Goal: Transaction & Acquisition: Purchase product/service

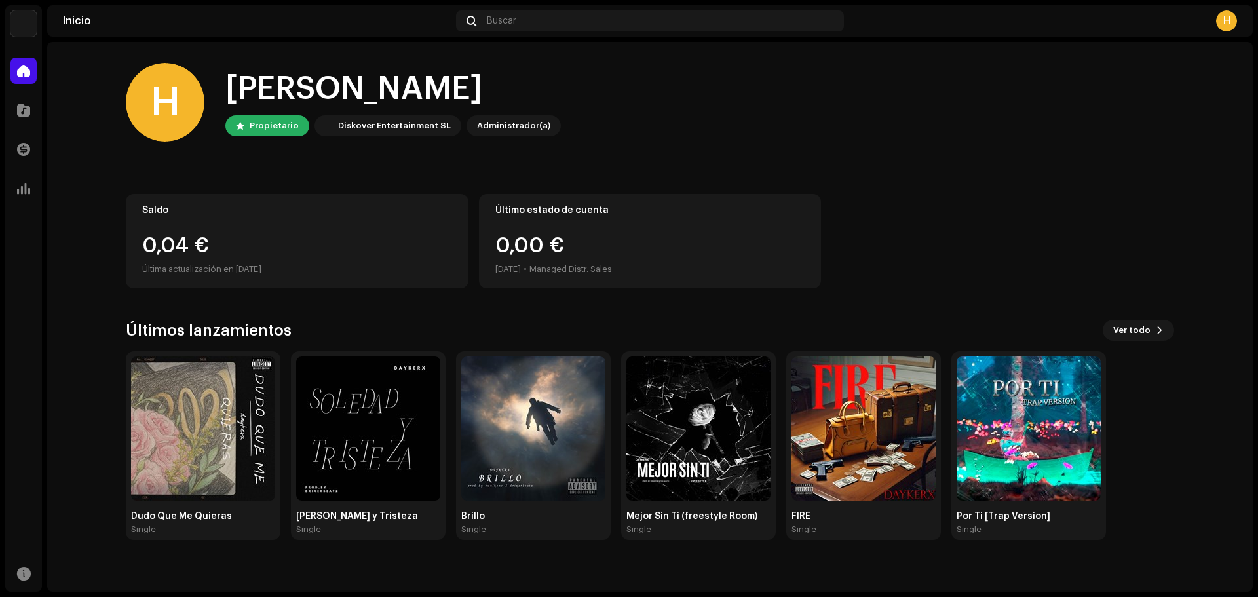
drag, startPoint x: 1251, startPoint y: 122, endPoint x: 1248, endPoint y: 240, distance: 117.9
click at [1248, 240] on home-home "H Hola, , [PERSON_NAME] Diskover Entertainment SL Administrador(a) Saldo 0,04 €…" at bounding box center [649, 301] width 1205 height 519
click at [1117, 214] on div "Saldo 0,04 € Última actualización en [DATE] Último estado de cuenta 0,00 € [DAT…" at bounding box center [650, 241] width 1048 height 94
click at [22, 111] on span at bounding box center [23, 110] width 13 height 10
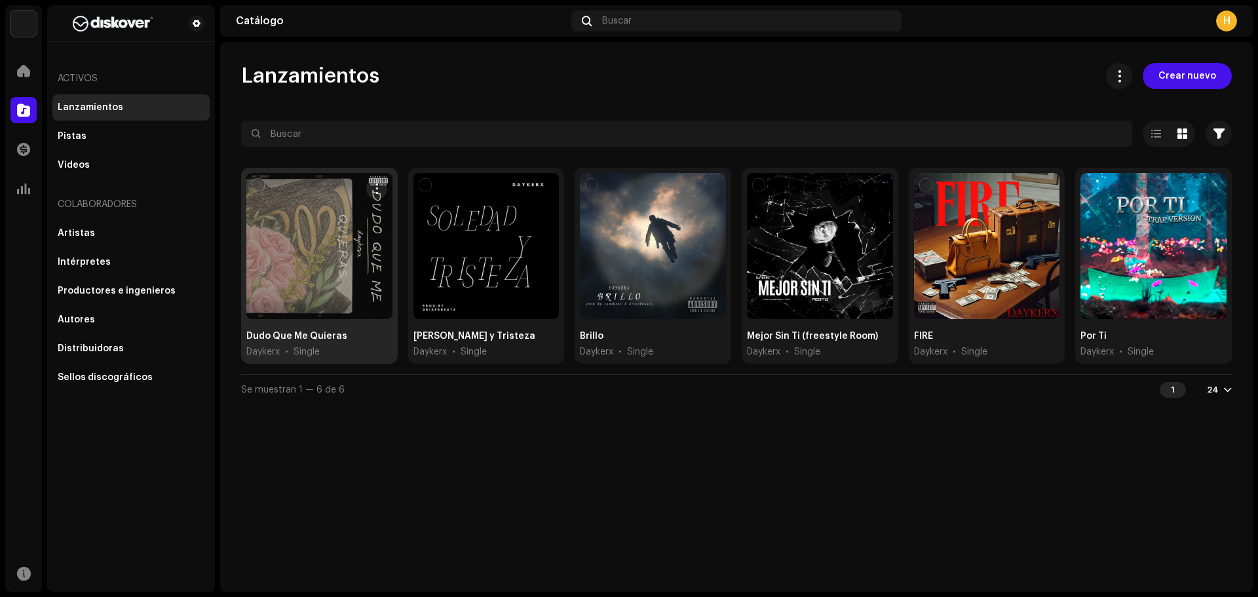
click at [257, 181] on input "checkbox" at bounding box center [258, 184] width 13 height 13
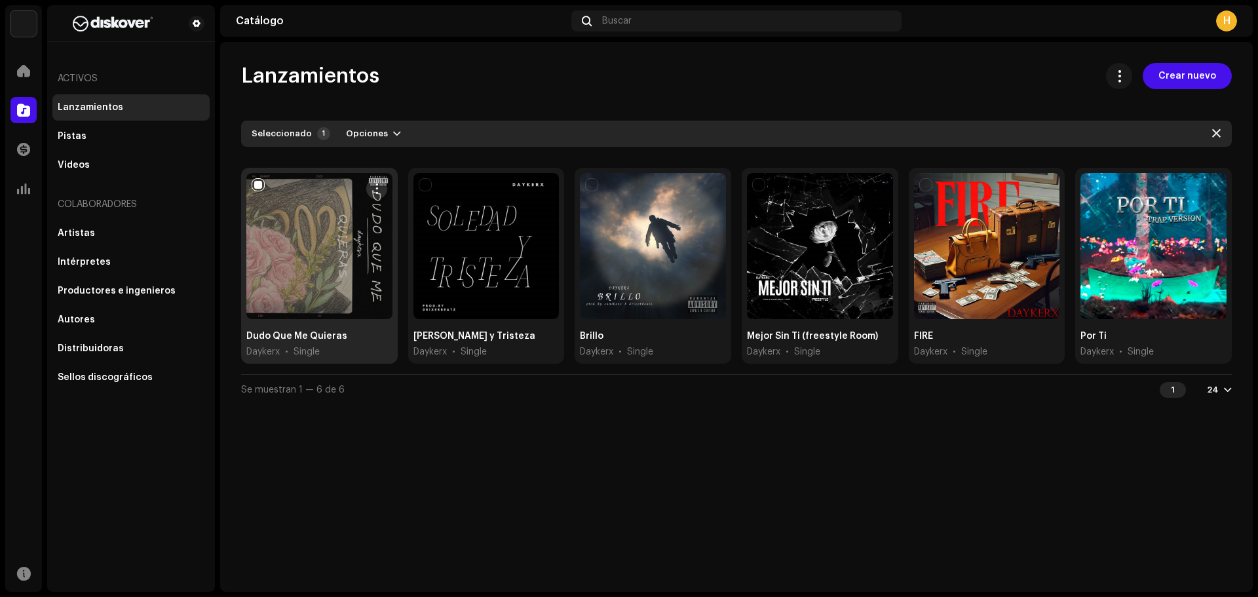
click at [377, 189] on span "button" at bounding box center [376, 188] width 10 height 10
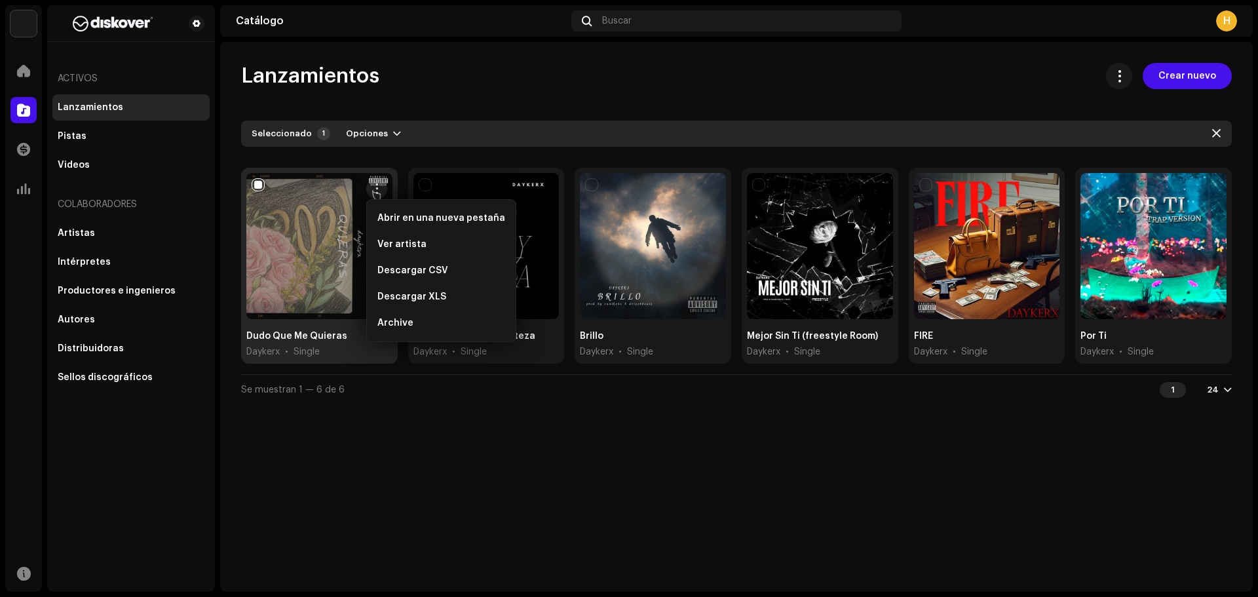
click at [408, 420] on div "Lanzamientos Crear nuevo Seleccionado 1 Opciones Filtros Estado de distribución…" at bounding box center [736, 317] width 1032 height 550
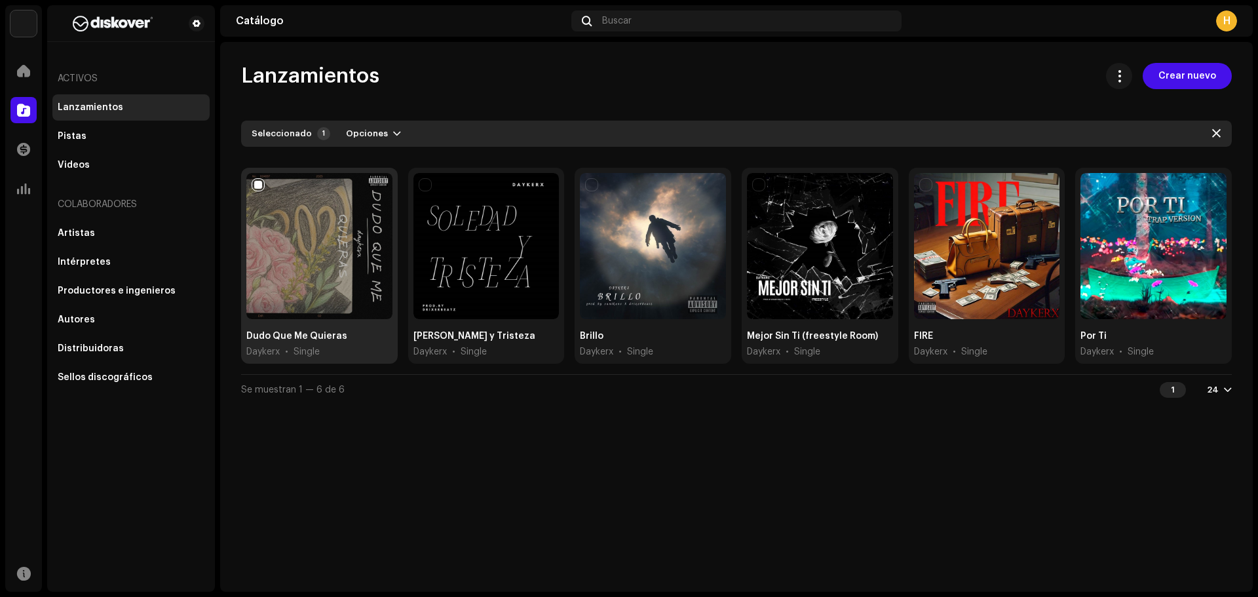
click at [391, 437] on div "Lanzamientos Crear nuevo Seleccionado 1 Opciones Filtros Estado de distribución…" at bounding box center [736, 317] width 1032 height 550
click at [1220, 136] on button "button" at bounding box center [1215, 133] width 21 height 21
checkbox input "false"
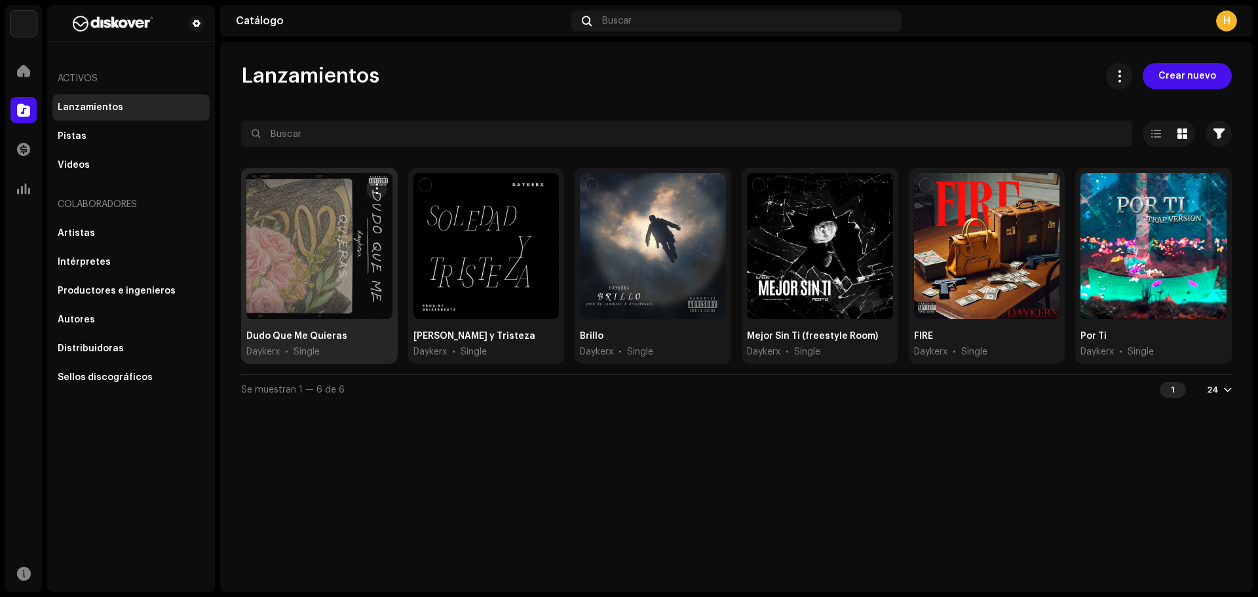
click at [346, 268] on div at bounding box center [319, 246] width 146 height 146
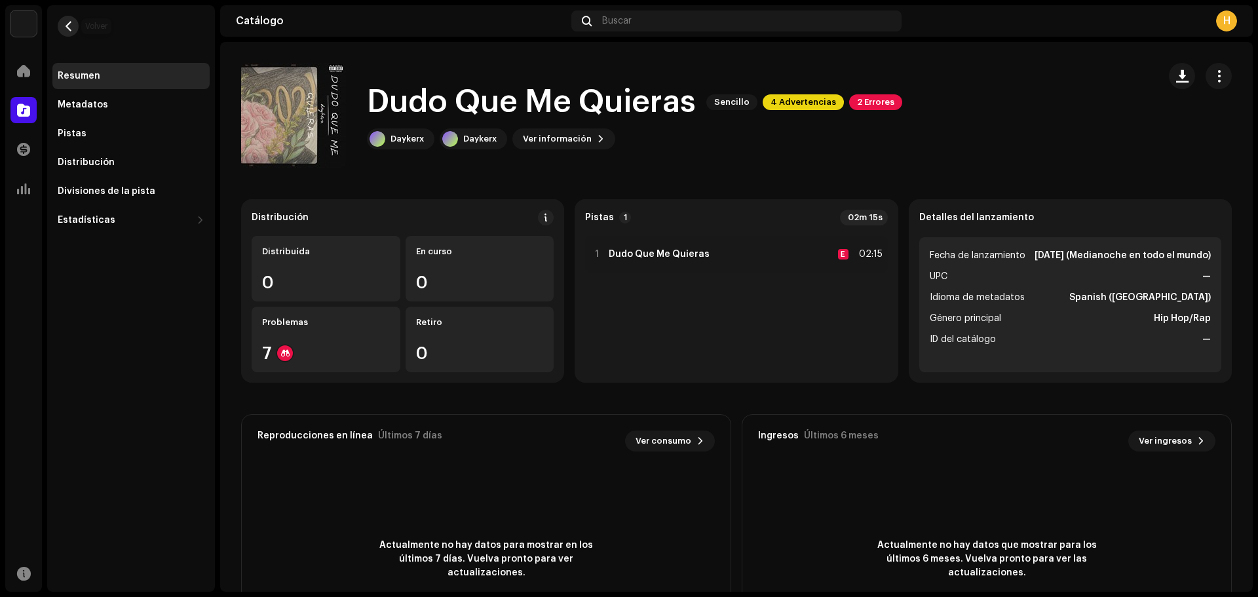
click at [68, 34] on button "button" at bounding box center [68, 26] width 21 height 21
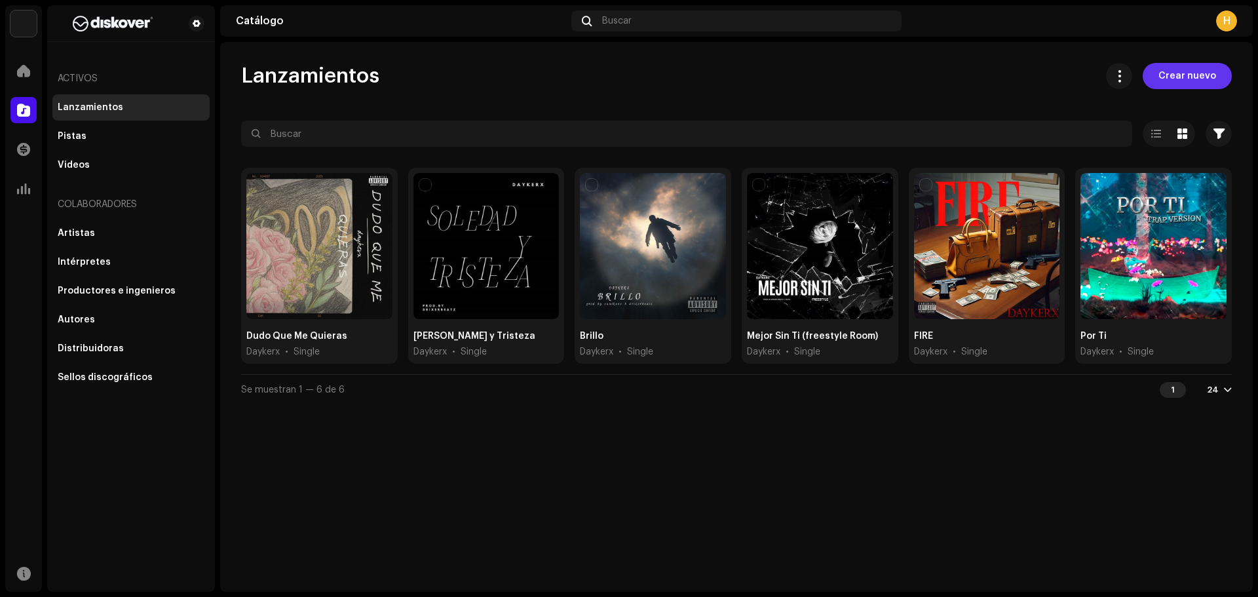
click at [1170, 72] on span "Crear nuevo" at bounding box center [1187, 76] width 58 height 26
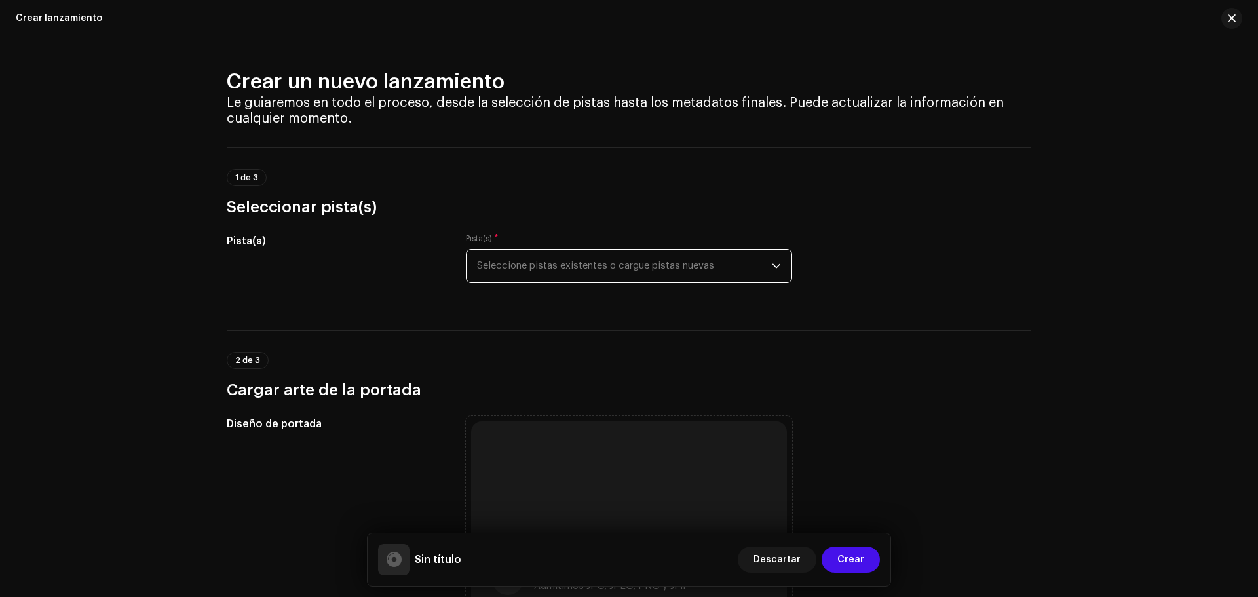
click at [673, 263] on span "Seleccione pistas existentes o cargue pistas nuevas" at bounding box center [624, 266] width 295 height 33
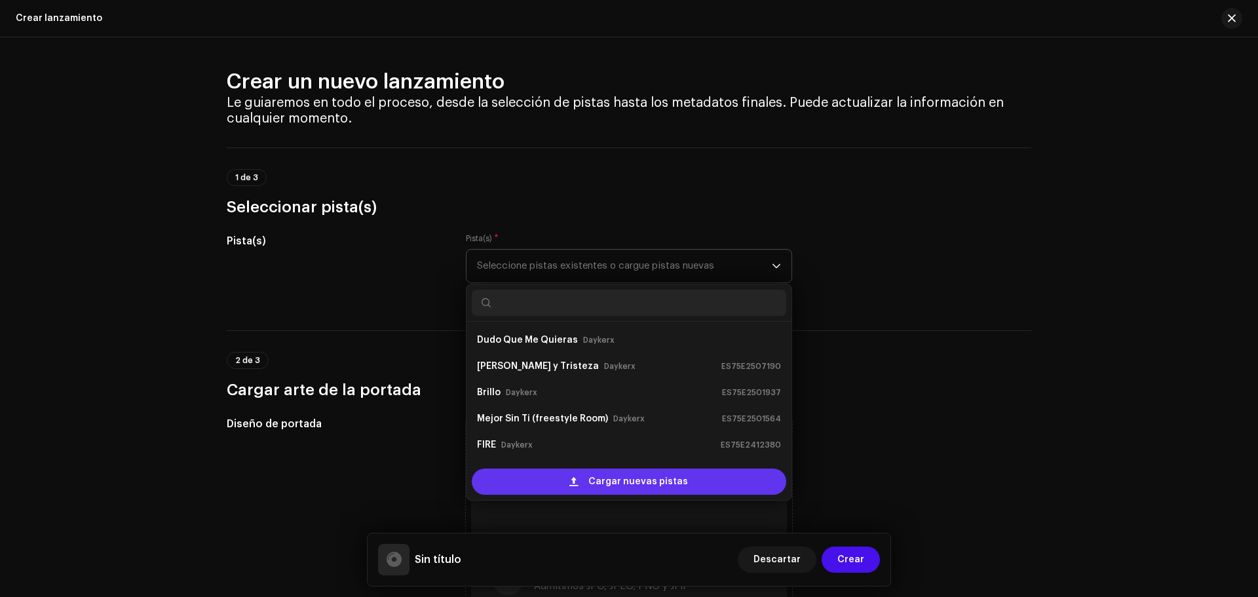
scroll to position [21, 0]
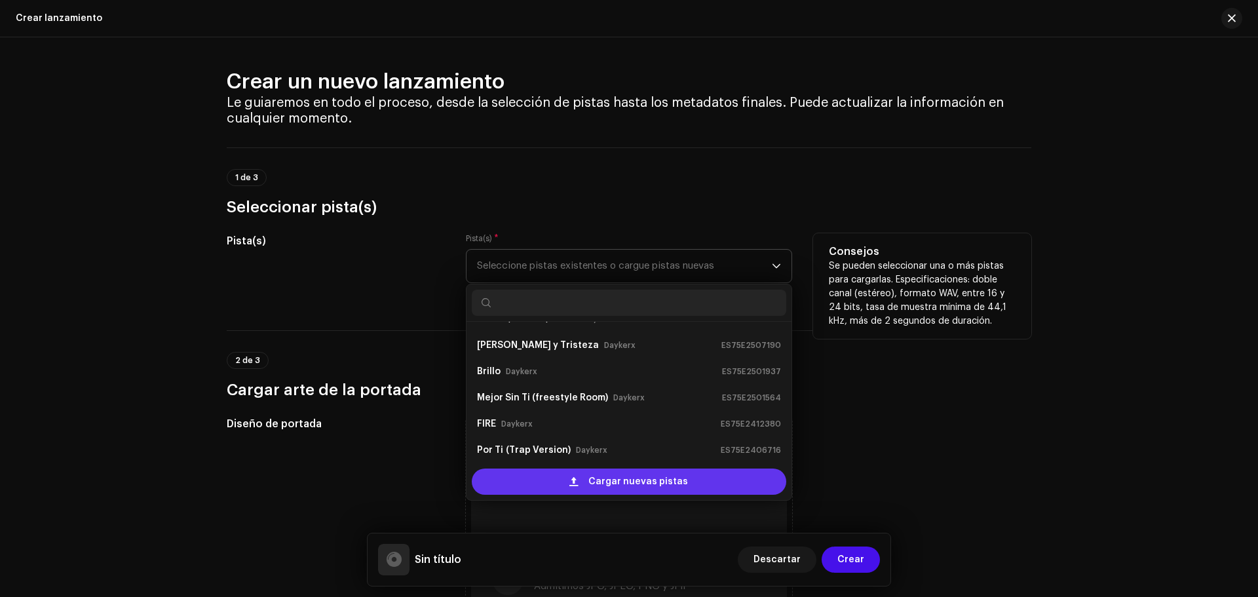
click at [609, 487] on span "Cargar nuevas pistas" at bounding box center [638, 481] width 100 height 26
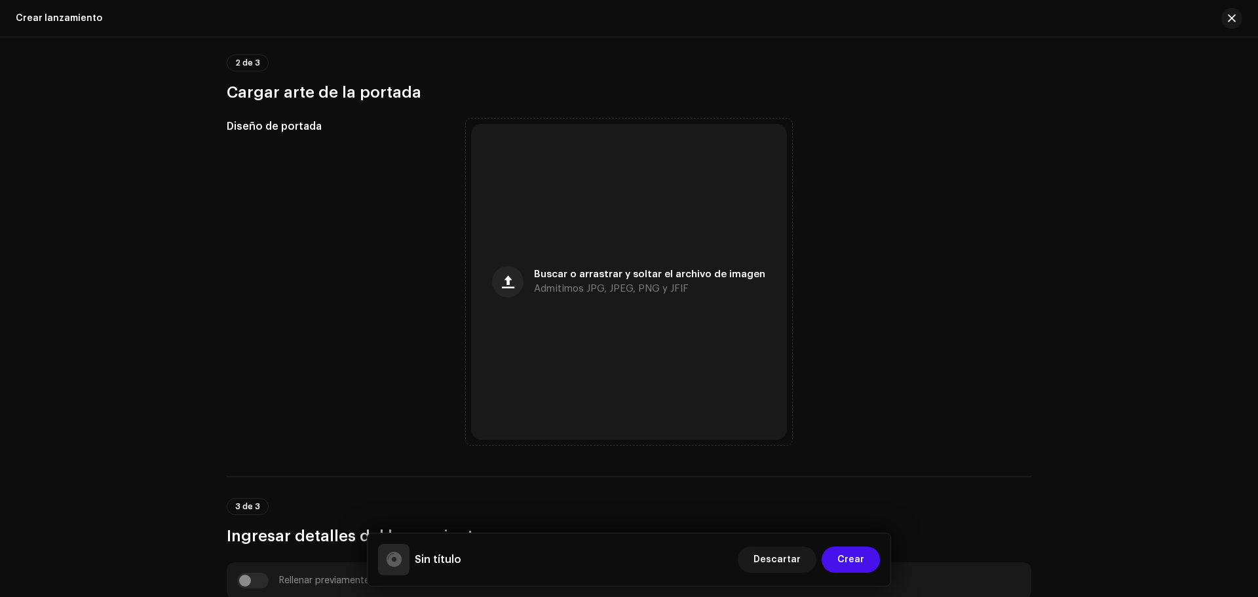
scroll to position [470, 0]
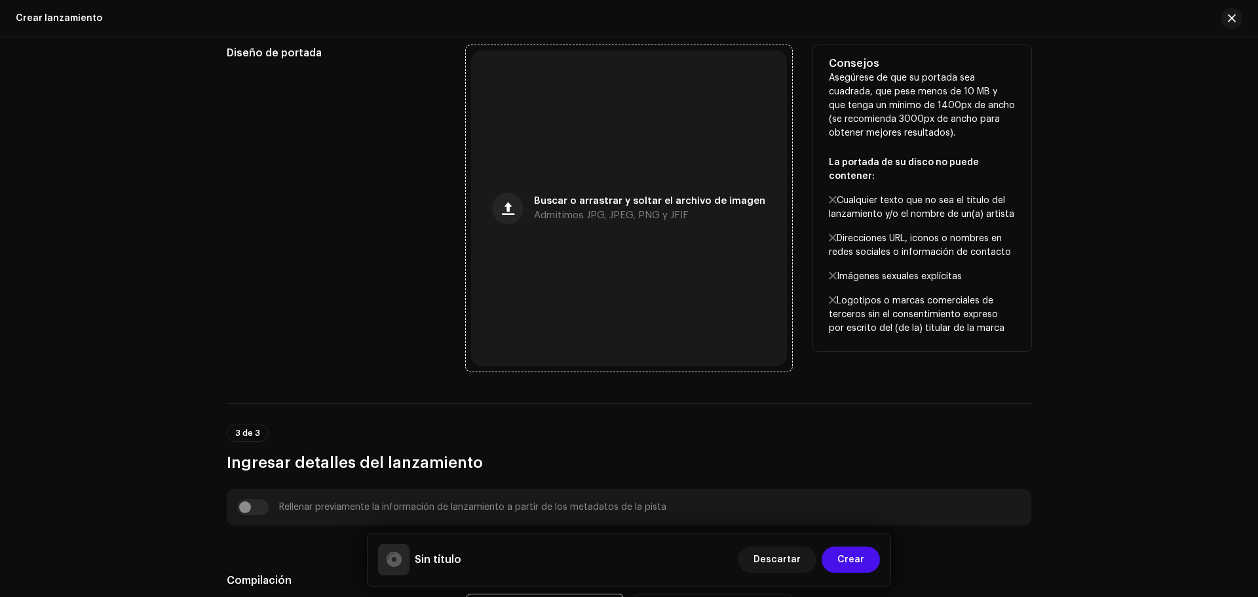
click at [652, 217] on span "Admitimos JPG, JPEG, PNG y JFIF" at bounding box center [611, 215] width 155 height 9
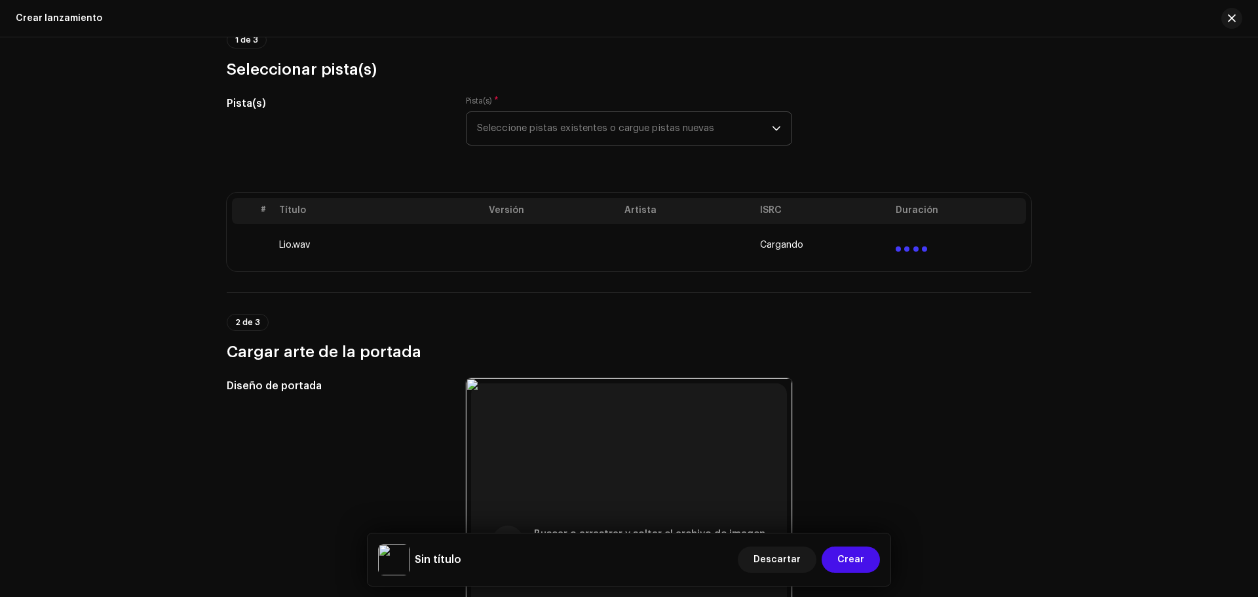
scroll to position [155, 0]
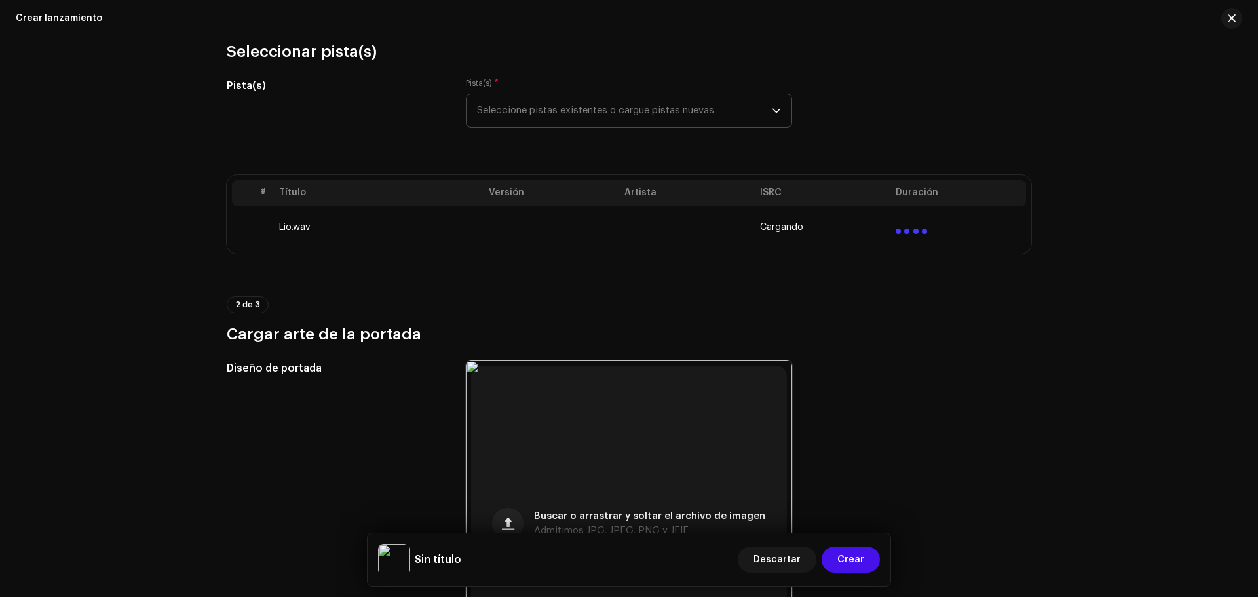
click at [591, 233] on td at bounding box center [551, 227] width 136 height 42
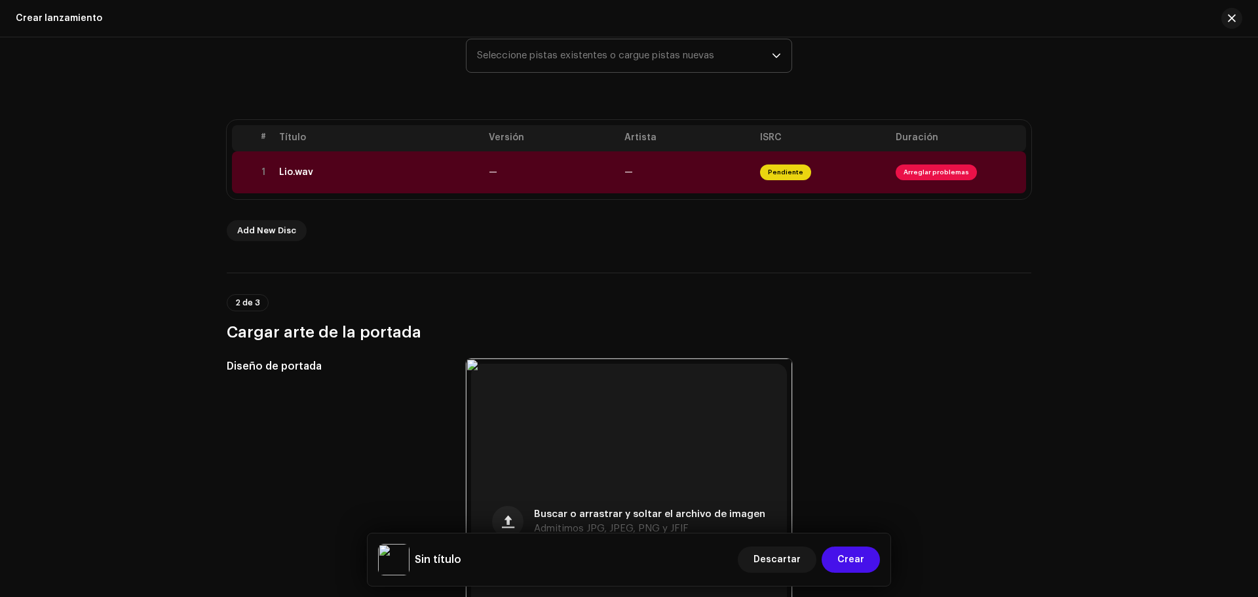
scroll to position [212, 0]
click at [958, 168] on span "Arreglar problemas" at bounding box center [935, 170] width 81 height 16
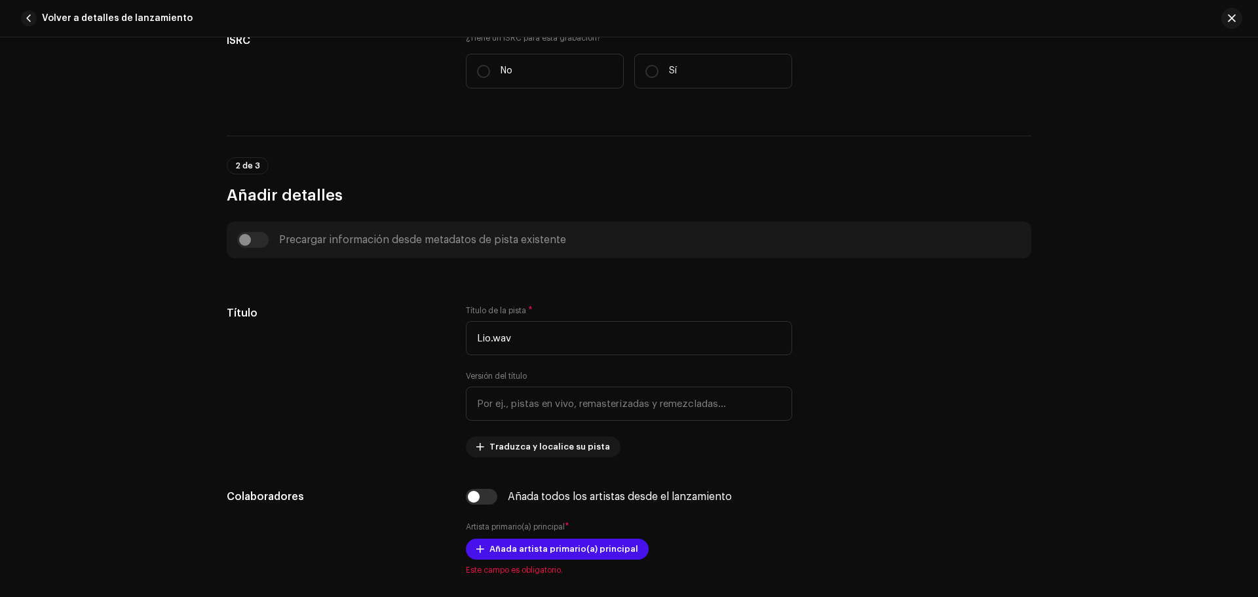
scroll to position [303, 0]
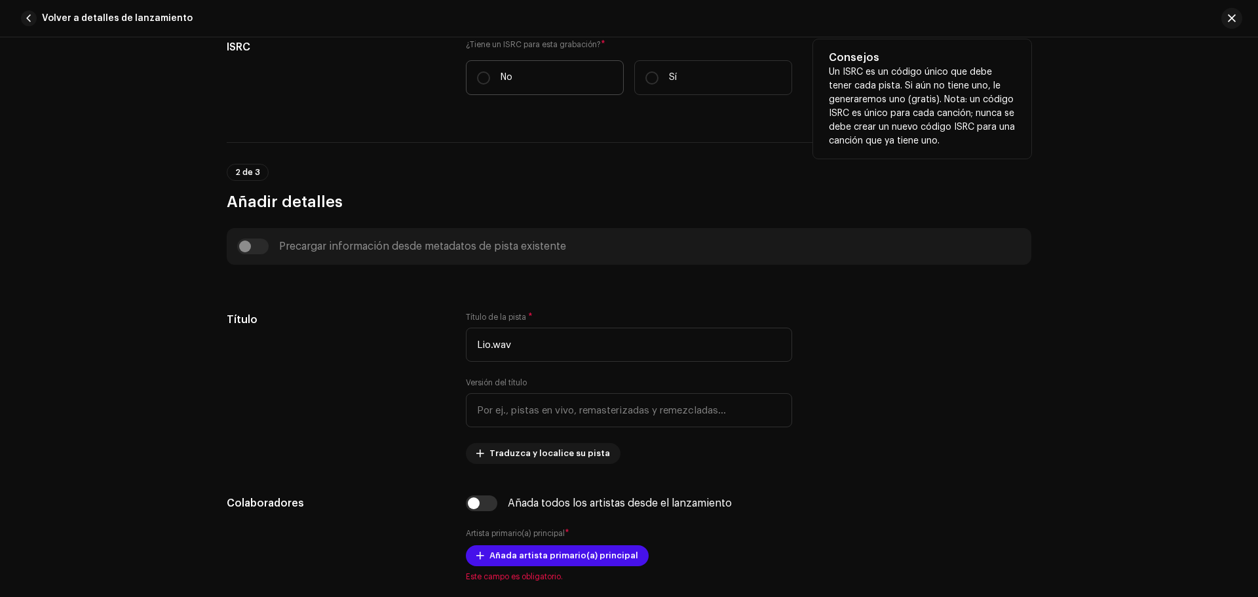
click at [480, 85] on label "No" at bounding box center [545, 77] width 158 height 35
click at [480, 84] on input "No" at bounding box center [483, 77] width 13 height 13
radio input "true"
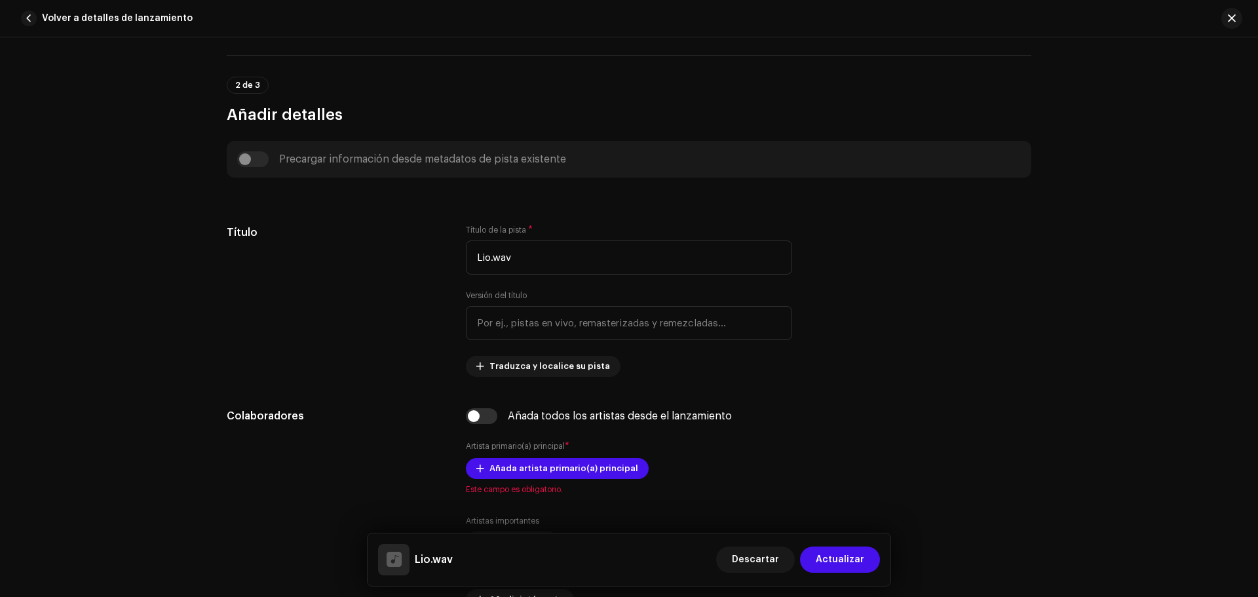
scroll to position [451, 0]
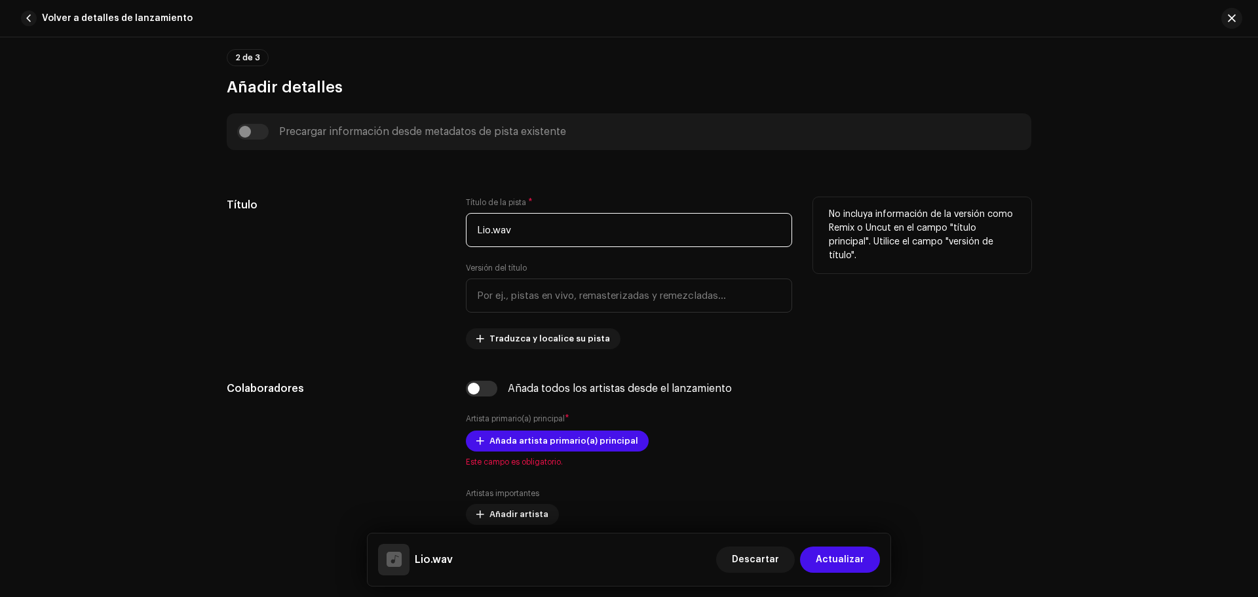
drag, startPoint x: 547, startPoint y: 224, endPoint x: 513, endPoint y: 225, distance: 34.1
click at [513, 225] on input "Lio.wav" at bounding box center [629, 230] width 326 height 34
drag, startPoint x: 514, startPoint y: 229, endPoint x: 490, endPoint y: 230, distance: 24.3
click at [490, 230] on input "Lio.wav" at bounding box center [629, 230] width 326 height 34
type input "Lio"
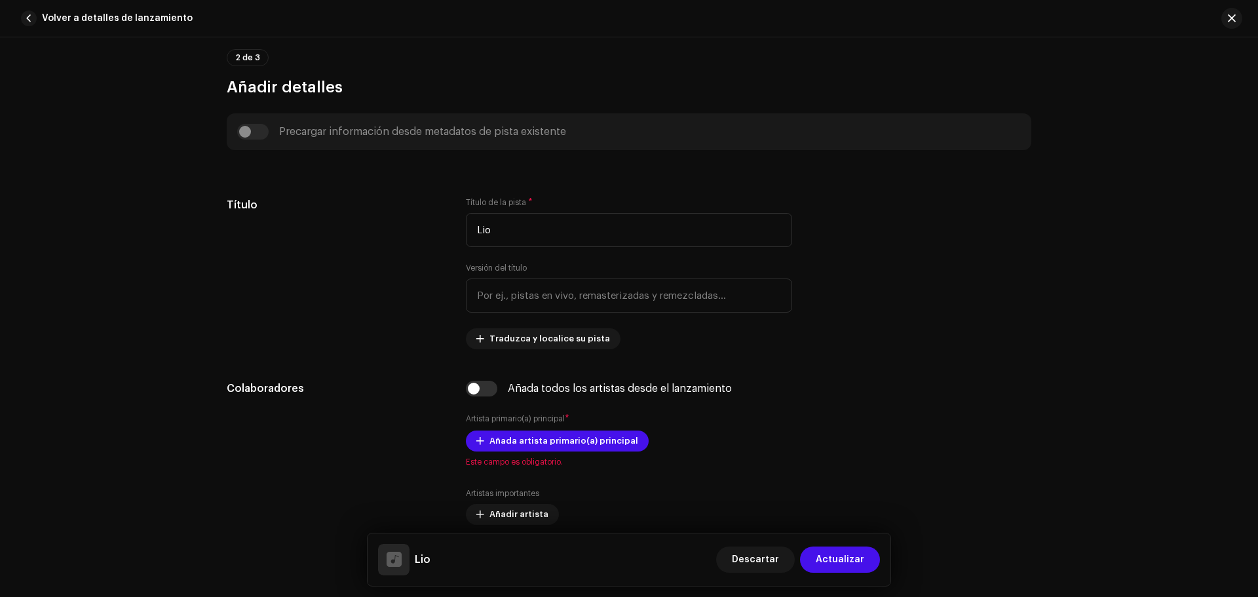
click at [1127, 386] on div "Detalles de la pista Complete los siguientes pasos para finalizar su pista. 1 d…" at bounding box center [629, 316] width 1258 height 559
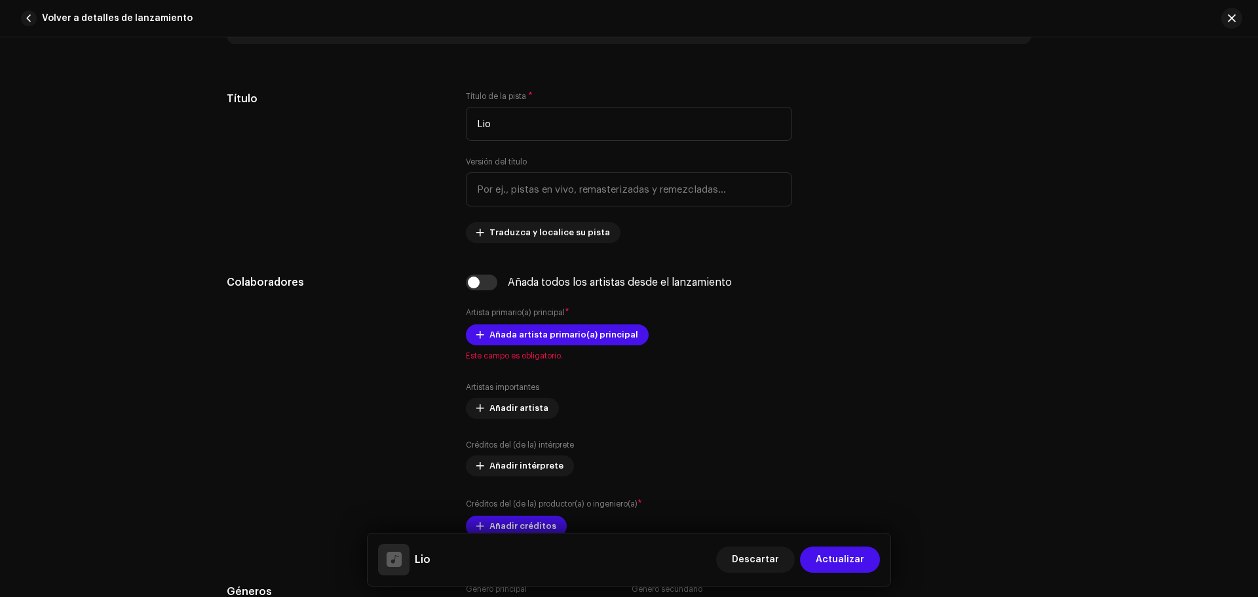
scroll to position [596, 0]
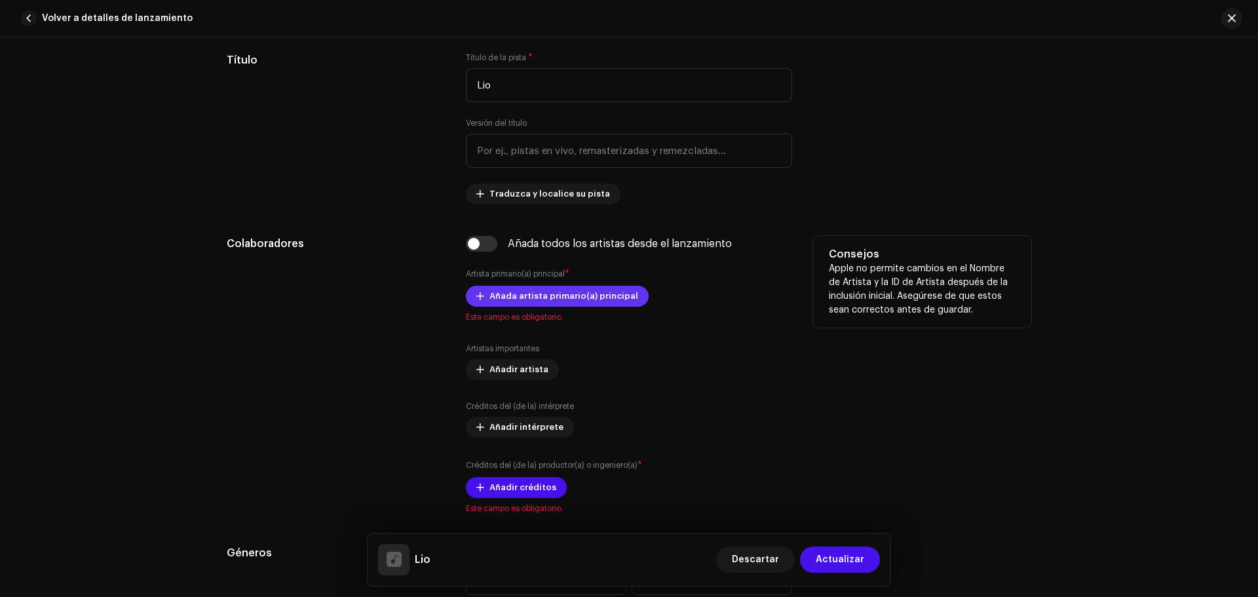
click at [577, 290] on span "Añada artista primario(a) principal" at bounding box center [563, 296] width 149 height 26
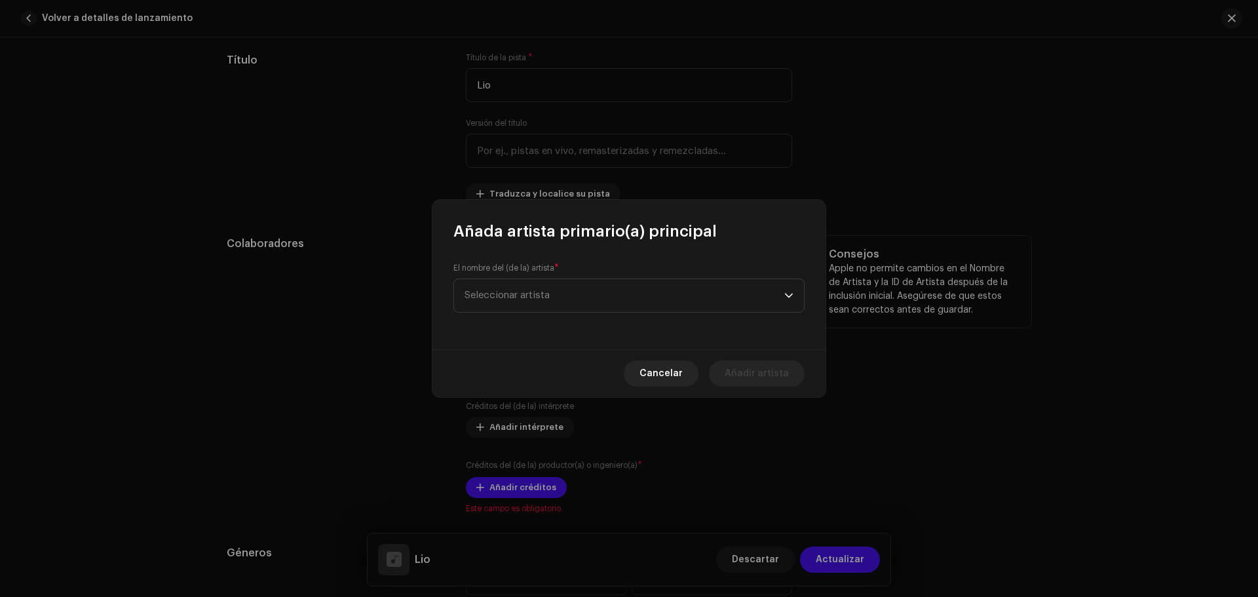
click at [577, 290] on span "Seleccionar artista" at bounding box center [624, 295] width 320 height 33
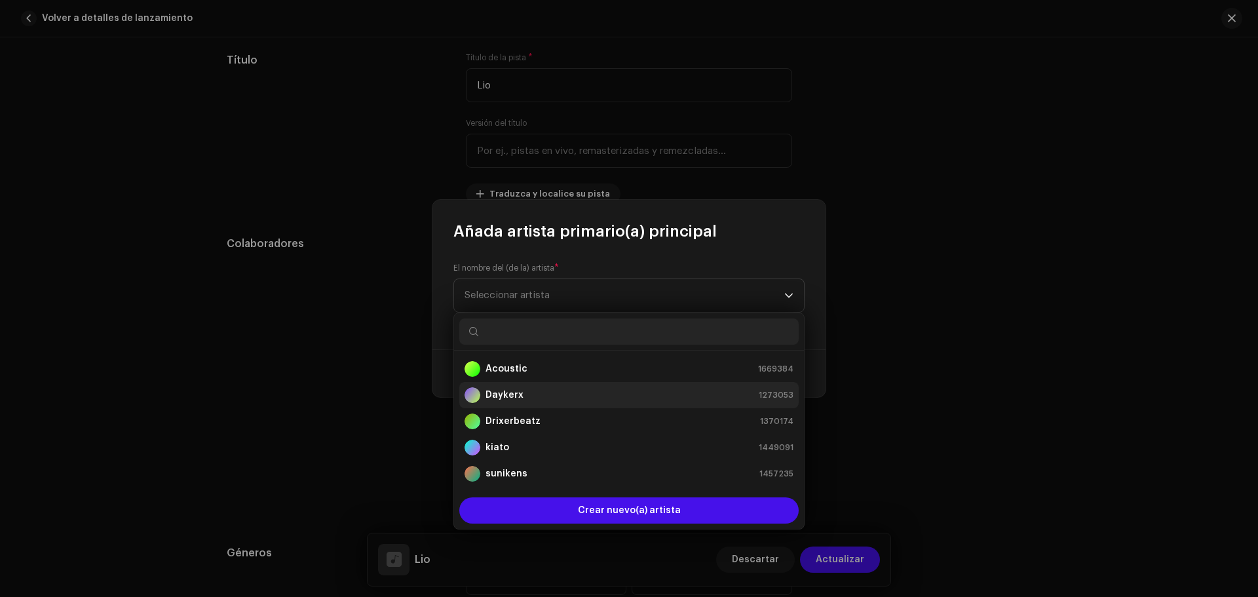
click at [546, 399] on div "Daykerx 1273053" at bounding box center [628, 395] width 329 height 16
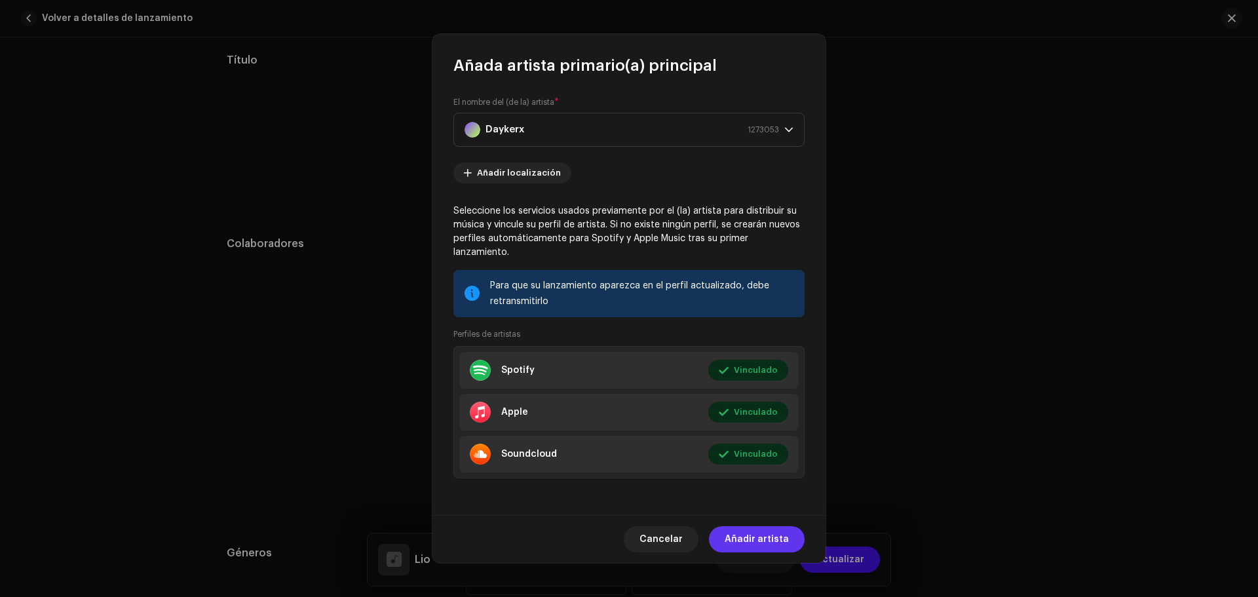
click at [751, 536] on span "Añadir artista" at bounding box center [756, 539] width 64 height 26
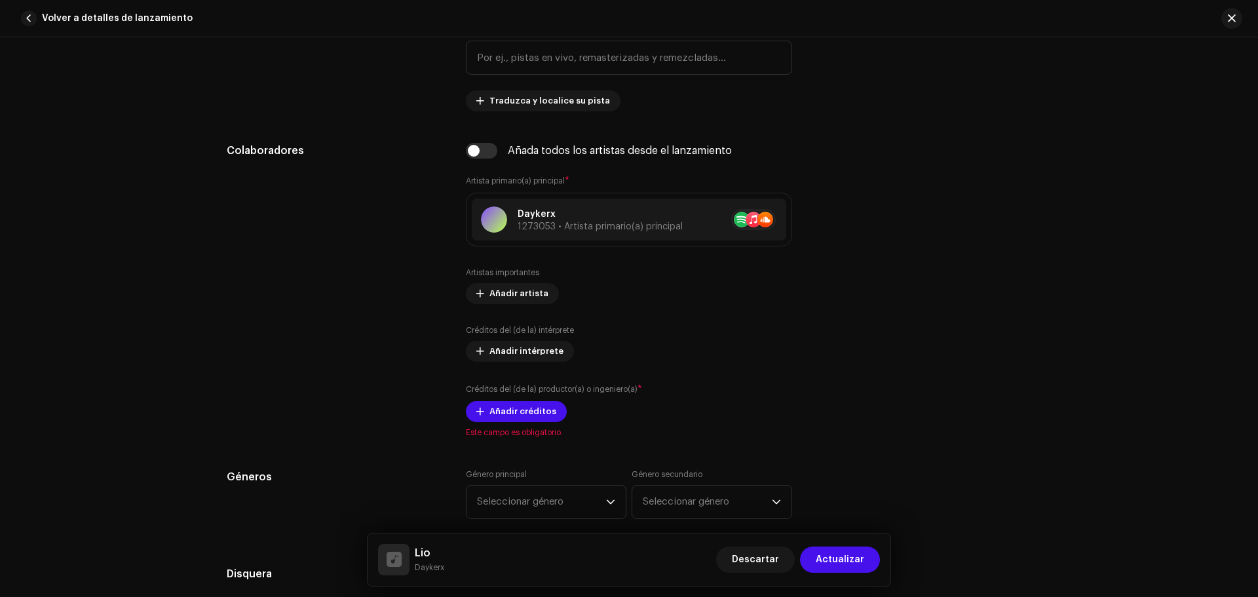
scroll to position [696, 0]
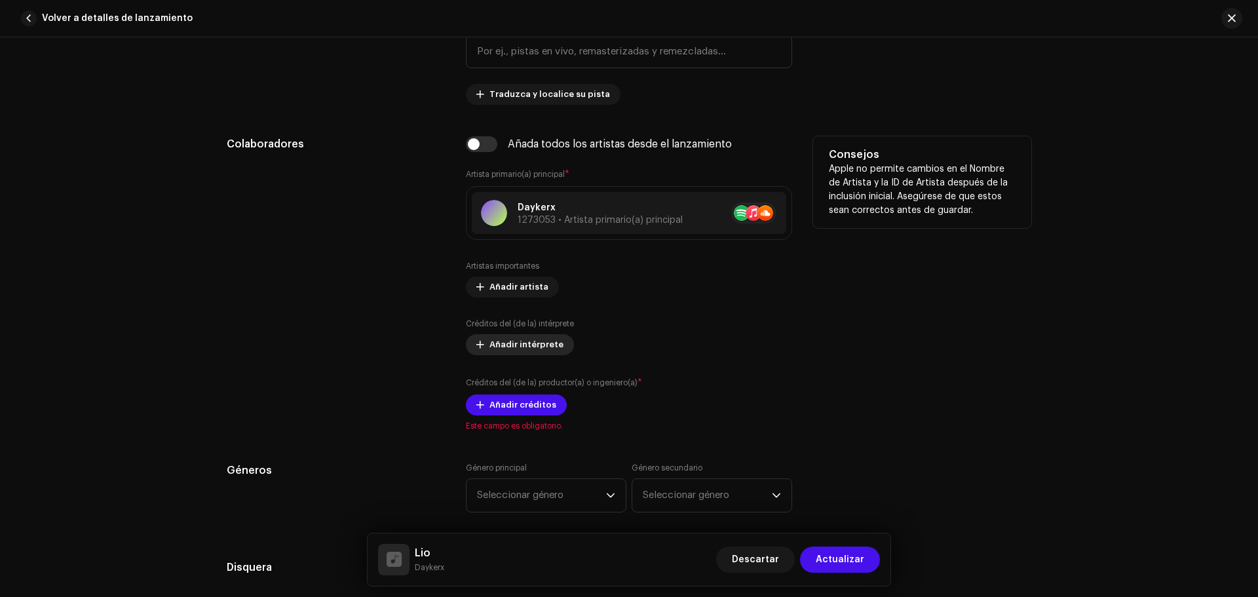
click at [519, 344] on span "Añadir intérprete" at bounding box center [526, 344] width 74 height 26
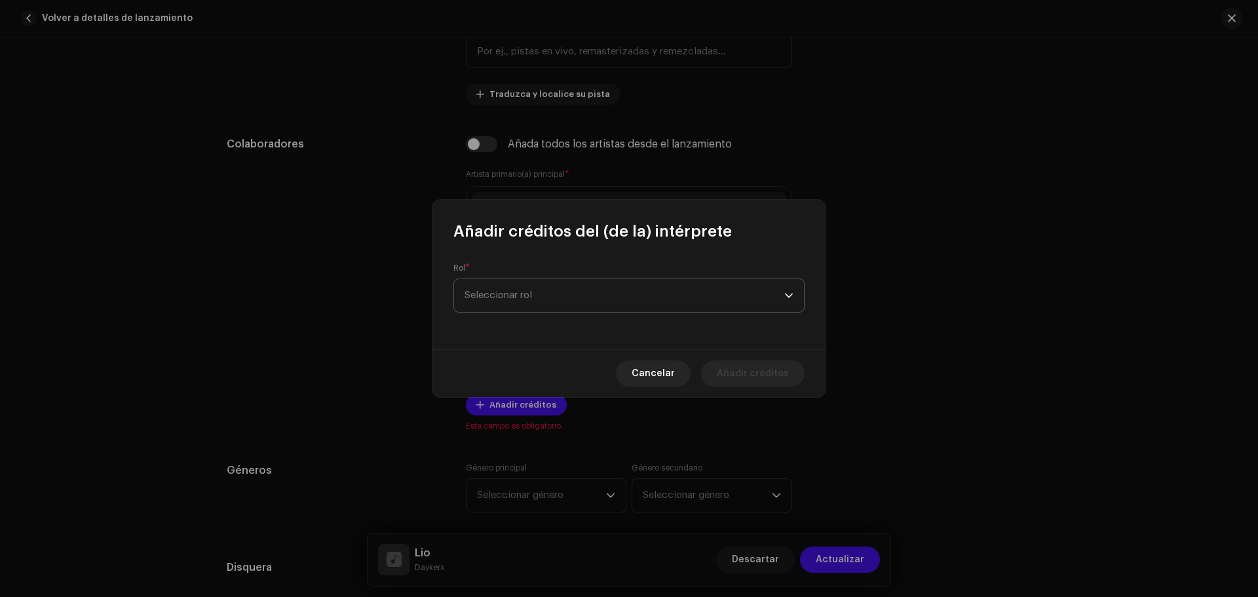
click at [551, 295] on span "Seleccionar rol" at bounding box center [624, 295] width 320 height 33
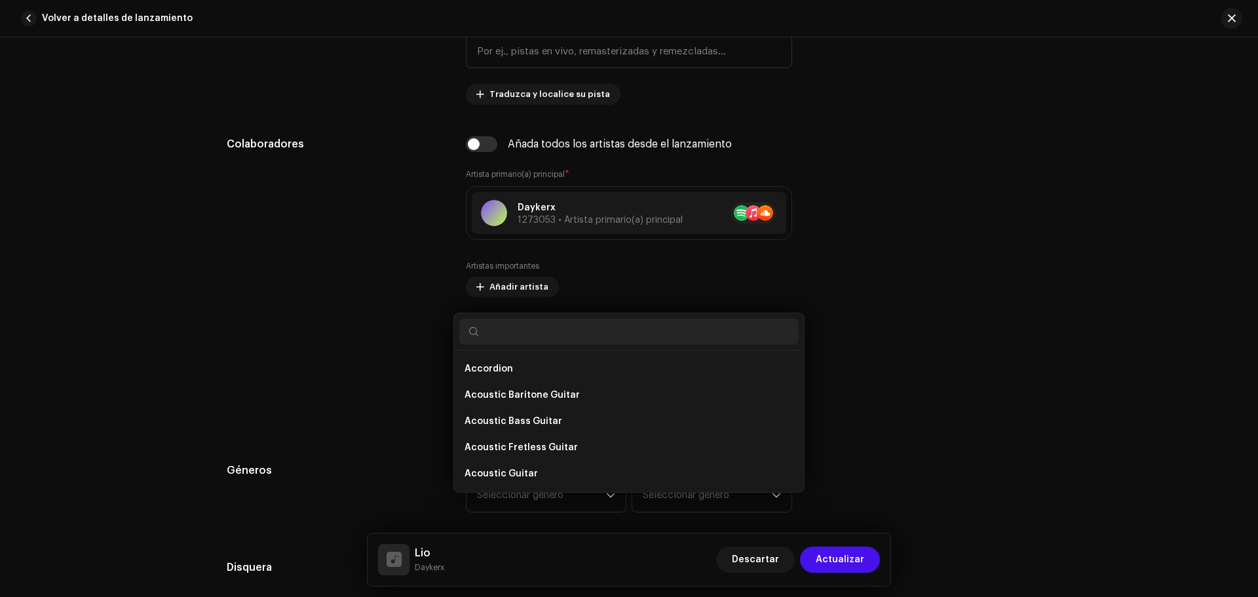
click at [924, 407] on div "Añadir créditos del (de la) intérprete Rol * Seleccionar rol Cancelar Añadir cr…" at bounding box center [629, 298] width 1258 height 597
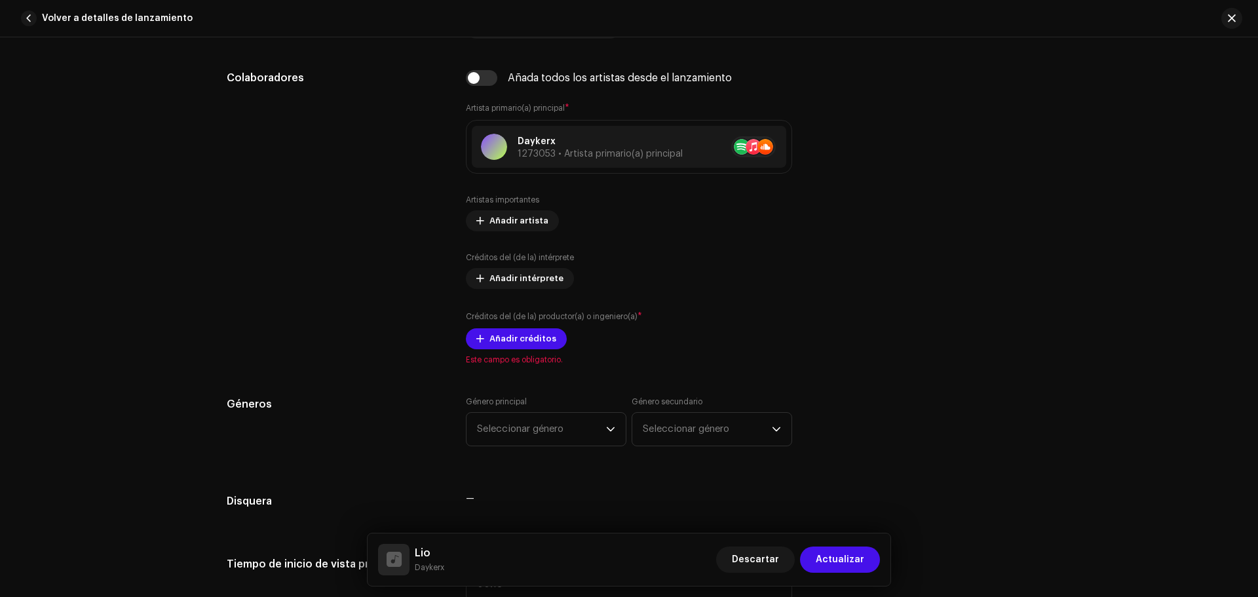
scroll to position [786, 0]
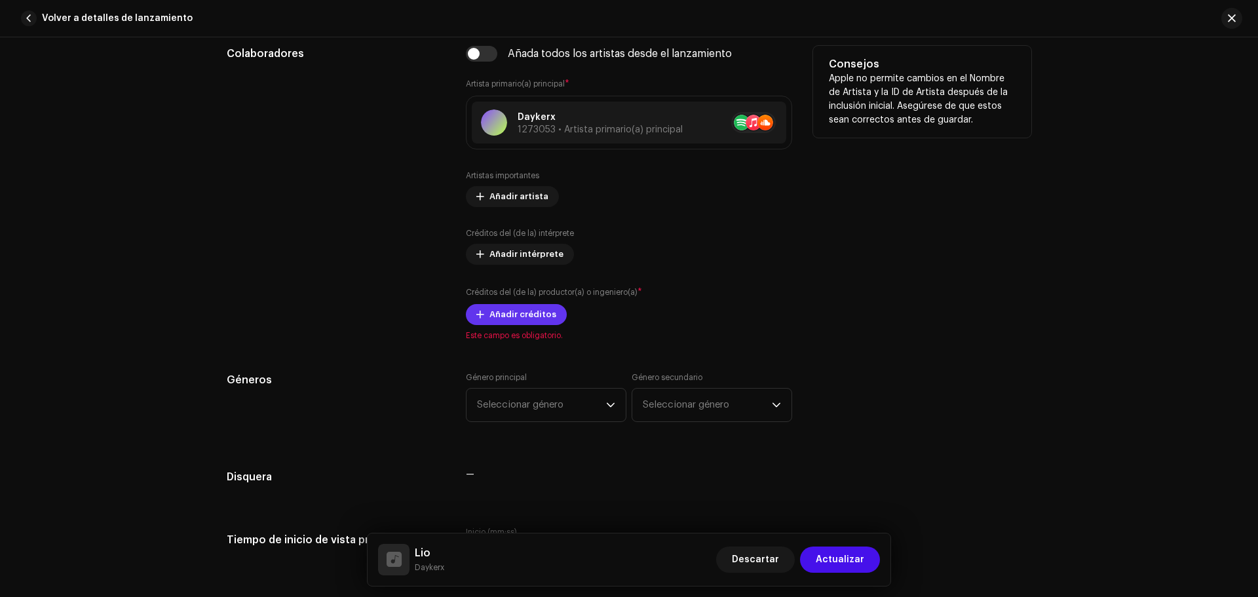
click at [517, 316] on span "Añadir créditos" at bounding box center [522, 314] width 67 height 26
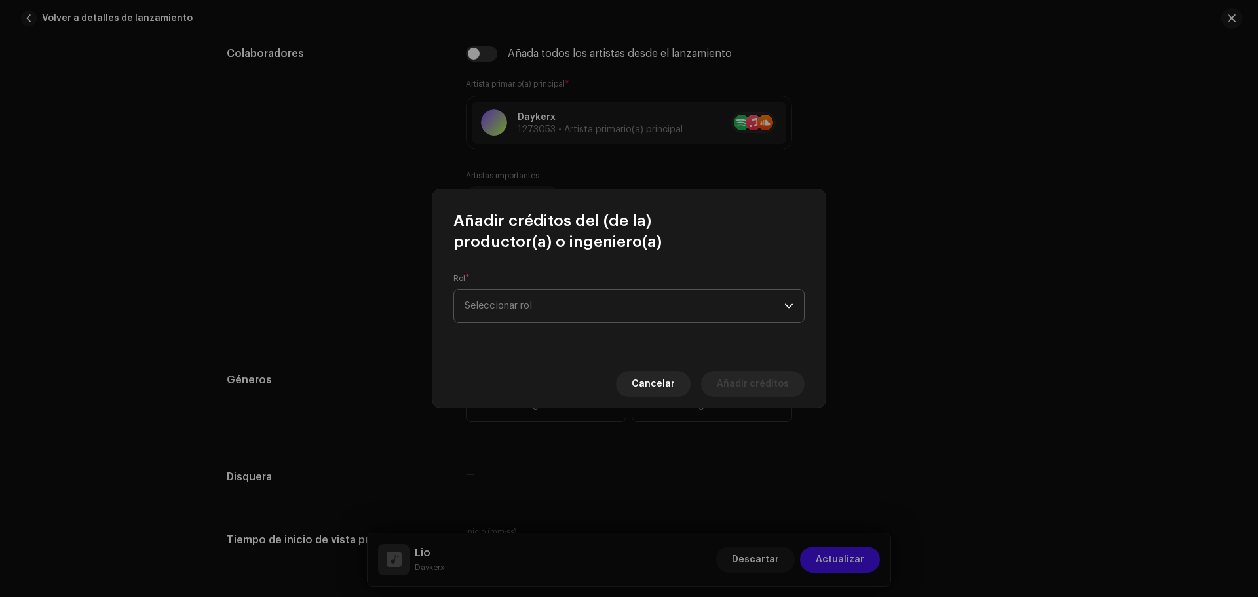
click at [683, 314] on span "Seleccionar rol" at bounding box center [624, 305] width 320 height 33
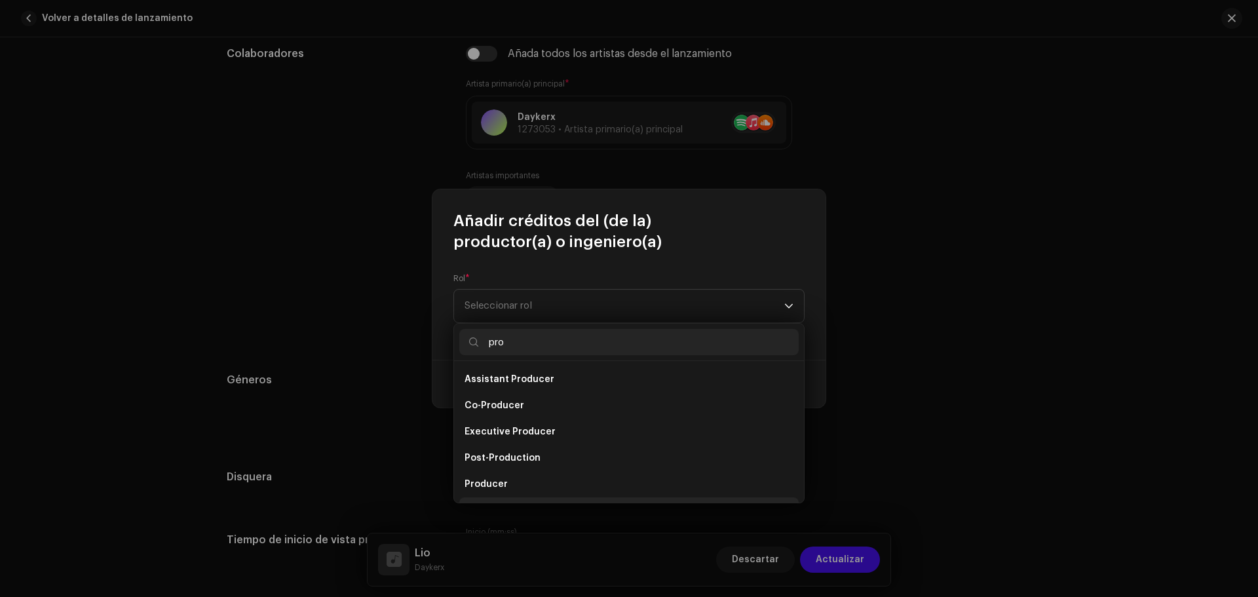
scroll to position [21, 0]
type input "pro"
click at [500, 467] on span "Producer" at bounding box center [485, 463] width 43 height 13
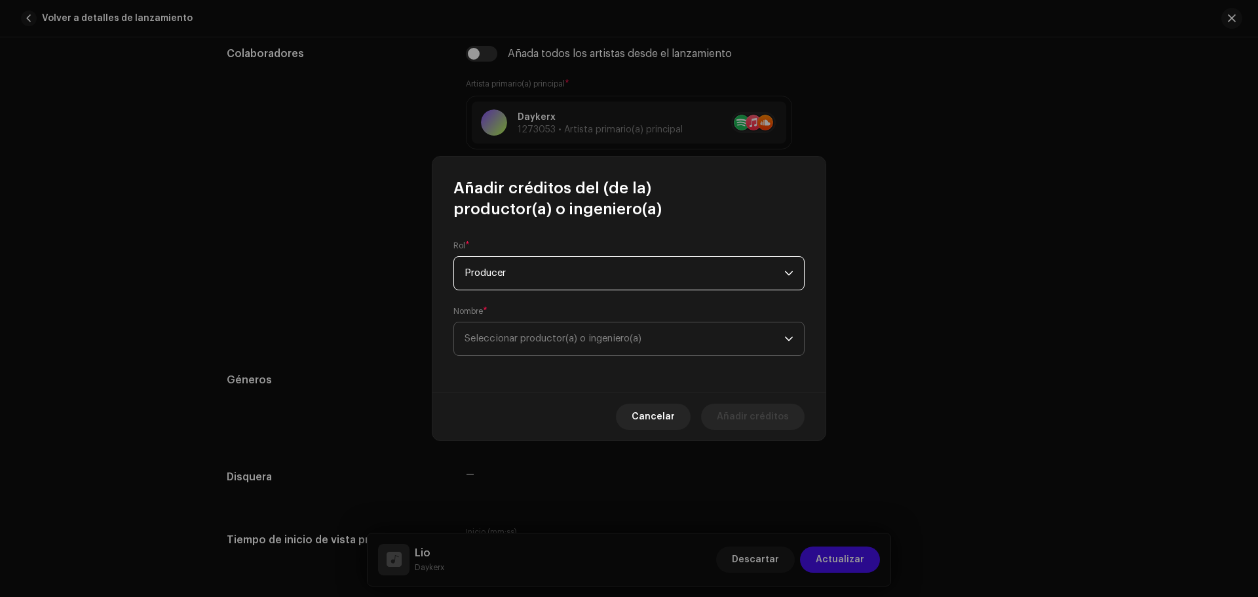
click at [569, 336] on span "Seleccionar productor(a) o ingeniero(a)" at bounding box center [552, 338] width 177 height 10
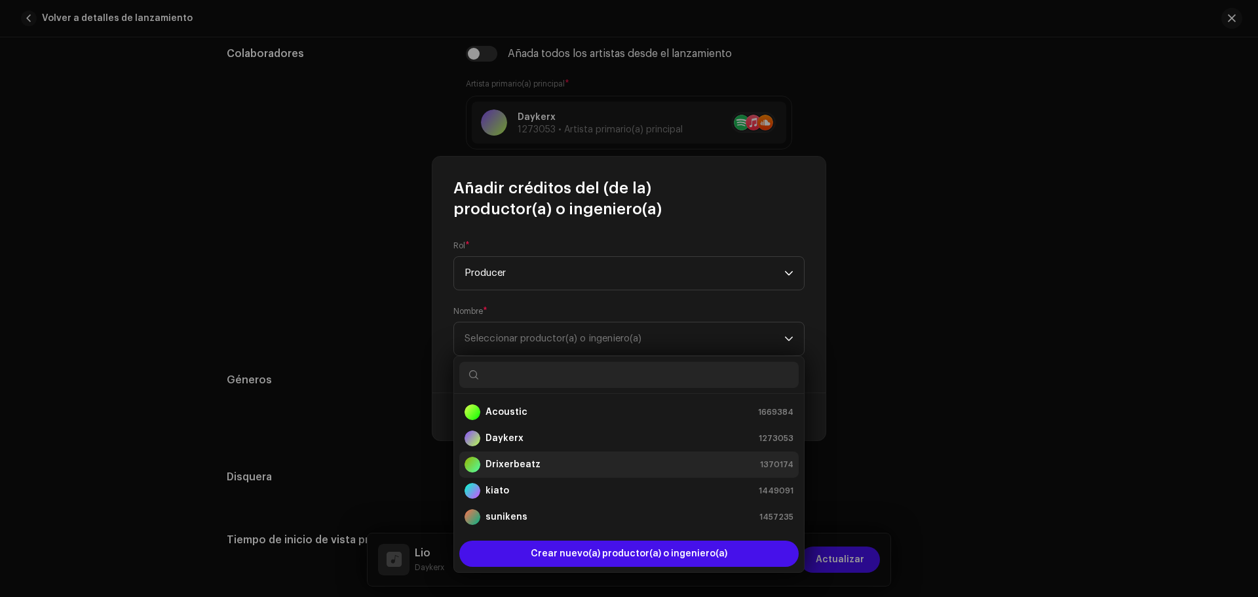
click at [512, 460] on strong "Drixerbeatz" at bounding box center [512, 464] width 55 height 13
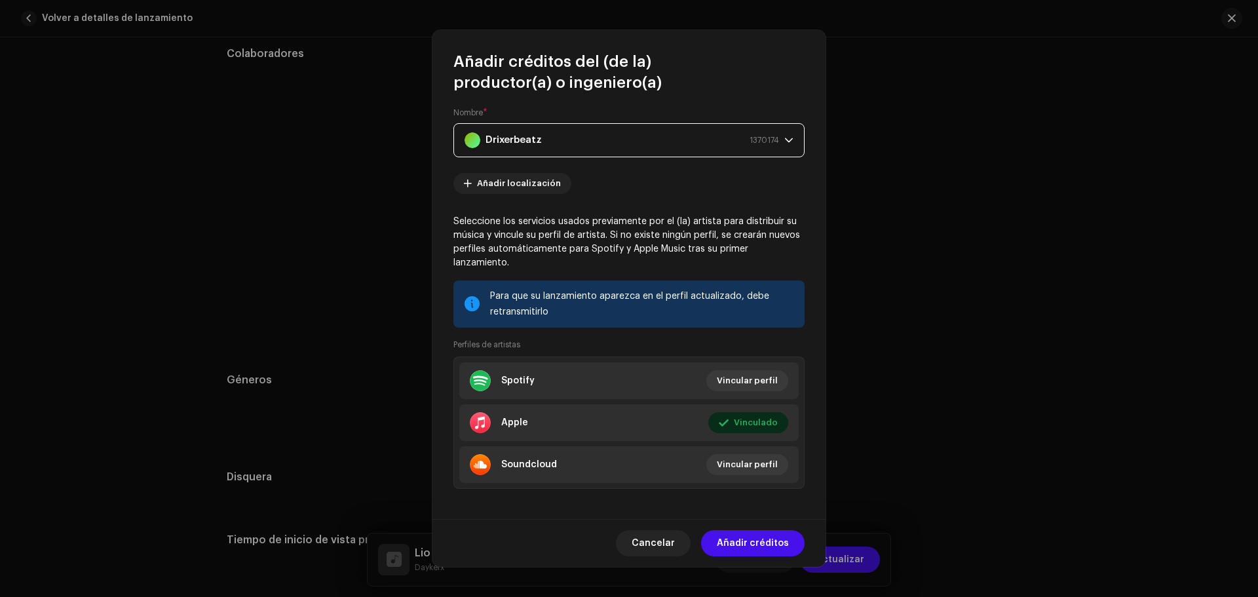
scroll to position [78, 0]
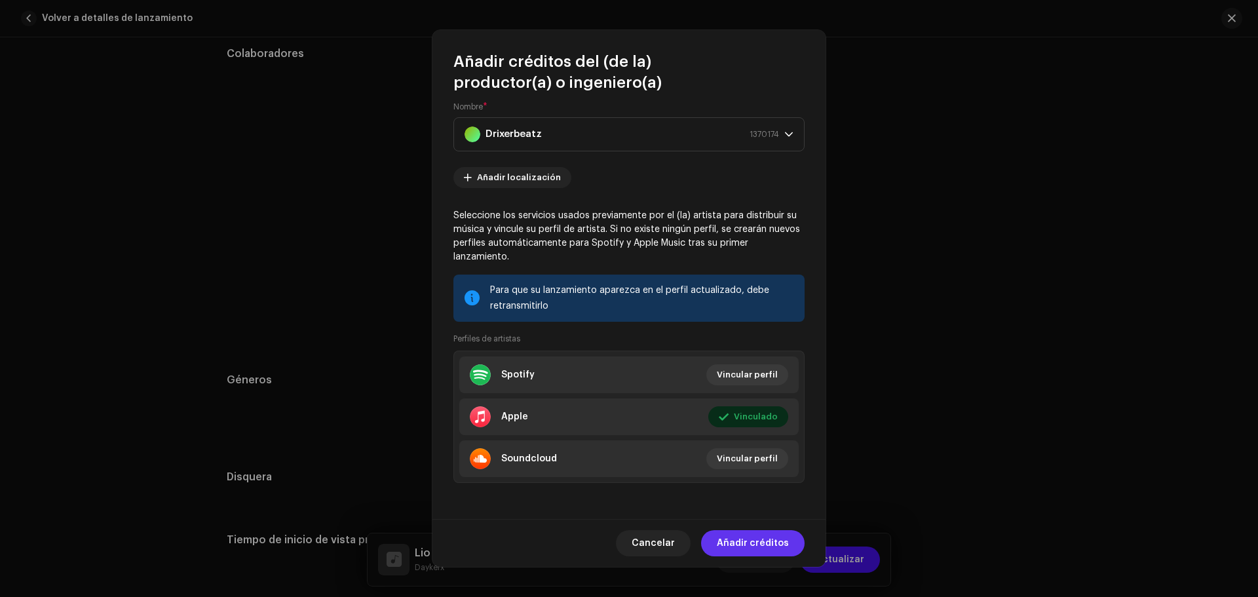
click at [764, 548] on span "Añadir créditos" at bounding box center [753, 543] width 72 height 26
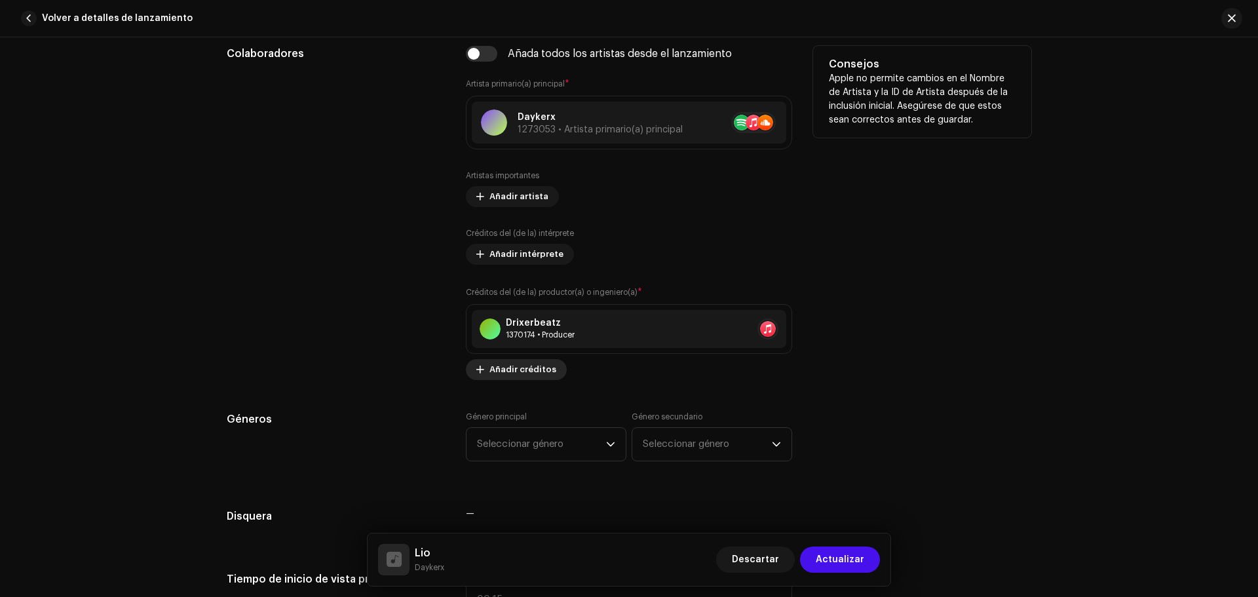
click at [518, 367] on span "Añadir créditos" at bounding box center [522, 369] width 67 height 26
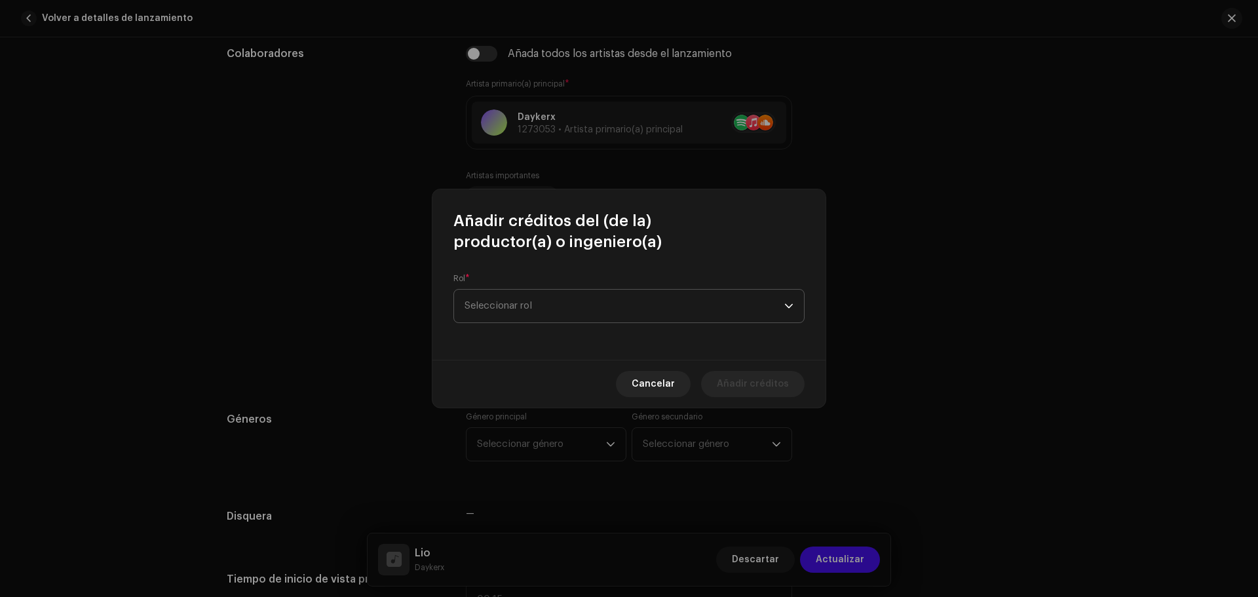
click at [624, 293] on span "Seleccionar rol" at bounding box center [624, 305] width 320 height 33
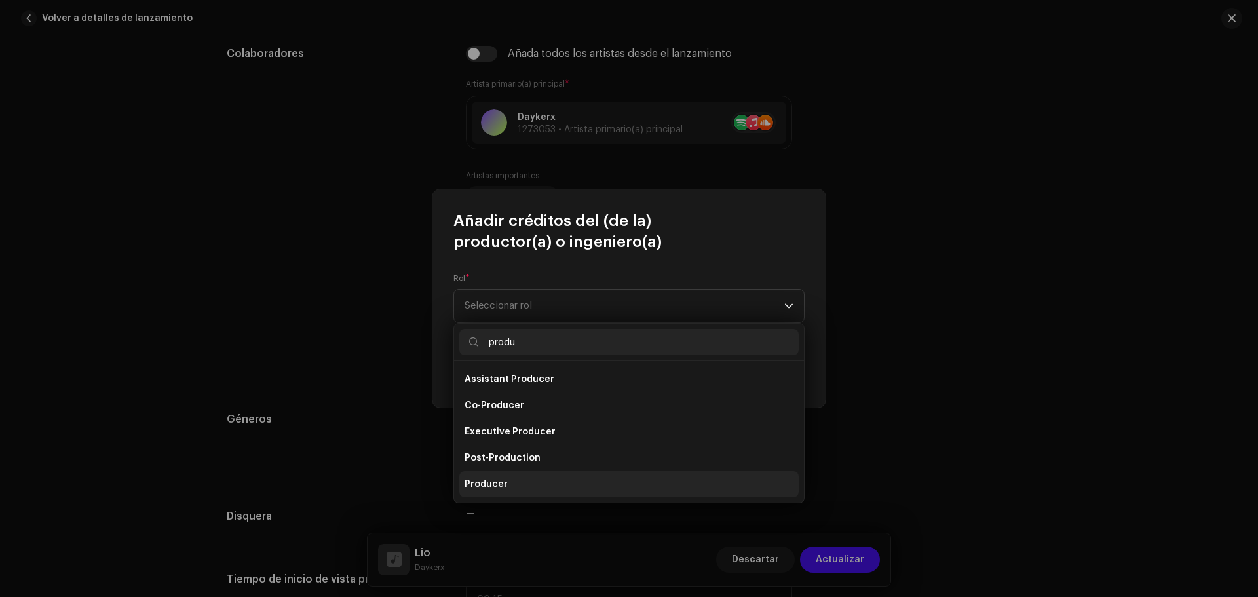
scroll to position [21, 0]
type input "produ"
click at [496, 465] on span "Producer" at bounding box center [485, 463] width 43 height 13
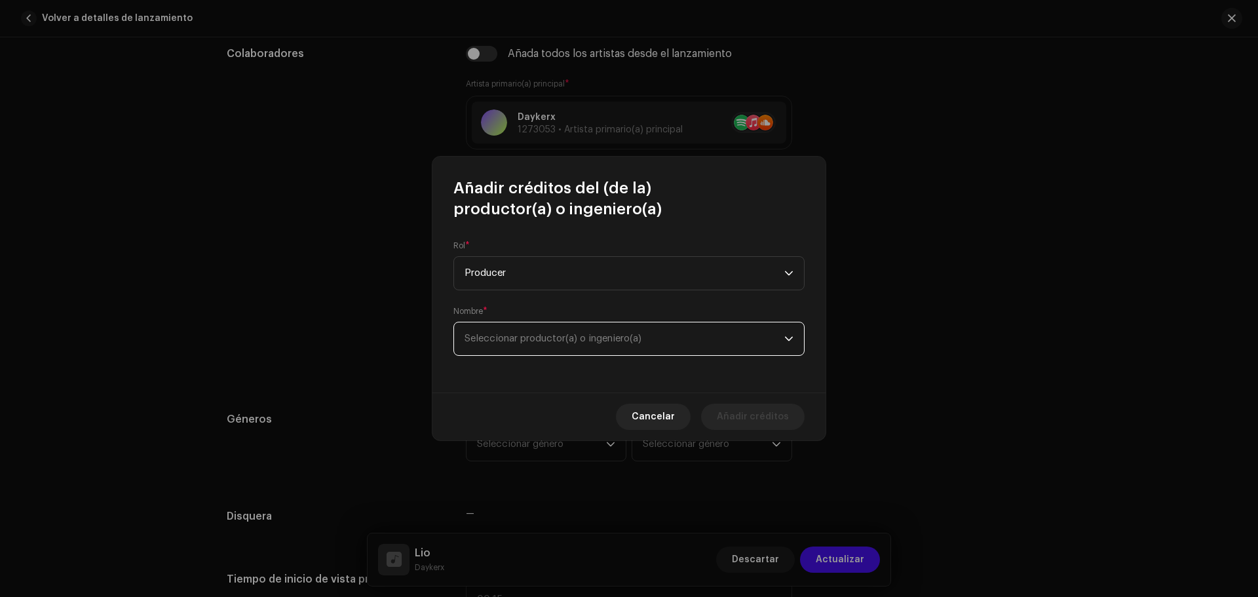
click at [508, 328] on span "Seleccionar productor(a) o ingeniero(a)" at bounding box center [624, 338] width 320 height 33
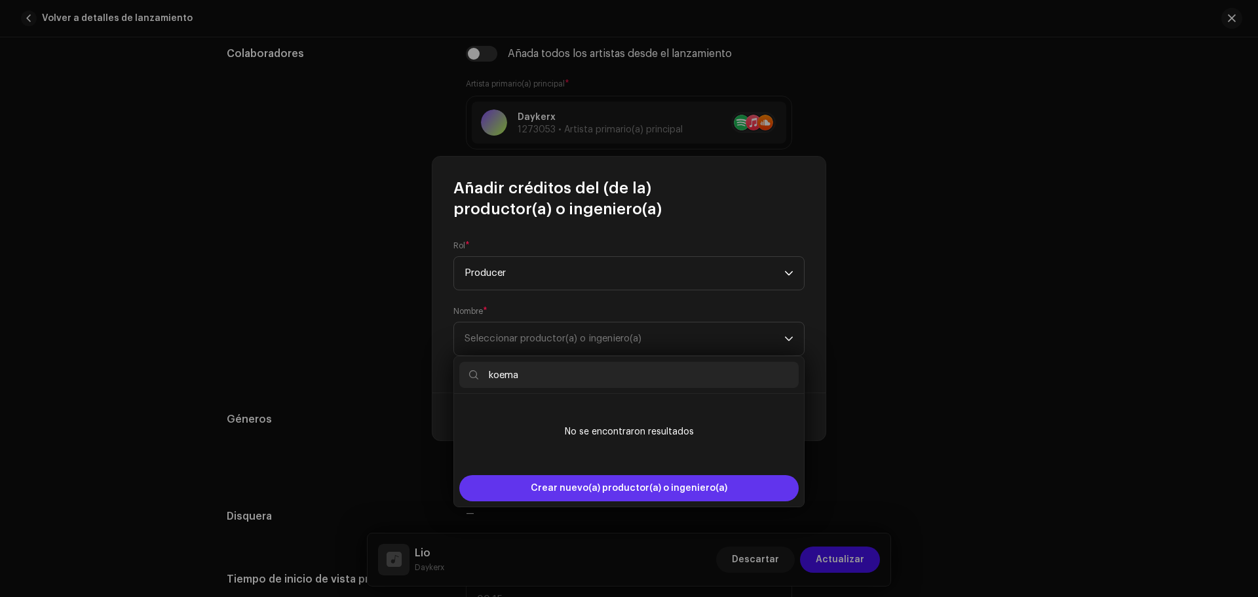
type input "koema"
click at [553, 478] on span "Crear nuevo(a) productor(a) o ingeniero(a)" at bounding box center [629, 488] width 196 height 26
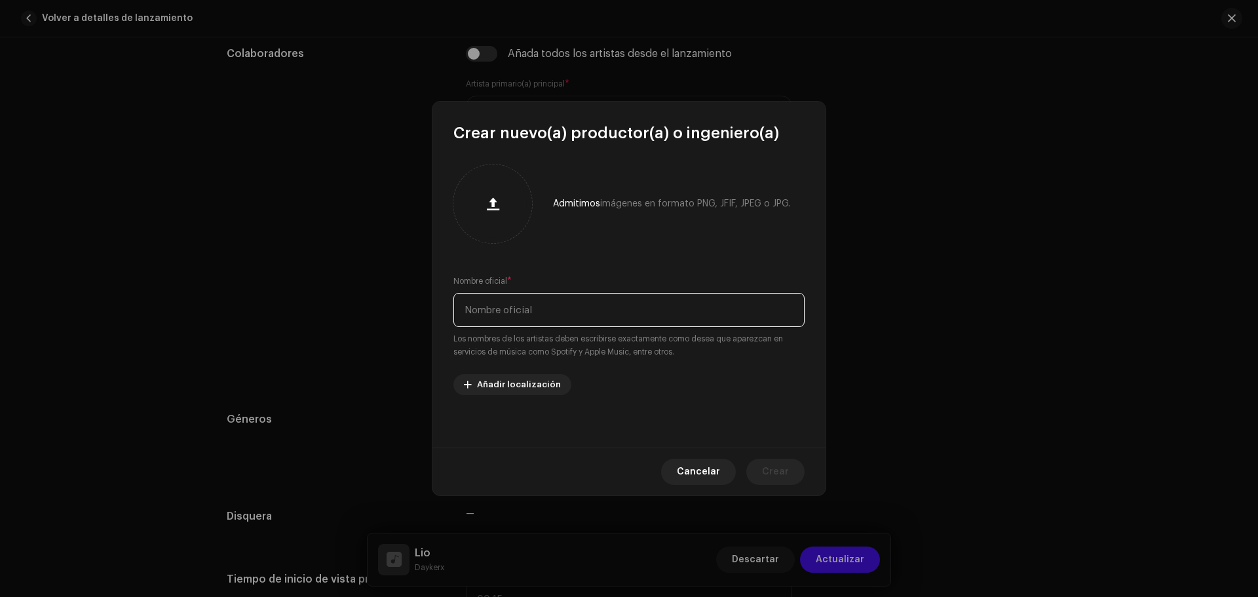
click at [531, 312] on input "text" at bounding box center [628, 310] width 351 height 34
type input "[PERSON_NAME]"
click at [784, 462] on span "Crear" at bounding box center [775, 471] width 27 height 26
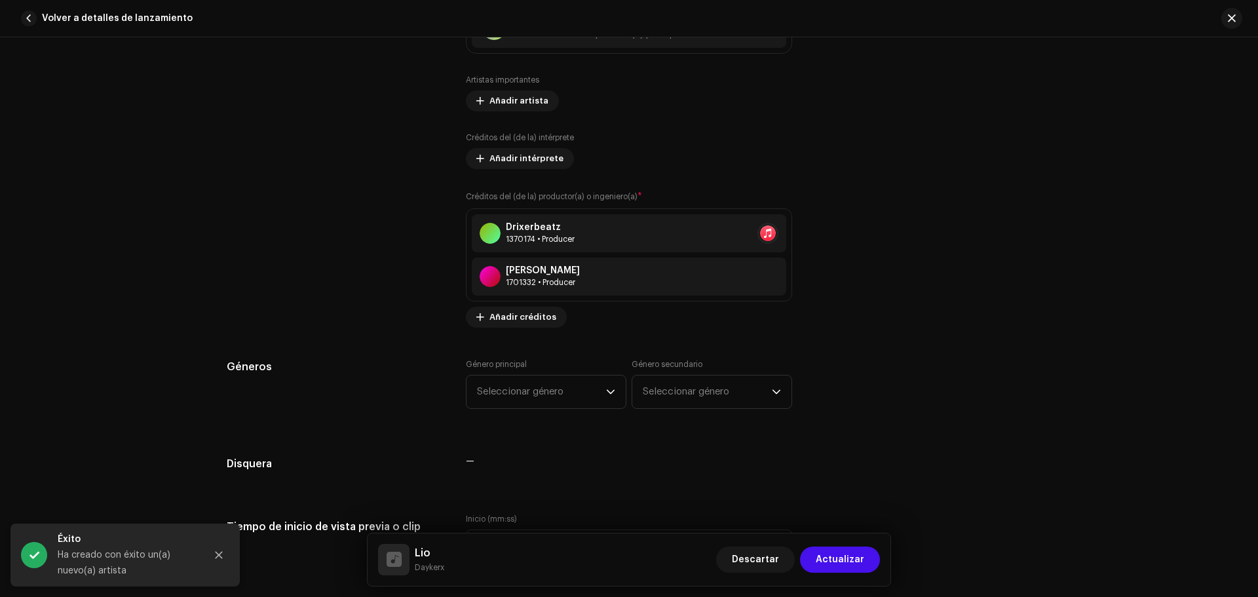
scroll to position [1028, 0]
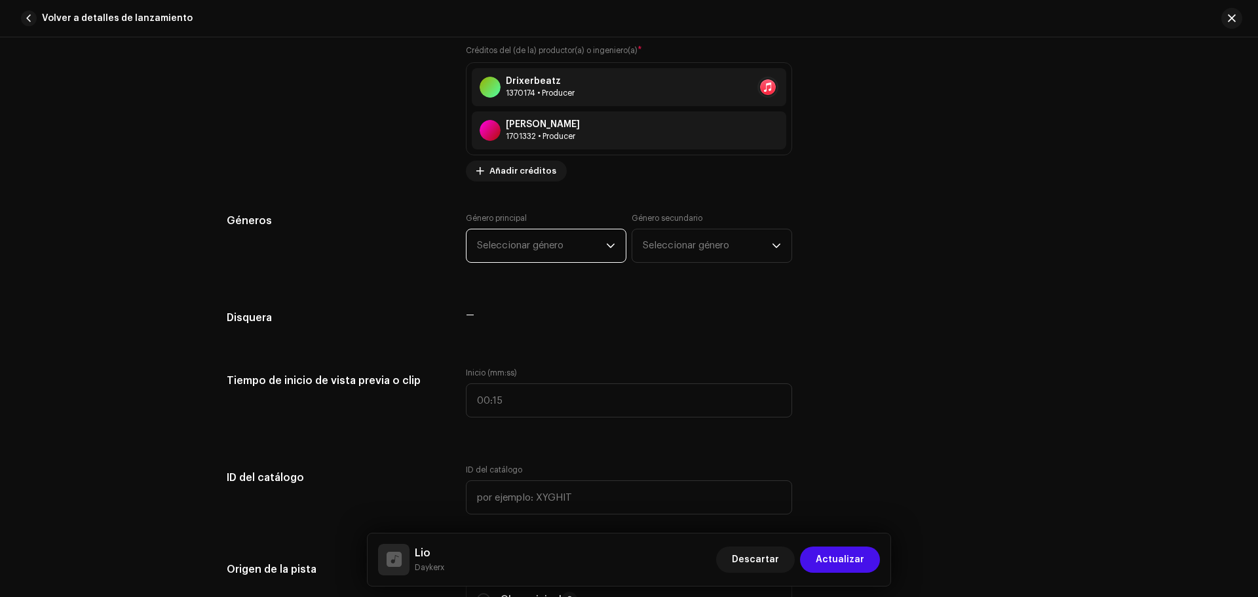
click at [597, 248] on span "Seleccionar género" at bounding box center [541, 245] width 129 height 33
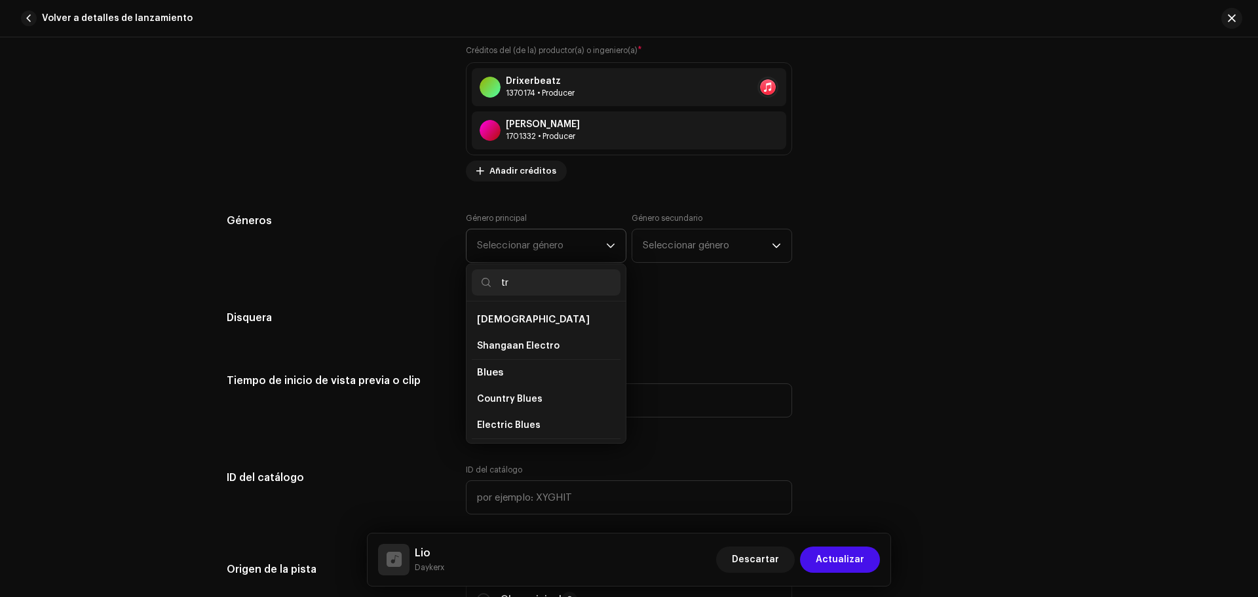
type input "t"
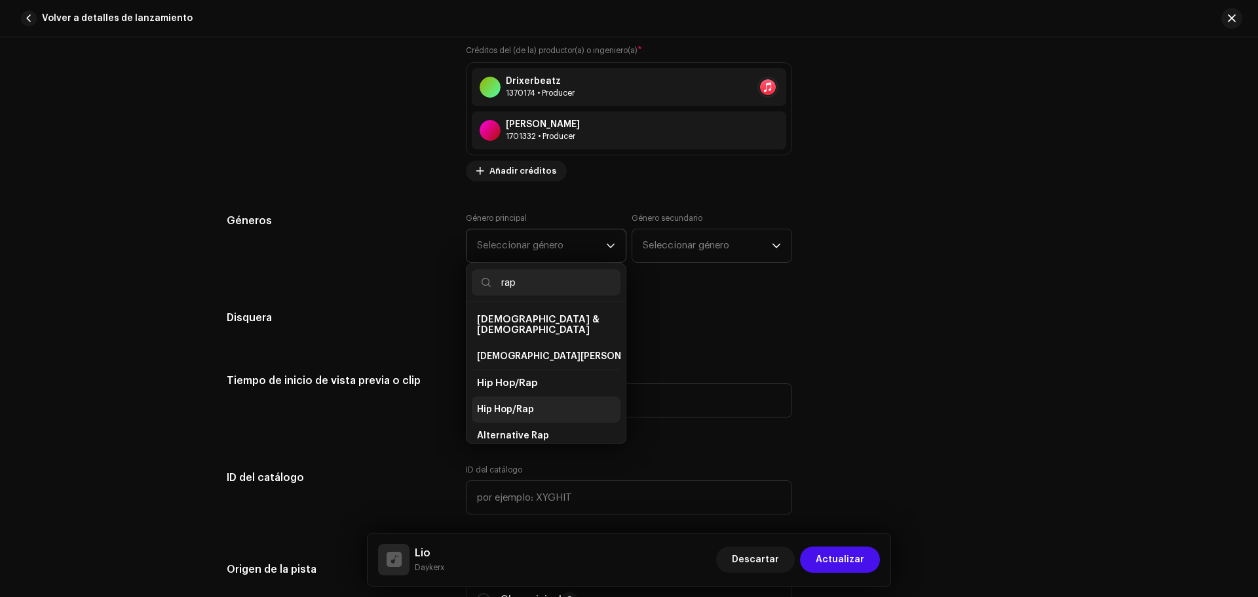
type input "rap"
click at [525, 396] on li "Hip Hop/Rap" at bounding box center [546, 409] width 149 height 26
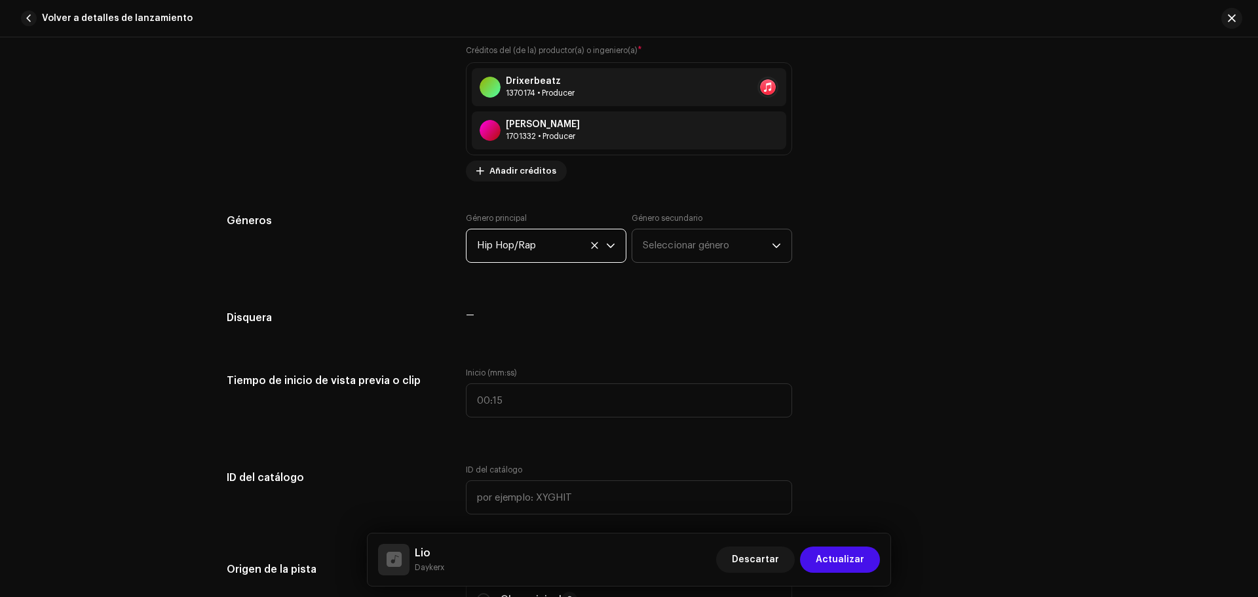
click at [762, 253] on span "Seleccionar género" at bounding box center [707, 245] width 129 height 33
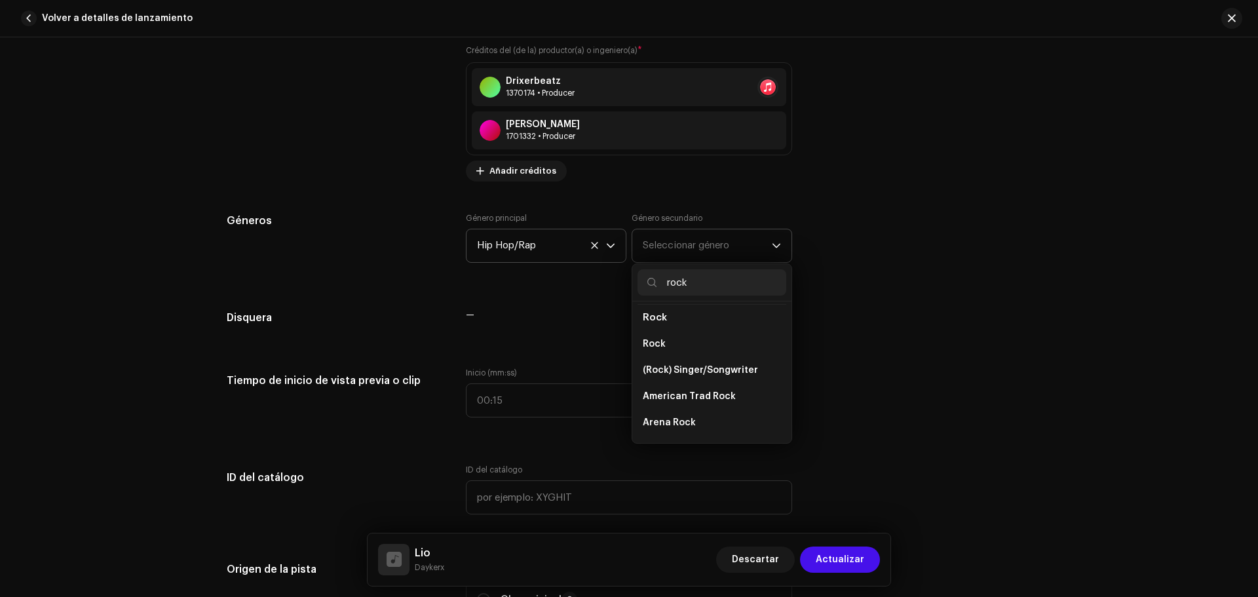
scroll to position [502, 0]
type input "rock"
click at [699, 346] on li "Rock" at bounding box center [711, 357] width 149 height 26
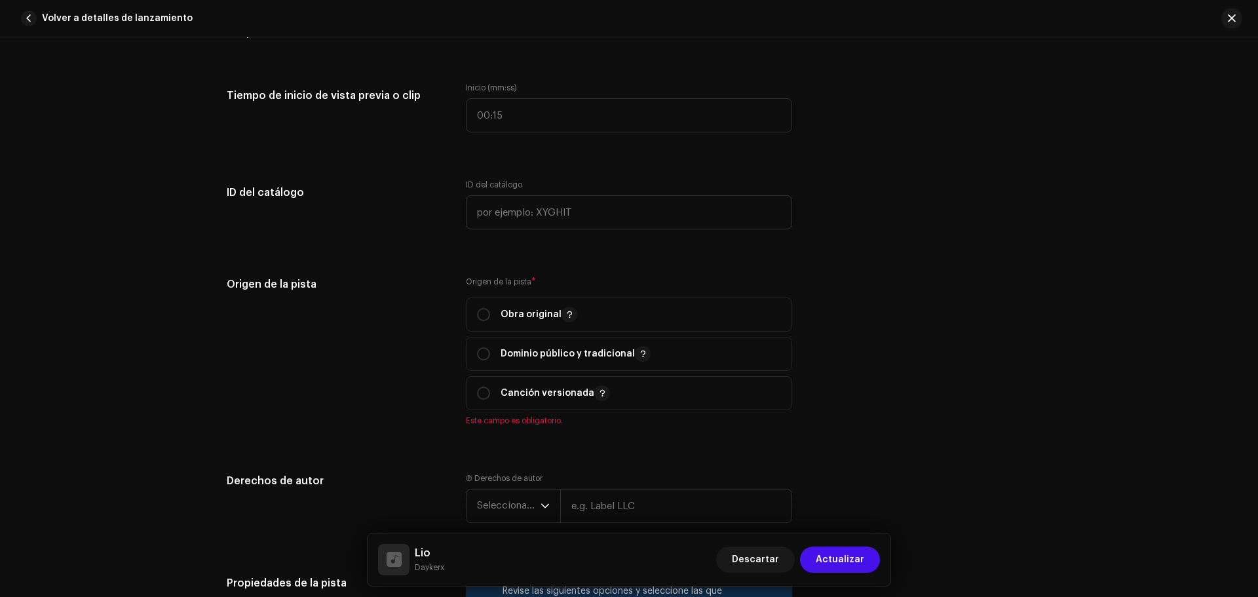
scroll to position [1315, 0]
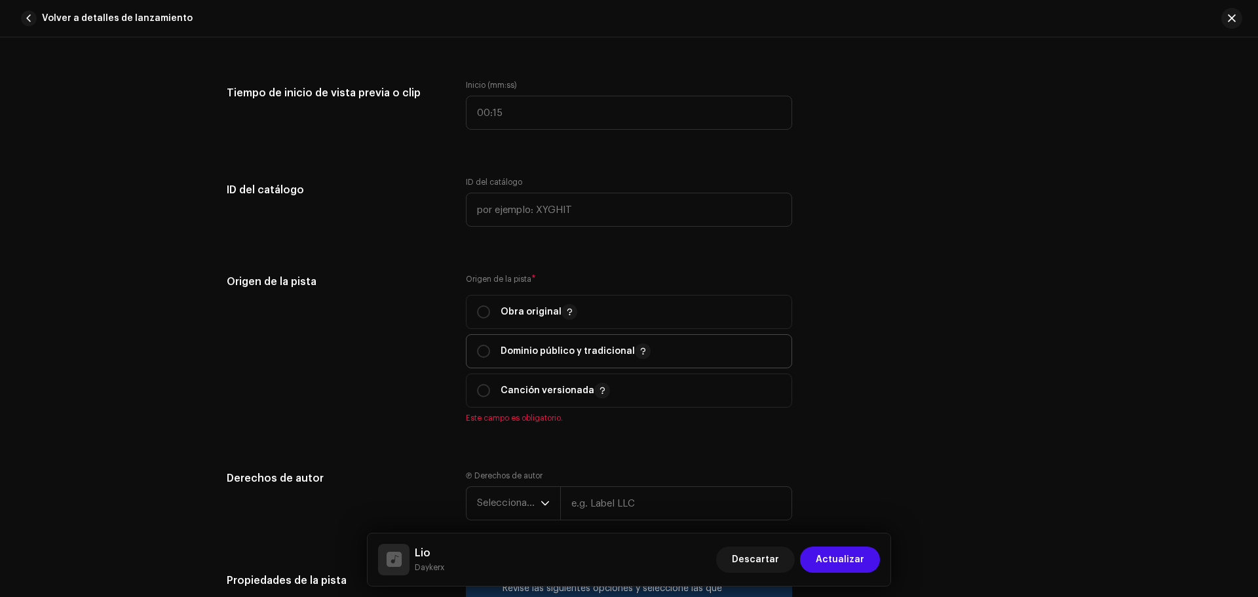
click at [719, 346] on span "Dominio público y tradicional" at bounding box center [629, 351] width 304 height 33
radio input "true"
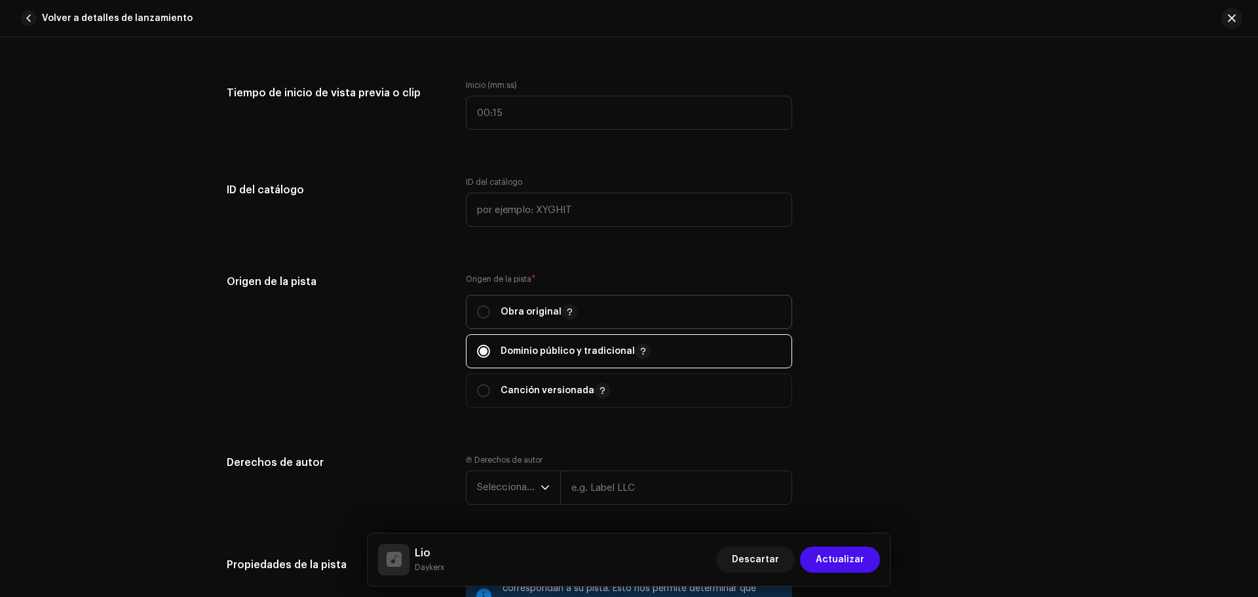
click at [692, 320] on span "Obra original" at bounding box center [629, 311] width 304 height 33
radio input "true"
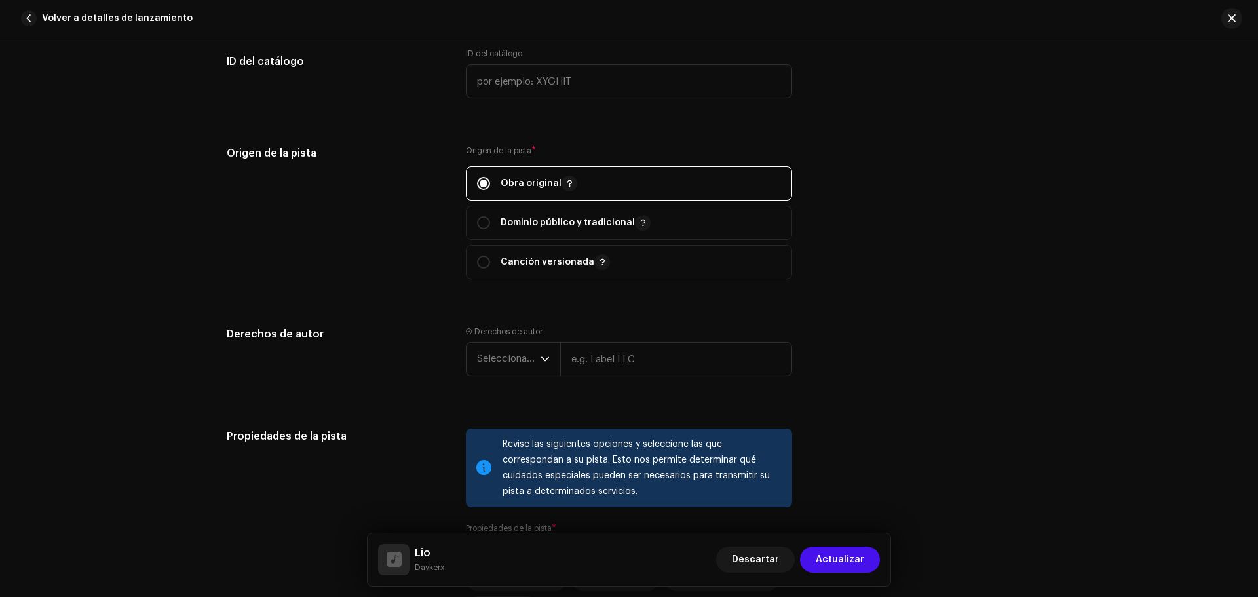
scroll to position [1479, 0]
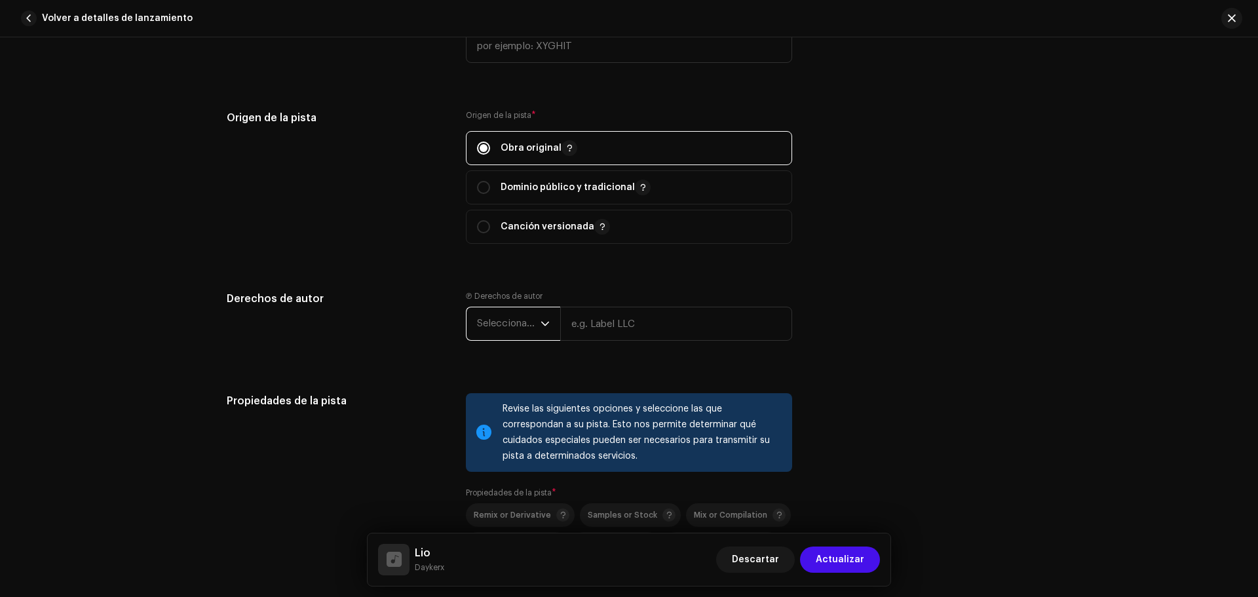
click at [503, 323] on span "Seleccionar año" at bounding box center [509, 323] width 64 height 33
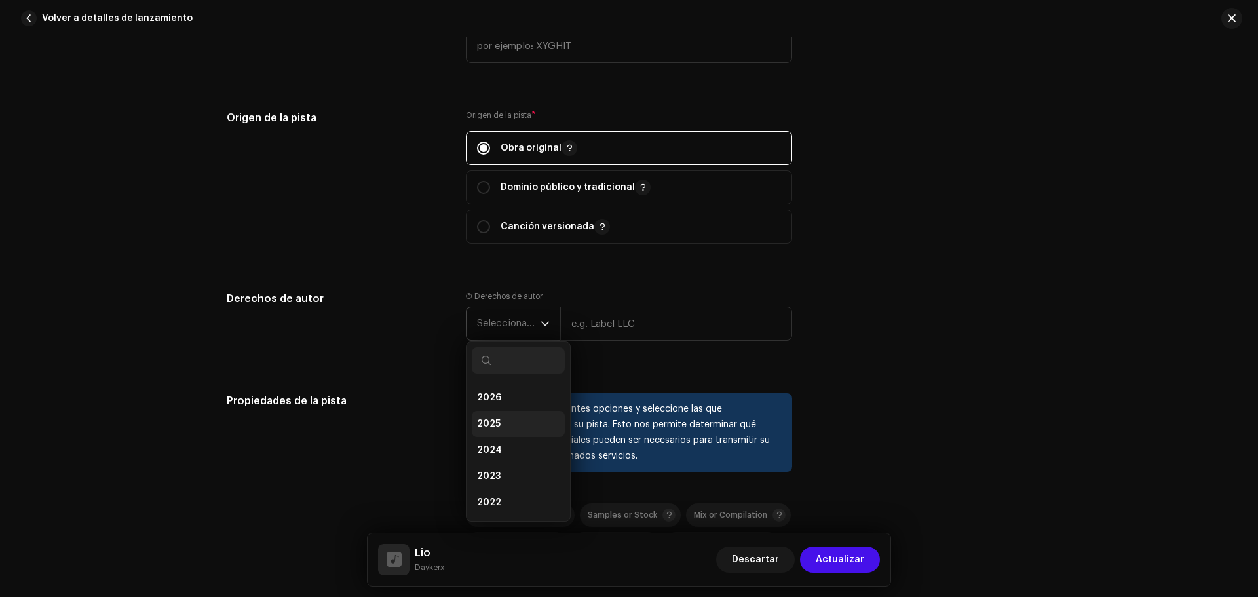
click at [509, 415] on li "2025" at bounding box center [518, 424] width 93 height 26
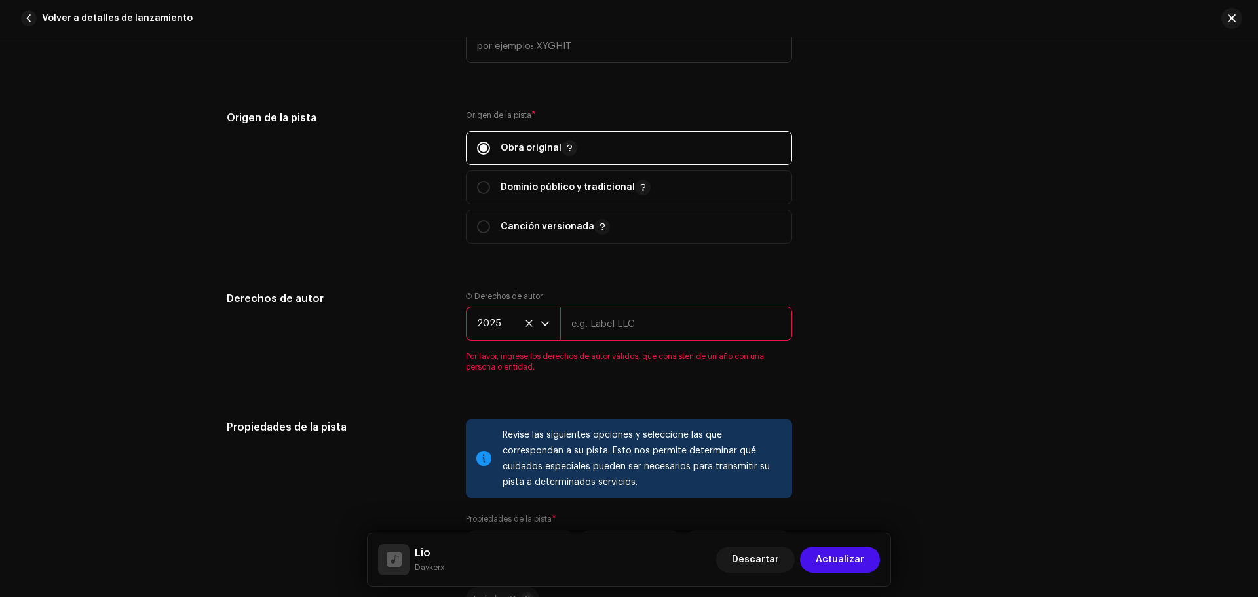
click at [624, 327] on input "text" at bounding box center [676, 324] width 232 height 34
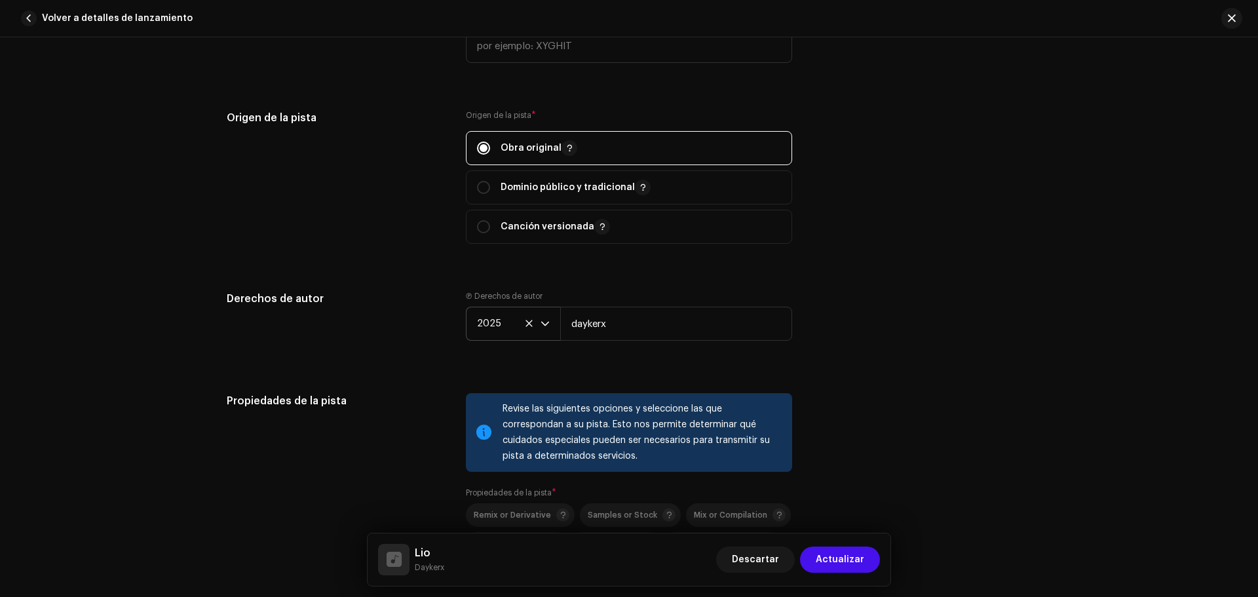
click at [976, 393] on div "Detalles de la pista Complete los siguientes pasos para finalizar su pista. 1 d…" at bounding box center [629, 22] width 846 height 2865
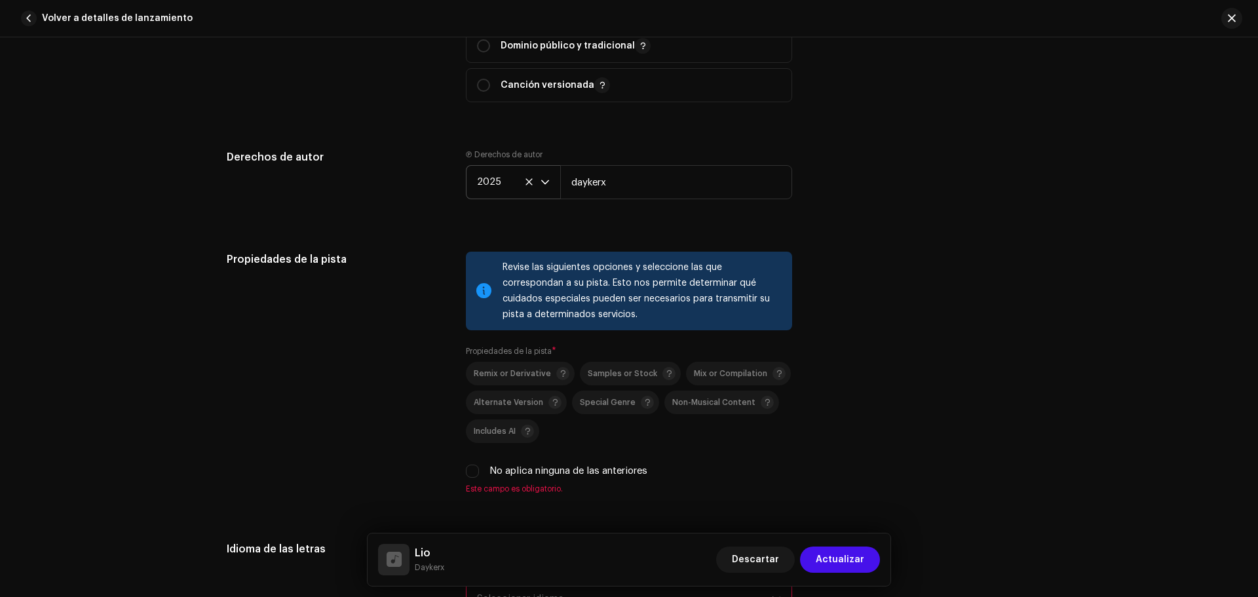
scroll to position [1663, 0]
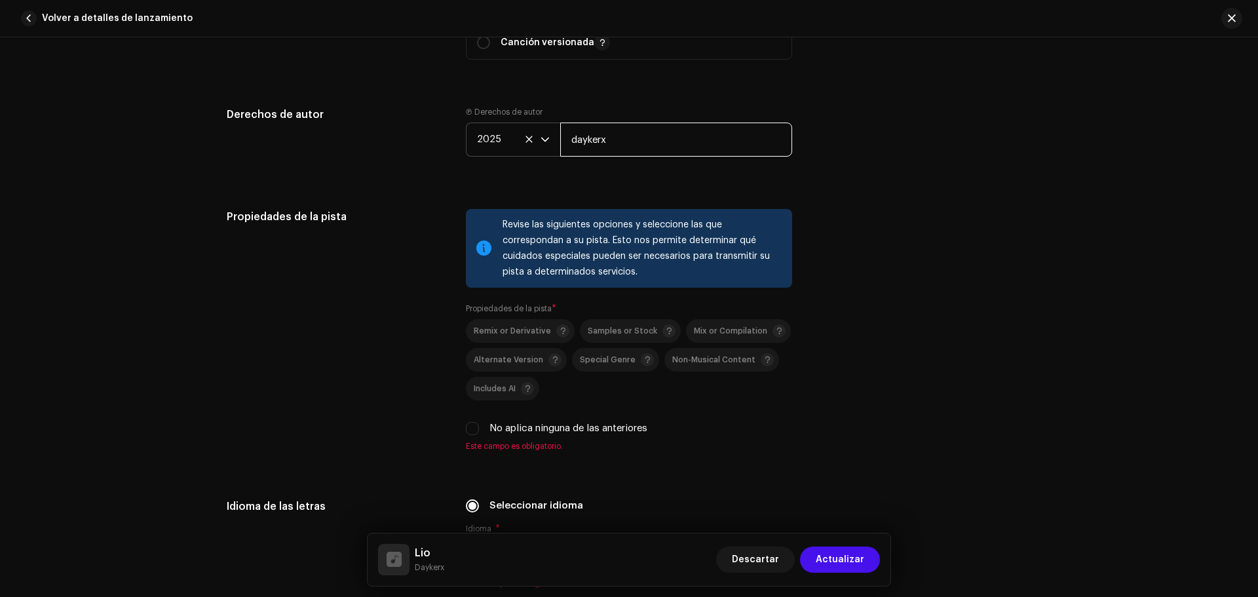
click at [578, 140] on input "daykerx" at bounding box center [676, 139] width 232 height 34
click at [576, 139] on input "daykerx" at bounding box center [676, 139] width 232 height 34
type input "Daykerx"
click at [852, 176] on div "Derechos de autor Ⓟ Derechos de autor 2025 Daykerx" at bounding box center [629, 142] width 804 height 71
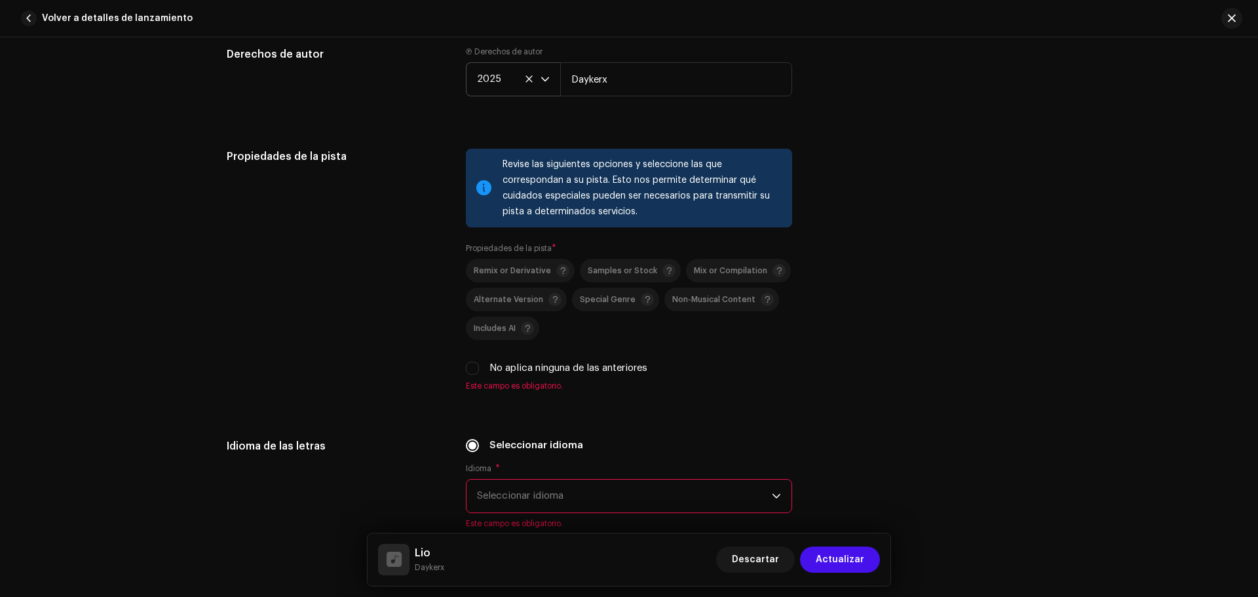
scroll to position [1759, 0]
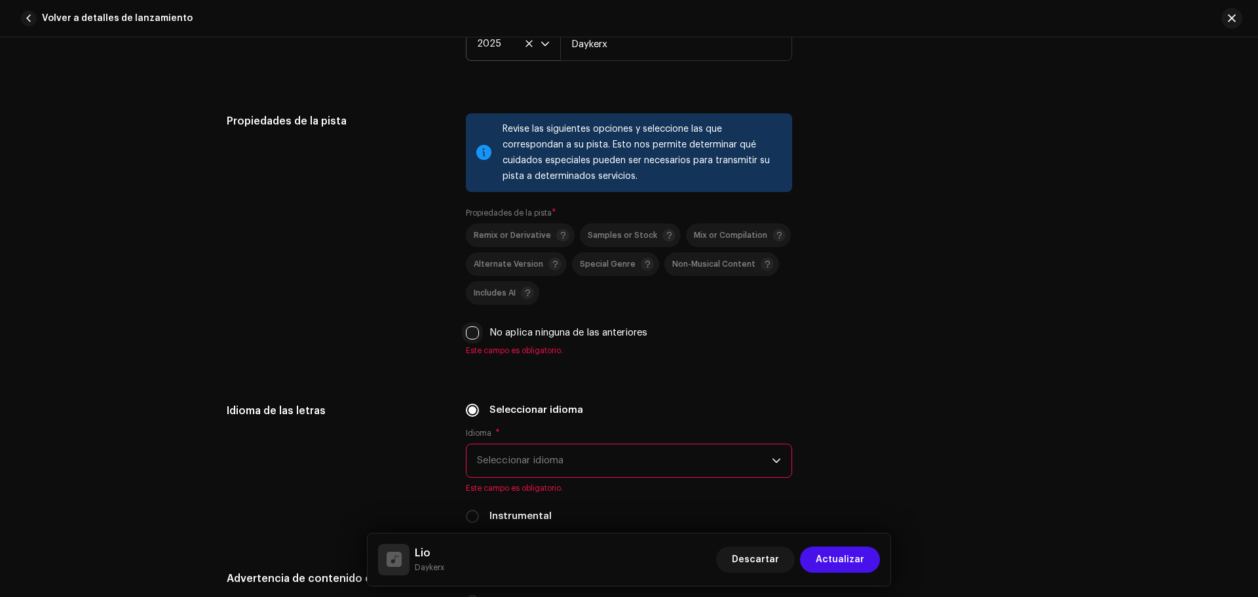
click at [476, 332] on input "No aplica ninguna de las anteriores" at bounding box center [472, 332] width 13 height 13
checkbox input "true"
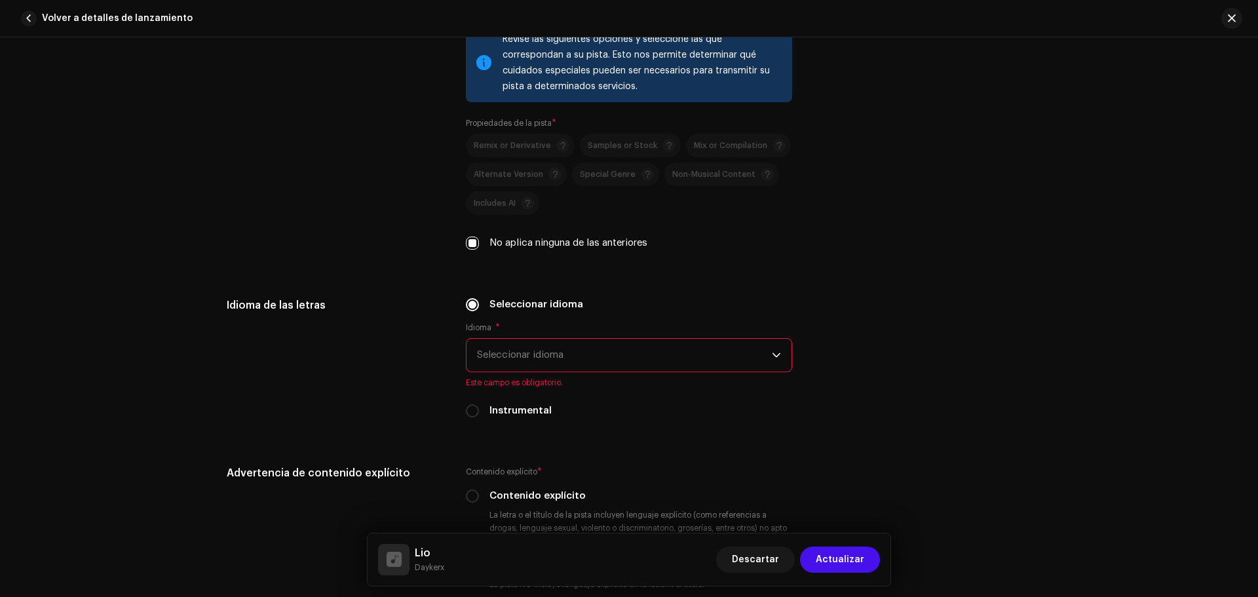
scroll to position [1866, 0]
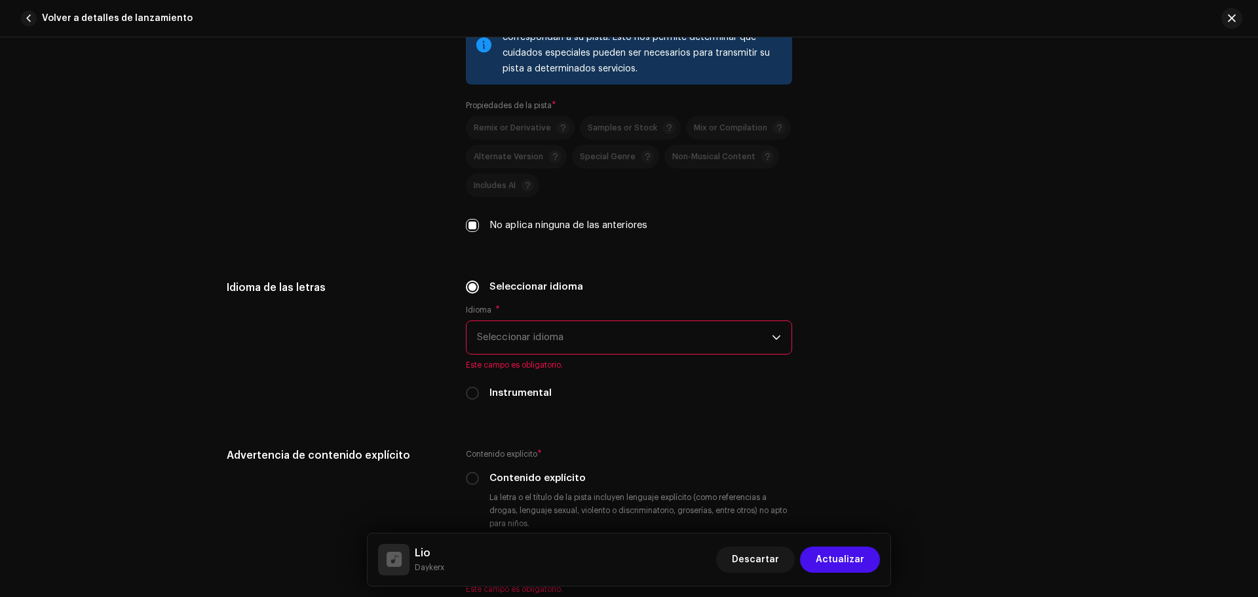
click at [772, 328] on div "dropdown trigger" at bounding box center [776, 337] width 9 height 33
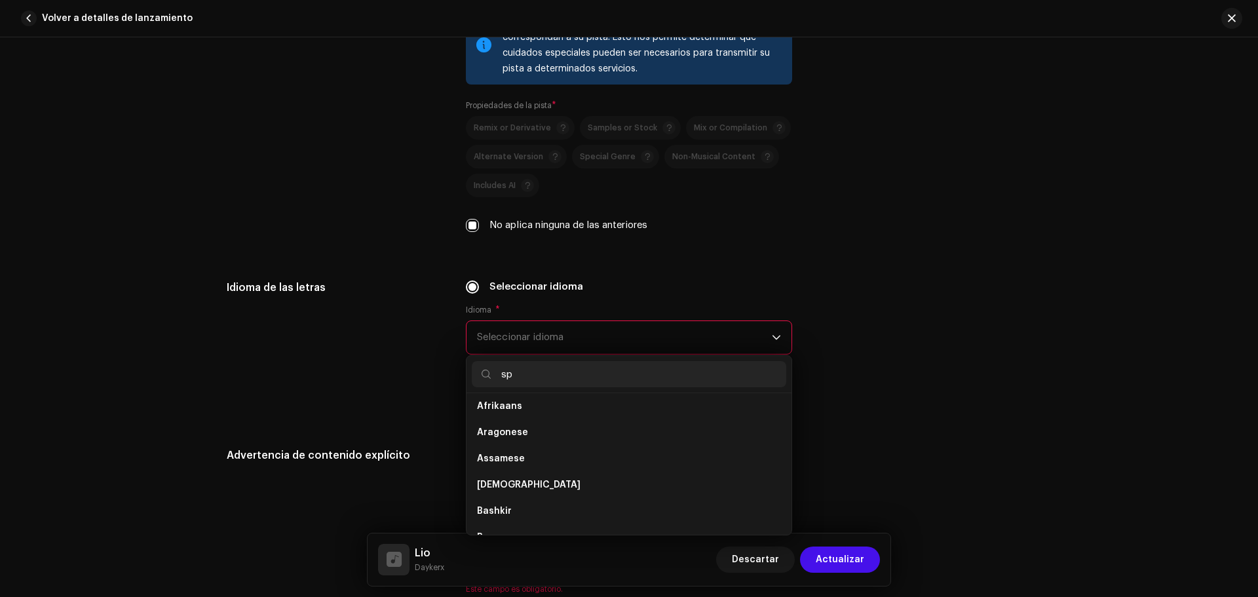
scroll to position [0, 0]
type input "spa"
click at [533, 428] on li "Spanish ([GEOGRAPHIC_DATA])" at bounding box center [629, 437] width 314 height 26
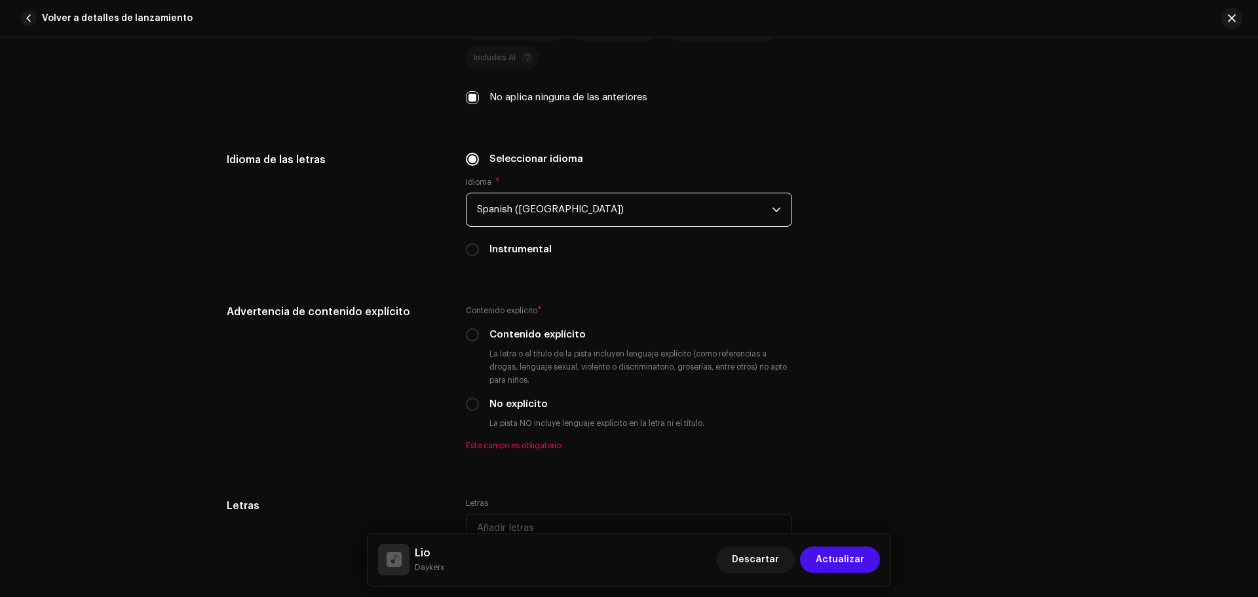
scroll to position [2060, 0]
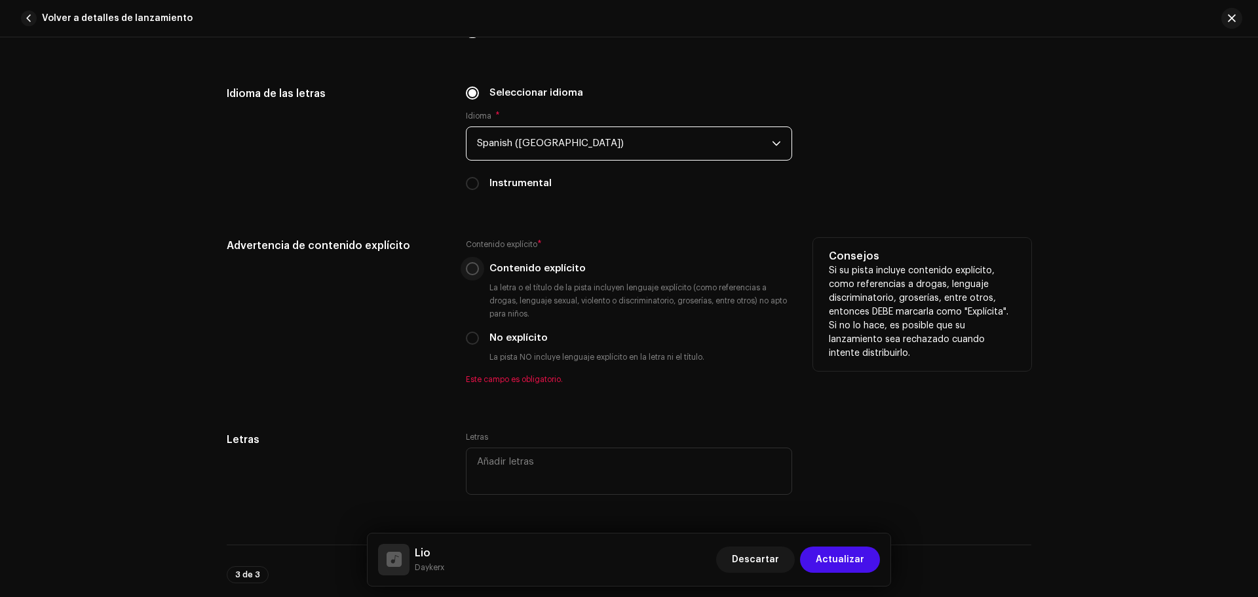
click at [470, 271] on input "Contenido explícito" at bounding box center [472, 268] width 13 height 13
radio input "true"
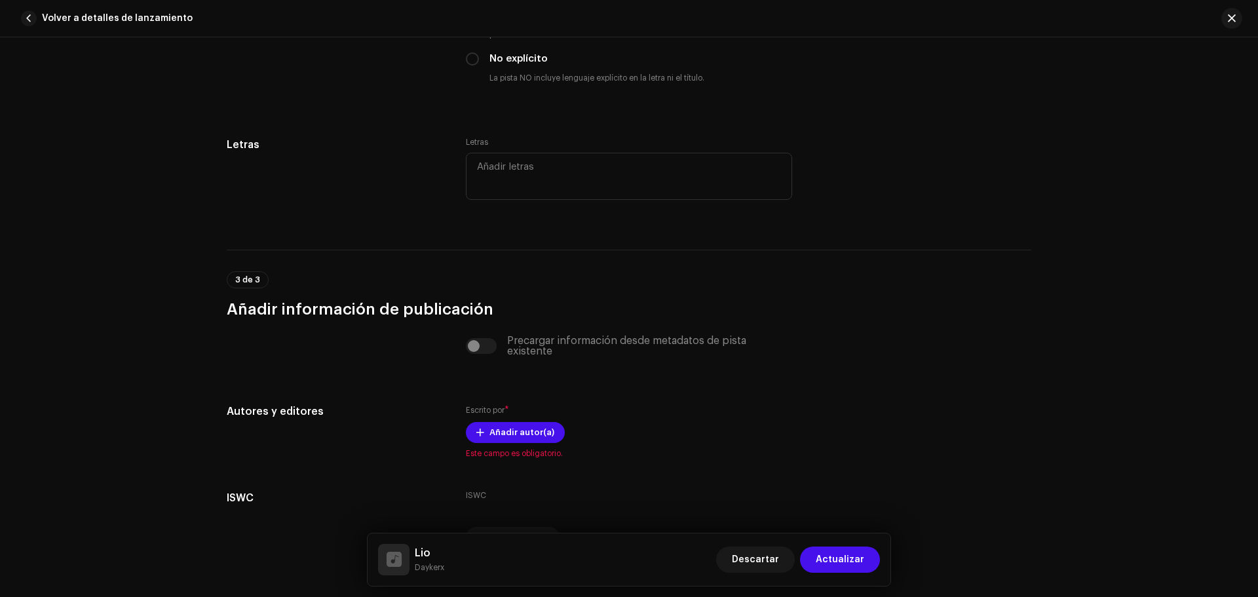
scroll to position [2416, 0]
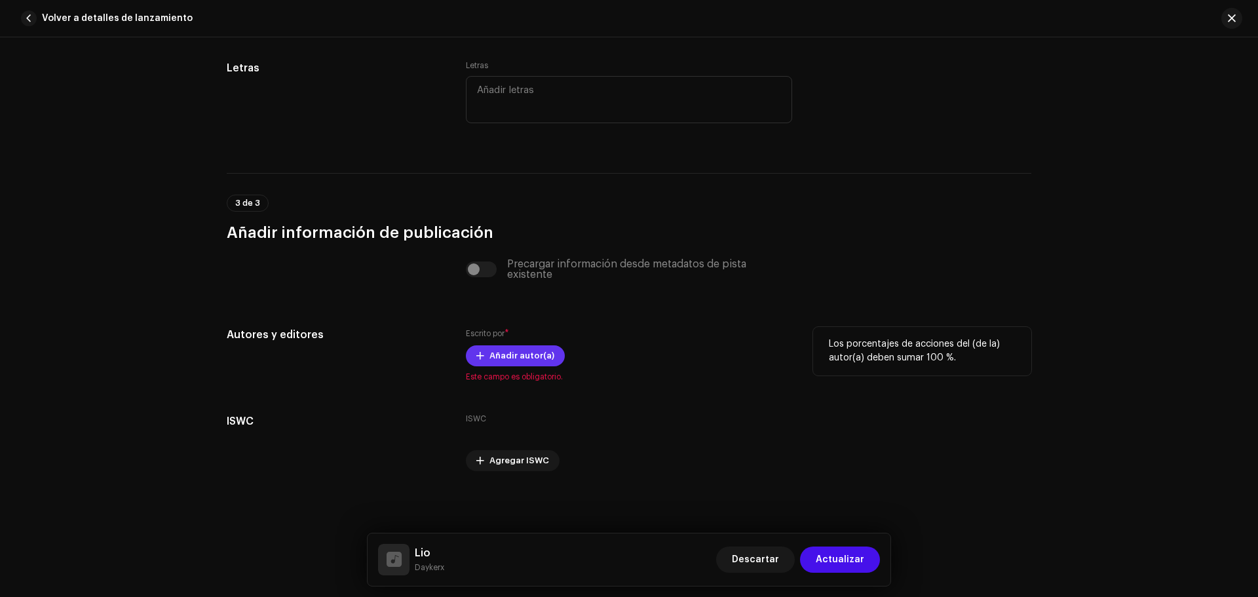
click at [519, 362] on span "Añadir autor(a)" at bounding box center [521, 356] width 65 height 26
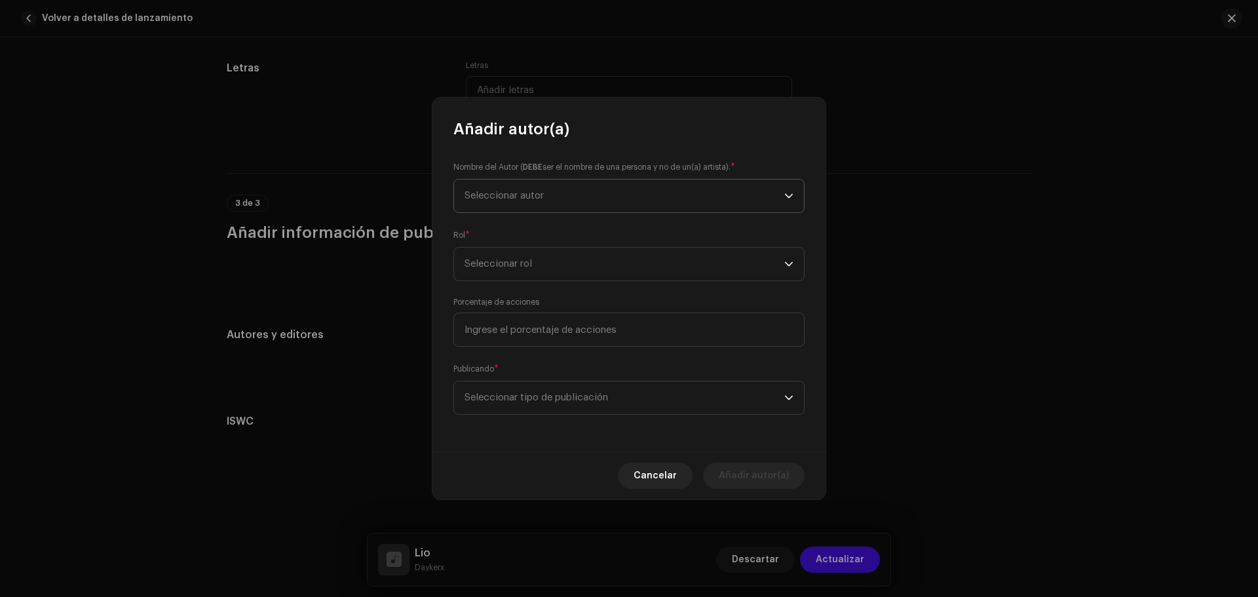
click at [657, 196] on span "Seleccionar autor" at bounding box center [624, 195] width 320 height 33
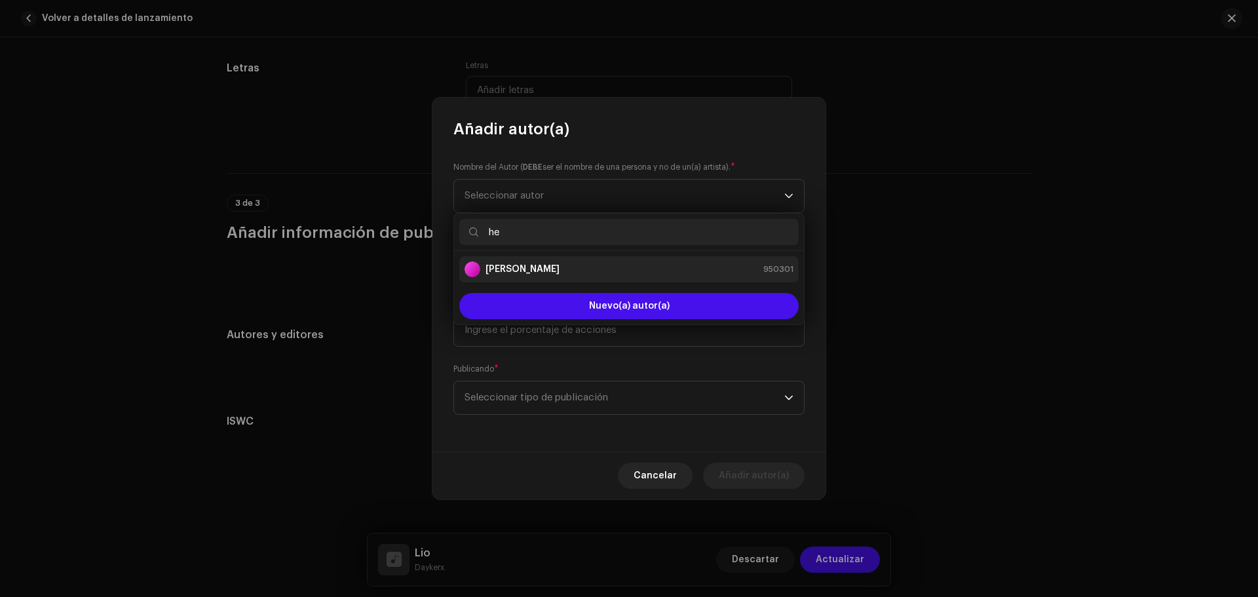
type input "he"
click at [554, 263] on strong "[PERSON_NAME]" at bounding box center [522, 269] width 74 height 13
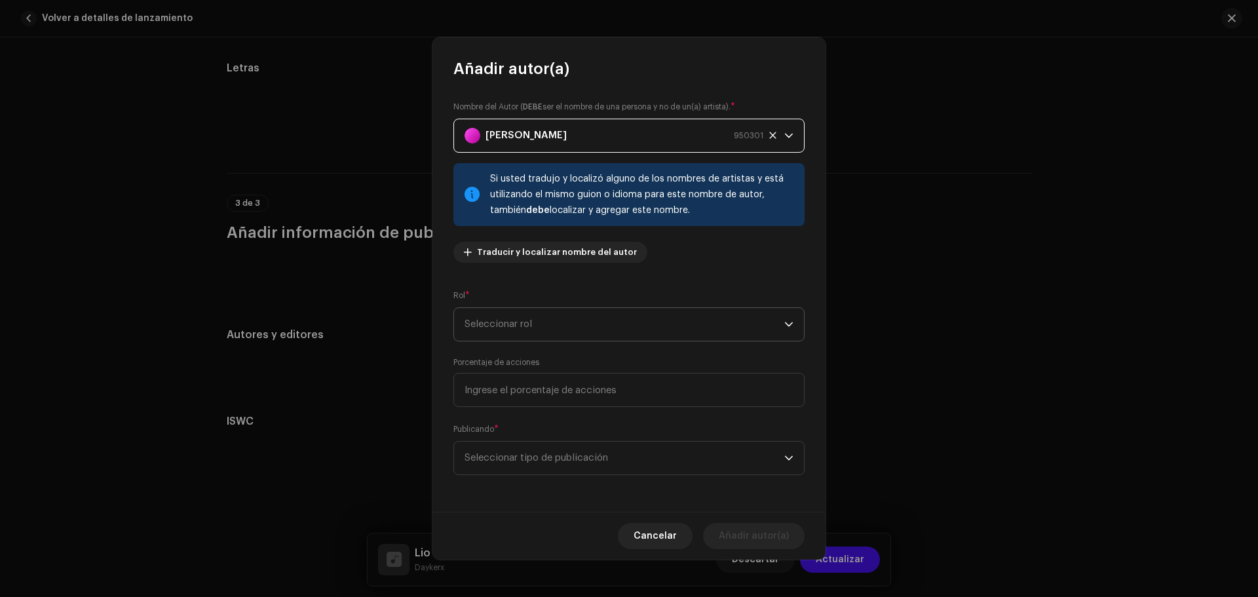
click at [583, 322] on span "Seleccionar rol" at bounding box center [624, 324] width 320 height 33
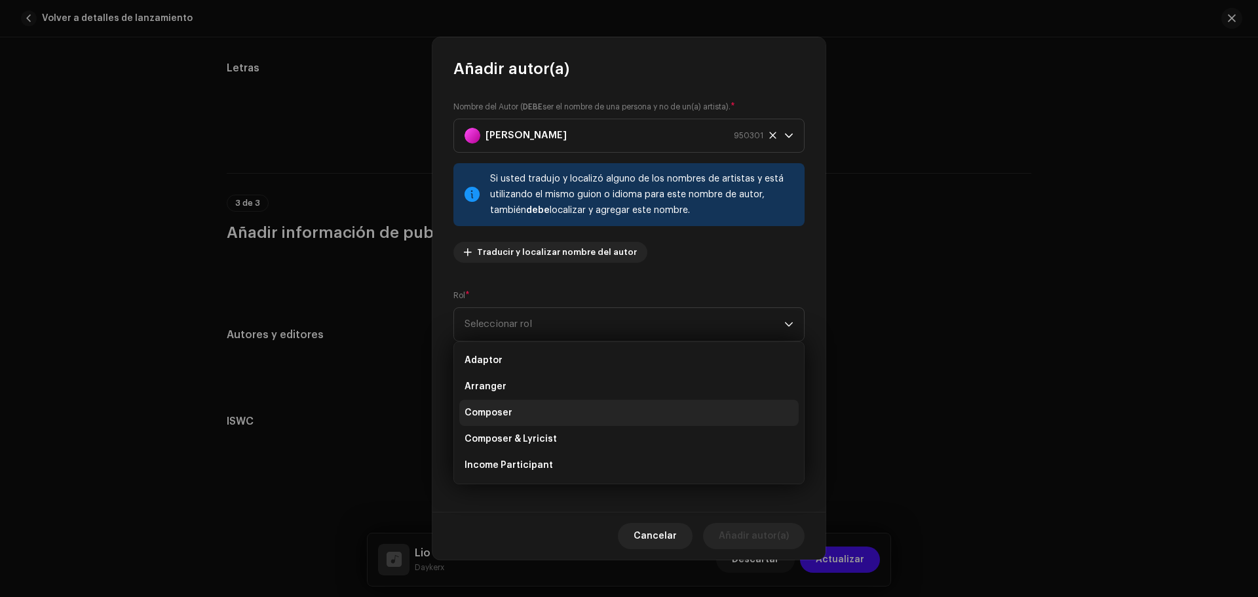
click at [506, 411] on span "Composer" at bounding box center [488, 412] width 48 height 13
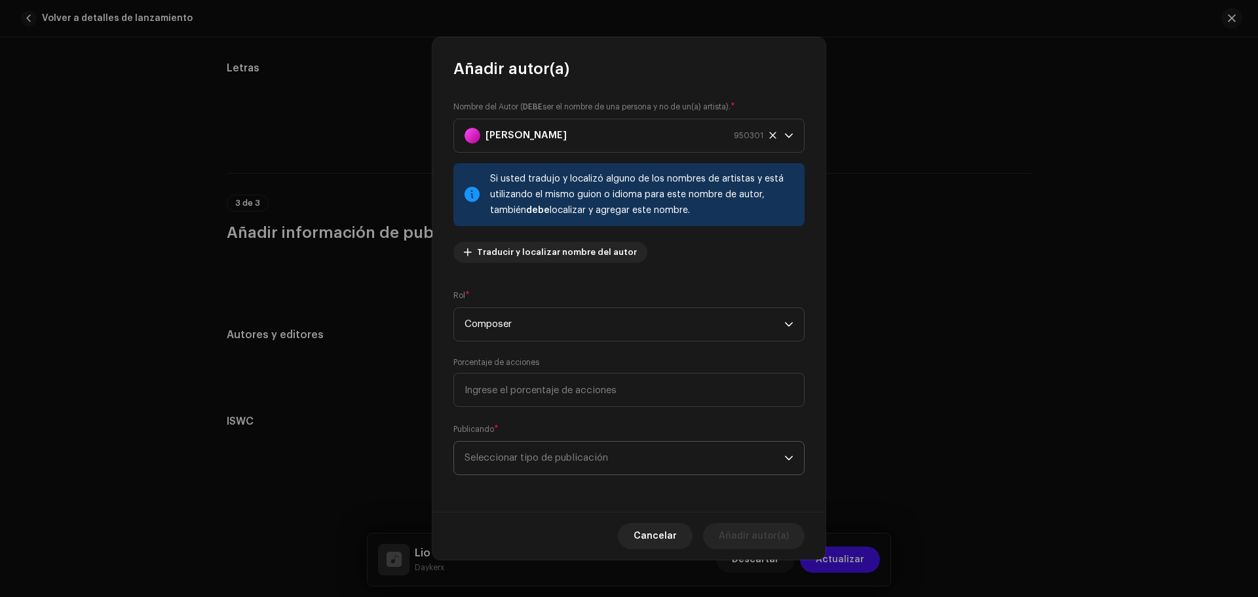
click at [679, 451] on span "Seleccionar tipo de publicación" at bounding box center [624, 457] width 320 height 33
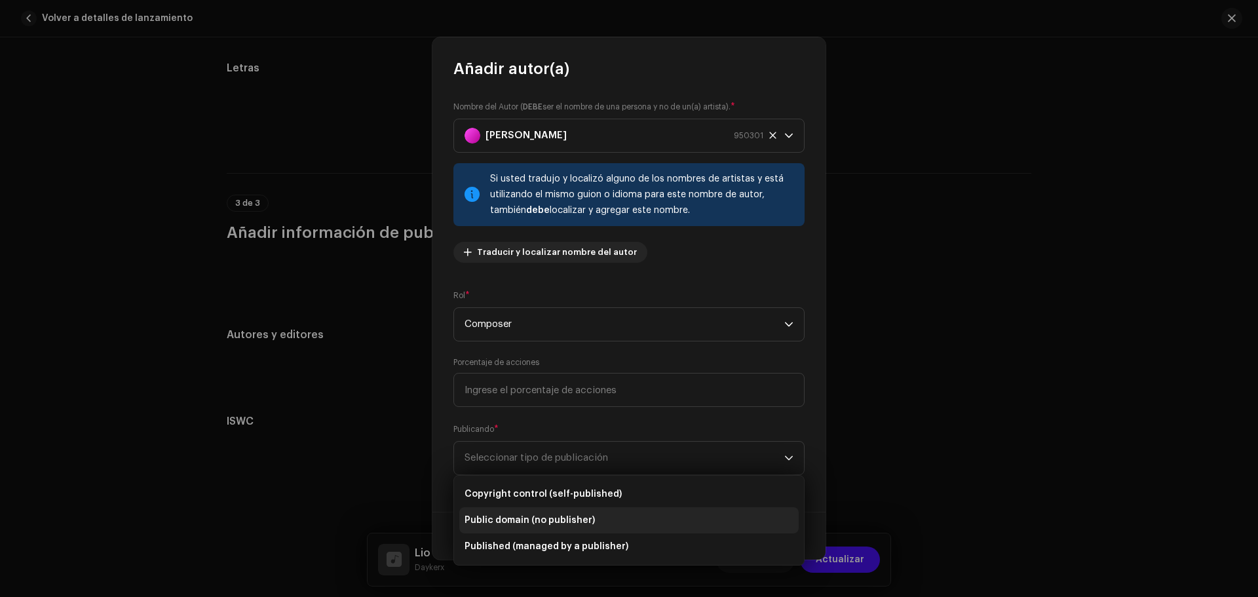
click at [605, 522] on li "Public domain (no publisher)" at bounding box center [628, 520] width 339 height 26
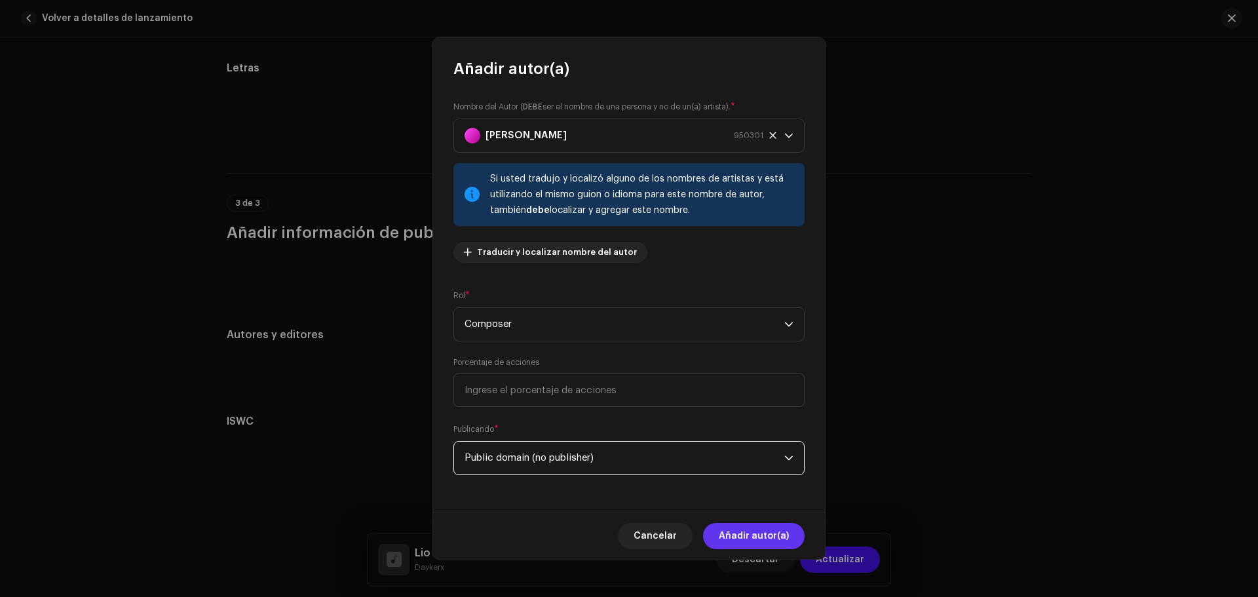
click at [743, 525] on span "Añadir autor(a)" at bounding box center [754, 536] width 70 height 26
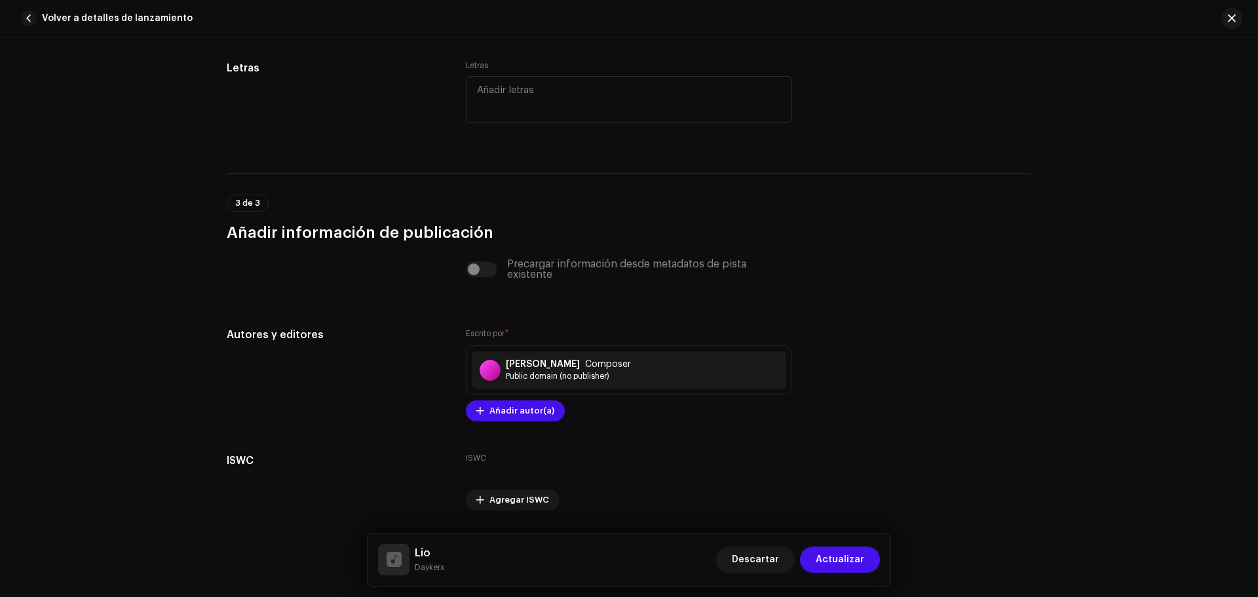
scroll to position [2455, 0]
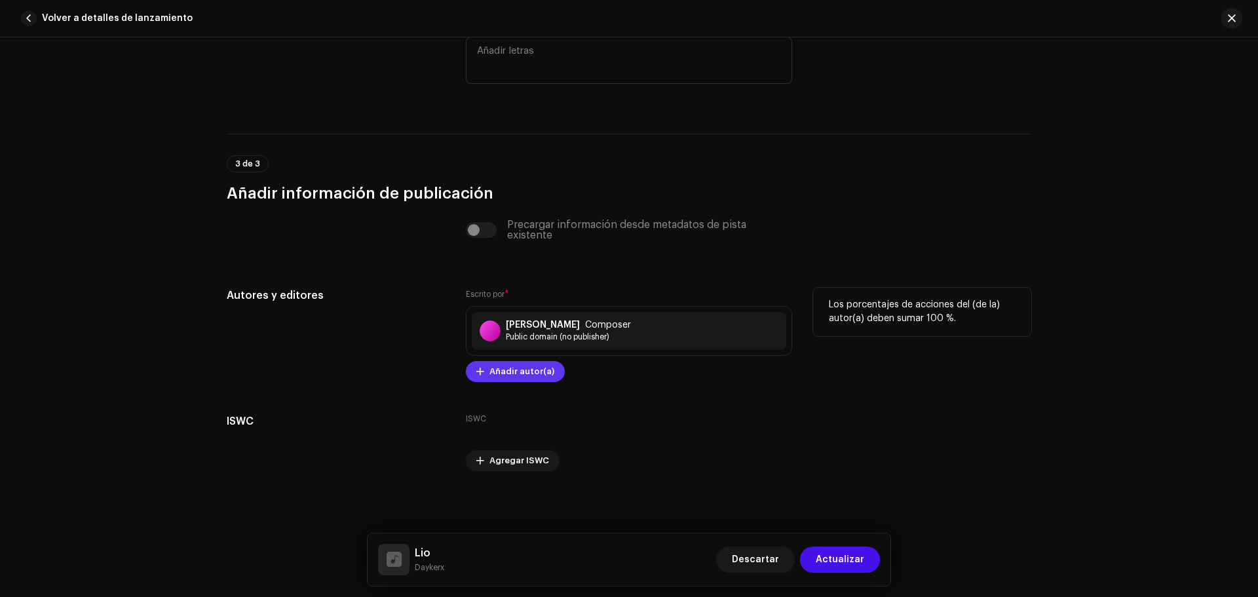
click at [506, 366] on span "Añadir autor(a)" at bounding box center [521, 371] width 65 height 26
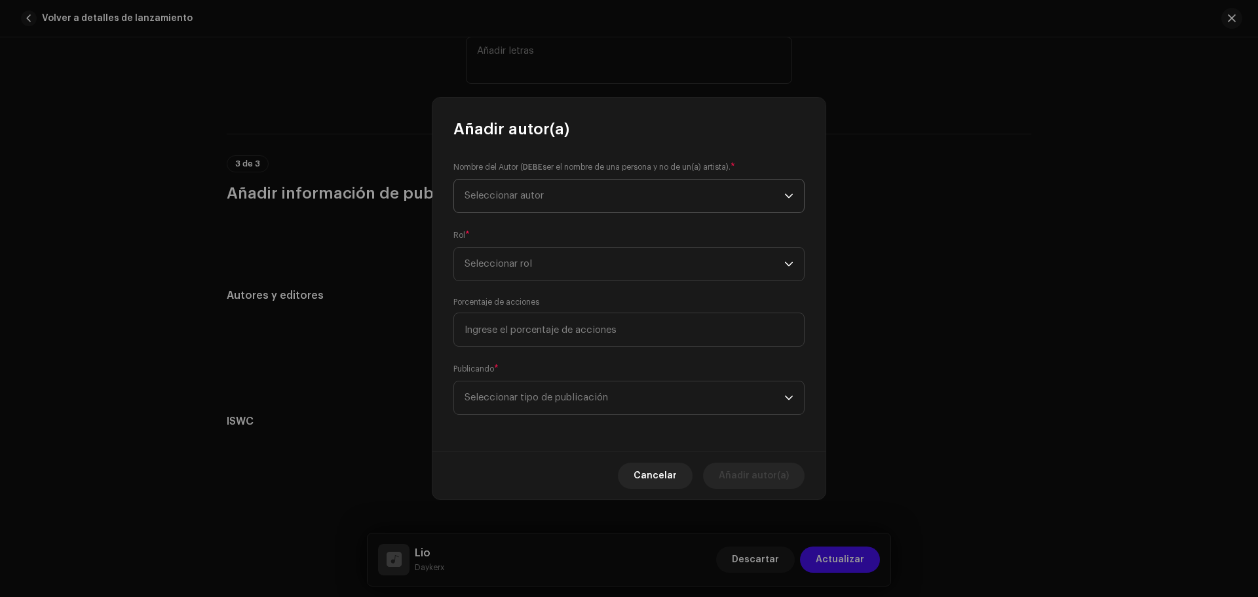
click at [531, 199] on span "Seleccionar autor" at bounding box center [503, 196] width 79 height 10
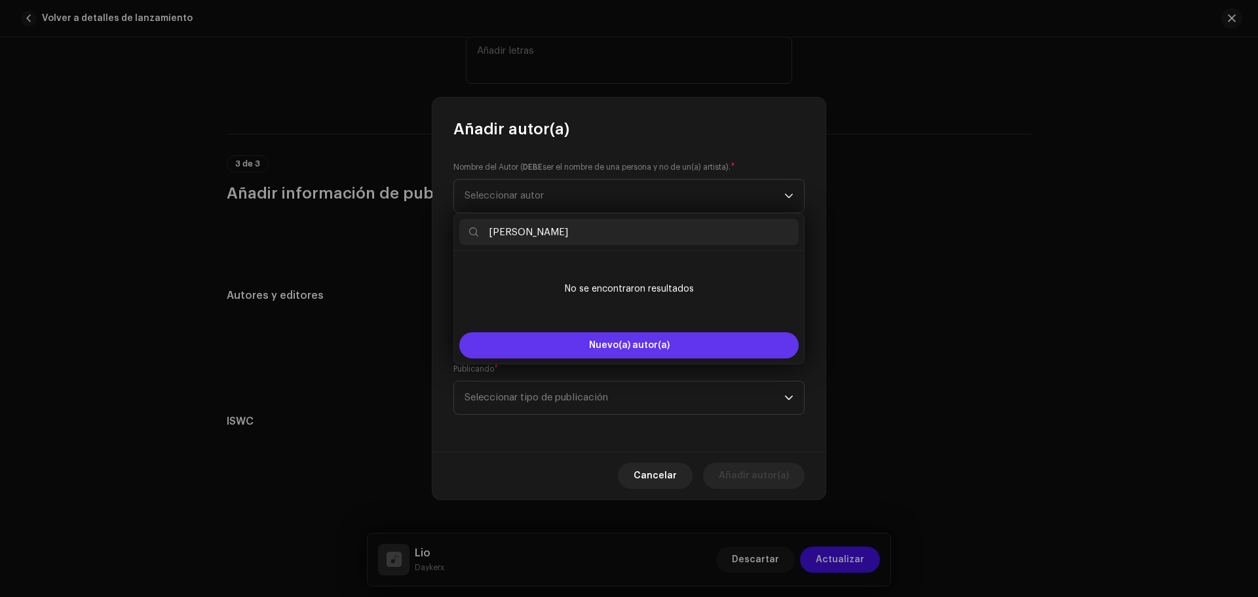
type input "[PERSON_NAME]"
click at [576, 336] on button "Nuevo(a) autor(a)" at bounding box center [628, 345] width 339 height 26
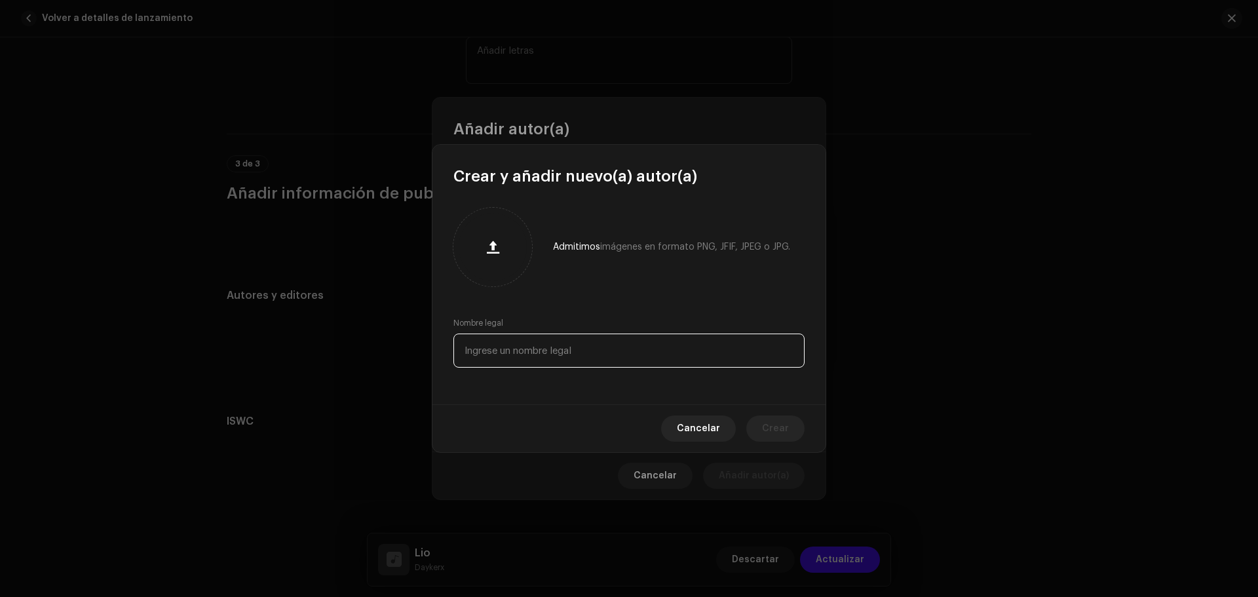
click at [576, 351] on input "text" at bounding box center [628, 350] width 351 height 34
type input "[PERSON_NAME]"
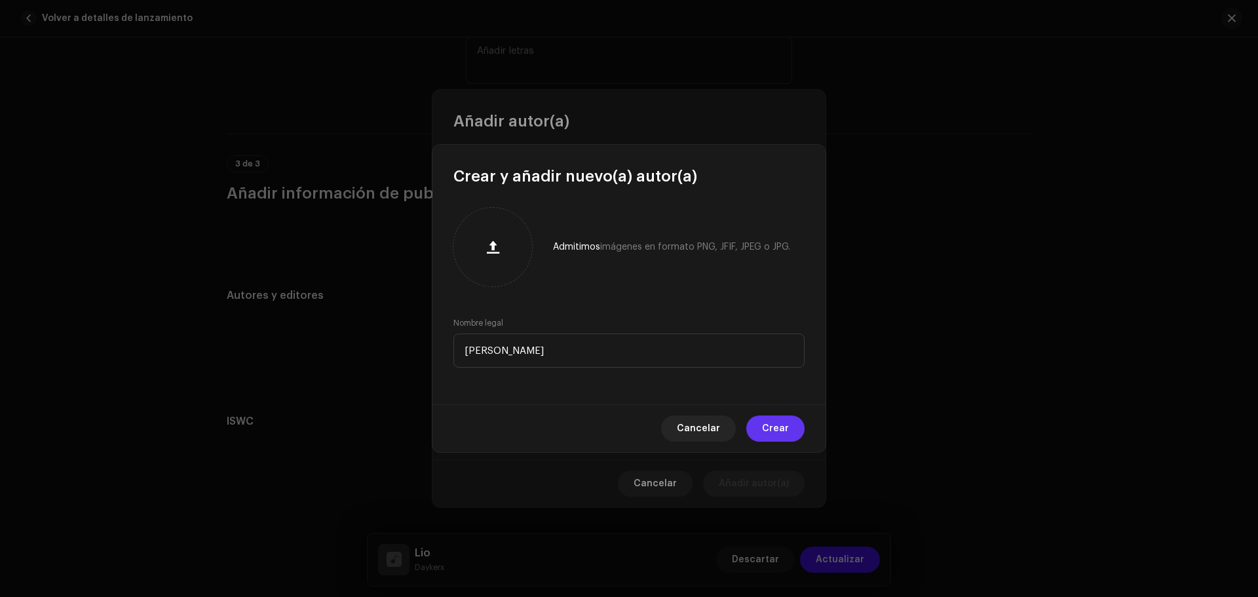
click at [800, 429] on button "Crear" at bounding box center [775, 428] width 58 height 26
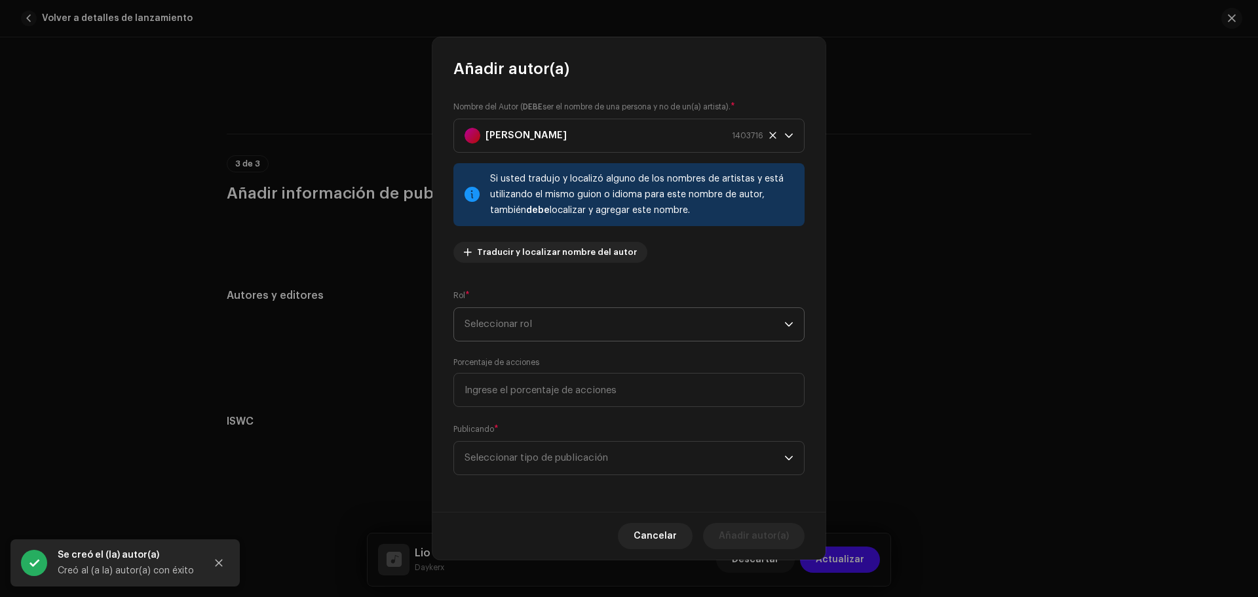
click at [675, 327] on span "Seleccionar rol" at bounding box center [624, 324] width 320 height 33
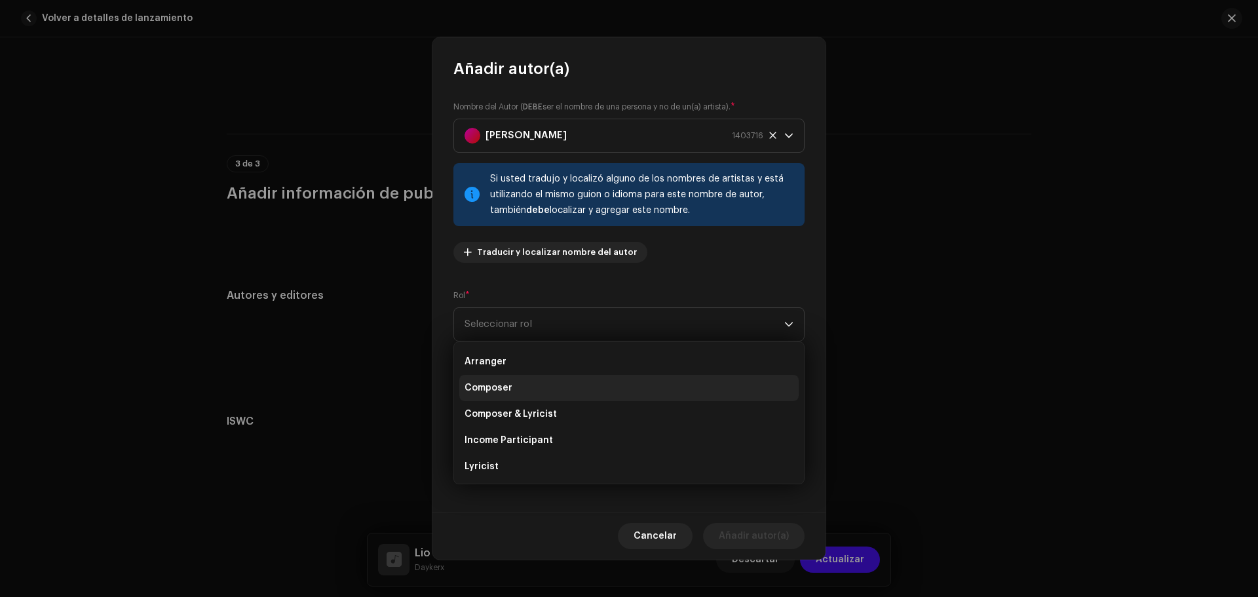
scroll to position [22, 0]
click at [560, 387] on li "Composer" at bounding box center [628, 391] width 339 height 26
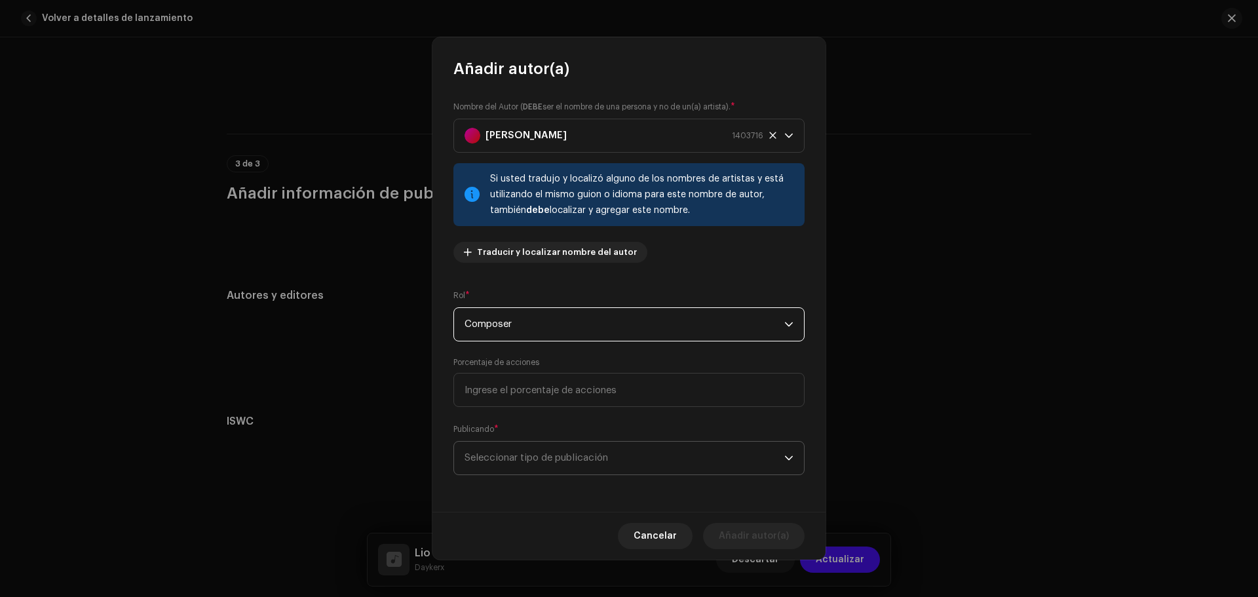
click at [761, 451] on span "Seleccionar tipo de publicación" at bounding box center [624, 457] width 320 height 33
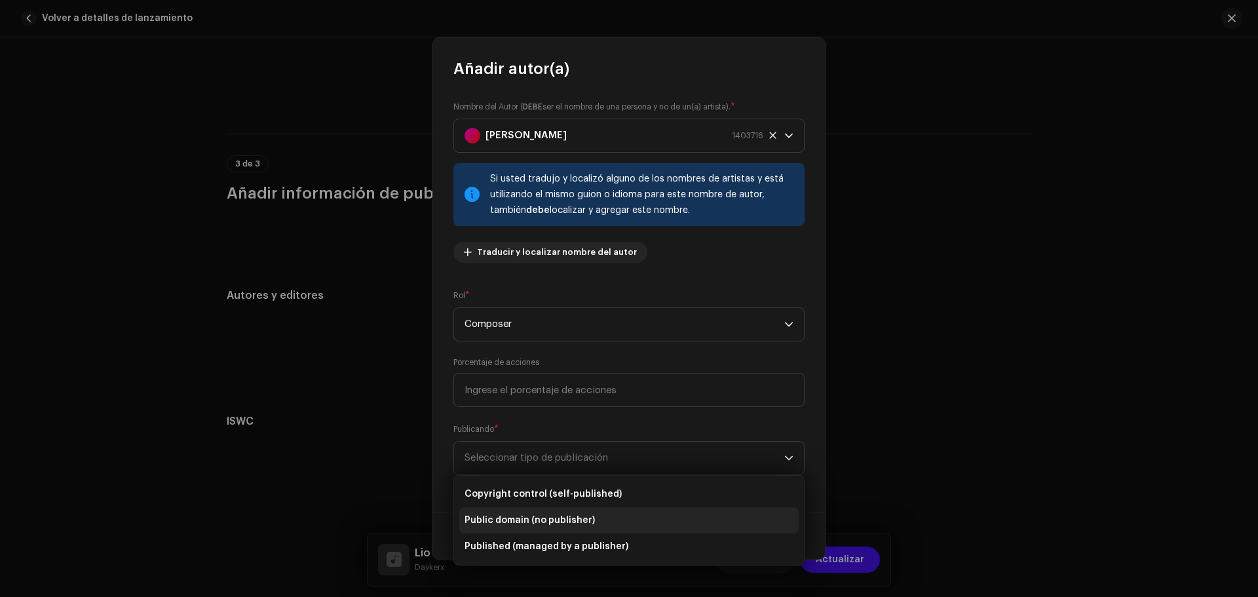
click at [605, 516] on li "Public domain (no publisher)" at bounding box center [628, 520] width 339 height 26
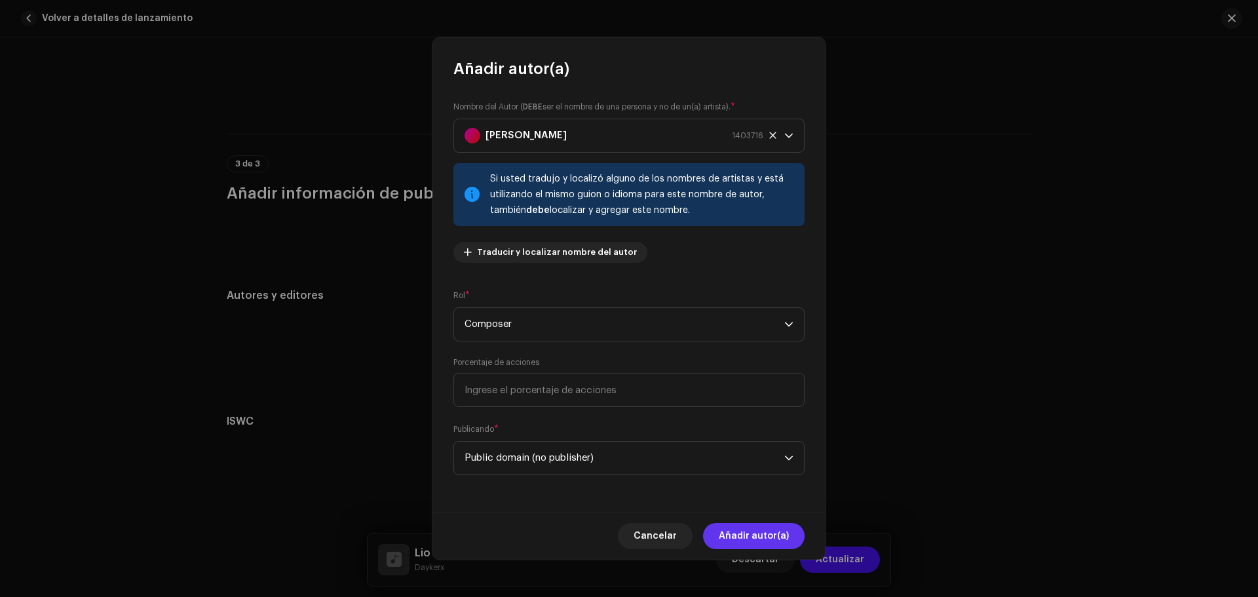
click at [778, 538] on span "Añadir autor(a)" at bounding box center [754, 536] width 70 height 26
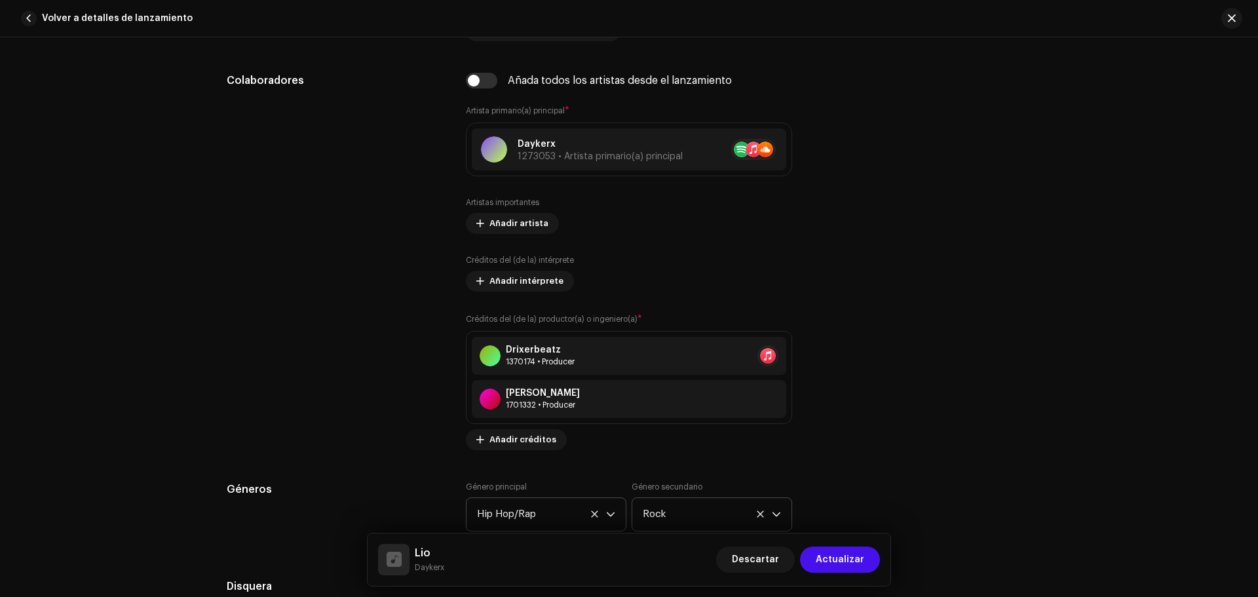
scroll to position [2455, 0]
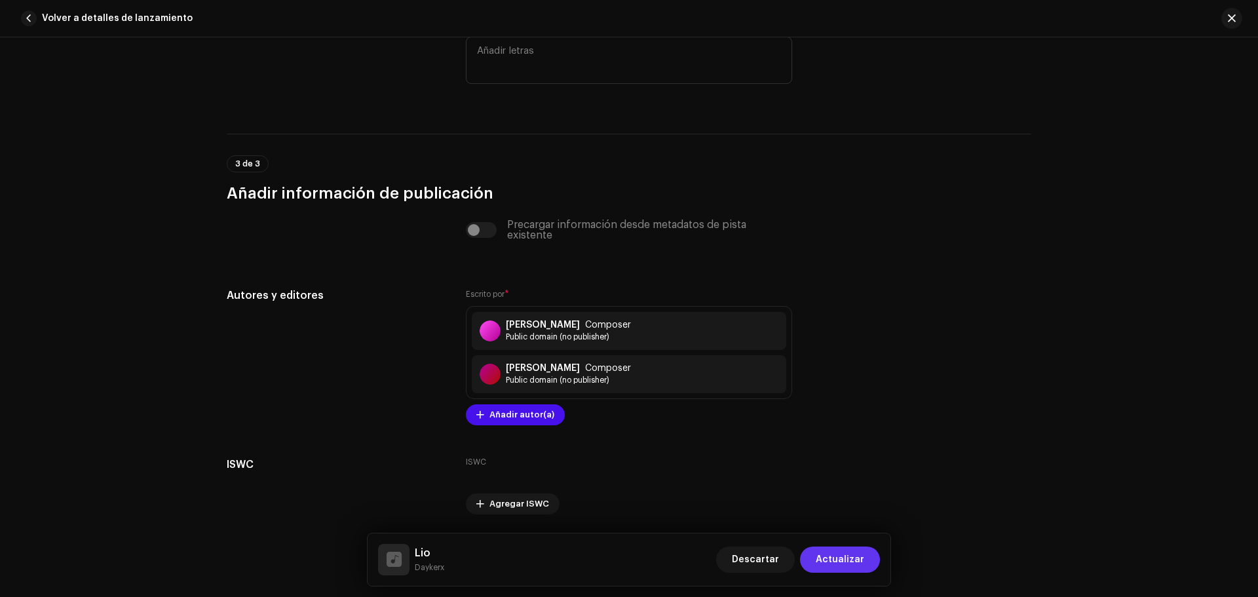
click at [831, 559] on span "Actualizar" at bounding box center [839, 559] width 48 height 26
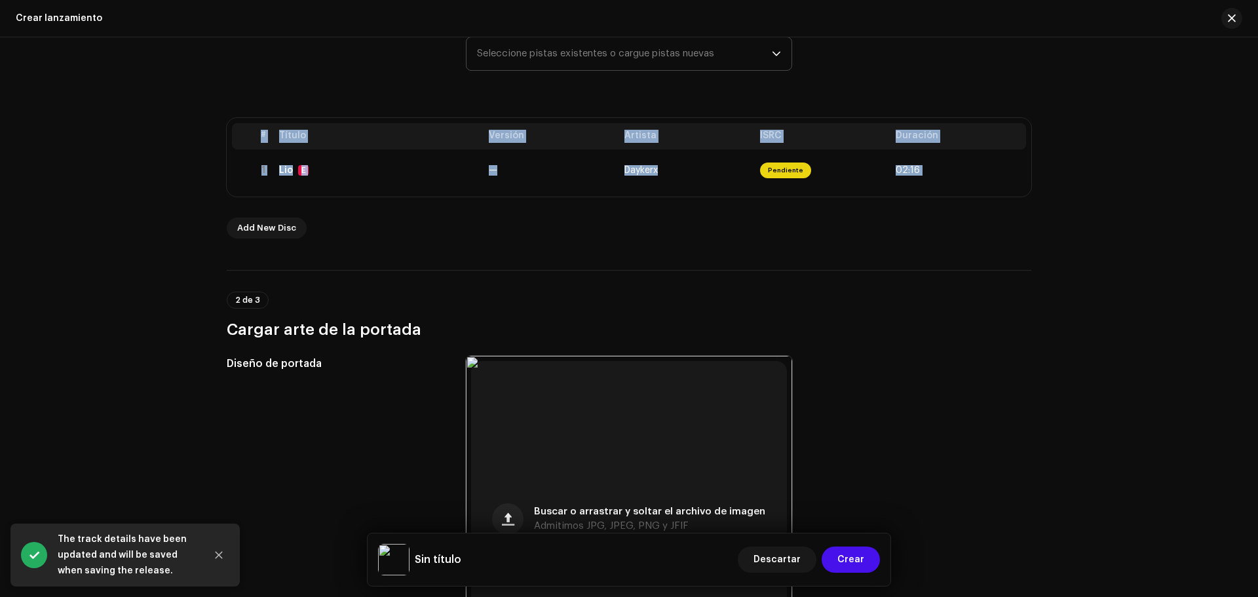
drag, startPoint x: 1252, startPoint y: 175, endPoint x: 1257, endPoint y: 207, distance: 32.5
click at [1257, 207] on div "Crear un nuevo lanzamiento Le guiaremos en todo el proceso, desde la selección …" at bounding box center [629, 316] width 1258 height 559
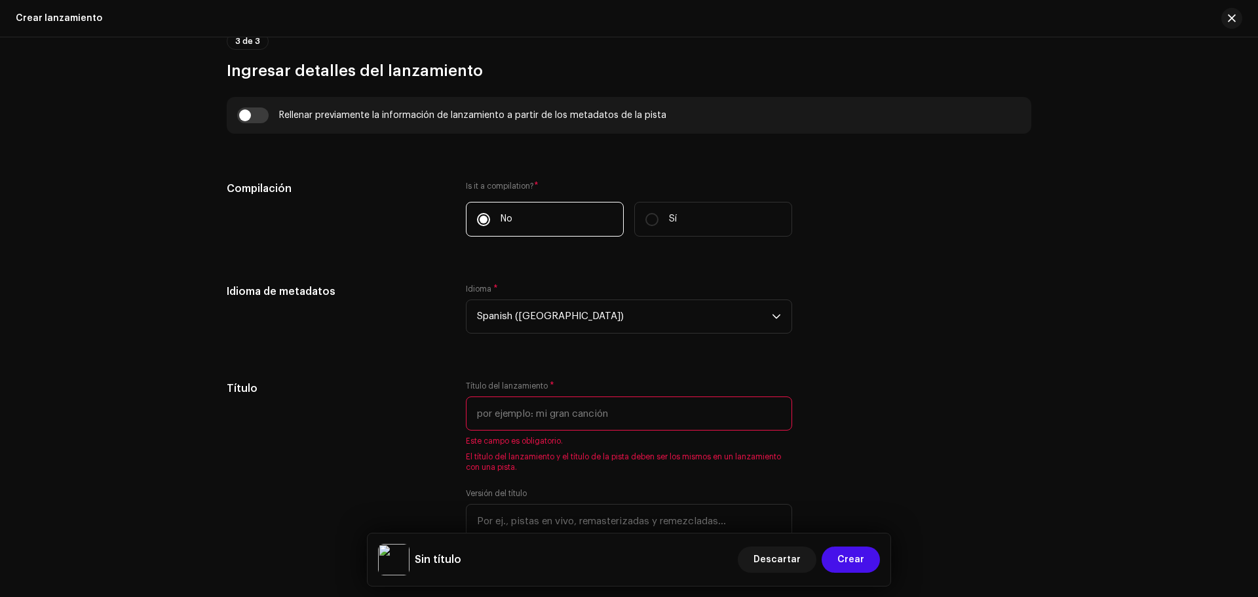
scroll to position [1047, 0]
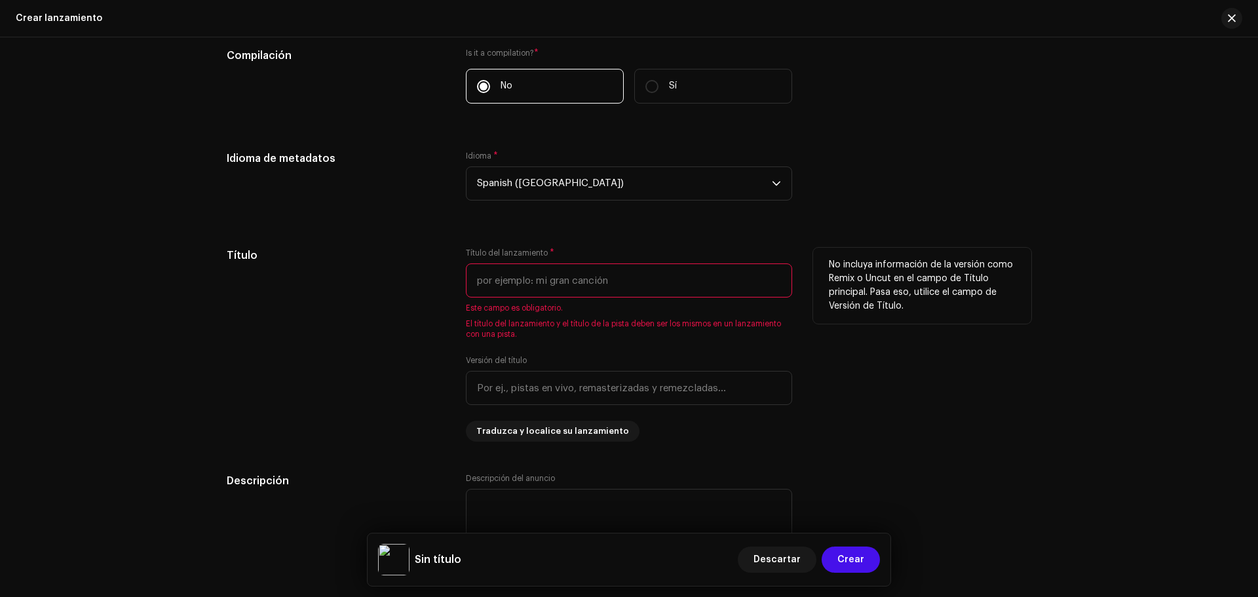
click at [713, 285] on input "text" at bounding box center [629, 280] width 326 height 34
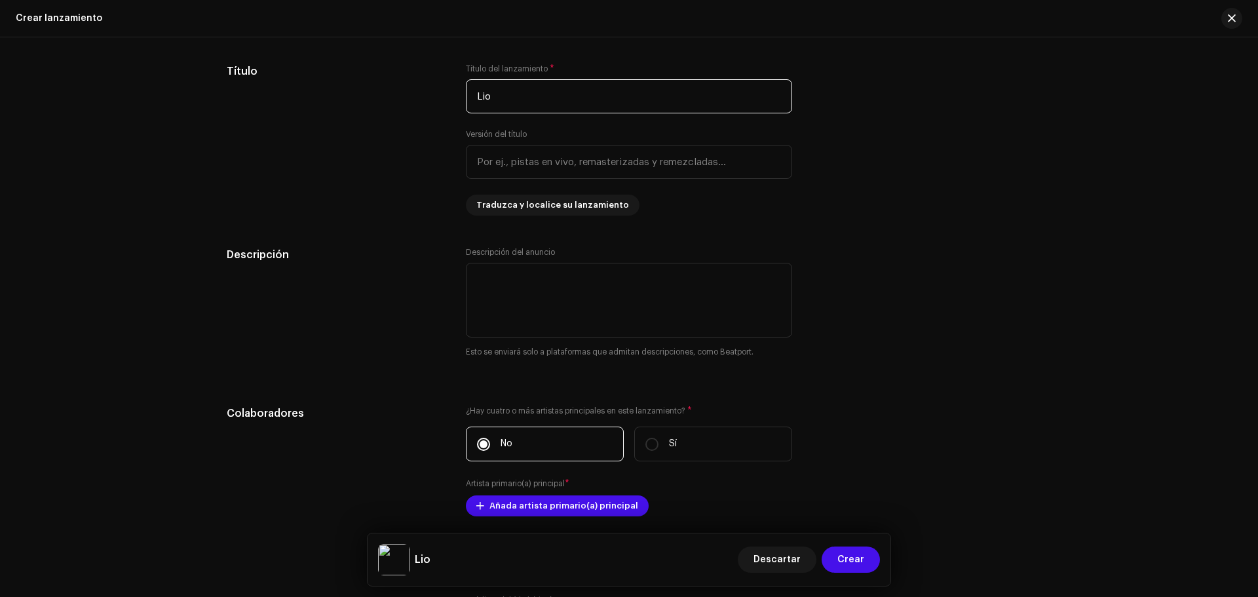
scroll to position [1253, 0]
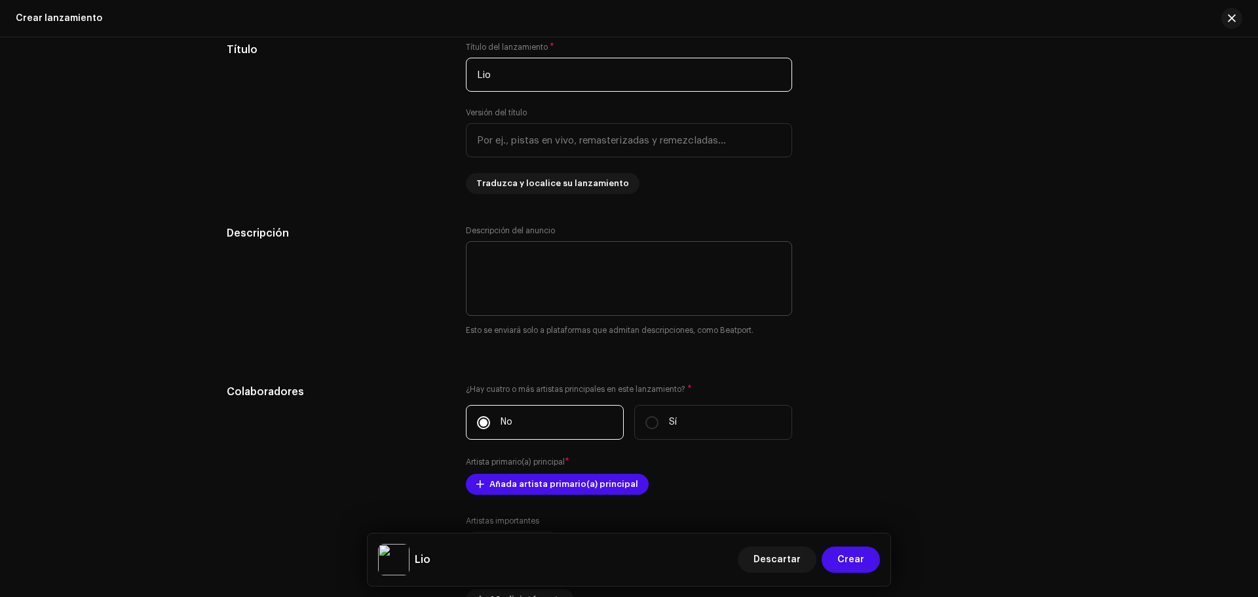
type input "Lio"
click at [723, 274] on textarea at bounding box center [629, 278] width 326 height 75
drag, startPoint x: 519, startPoint y: 254, endPoint x: 474, endPoint y: 253, distance: 45.2
click at [474, 253] on textarea at bounding box center [629, 278] width 326 height 75
click at [543, 259] on textarea at bounding box center [629, 278] width 326 height 75
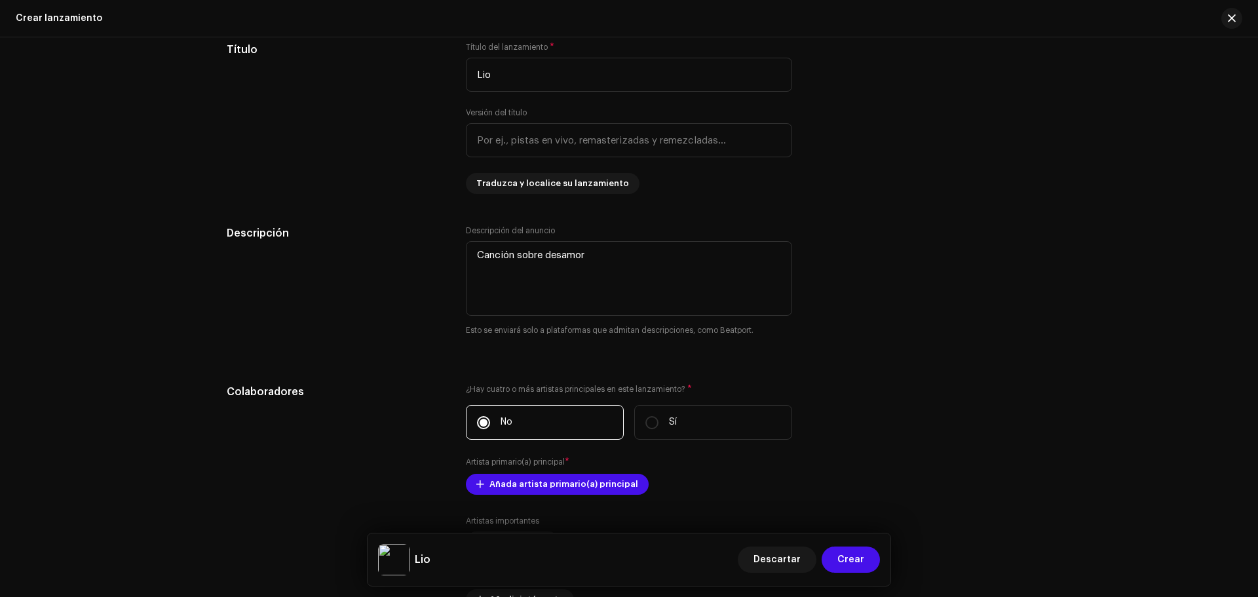
type textarea "Canción sobre desamor"
click at [984, 329] on div "Descripción Descripción del anuncio Esto se enviará solo a plataformas que admi…" at bounding box center [629, 288] width 804 height 127
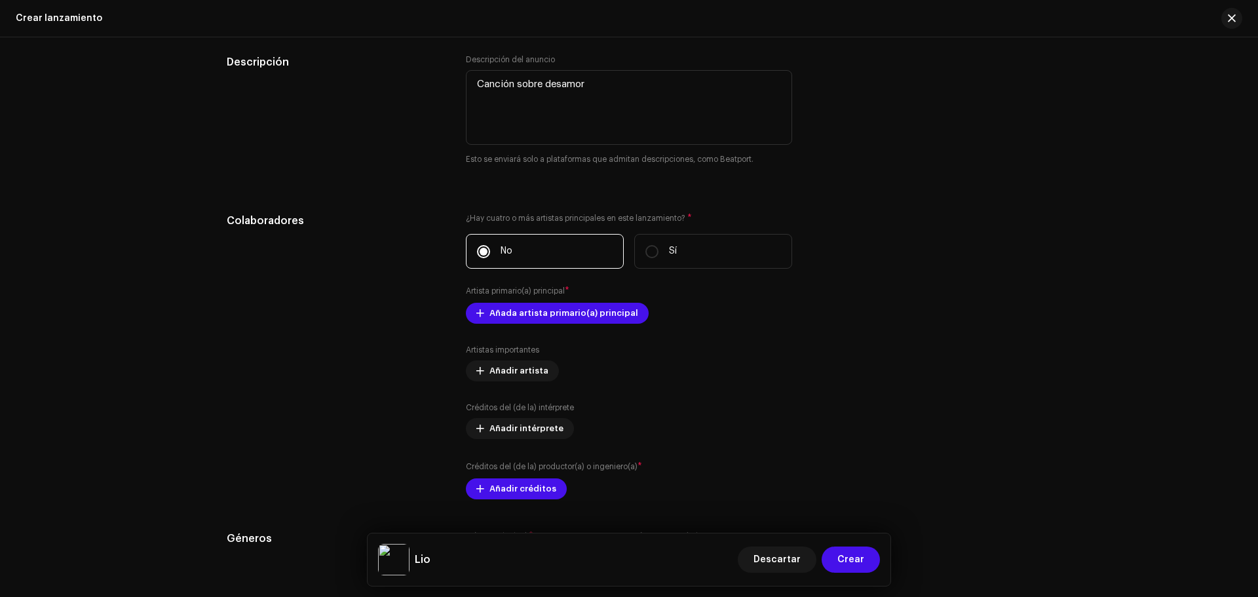
scroll to position [1462, 0]
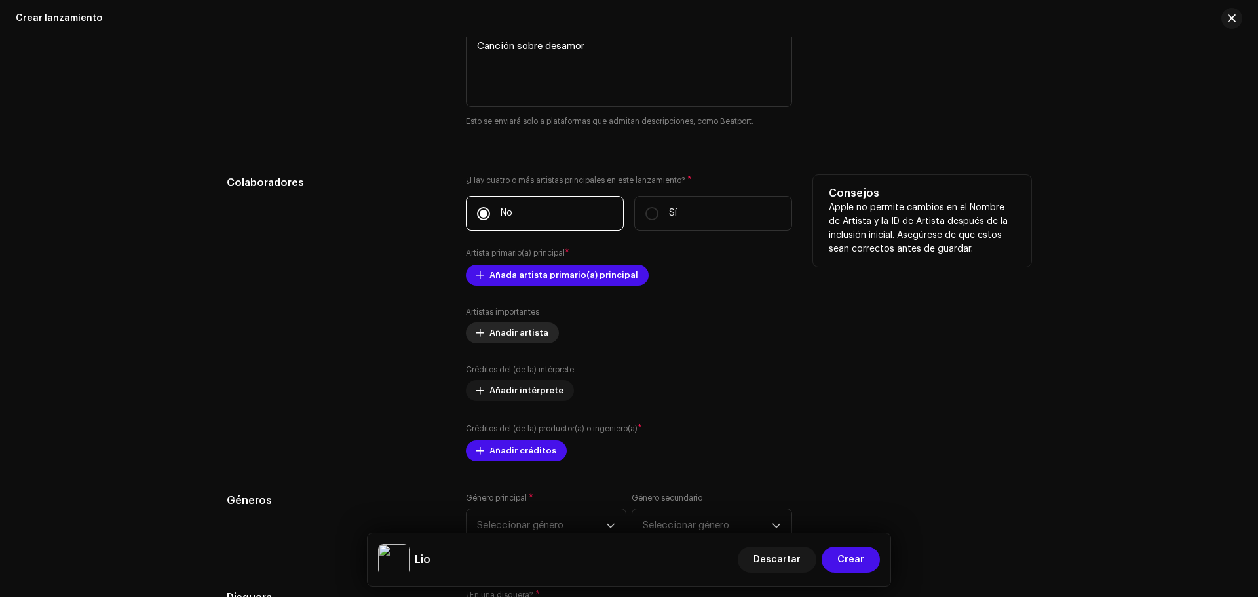
click at [514, 330] on span "Añadir artista" at bounding box center [518, 333] width 59 height 26
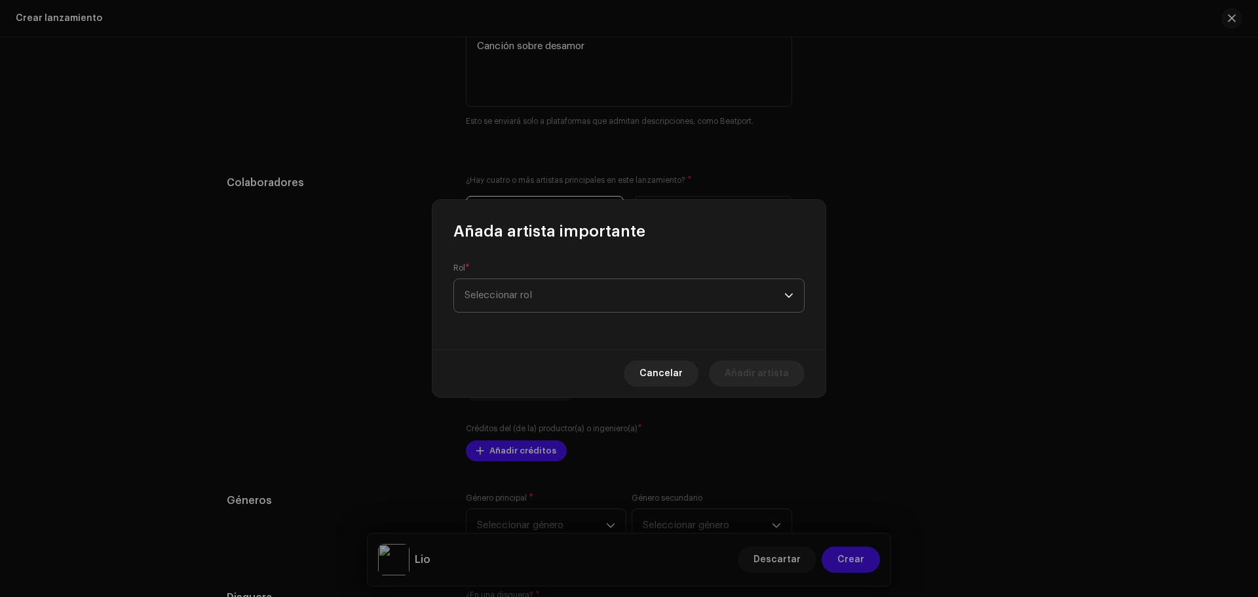
click at [519, 291] on span "Seleccionar rol" at bounding box center [624, 295] width 320 height 33
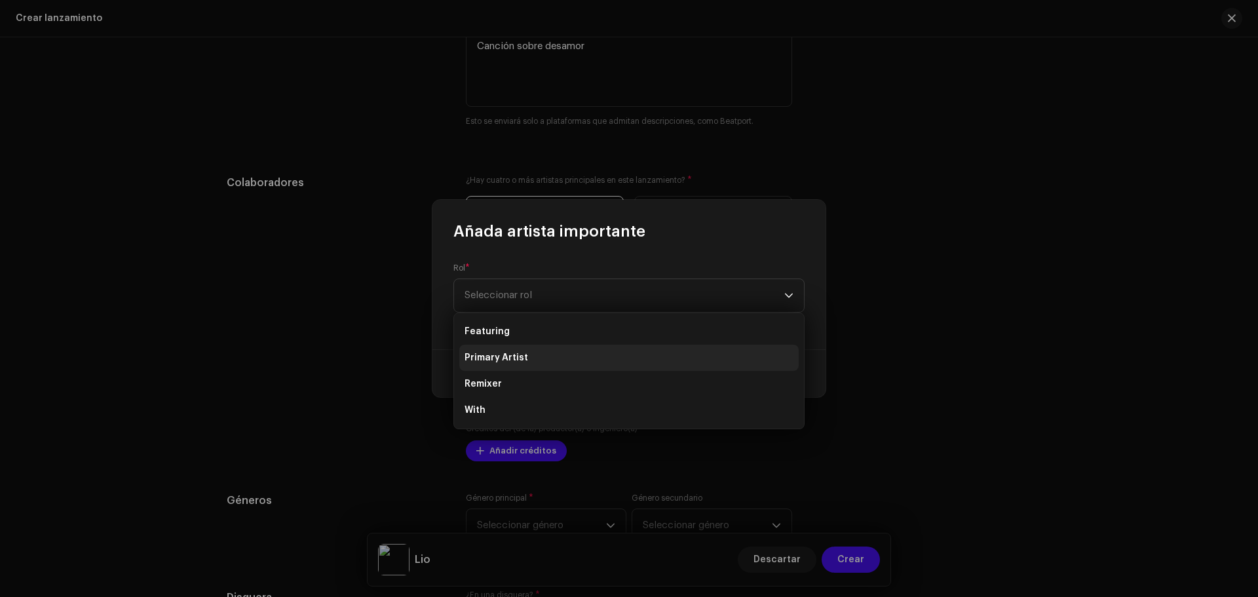
click at [509, 356] on span "Primary Artist" at bounding box center [496, 357] width 64 height 13
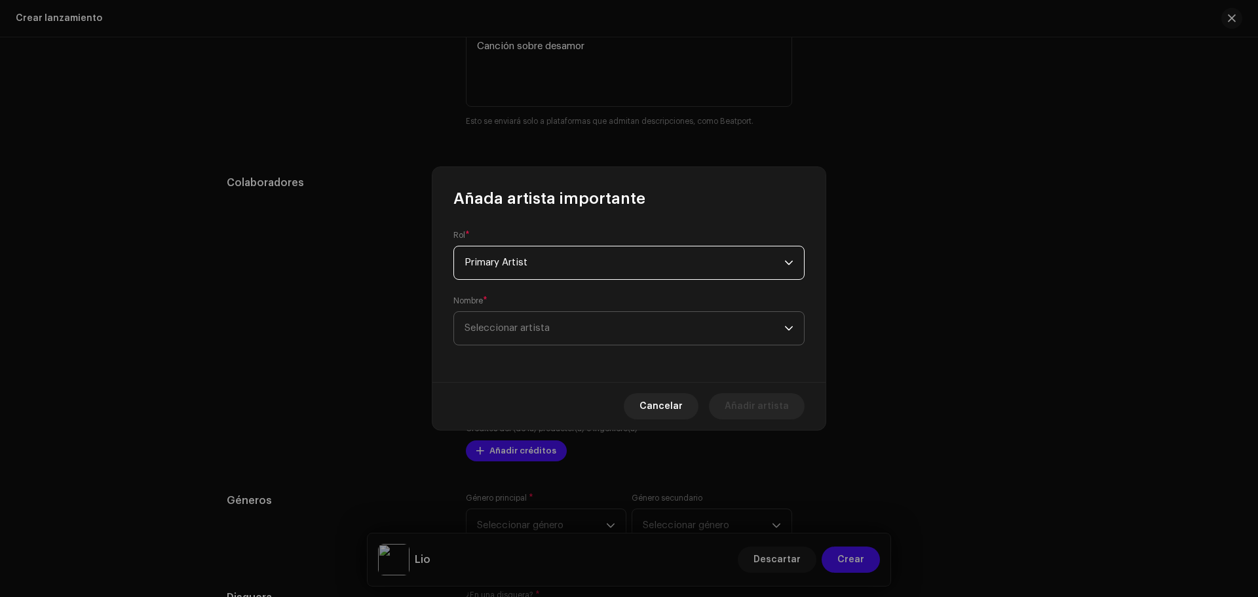
click at [517, 324] on span "Seleccionar artista" at bounding box center [506, 328] width 85 height 10
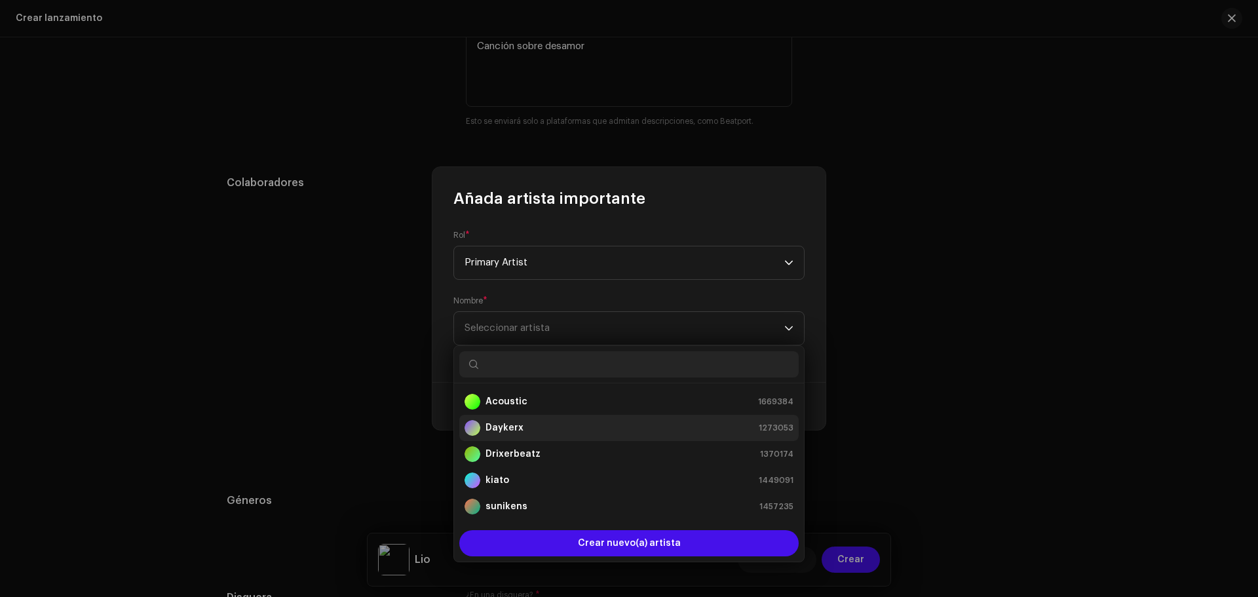
click at [512, 418] on li "Daykerx 1273053" at bounding box center [628, 428] width 339 height 26
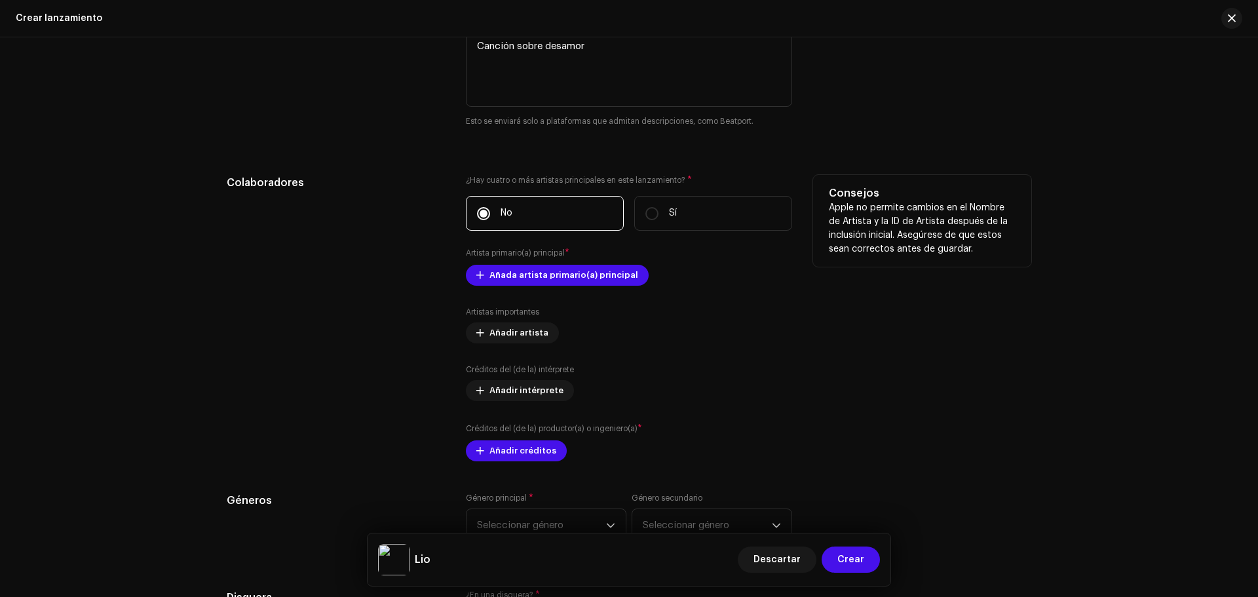
drag, startPoint x: 827, startPoint y: 302, endPoint x: 825, endPoint y: 339, distance: 37.4
click at [574, 265] on span "Añada artista primario(a) principal" at bounding box center [563, 275] width 149 height 26
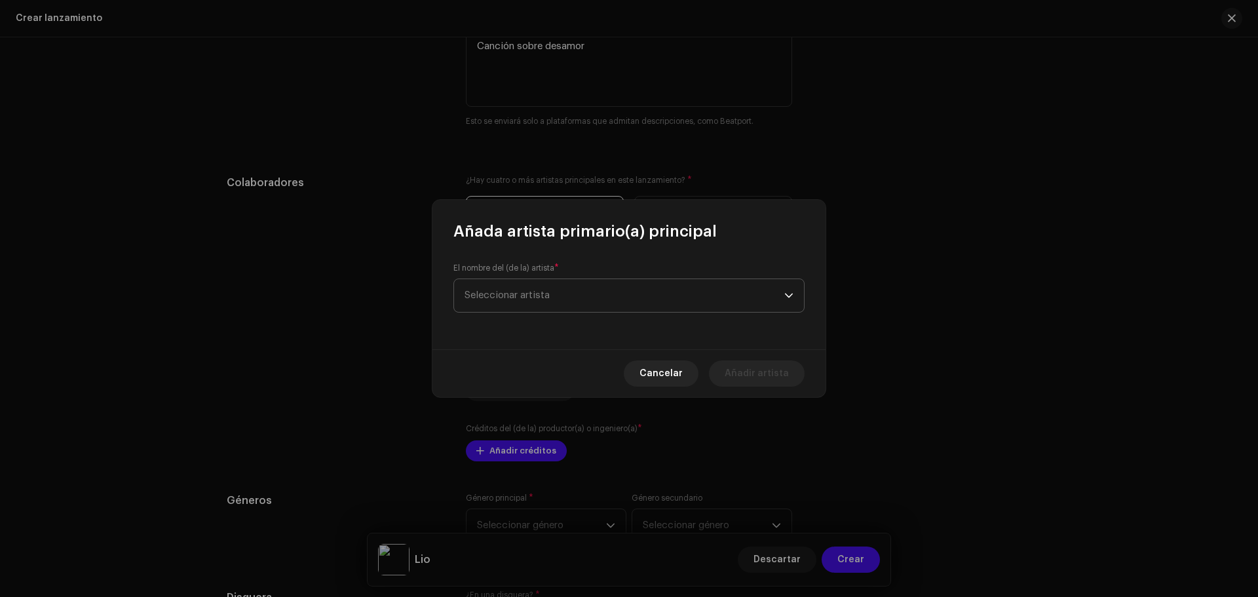
click at [615, 305] on span "Seleccionar artista" at bounding box center [624, 295] width 320 height 33
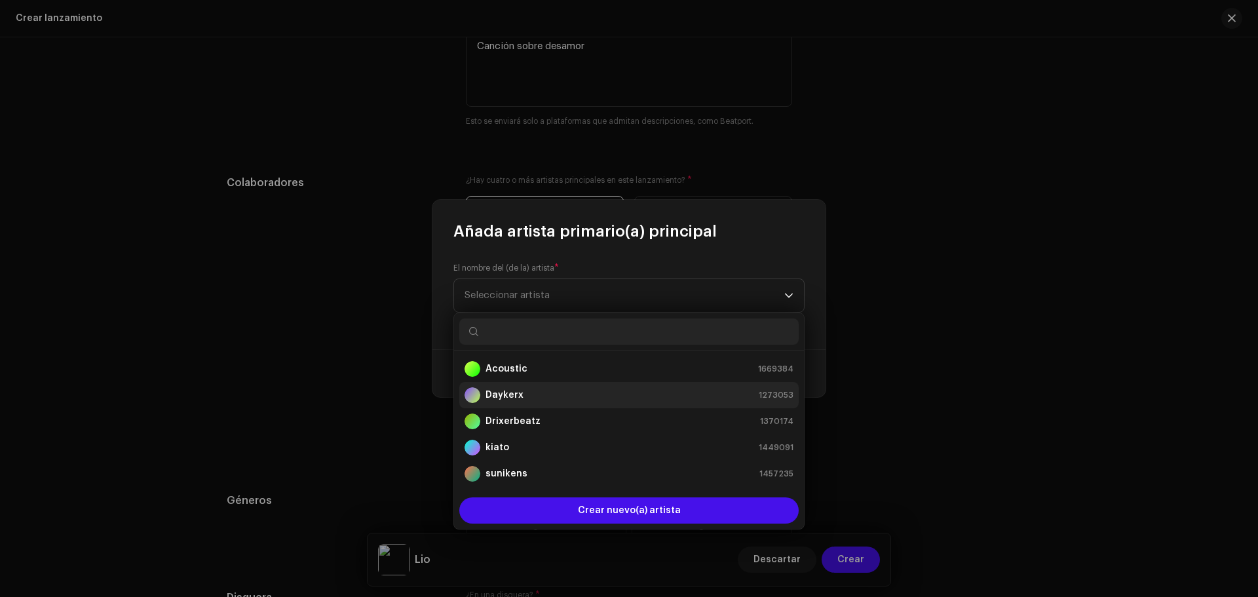
click at [538, 391] on div "Daykerx 1273053" at bounding box center [628, 395] width 329 height 16
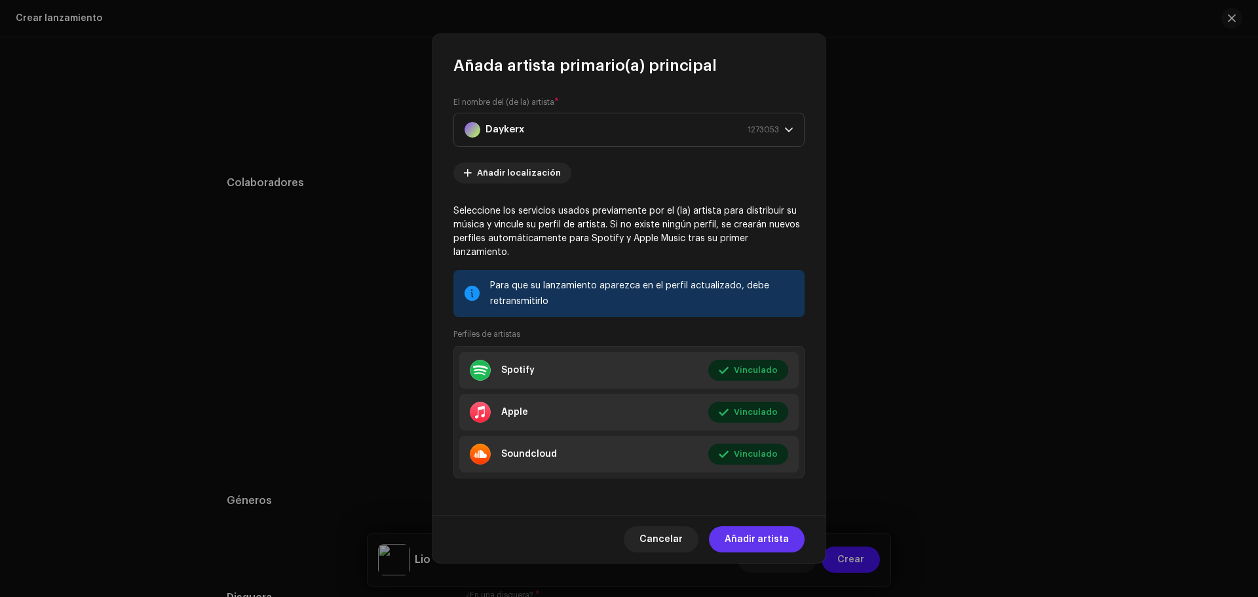
click at [768, 529] on span "Añadir artista" at bounding box center [756, 539] width 64 height 26
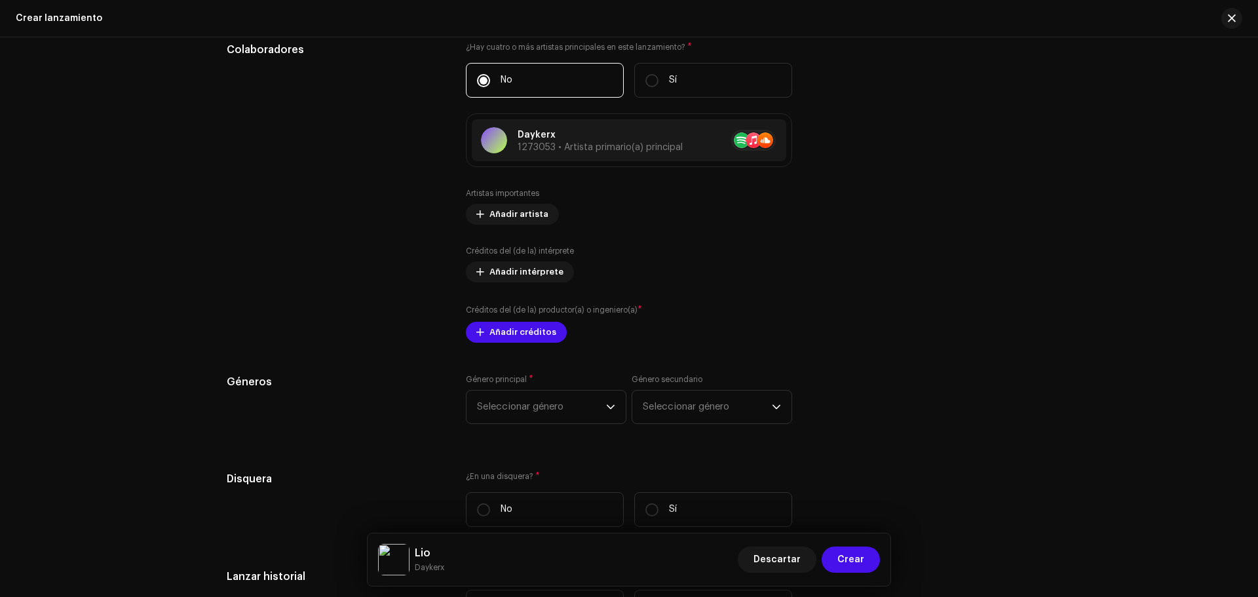
scroll to position [1661, 0]
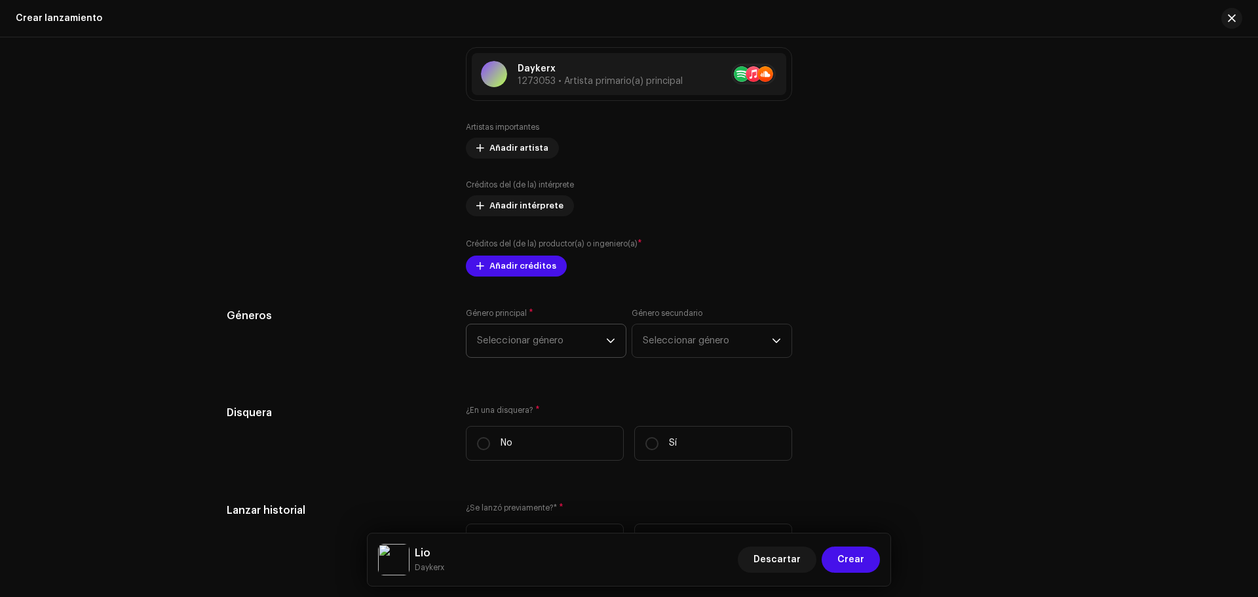
click at [588, 337] on span "Seleccionar género" at bounding box center [541, 340] width 129 height 33
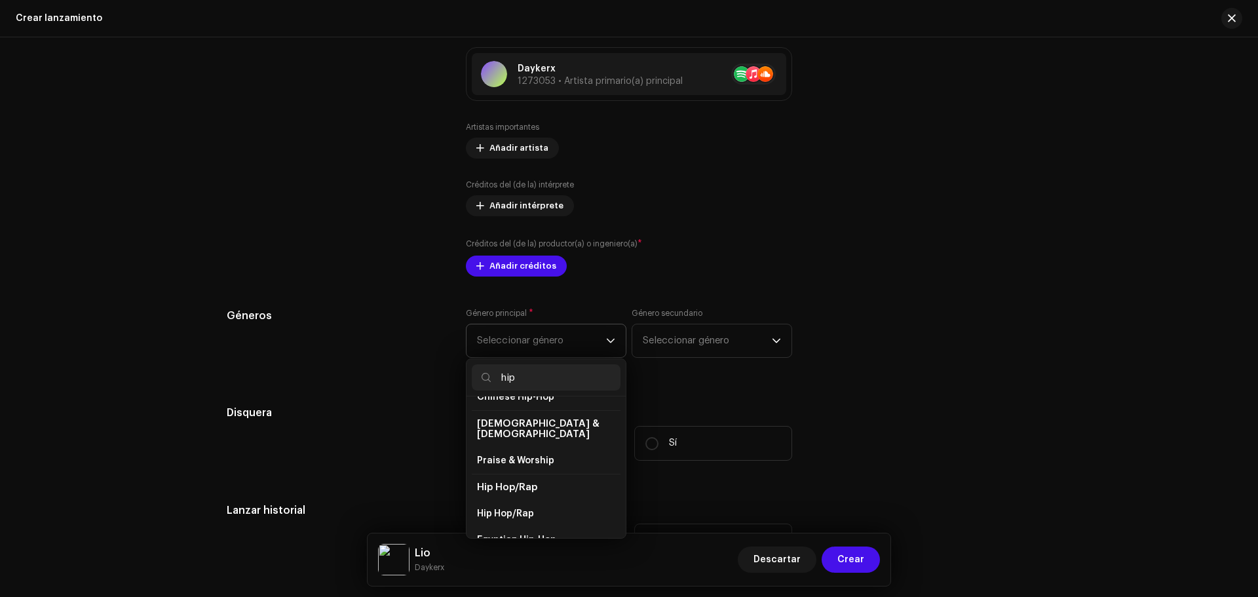
scroll to position [50, 0]
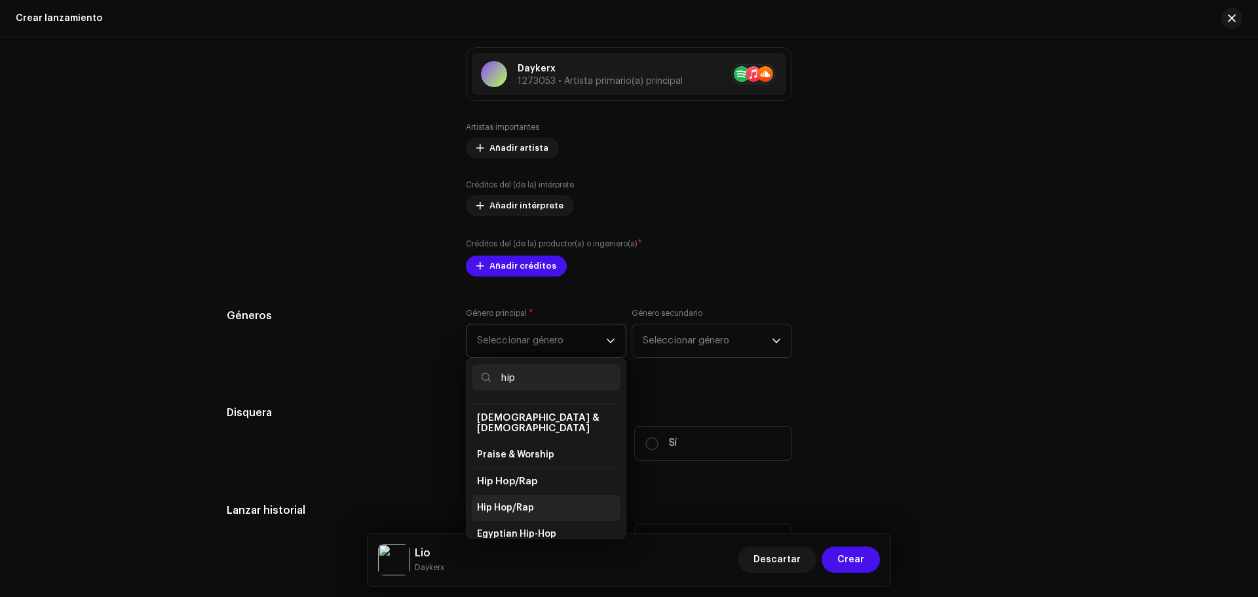
type input "hip"
click at [552, 495] on li "Hip Hop/Rap" at bounding box center [546, 508] width 149 height 26
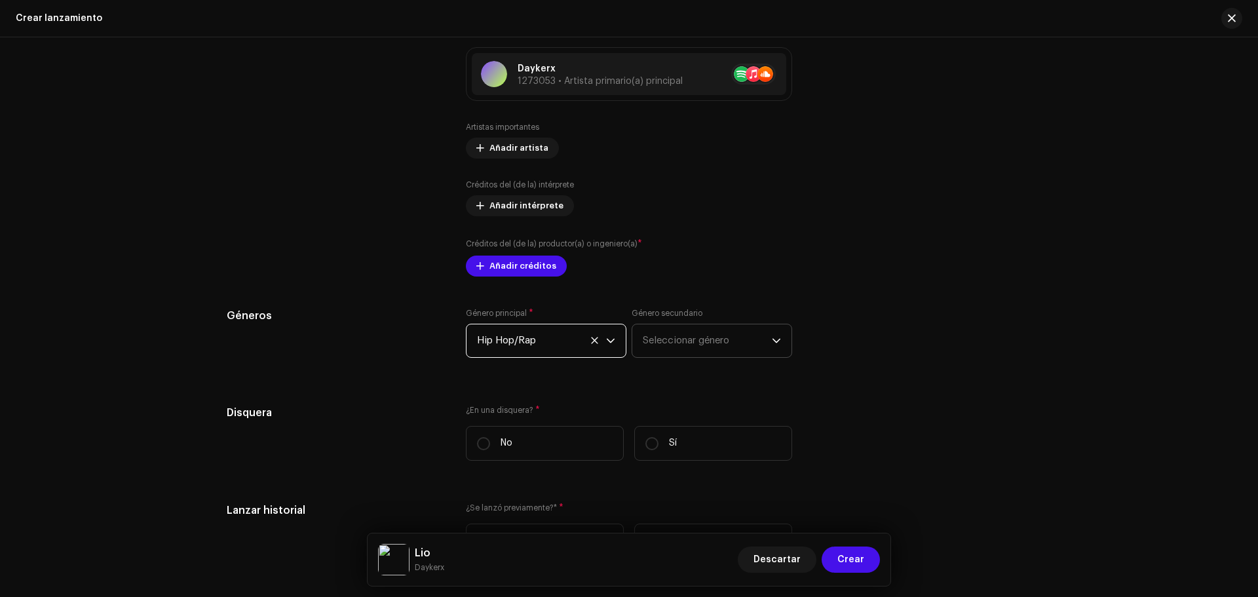
click at [761, 346] on span "Seleccionar género" at bounding box center [707, 340] width 129 height 33
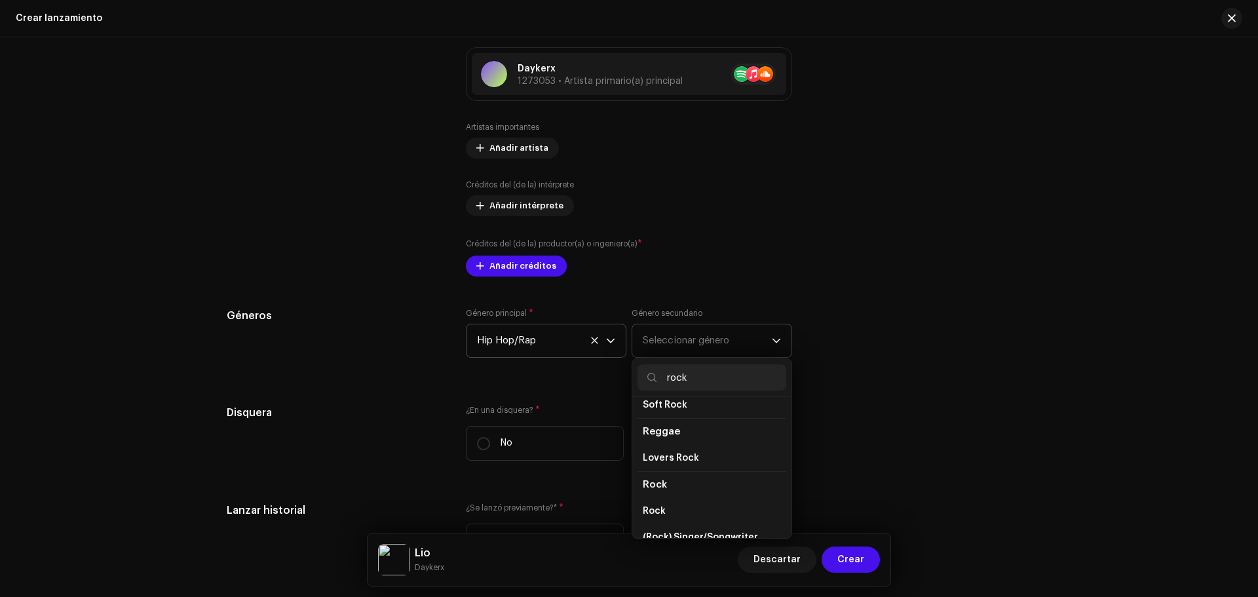
scroll to position [447, 0]
type input "rock"
click at [681, 496] on li "Rock" at bounding box center [711, 507] width 149 height 26
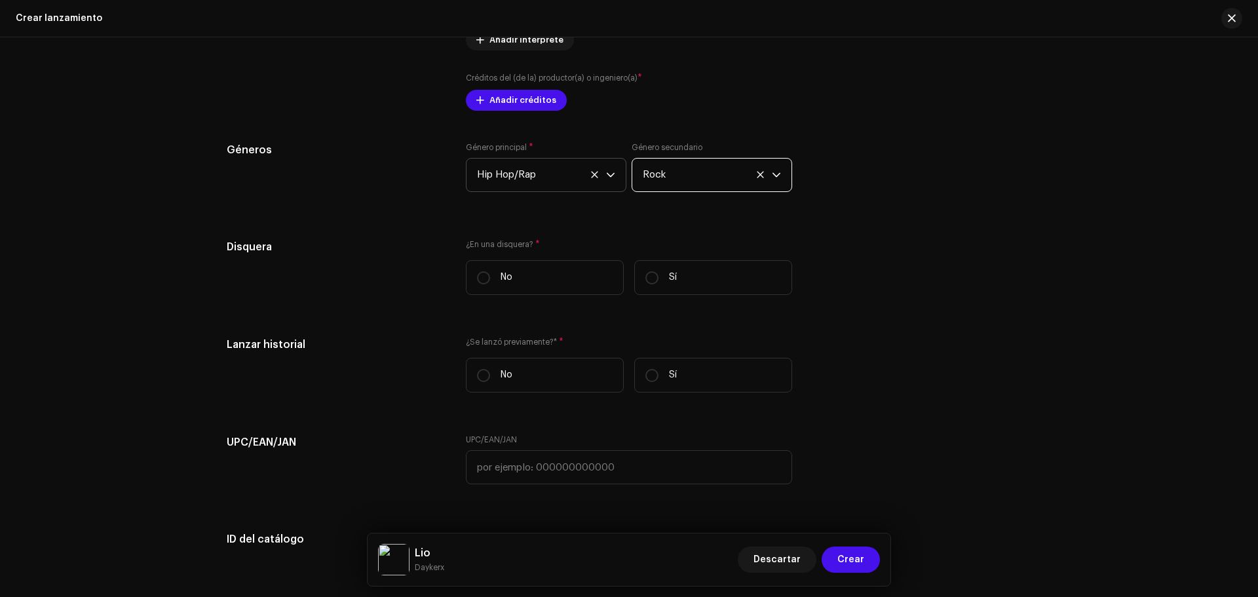
scroll to position [1836, 0]
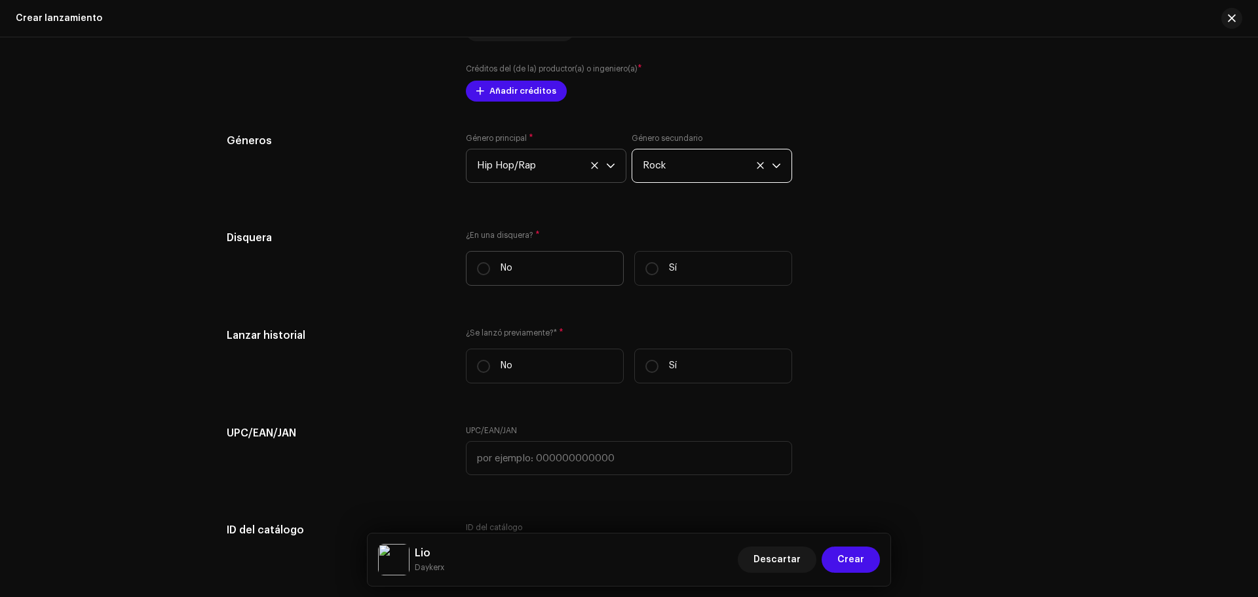
click at [514, 263] on label "No" at bounding box center [545, 268] width 158 height 35
click at [490, 263] on input "No" at bounding box center [483, 268] width 13 height 13
radio input "true"
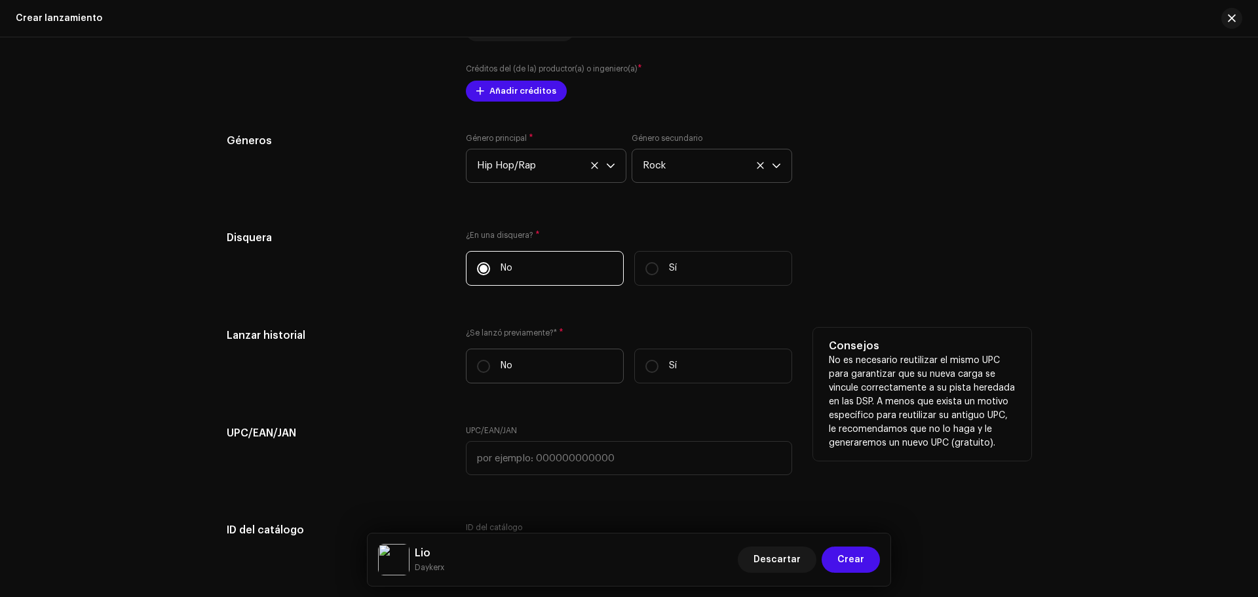
click at [556, 367] on label "No" at bounding box center [545, 365] width 158 height 35
click at [490, 367] on input "No" at bounding box center [483, 366] width 13 height 13
radio input "true"
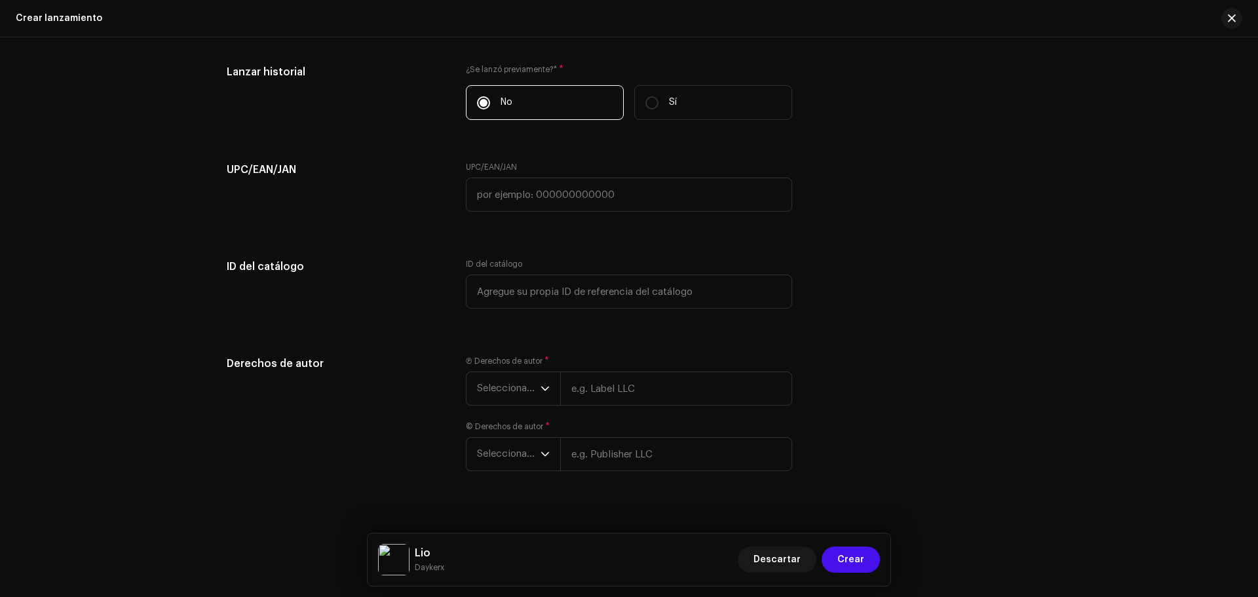
scroll to position [2115, 0]
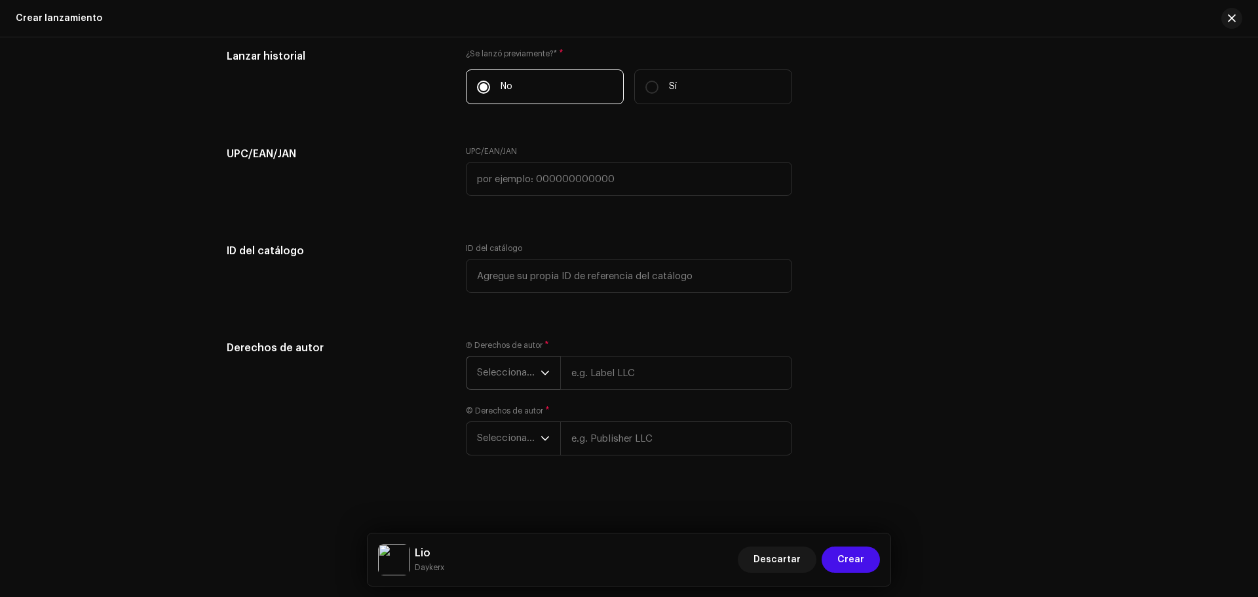
click at [540, 372] on icon "dropdown trigger" at bounding box center [544, 372] width 9 height 9
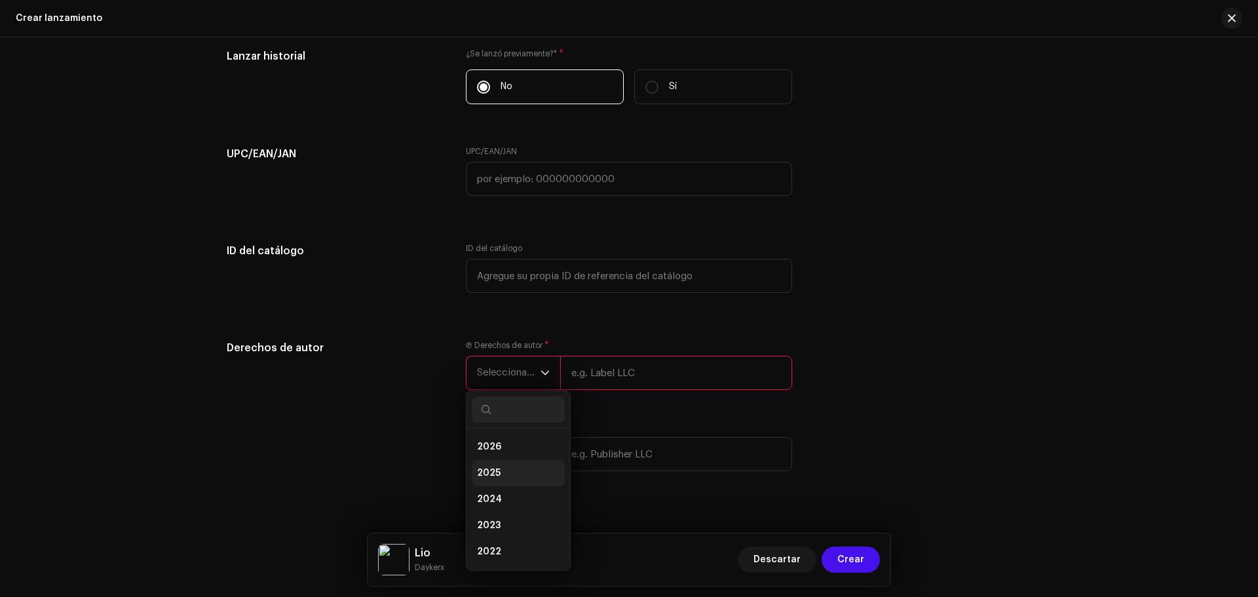
click at [512, 469] on li "2025" at bounding box center [518, 473] width 93 height 26
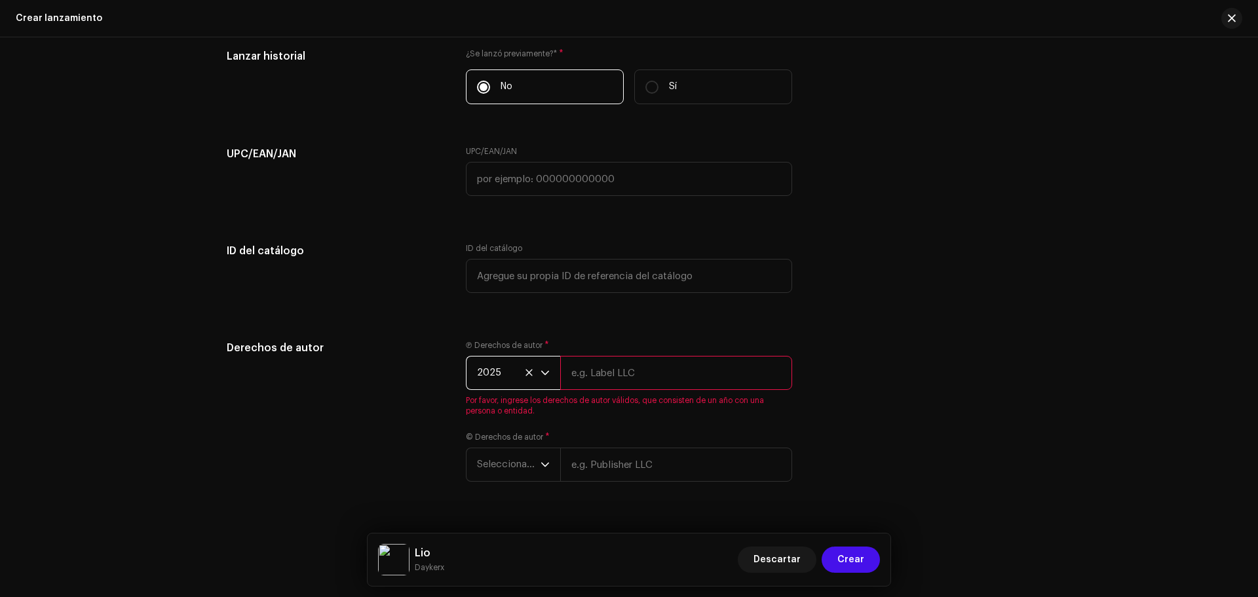
click at [643, 374] on input "text" at bounding box center [676, 373] width 232 height 34
type input "Daykerx"
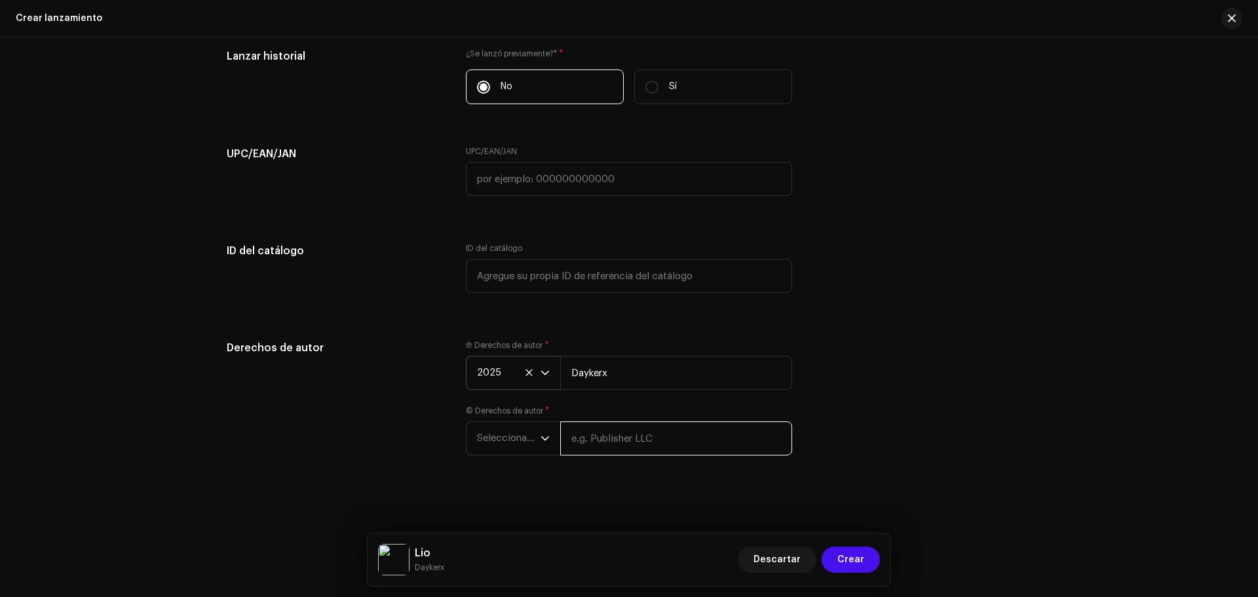
click at [681, 471] on div "Crear un nuevo lanzamiento Le guiaremos en todo el proceso, desde la selección …" at bounding box center [629, 316] width 1258 height 559
type input "Daykerx"
click at [512, 425] on span "Seleccionar año" at bounding box center [509, 438] width 64 height 33
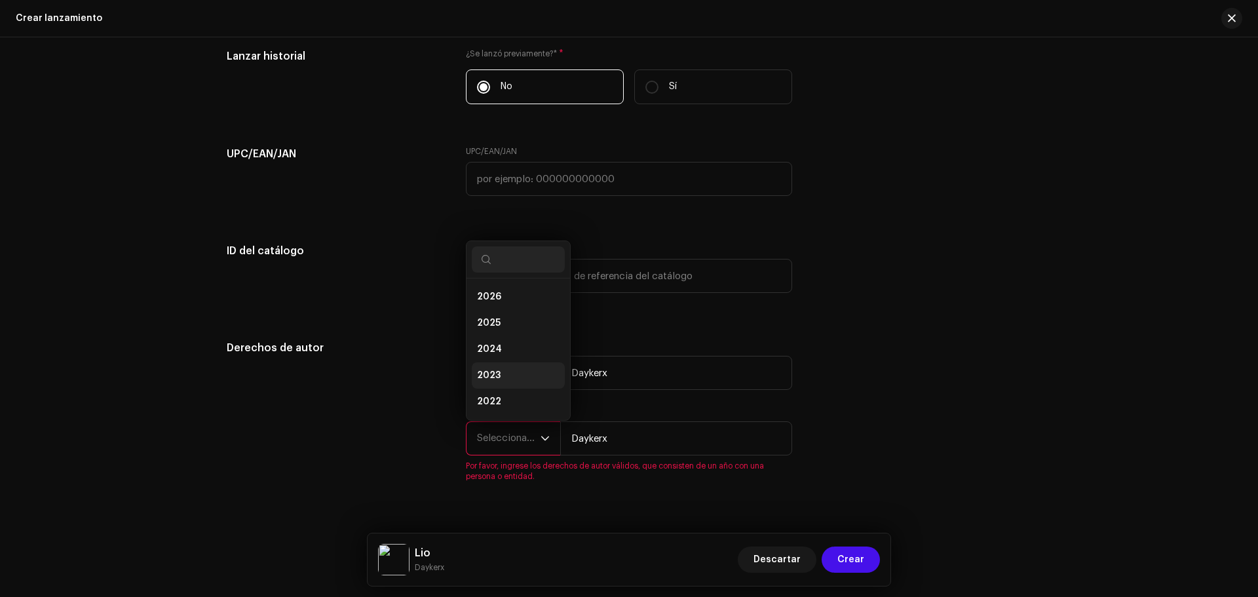
scroll to position [21, 0]
click at [500, 297] on li "2025" at bounding box center [518, 302] width 93 height 26
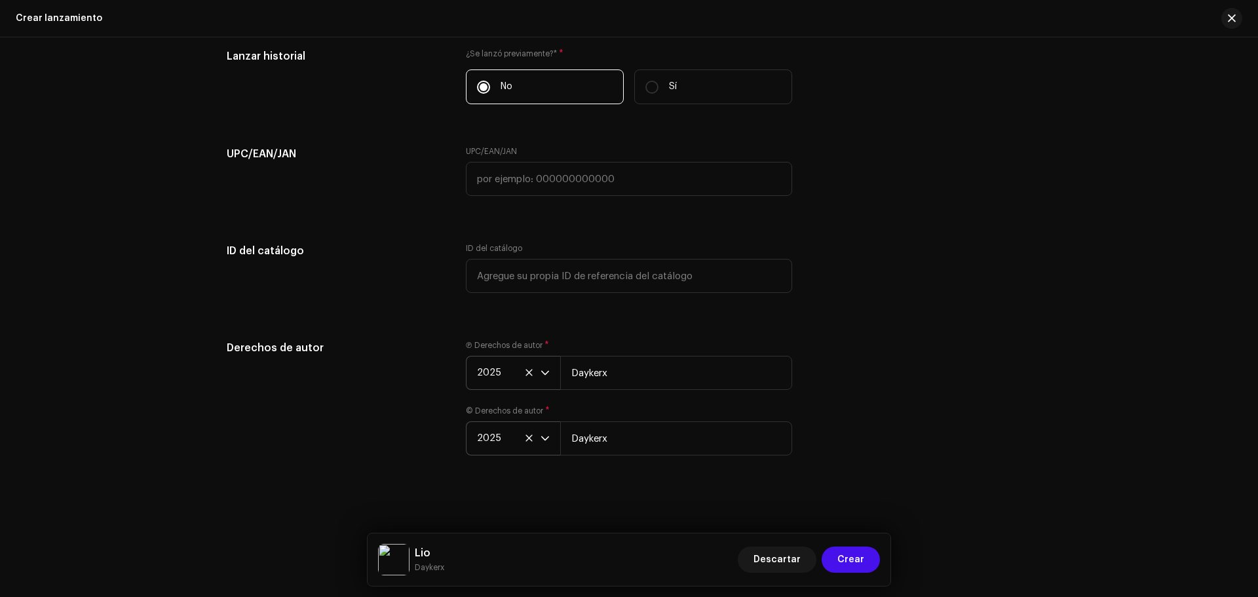
drag, startPoint x: 1254, startPoint y: 515, endPoint x: 1257, endPoint y: 550, distance: 34.8
click at [1257, 550] on div "Crear un nuevo lanzamiento Le guiaremos en todo el proceso, desde la selección …" at bounding box center [629, 316] width 1258 height 559
click at [839, 558] on span "Crear" at bounding box center [850, 559] width 27 height 26
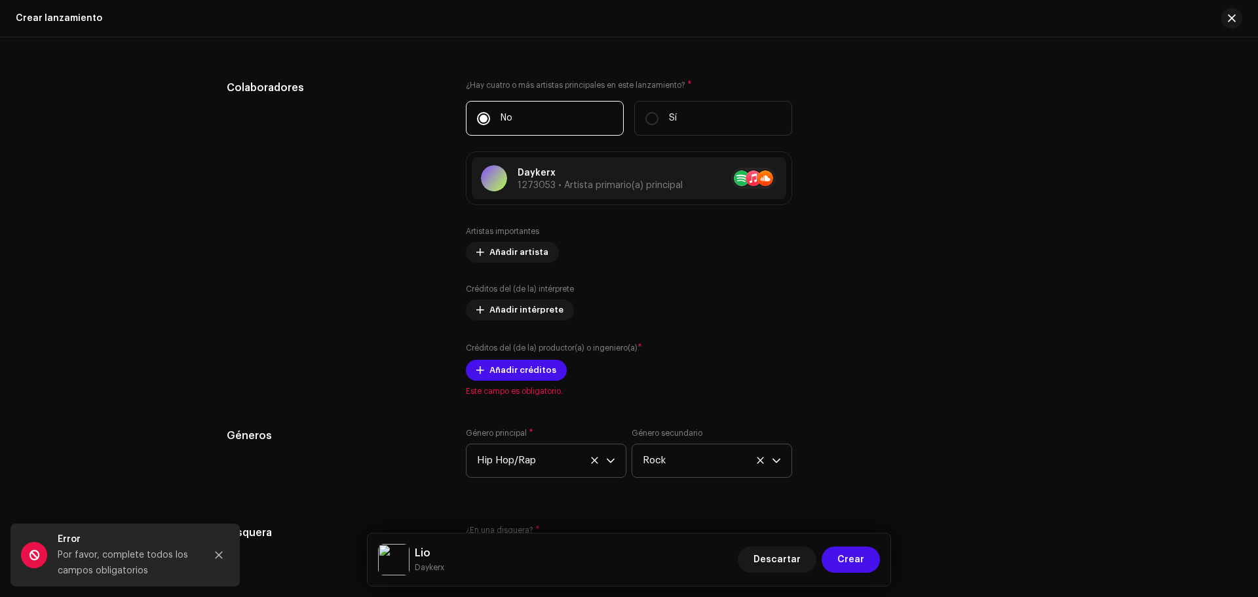
scroll to position [1532, 0]
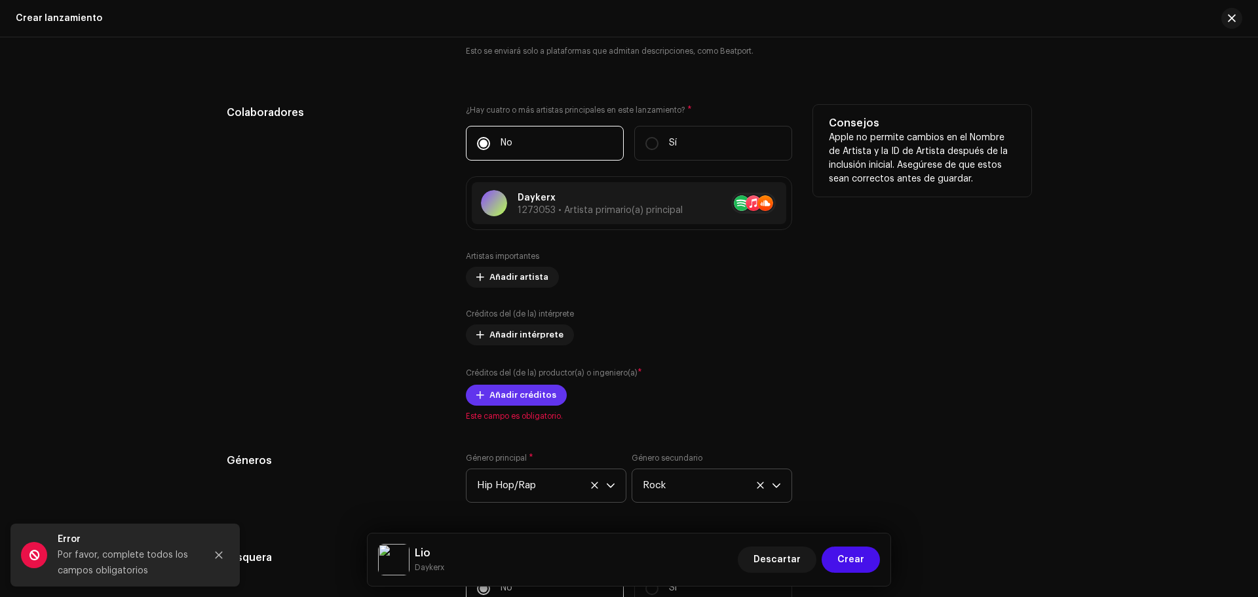
click at [484, 392] on button "Añadir créditos" at bounding box center [516, 394] width 101 height 21
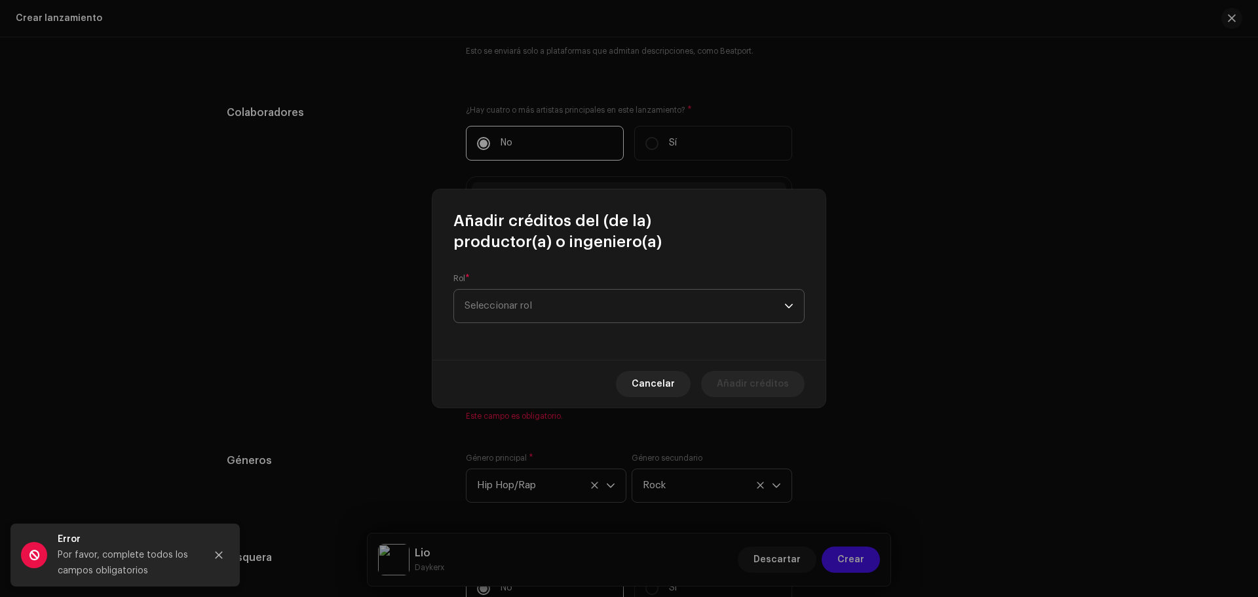
click at [557, 308] on span "Seleccionar rol" at bounding box center [624, 305] width 320 height 33
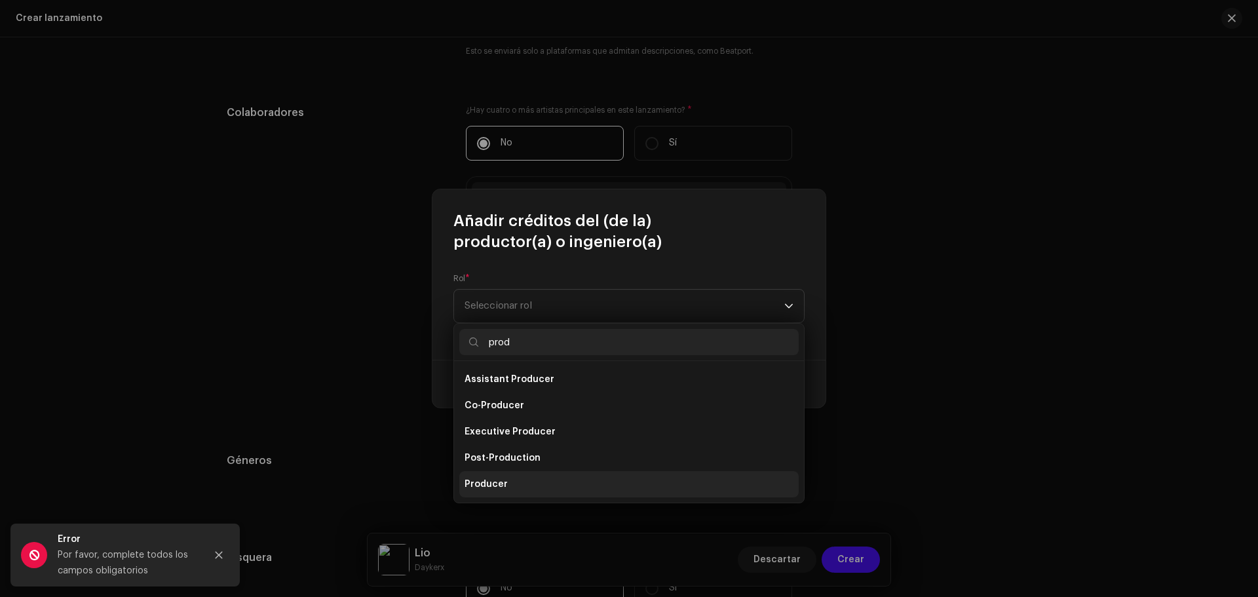
type input "prod"
click at [531, 477] on li "Producer" at bounding box center [628, 484] width 339 height 26
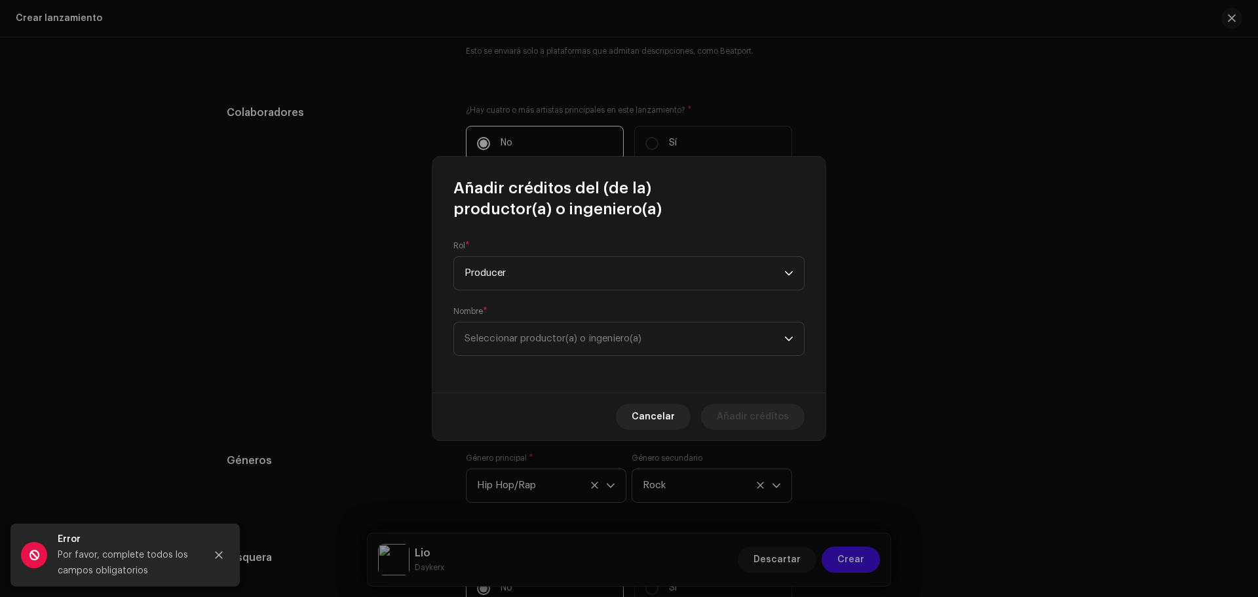
click at [603, 319] on div "Nombre * Seleccionar productor(a) o ingeniero(a)" at bounding box center [628, 331] width 351 height 50
click at [603, 332] on span "Seleccionar productor(a) o ingeniero(a)" at bounding box center [624, 338] width 320 height 33
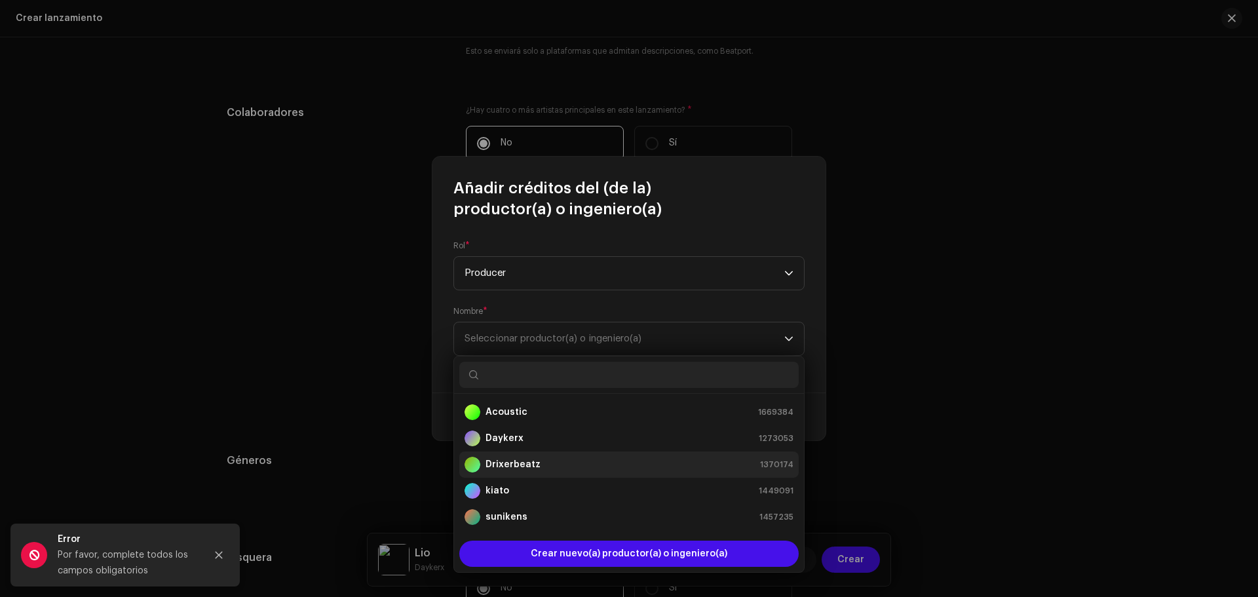
click at [690, 466] on div "Drixerbeatz 1370174" at bounding box center [628, 465] width 329 height 16
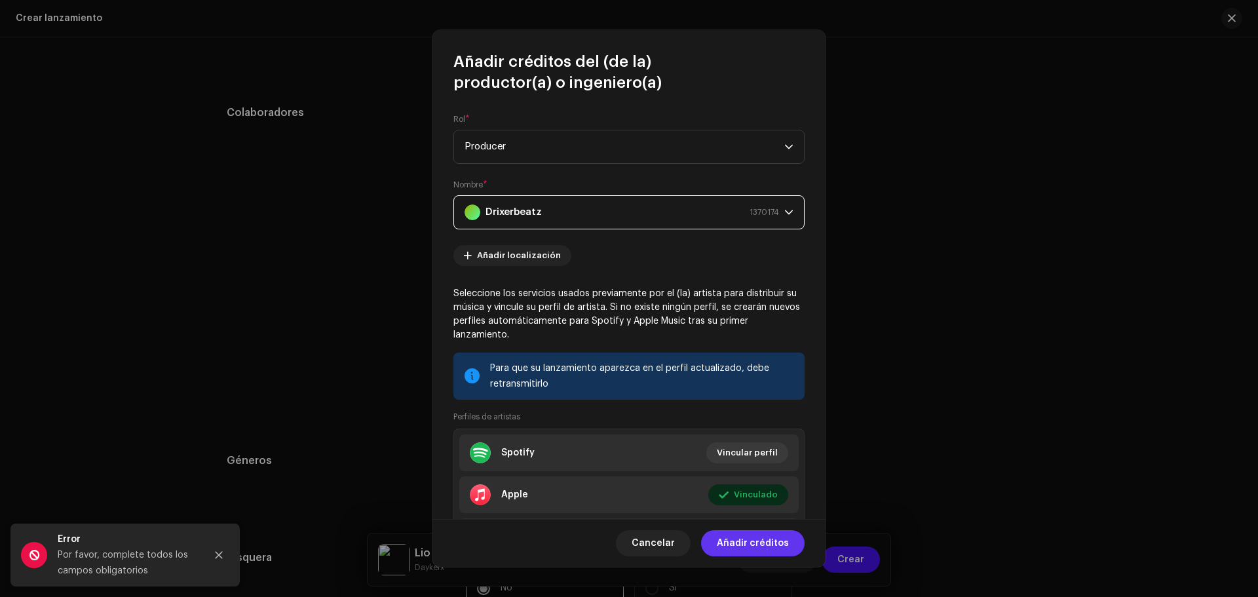
click at [736, 545] on span "Añadir créditos" at bounding box center [753, 543] width 72 height 26
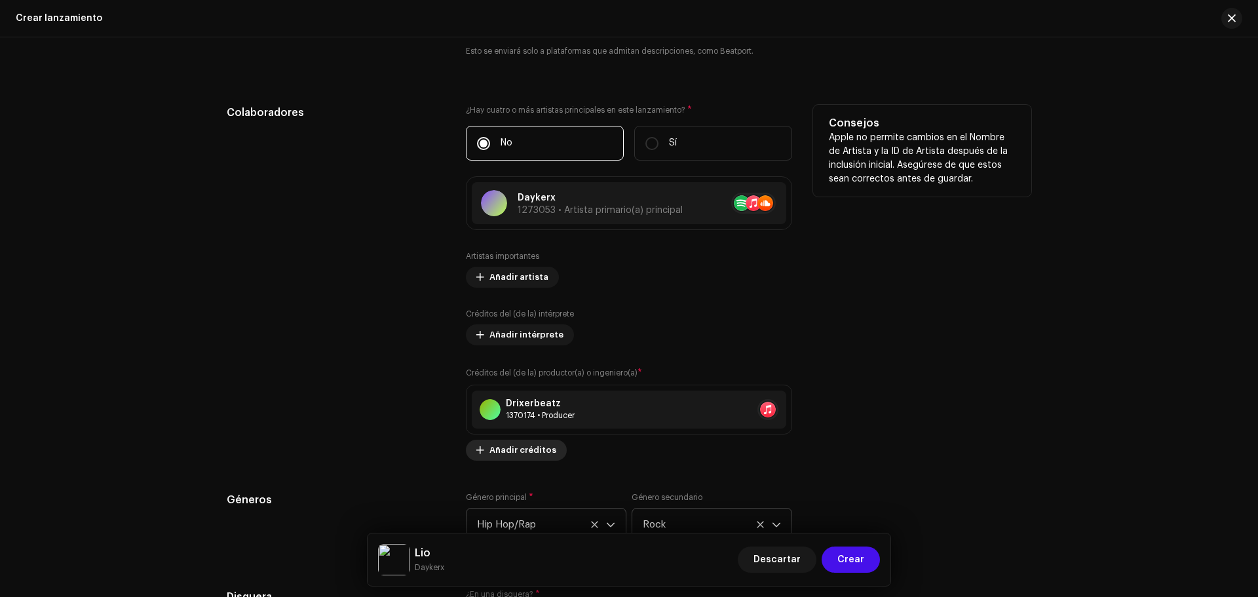
click at [531, 447] on span "Añadir créditos" at bounding box center [522, 450] width 67 height 26
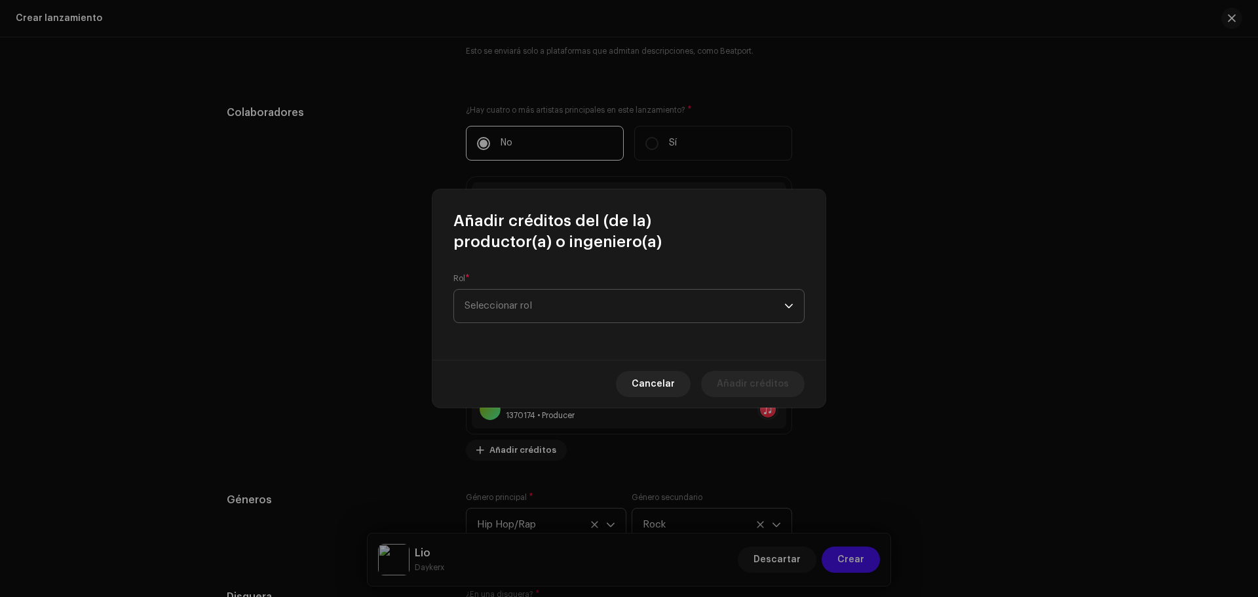
click at [518, 298] on span "Seleccionar rol" at bounding box center [624, 305] width 320 height 33
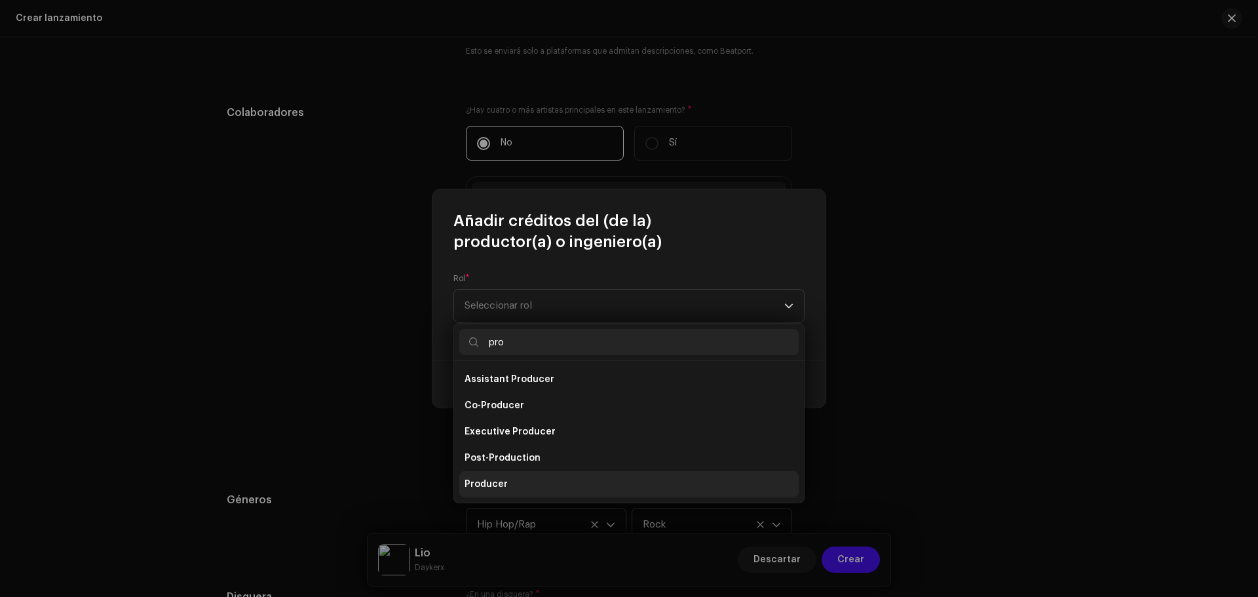
type input "pro"
click at [486, 480] on span "Producer" at bounding box center [485, 483] width 43 height 13
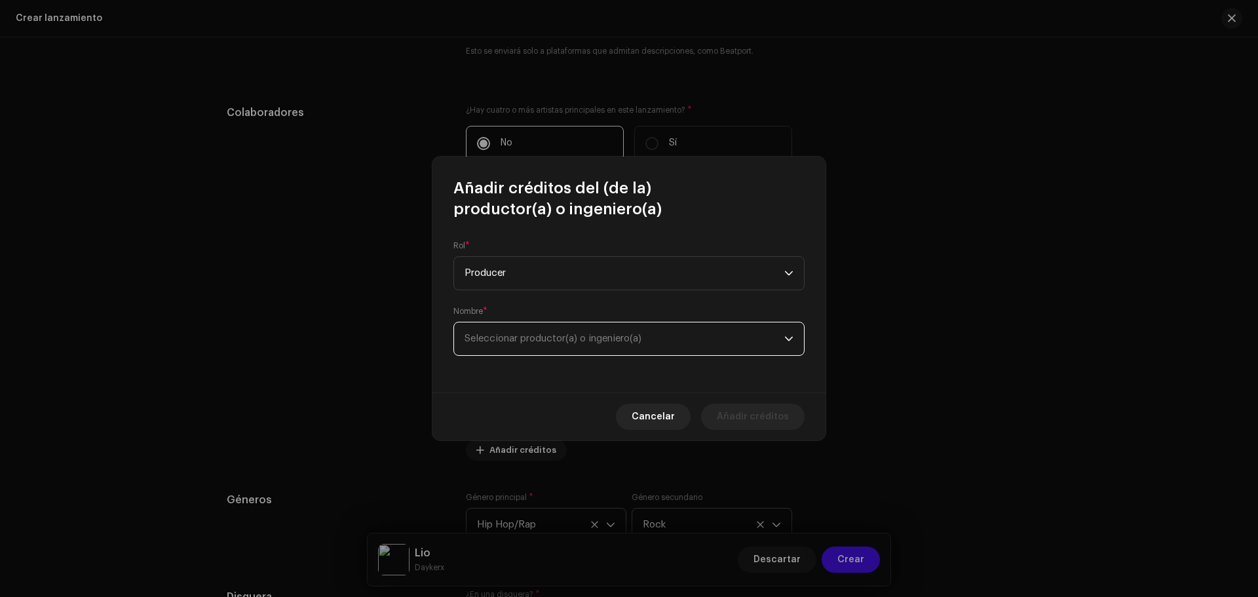
click at [515, 333] on span "Seleccionar productor(a) o ingeniero(a)" at bounding box center [624, 338] width 320 height 33
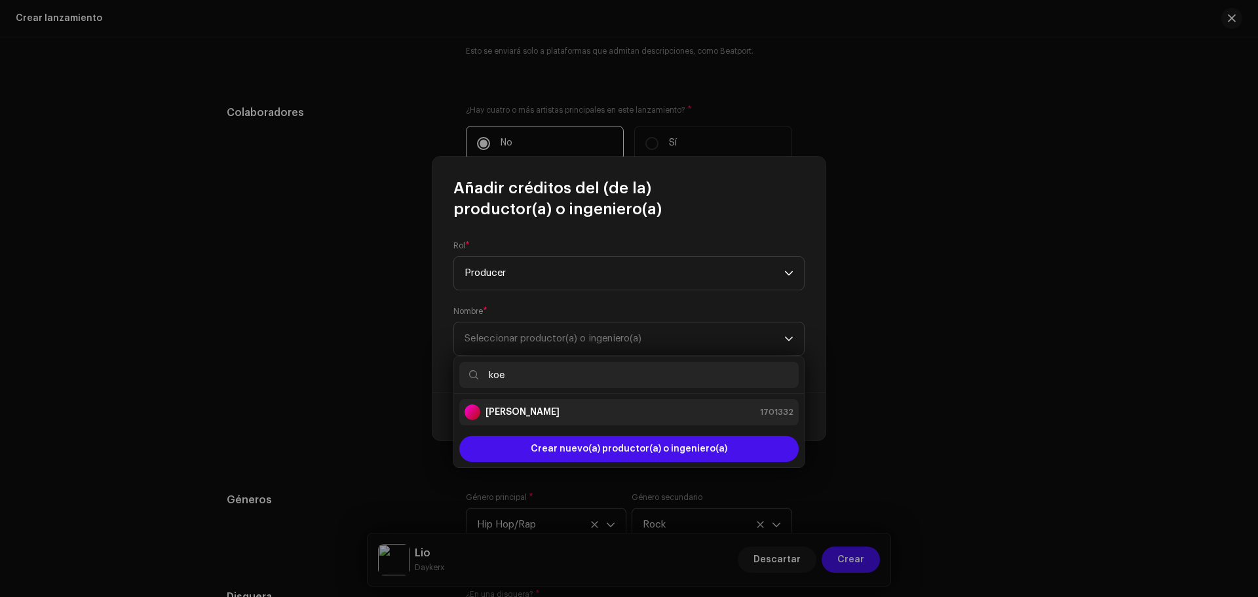
type input "koe"
click at [504, 408] on strong "[PERSON_NAME]" at bounding box center [522, 411] width 74 height 13
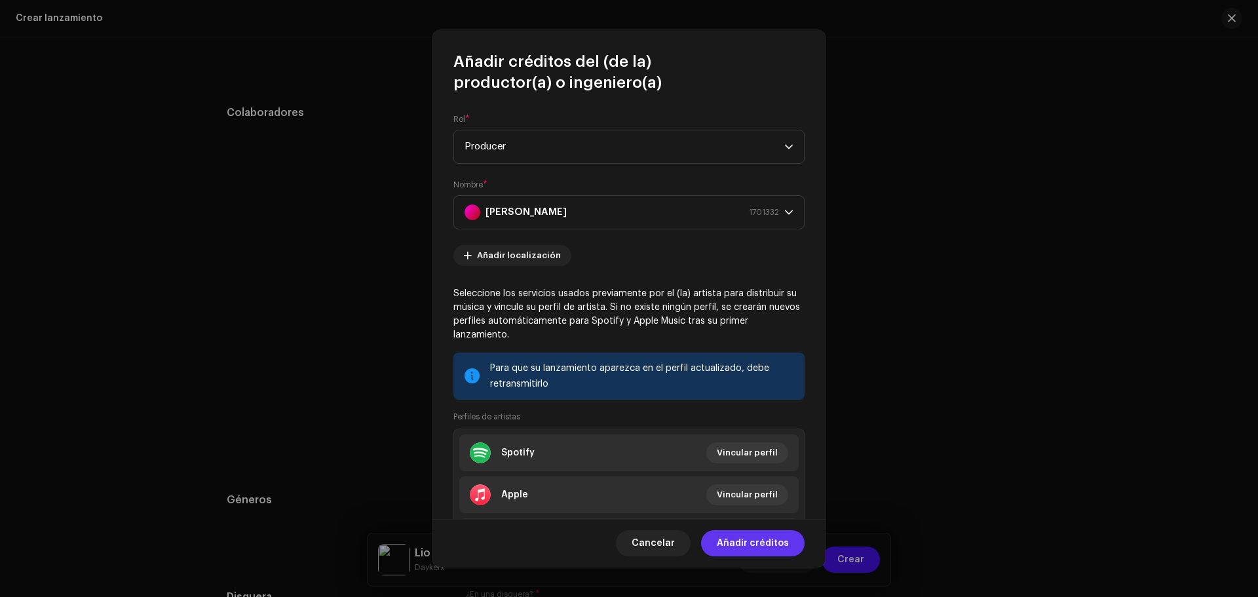
click at [758, 536] on span "Añadir créditos" at bounding box center [753, 543] width 72 height 26
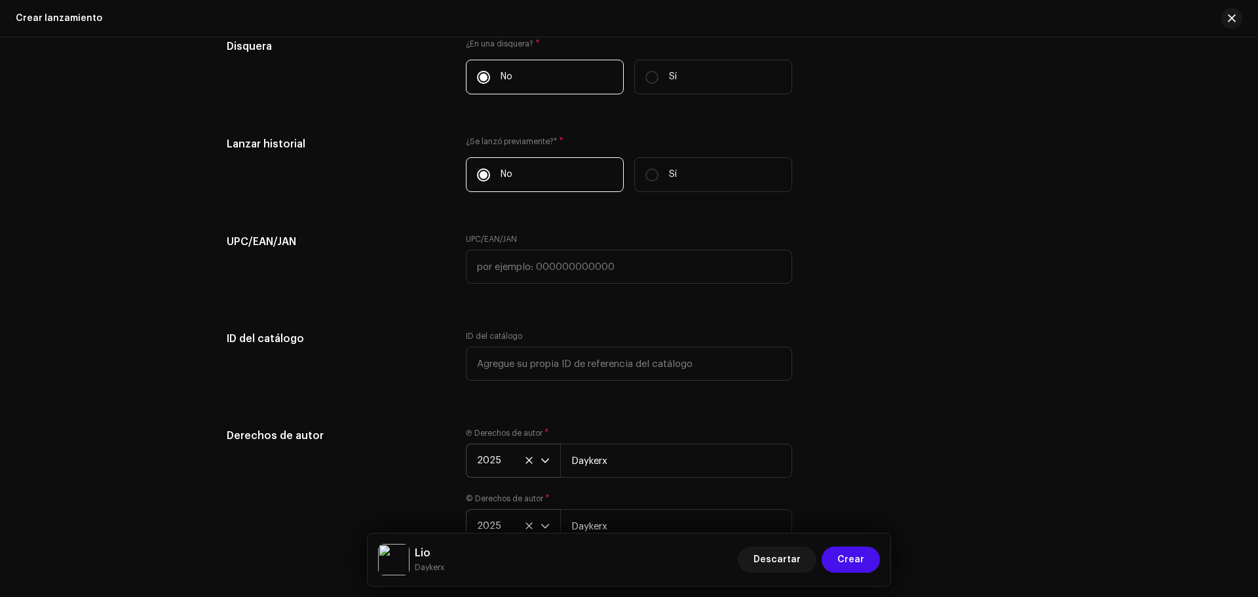
scroll to position [2213, 0]
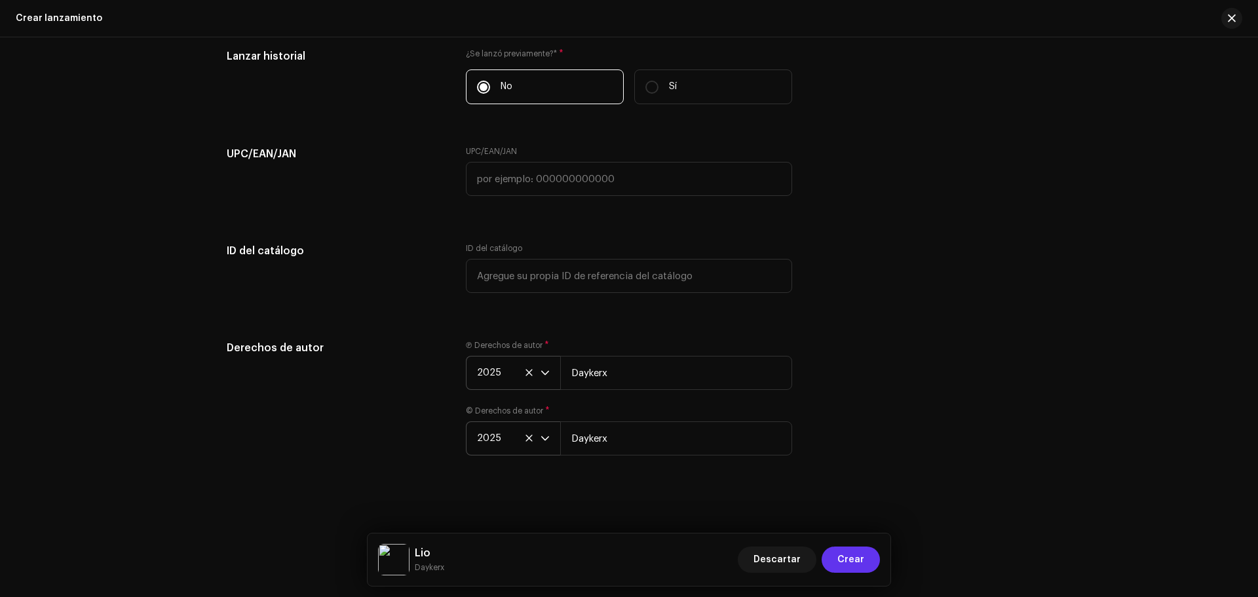
click at [848, 563] on span "Crear" at bounding box center [850, 559] width 27 height 26
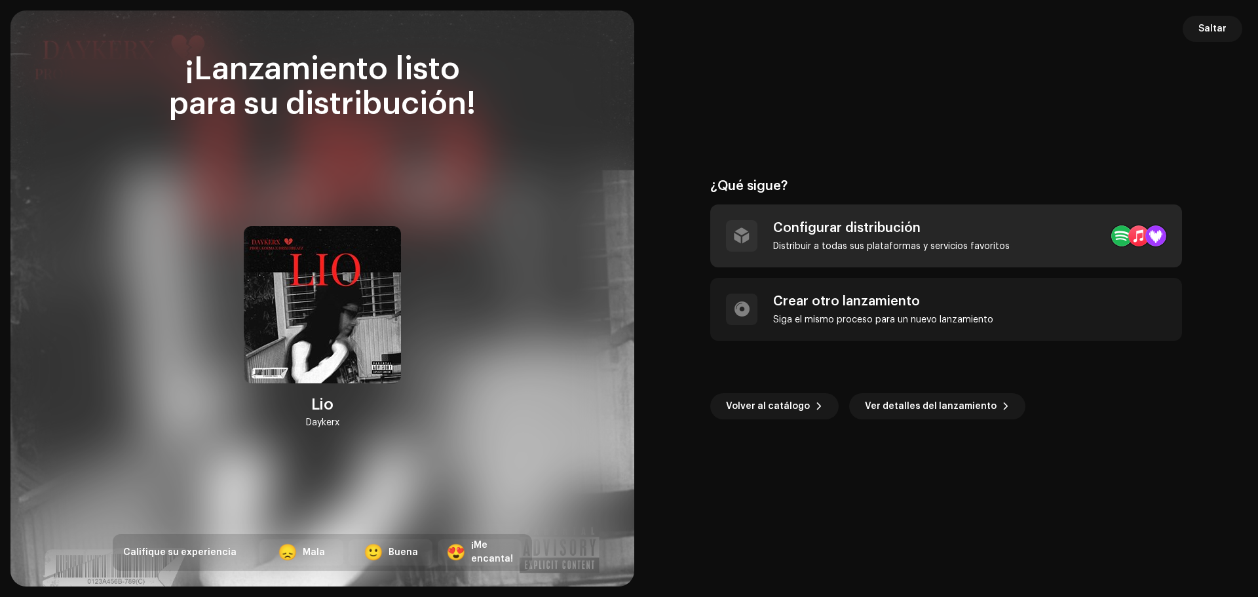
click at [863, 242] on div "Distribuir a todas sus plataformas y servicios favoritos" at bounding box center [891, 246] width 236 height 10
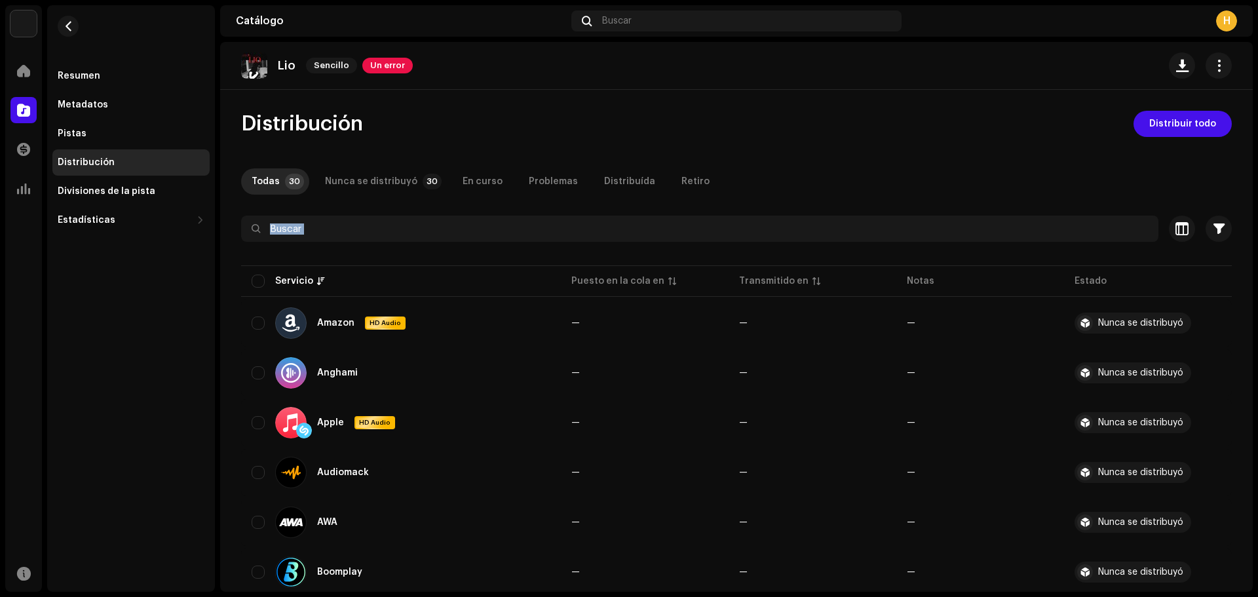
drag, startPoint x: 1252, startPoint y: 151, endPoint x: 1254, endPoint y: 195, distance: 43.9
click at [1254, 195] on div "[PERSON_NAME] Inicio Catálogo Transacciones Estadísticas Recursos Resumen Metad…" at bounding box center [629, 298] width 1258 height 597
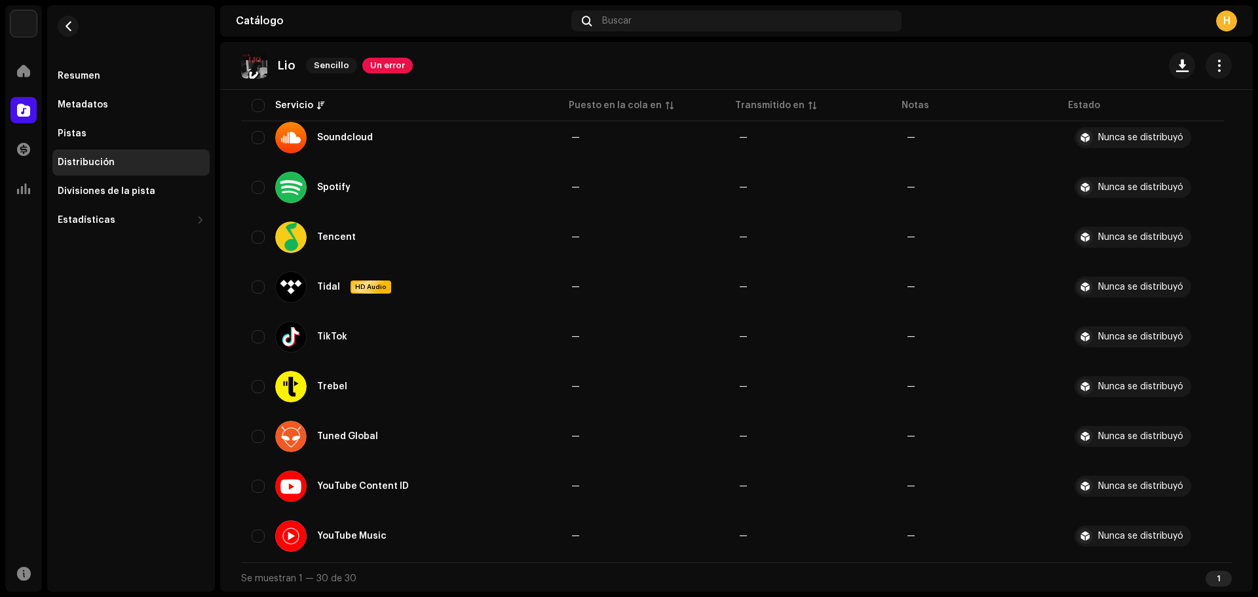
scroll to position [1236, 0]
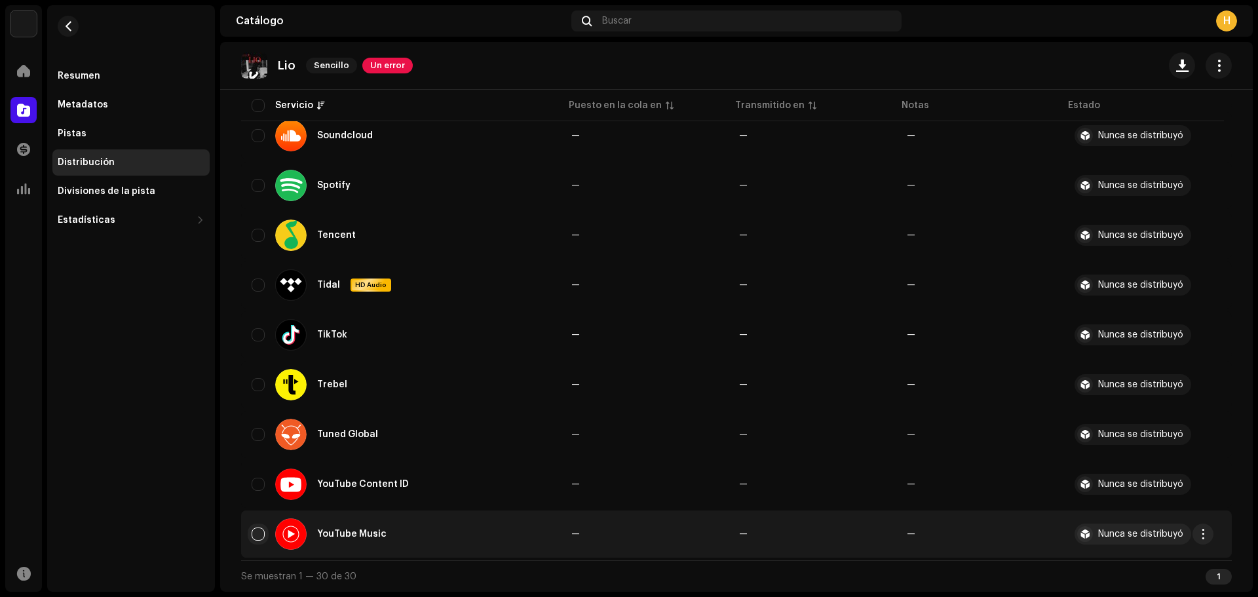
click at [259, 538] on input "checkbox" at bounding box center [258, 533] width 13 height 13
checkbox input "true"
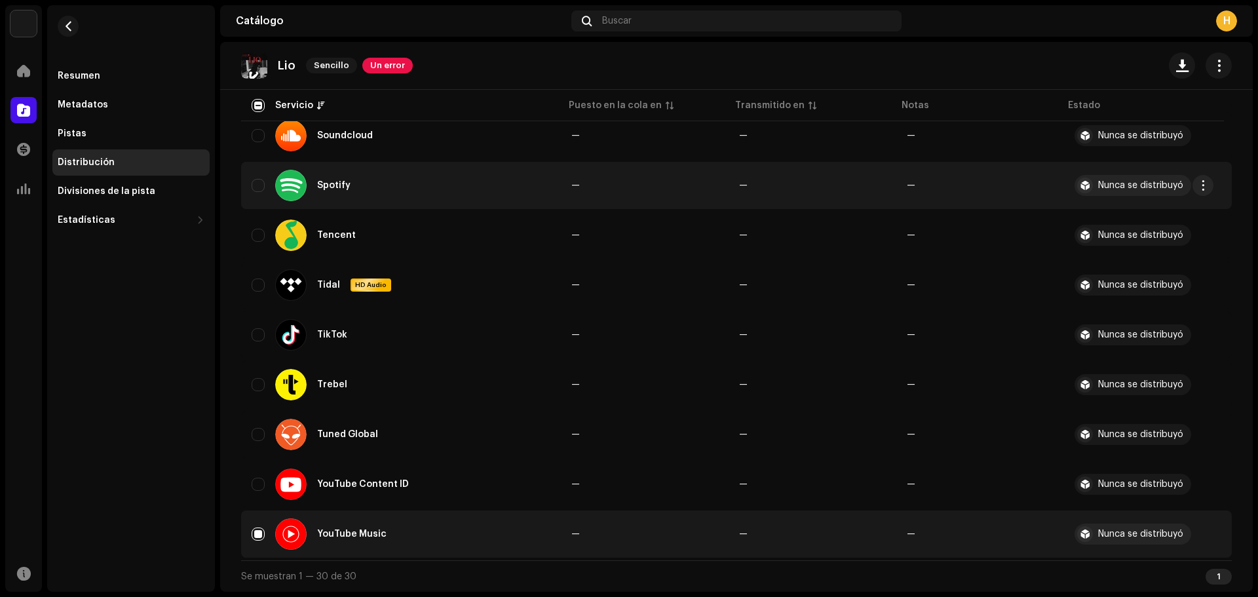
click at [265, 187] on div "Spotify" at bounding box center [401, 185] width 299 height 31
click at [258, 179] on input "Row Unselected" at bounding box center [258, 185] width 13 height 13
checkbox input "true"
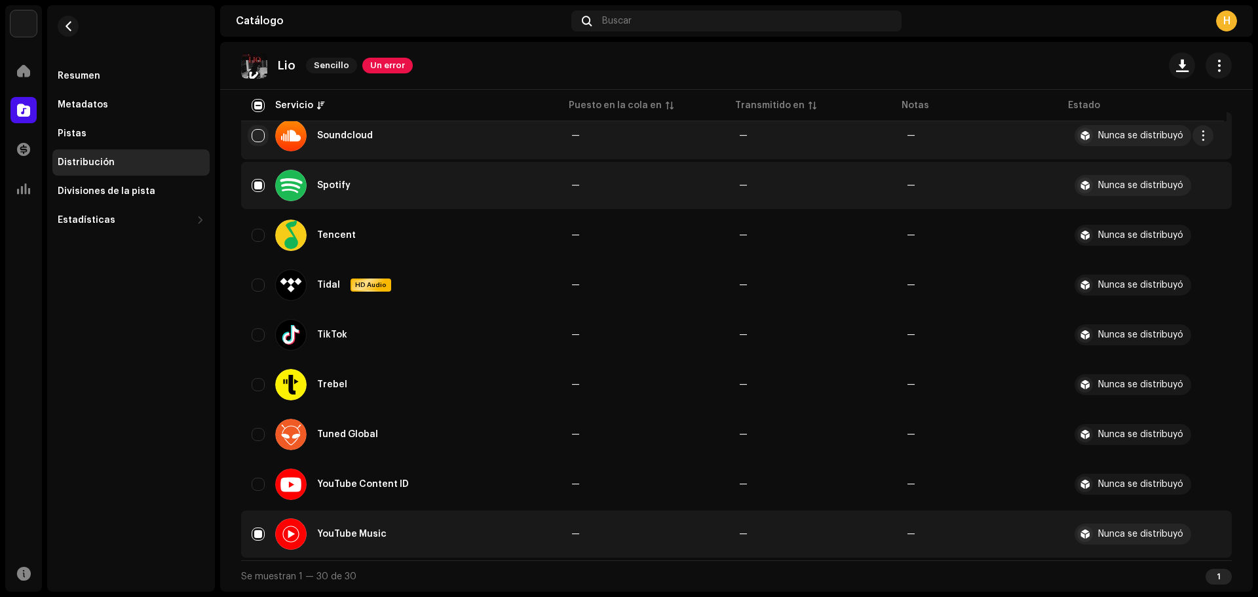
click at [259, 131] on input "Row Unselected" at bounding box center [258, 135] width 13 height 13
checkbox input "true"
drag, startPoint x: 1253, startPoint y: 470, endPoint x: 1237, endPoint y: 422, distance: 49.7
click at [1237, 422] on div "[PERSON_NAME] Inicio Catálogo Transacciones Estadísticas Recursos Resumen Metad…" at bounding box center [629, 298] width 1258 height 597
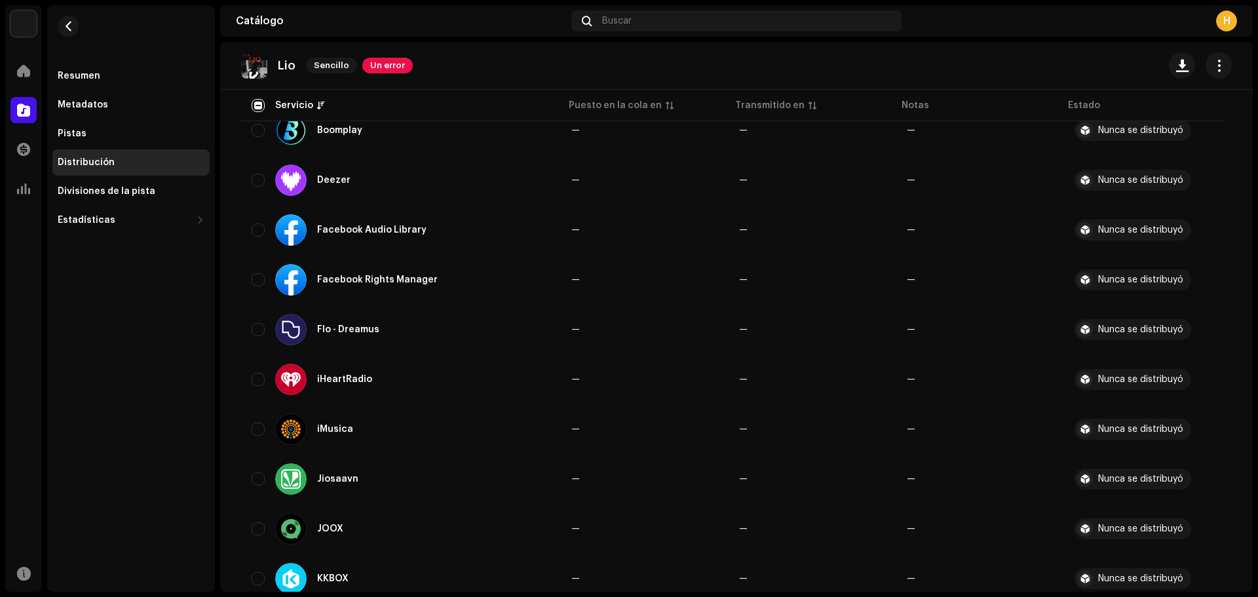
scroll to position [422, 0]
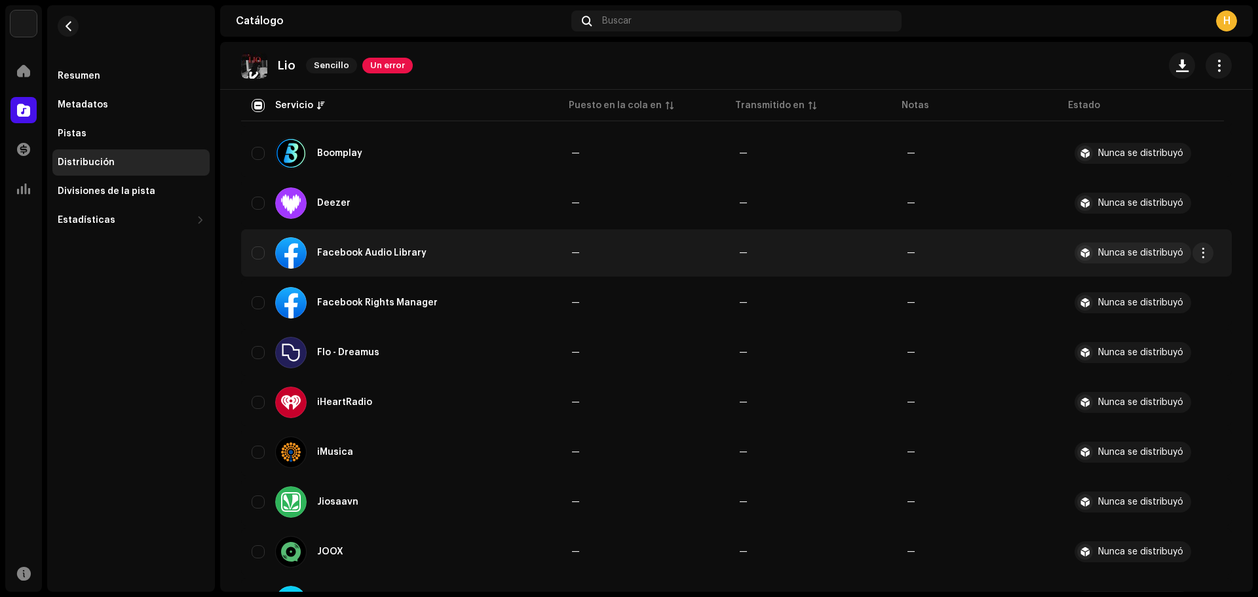
click at [258, 246] on div "Facebook Audio Library" at bounding box center [401, 252] width 299 height 31
click at [256, 255] on input "Row Unselected" at bounding box center [258, 252] width 13 height 13
checkbox input "true"
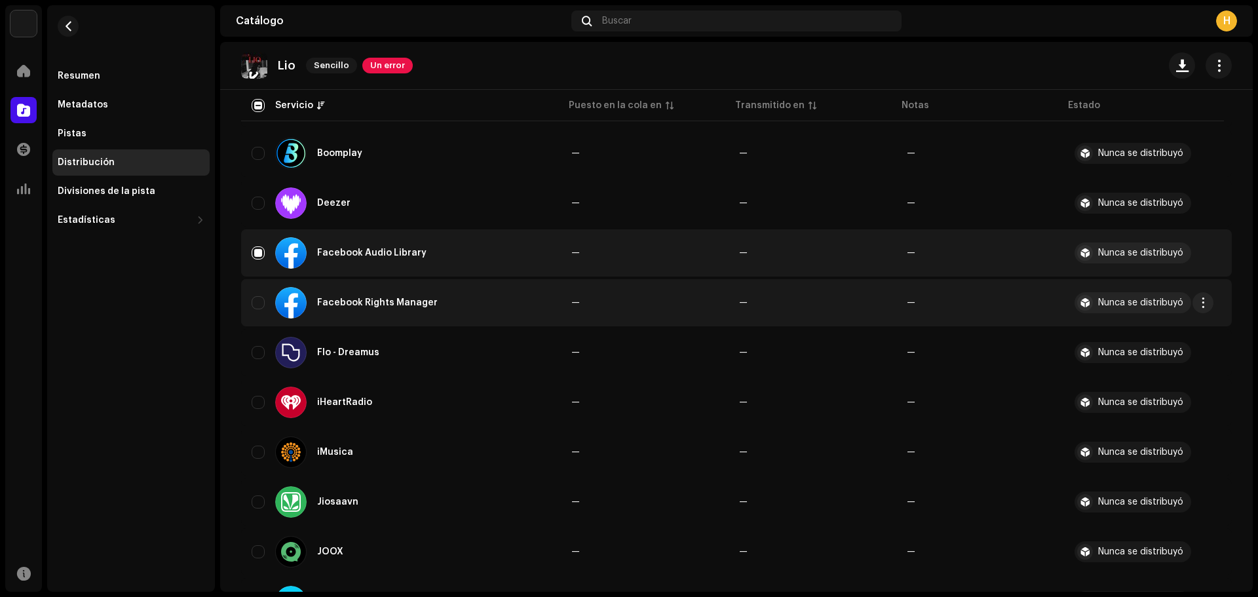
click at [248, 293] on td "Facebook Rights Manager" at bounding box center [401, 302] width 320 height 47
click at [261, 304] on input "Row Unselected" at bounding box center [258, 302] width 13 height 13
checkbox input "true"
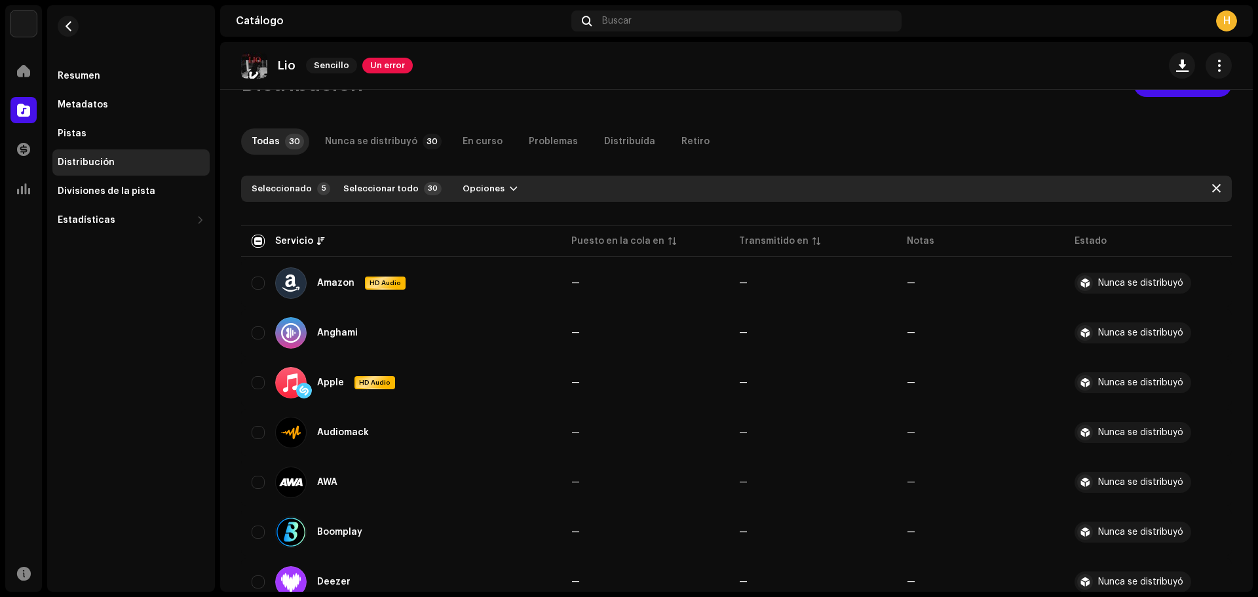
scroll to position [0, 0]
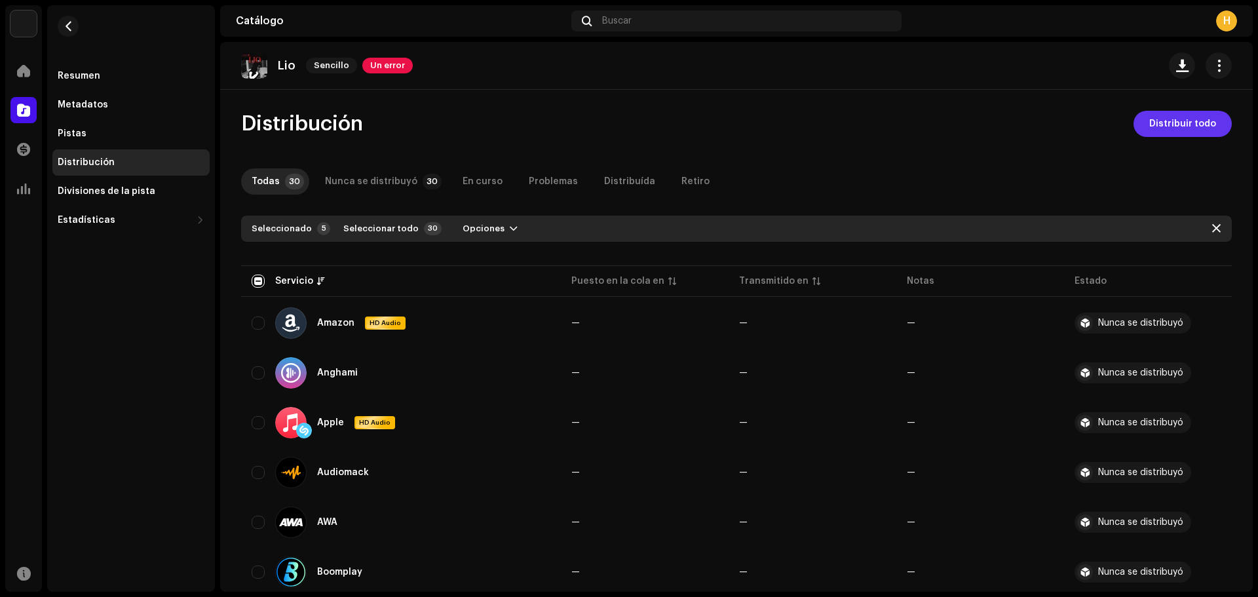
click at [1194, 128] on span "Distribuir todo" at bounding box center [1182, 124] width 67 height 26
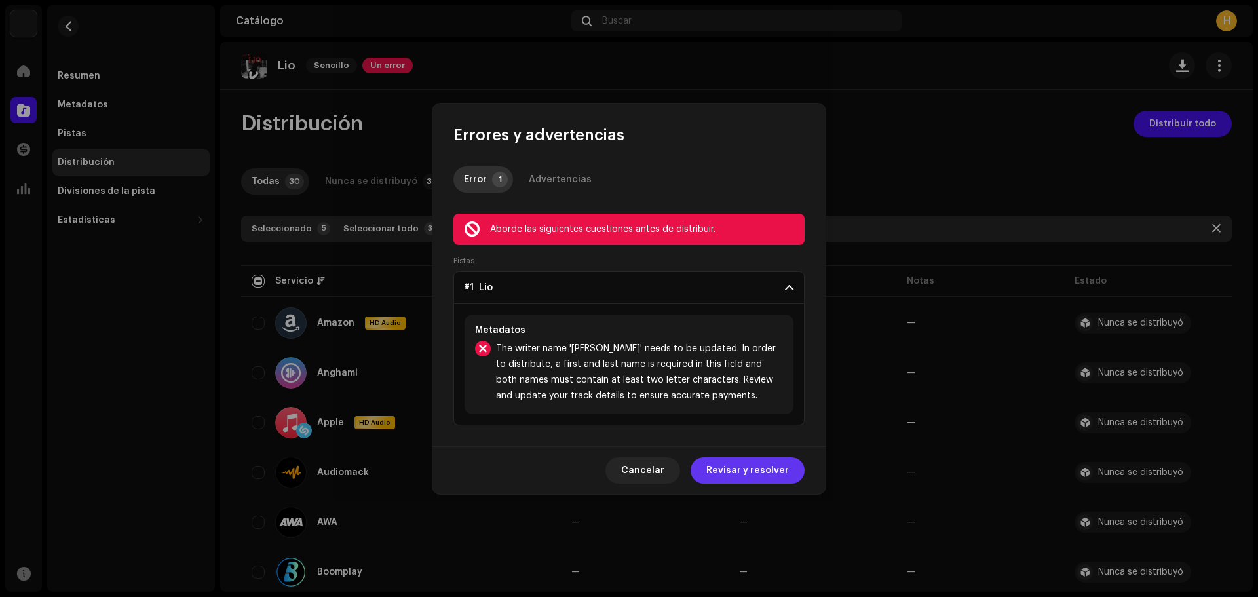
click at [748, 470] on span "Revisar y resolver" at bounding box center [747, 470] width 83 height 26
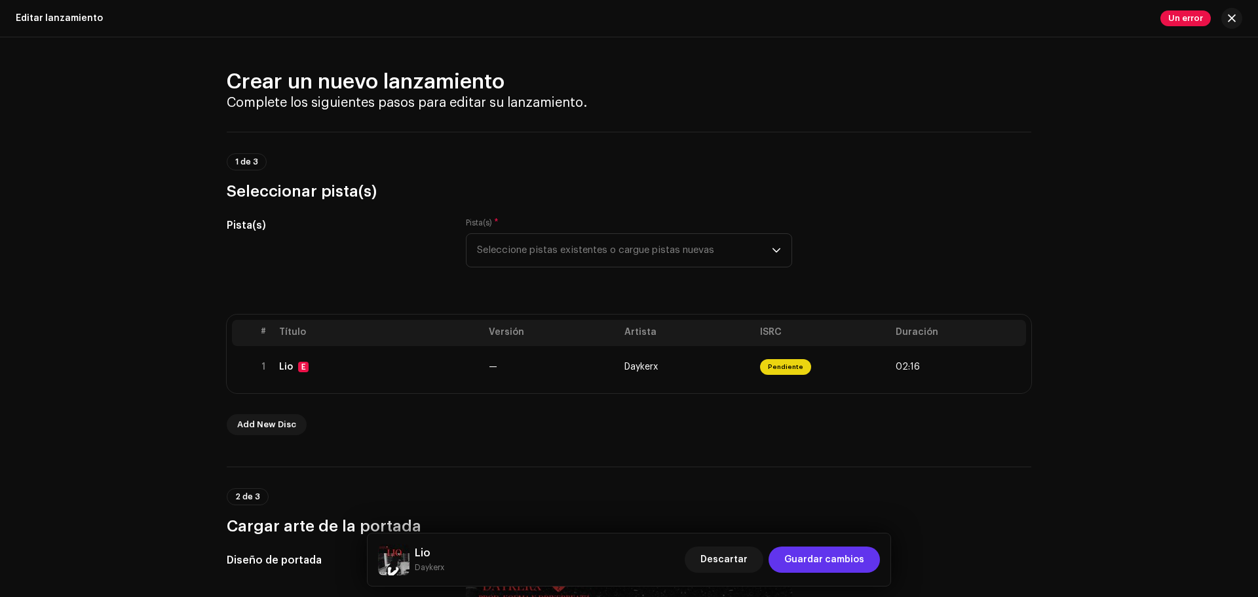
click at [831, 565] on span "Guardar cambios" at bounding box center [824, 559] width 80 height 26
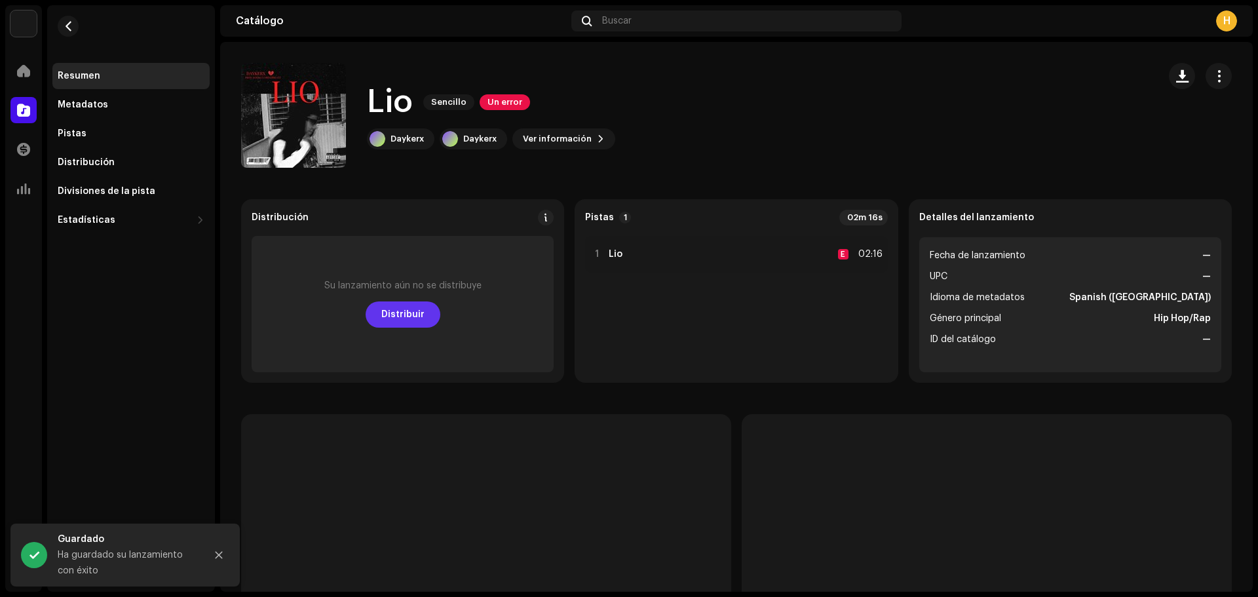
click at [410, 318] on span "Distribuir" at bounding box center [402, 314] width 43 height 26
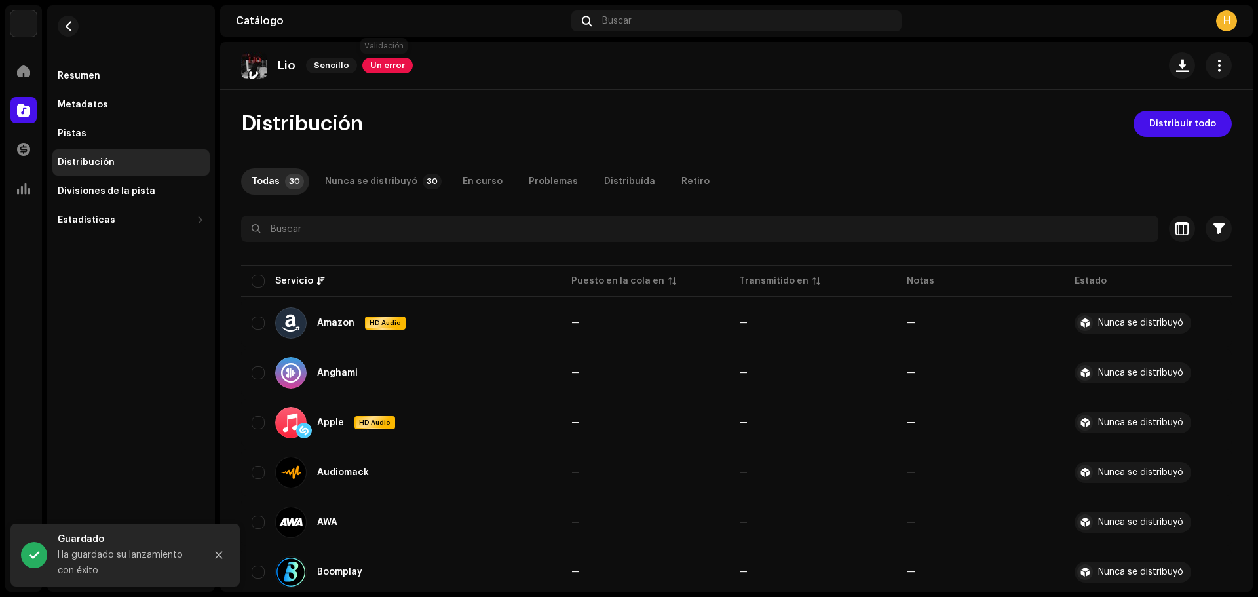
click at [399, 65] on span "Un error" at bounding box center [387, 66] width 50 height 16
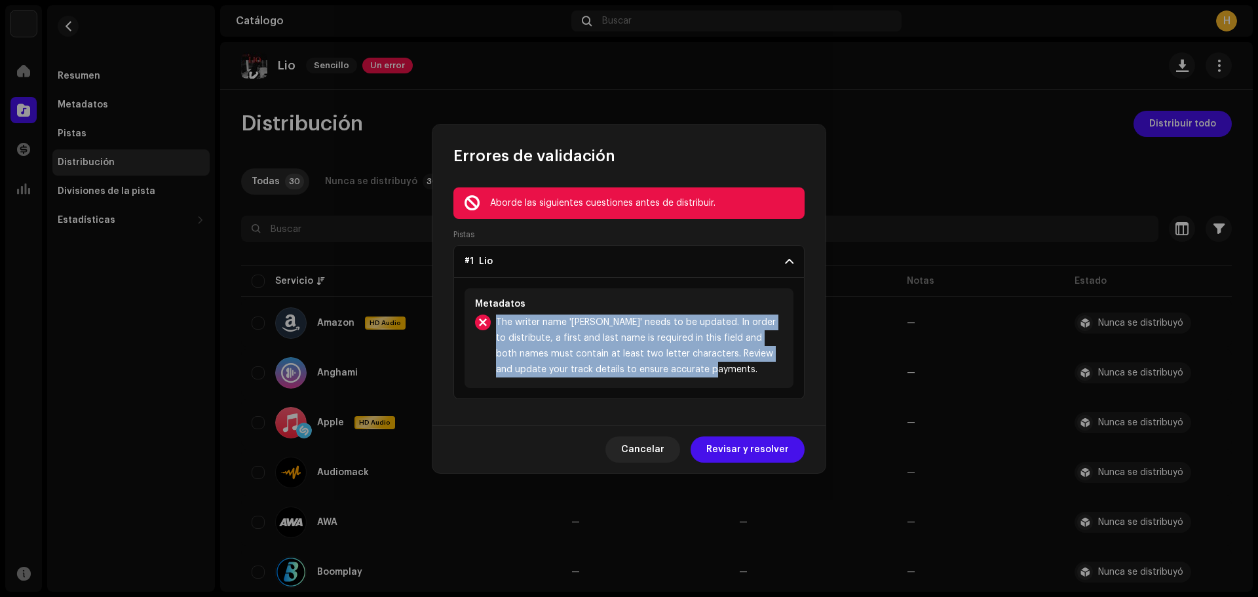
drag, startPoint x: 497, startPoint y: 317, endPoint x: 734, endPoint y: 365, distance: 241.9
click at [734, 365] on span "The writer name '[PERSON_NAME]' needs to be updated. In order to distribute, a …" at bounding box center [639, 345] width 287 height 63
copy span "The writer name '[PERSON_NAME]' needs to be updated. In order to distribute, a …"
click at [763, 450] on span "Revisar y resolver" at bounding box center [747, 449] width 83 height 26
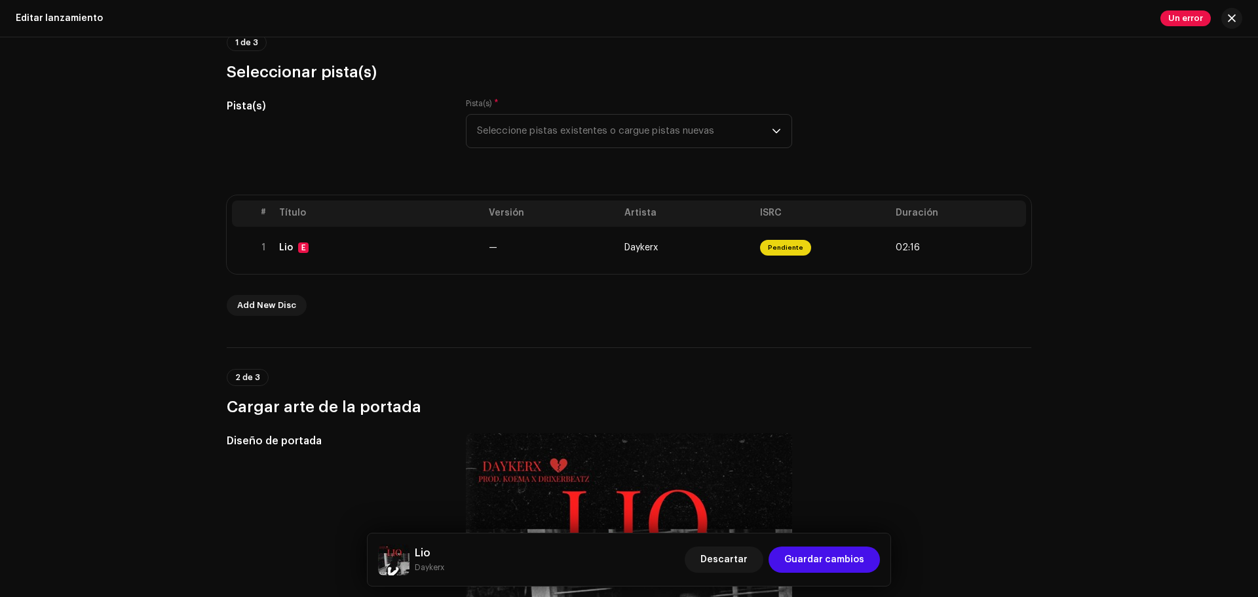
scroll to position [56, 0]
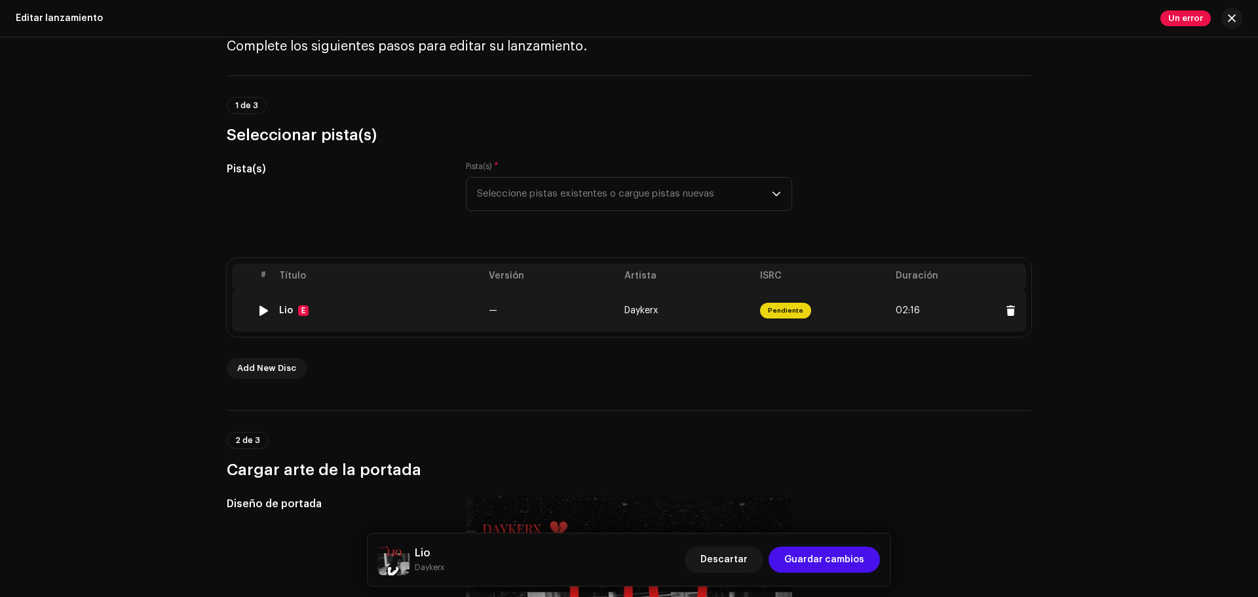
click at [781, 303] on span "Pendiente" at bounding box center [785, 311] width 51 height 16
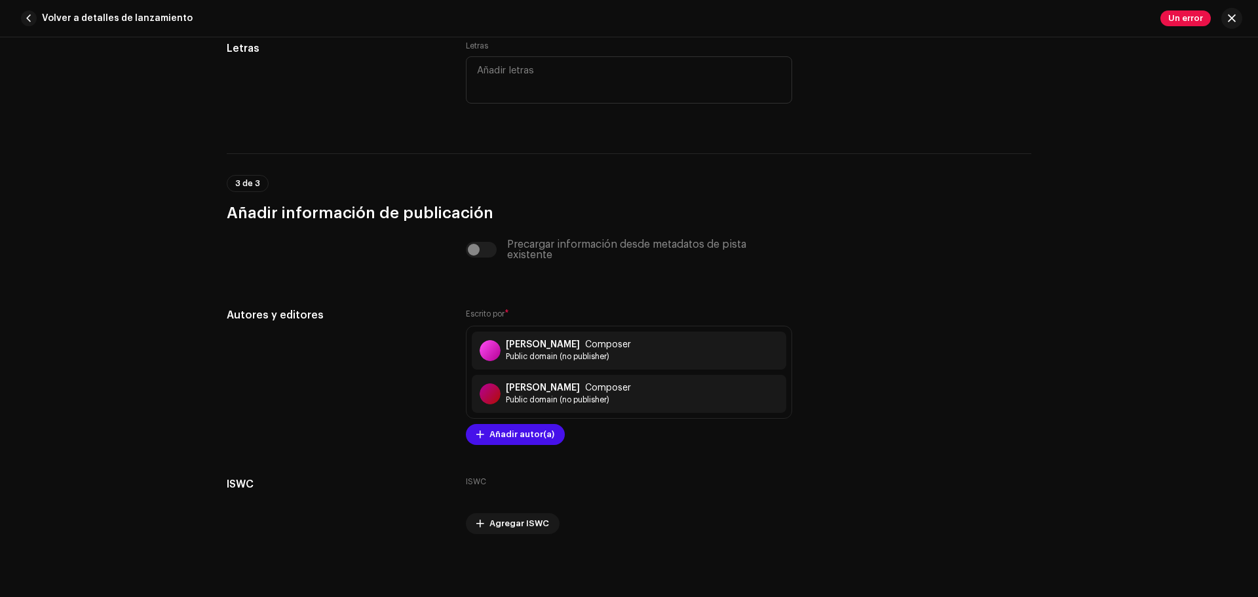
scroll to position [2547, 0]
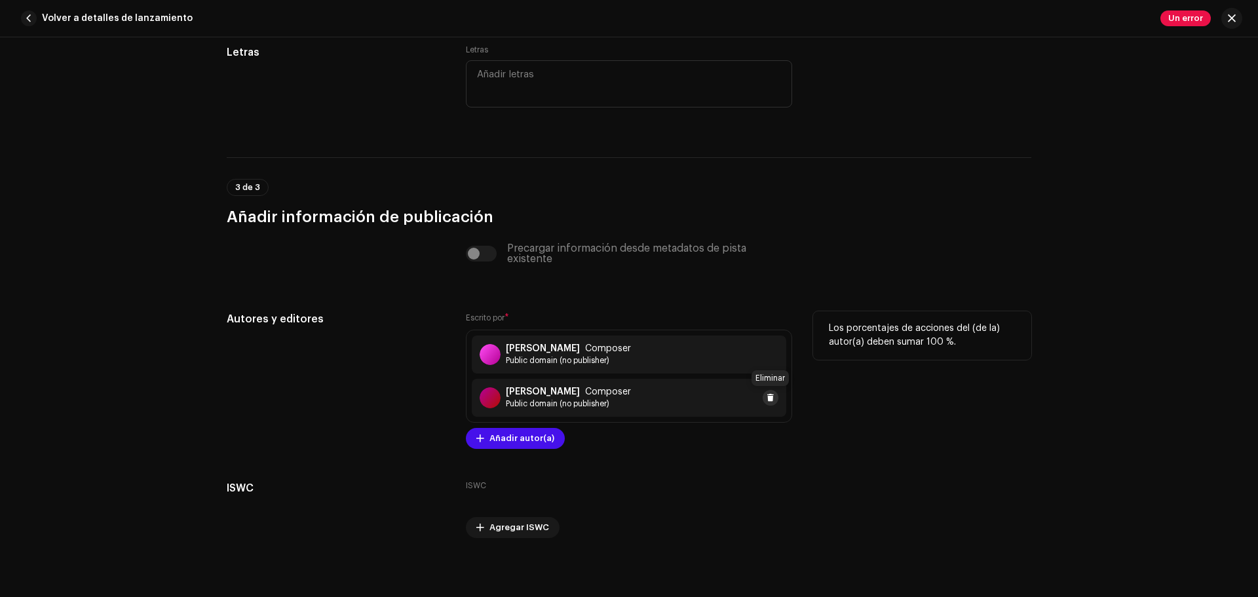
click at [770, 394] on span at bounding box center [770, 397] width 8 height 10
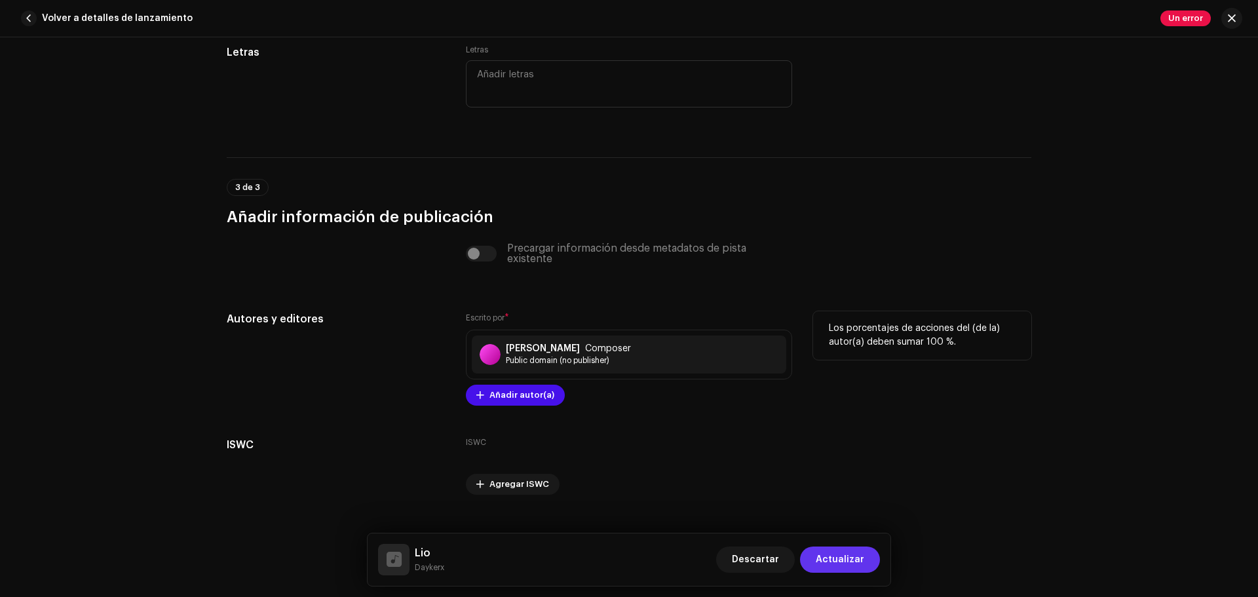
click at [832, 553] on span "Actualizar" at bounding box center [839, 559] width 48 height 26
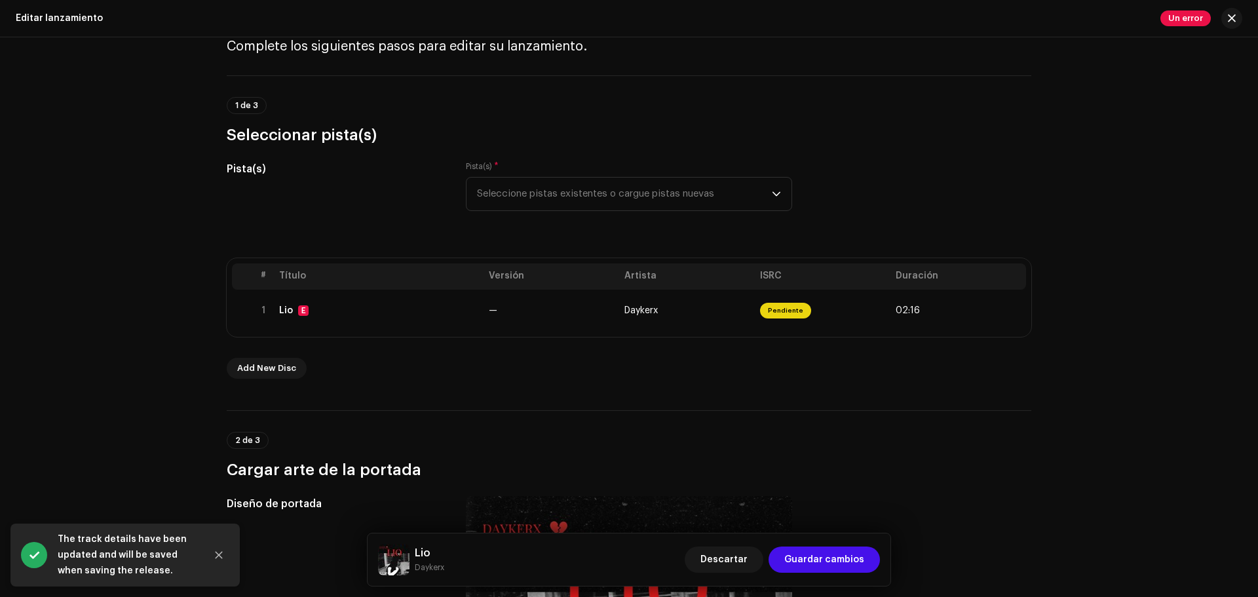
click at [832, 553] on span "Guardar cambios" at bounding box center [824, 559] width 80 height 26
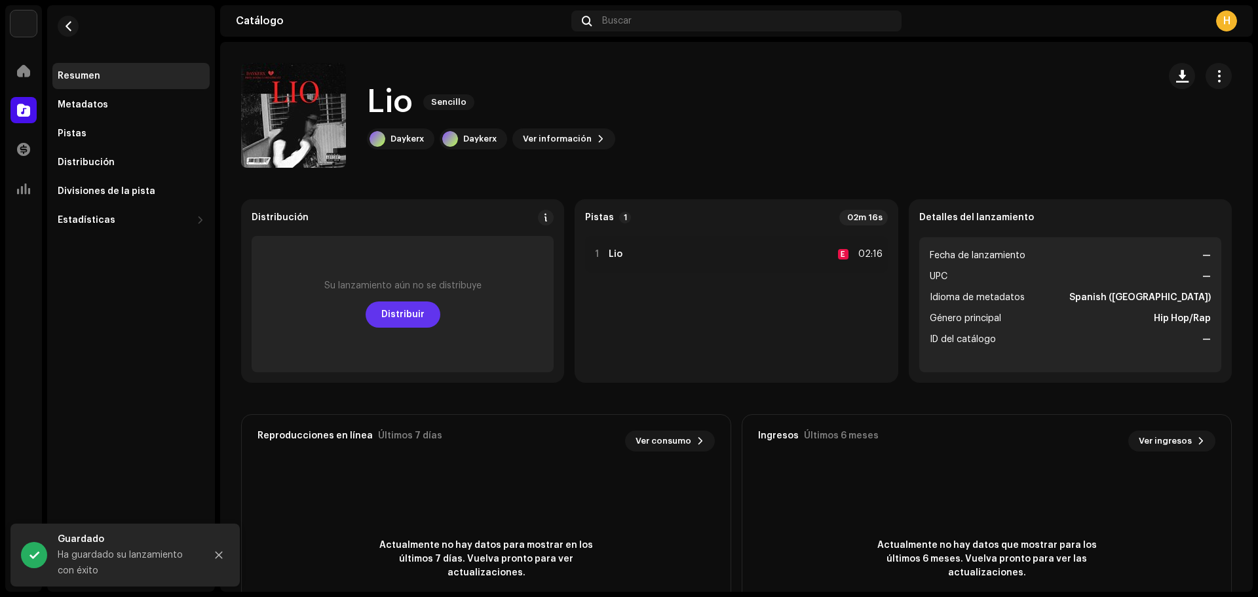
click at [411, 320] on span "Distribuir" at bounding box center [402, 314] width 43 height 26
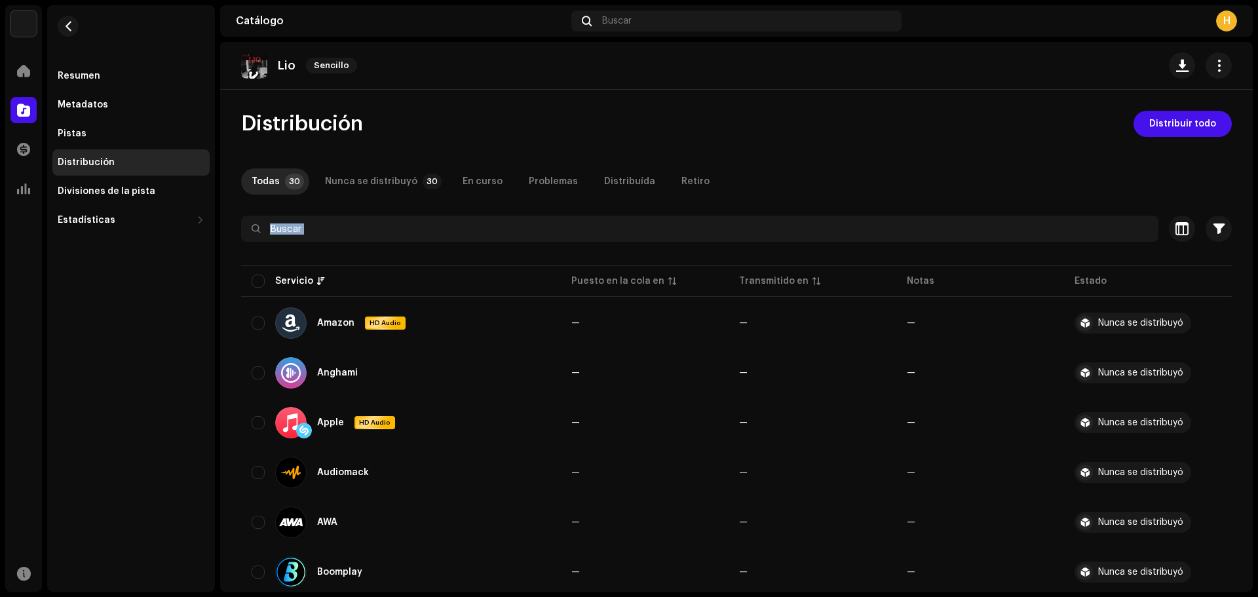
drag, startPoint x: 1254, startPoint y: 183, endPoint x: 1244, endPoint y: 223, distance: 40.5
click at [1254, 263] on div "[PERSON_NAME] Inicio Catálogo Transacciones Estadísticas Recursos Resumen Metad…" at bounding box center [629, 298] width 1258 height 597
click at [1156, 117] on span "Distribuir todo" at bounding box center [1182, 124] width 67 height 26
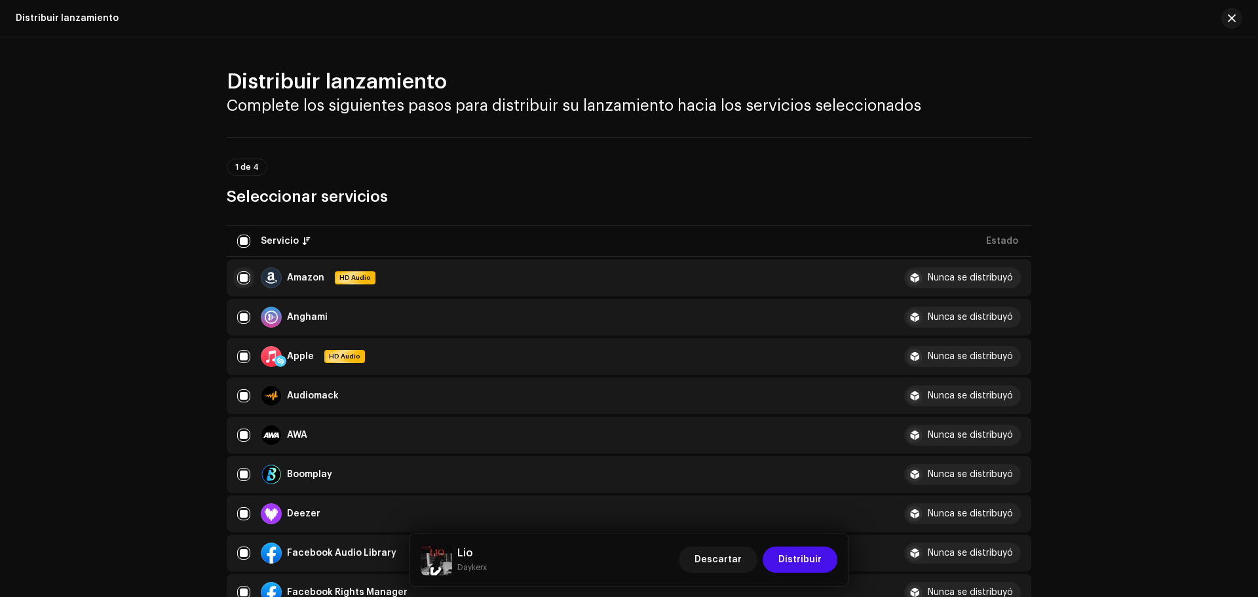
click at [246, 273] on input "checkbox" at bounding box center [243, 277] width 13 height 13
checkbox input "false"
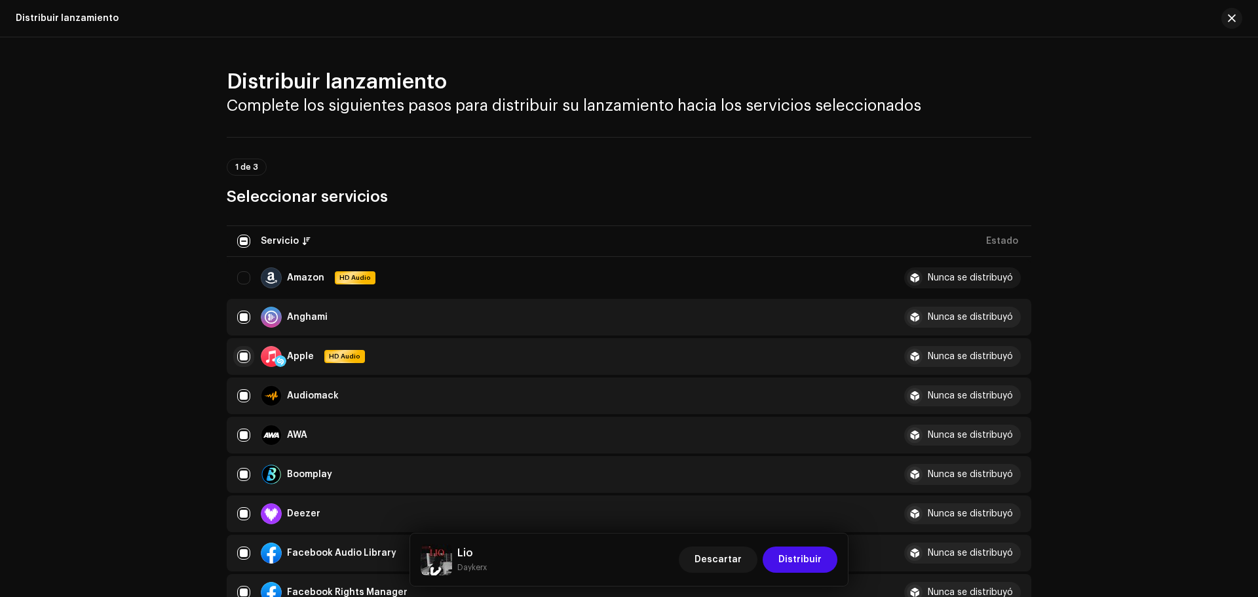
click at [240, 360] on input "Row Selected" at bounding box center [243, 356] width 13 height 13
click at [240, 356] on input "Row Unselected" at bounding box center [243, 356] width 13 height 13
checkbox input "true"
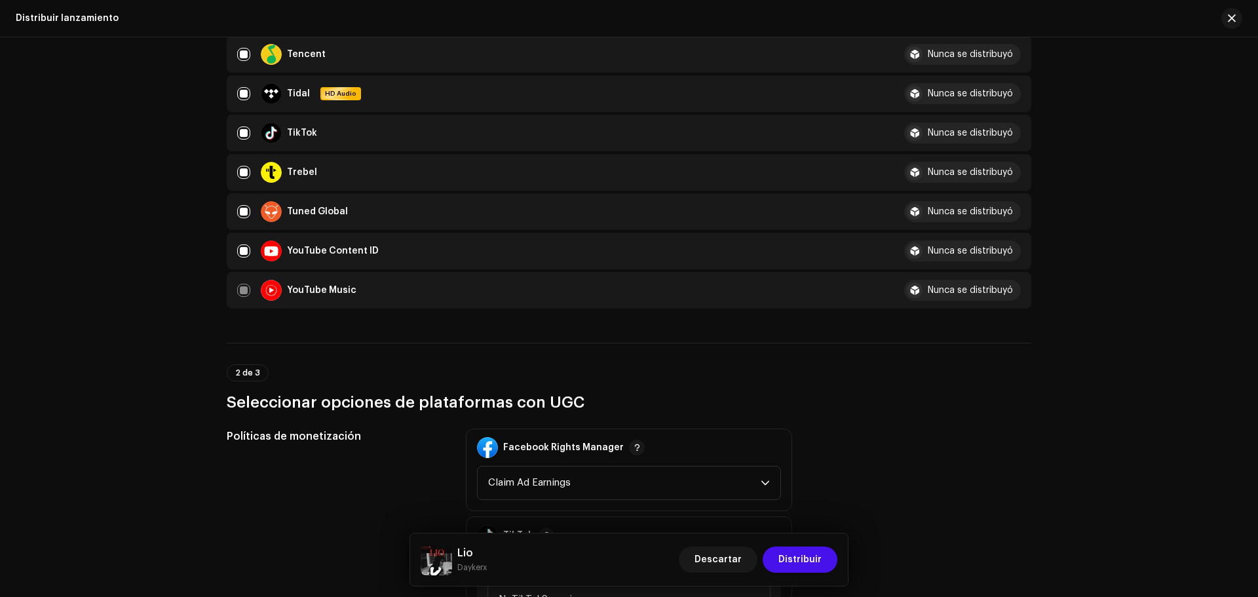
scroll to position [1100, 0]
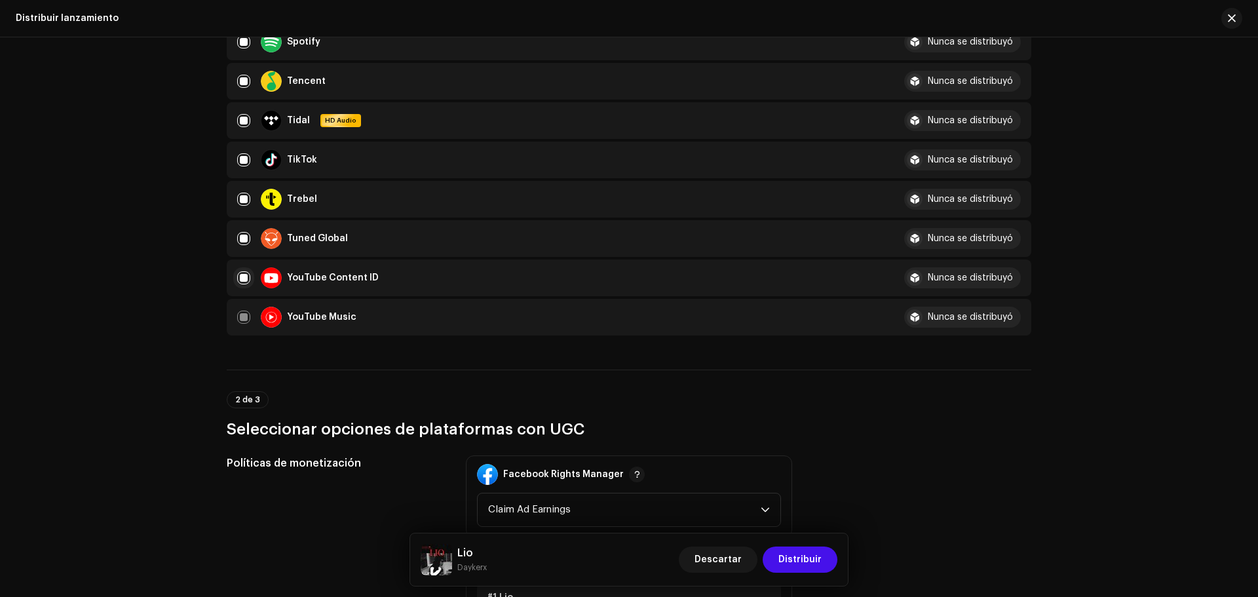
click at [239, 273] on input "Row Selected" at bounding box center [243, 277] width 13 height 13
checkbox input "false"
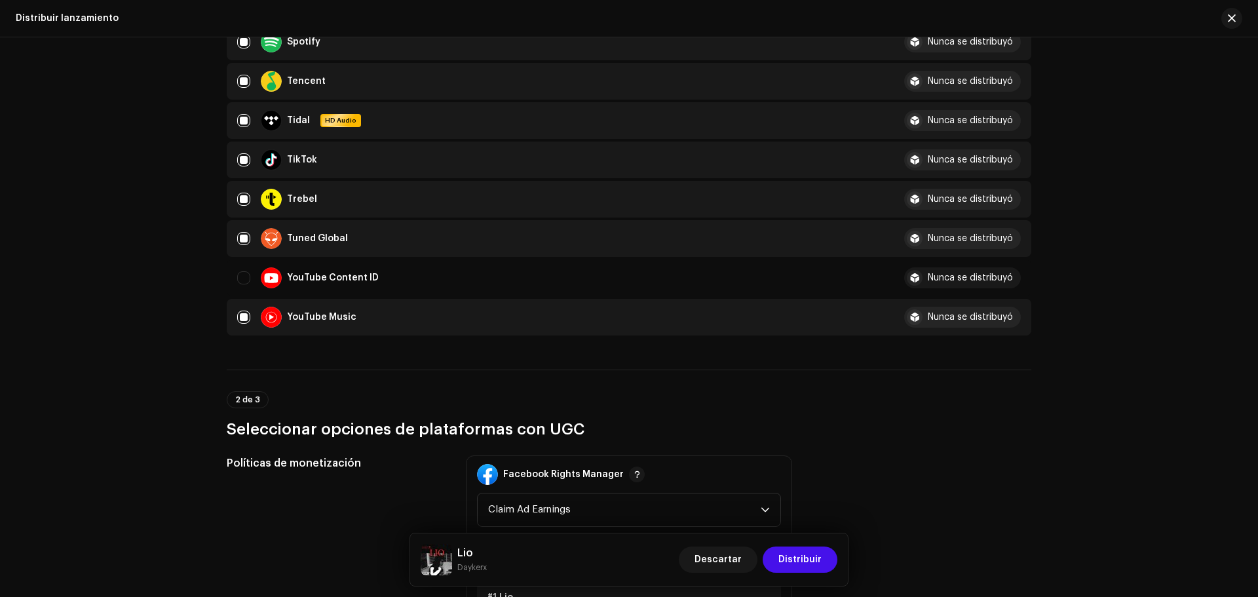
drag, startPoint x: 1247, startPoint y: 347, endPoint x: 1254, endPoint y: 368, distance: 22.0
click at [1254, 368] on div "Distribuir lanzamiento Complete los siguientes pasos para distribuir su lanzami…" at bounding box center [629, 316] width 1258 height 559
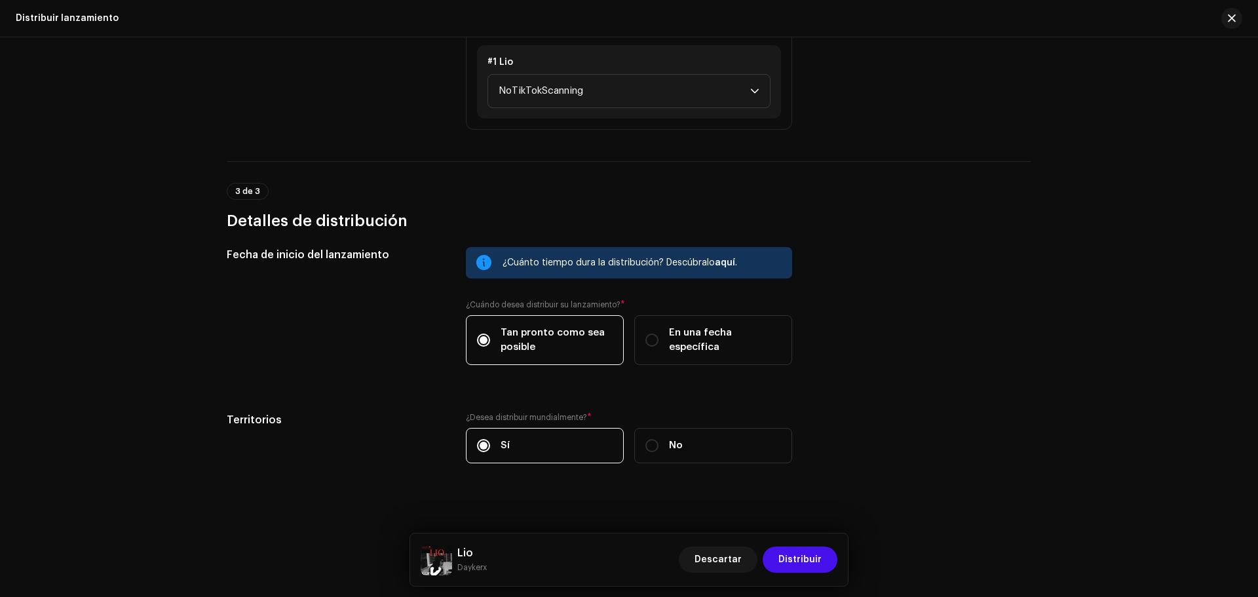
scroll to position [1643, 0]
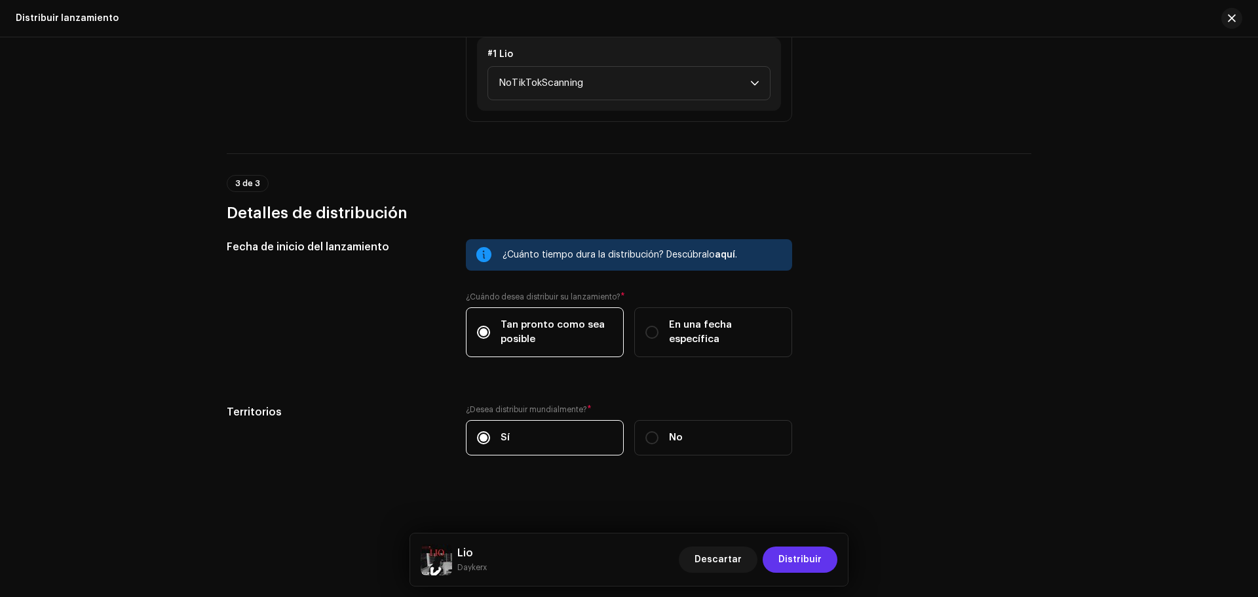
click at [795, 561] on span "Distribuir" at bounding box center [799, 559] width 43 height 26
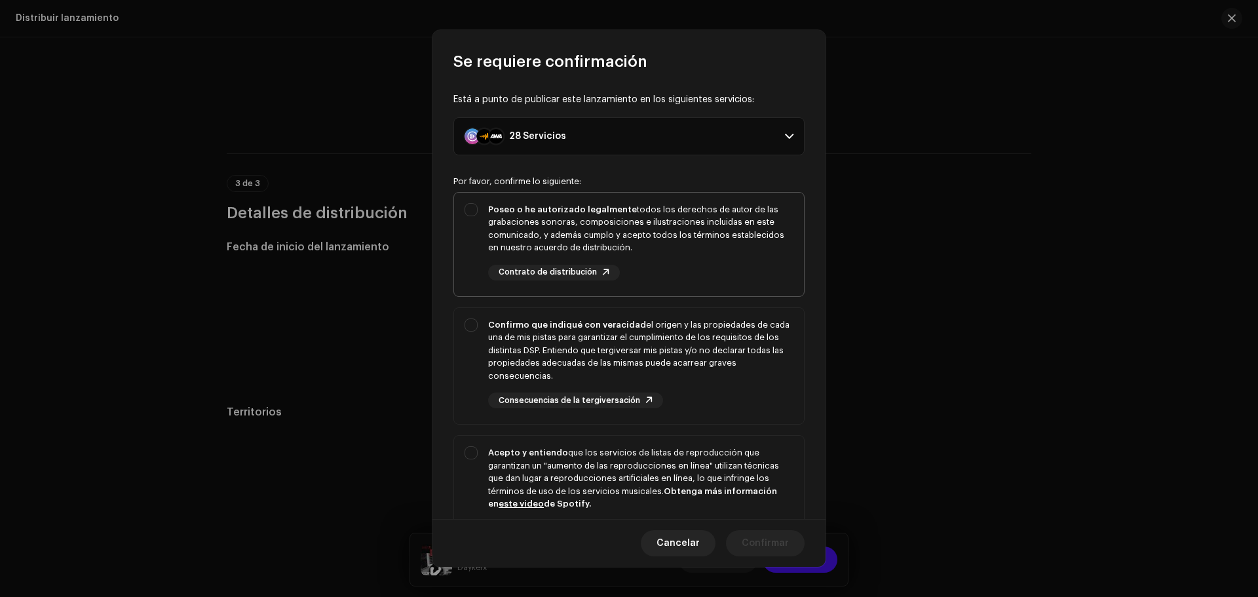
click at [468, 202] on div "Poseo o he autorizado legalmente todos los derechos de autor de las grabaciones…" at bounding box center [629, 242] width 350 height 98
checkbox input "true"
click at [465, 329] on div "Confirmo que indiqué con veracidad el origen y las propiedades de cada una de m…" at bounding box center [629, 363] width 350 height 111
checkbox input "true"
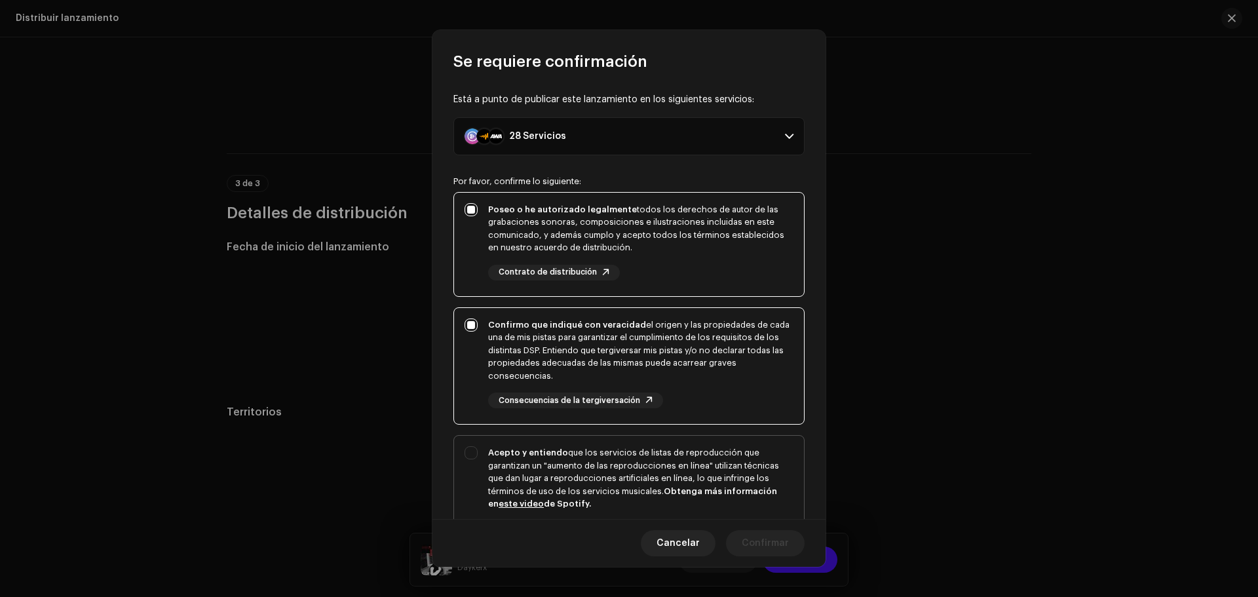
click at [468, 450] on div "Acepto y entiendo que los servicios de listas de reproducción que garantizan un…" at bounding box center [629, 502] width 350 height 132
checkbox input "true"
click at [778, 544] on span "Confirmar" at bounding box center [764, 543] width 47 height 26
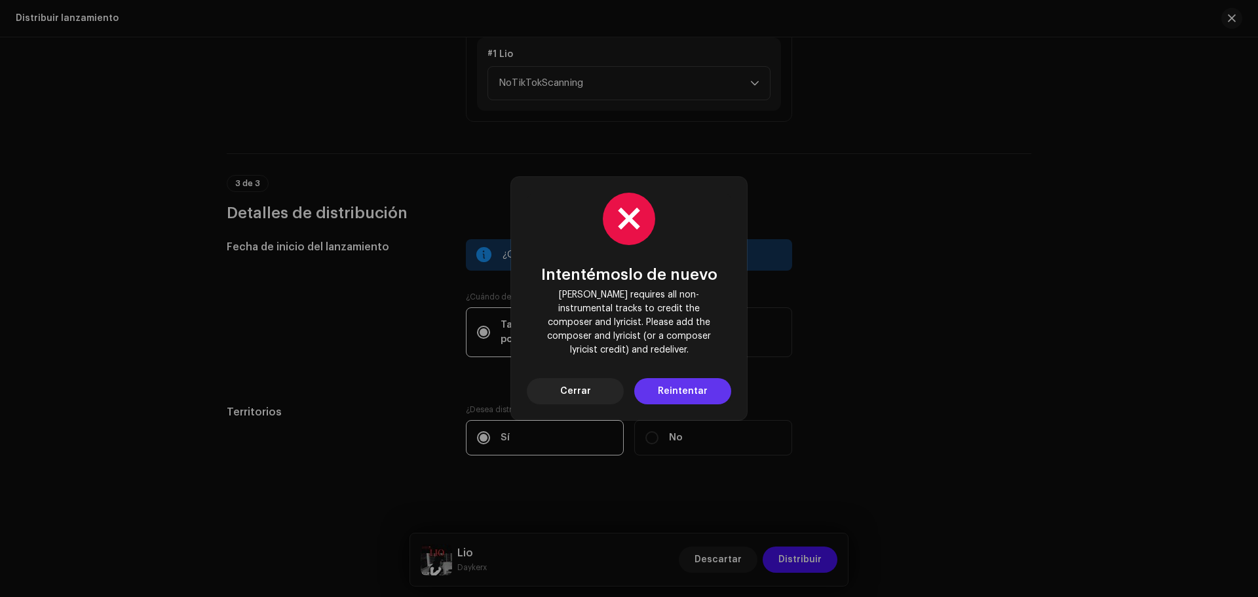
click at [705, 385] on span "Reintentar" at bounding box center [683, 391] width 50 height 26
click at [588, 383] on span "Cerrar" at bounding box center [575, 391] width 31 height 26
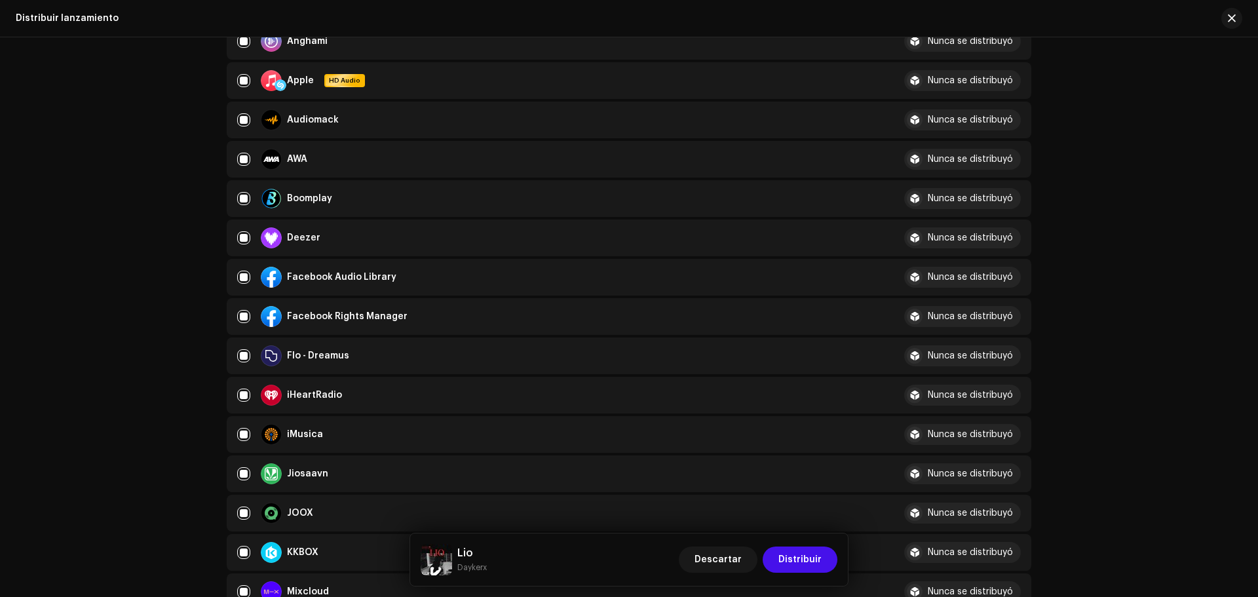
scroll to position [261, 0]
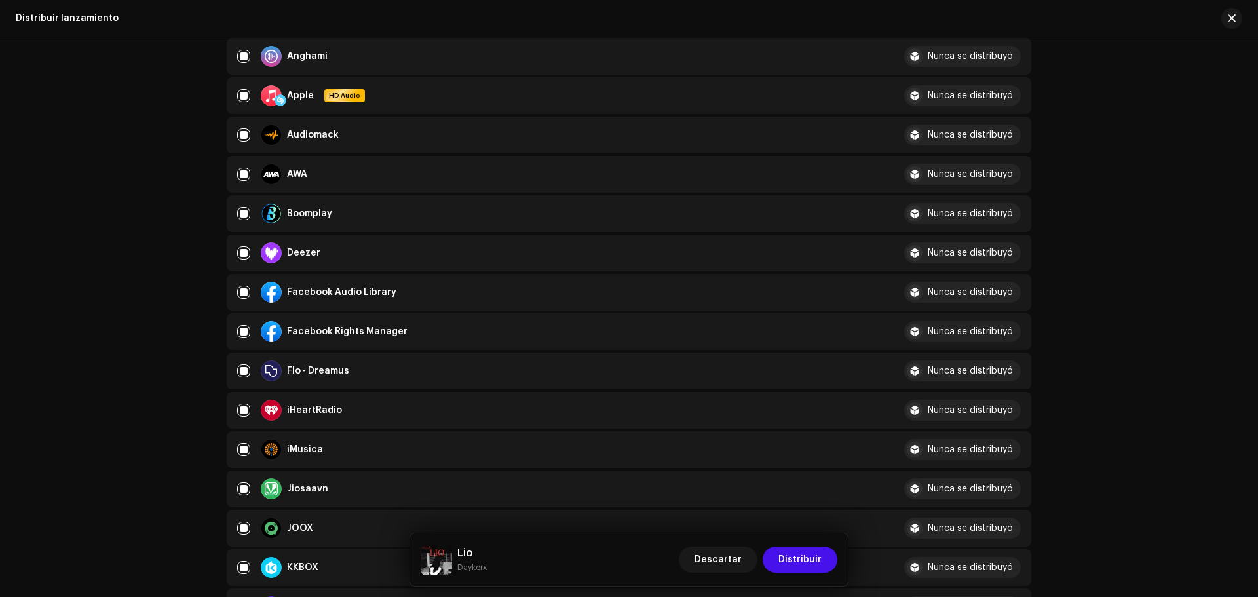
click at [1218, 122] on div "Distribuir lanzamiento Complete los siguientes pasos para distribuir su lanzami…" at bounding box center [629, 316] width 1258 height 559
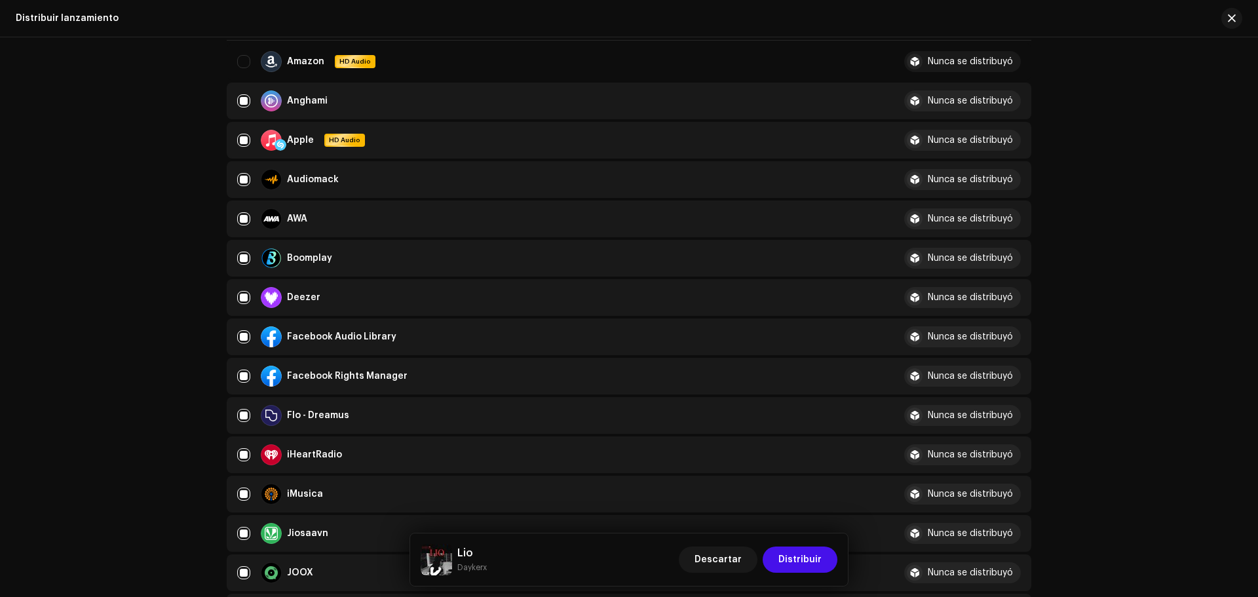
drag, startPoint x: 1248, startPoint y: 135, endPoint x: 1247, endPoint y: 125, distance: 9.8
click at [1247, 125] on div "Distribuir lanzamiento Complete los siguientes pasos para distribuir su lanzami…" at bounding box center [629, 316] width 1258 height 559
click at [240, 292] on input "Row Selected" at bounding box center [243, 297] width 13 height 13
checkbox input "false"
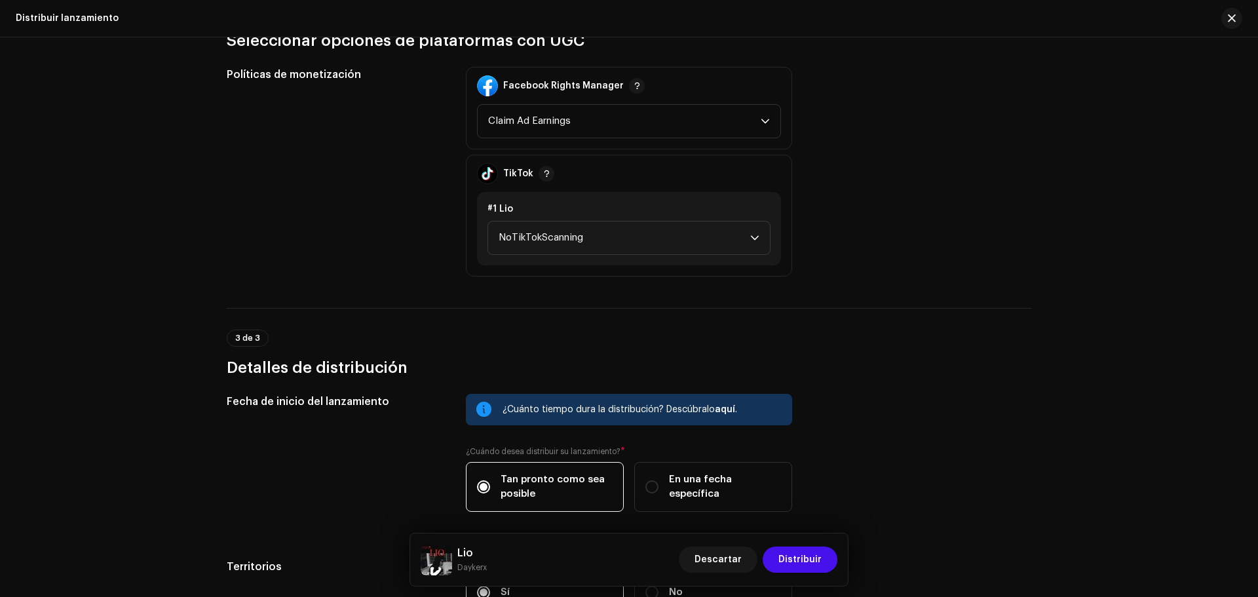
scroll to position [1643, 0]
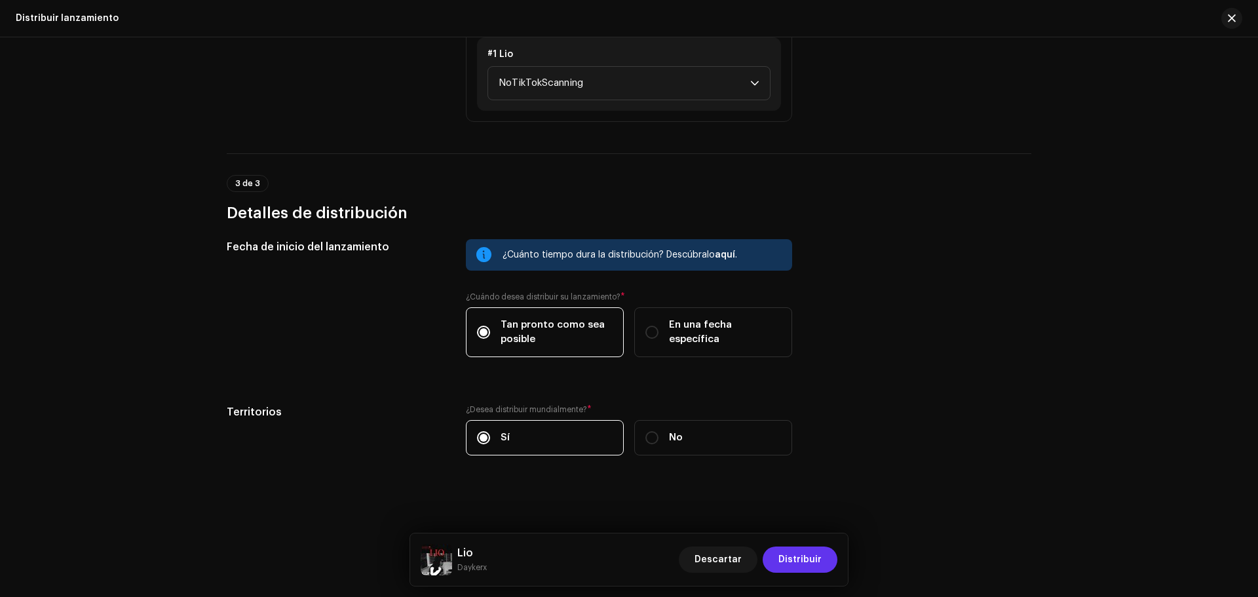
click at [798, 561] on span "Distribuir" at bounding box center [799, 559] width 43 height 26
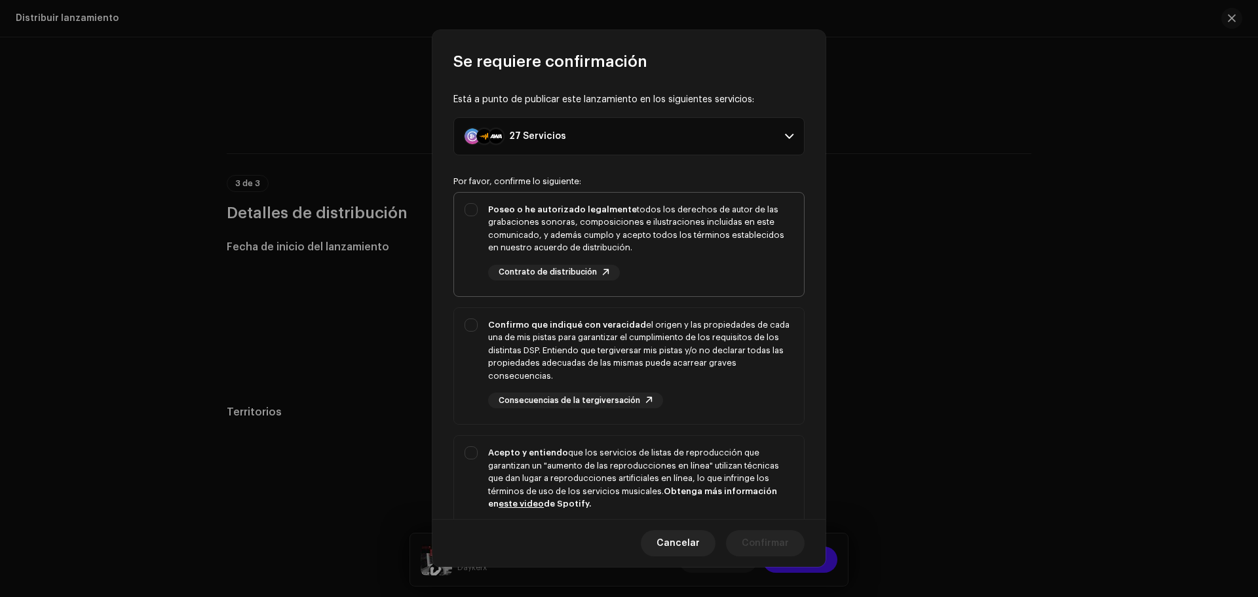
click at [467, 210] on div "Poseo o he autorizado legalmente todos los derechos de autor de las grabaciones…" at bounding box center [629, 242] width 350 height 98
checkbox input "true"
click at [467, 335] on div "Confirmo que indiqué con veracidad el origen y las propiedades de cada una de m…" at bounding box center [629, 363] width 350 height 111
checkbox input "true"
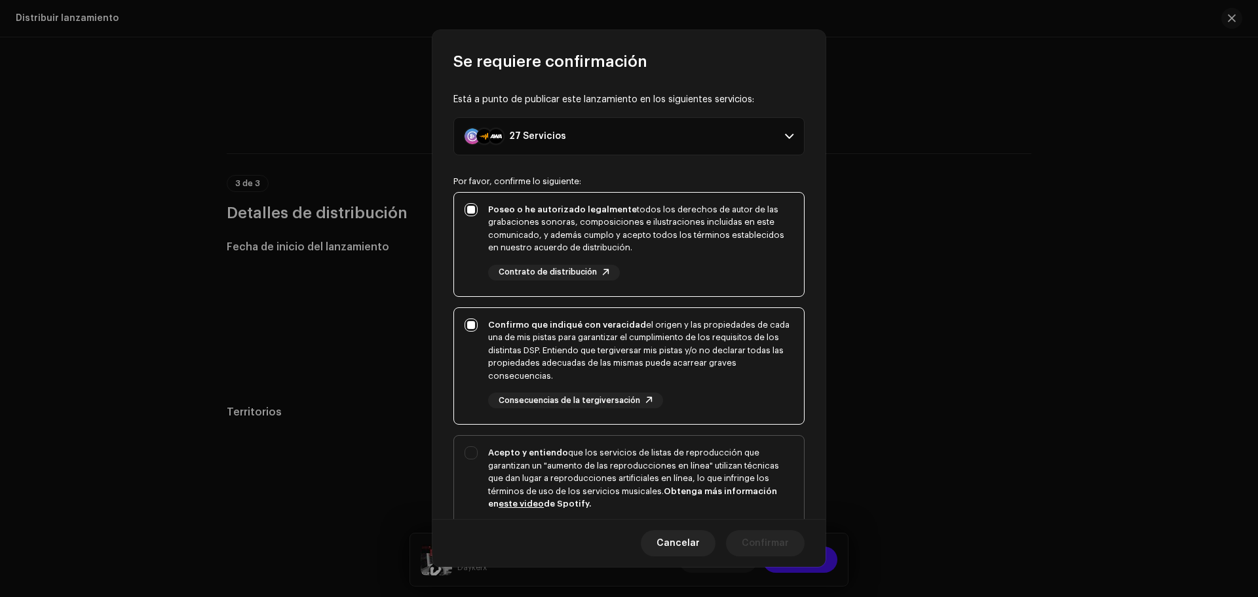
click at [472, 451] on div "Acepto y entiendo que los servicios de listas de reproducción que garantizan un…" at bounding box center [629, 502] width 350 height 132
checkbox input "true"
click at [759, 543] on span "Confirmar" at bounding box center [764, 543] width 47 height 26
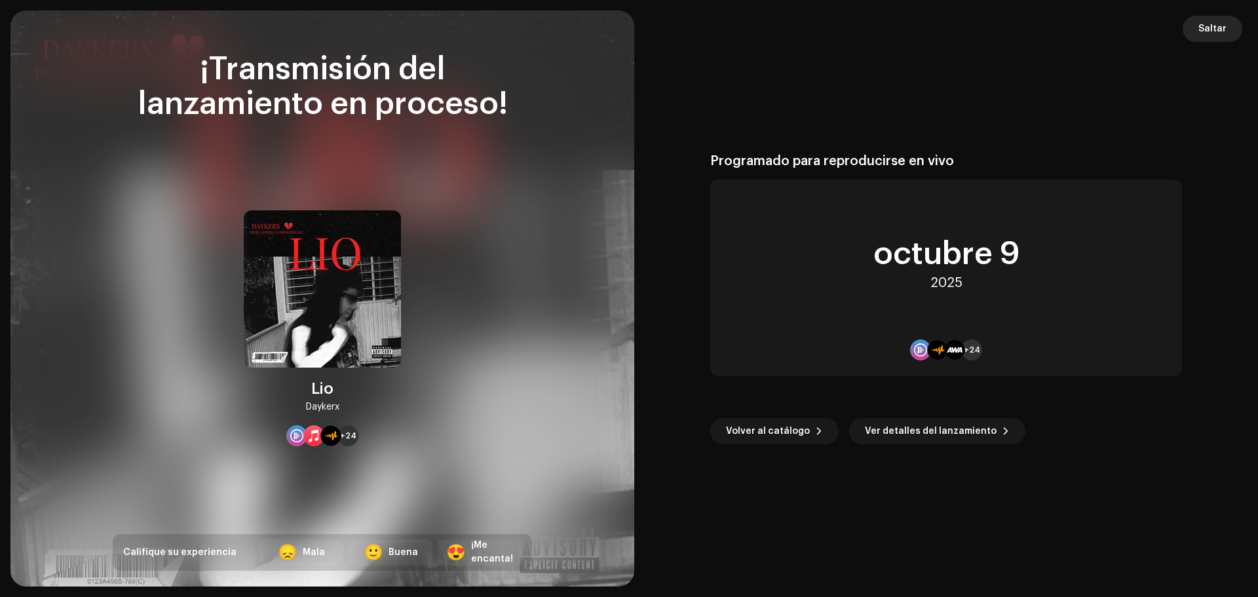
click at [1213, 26] on span "Saltar" at bounding box center [1212, 29] width 28 height 26
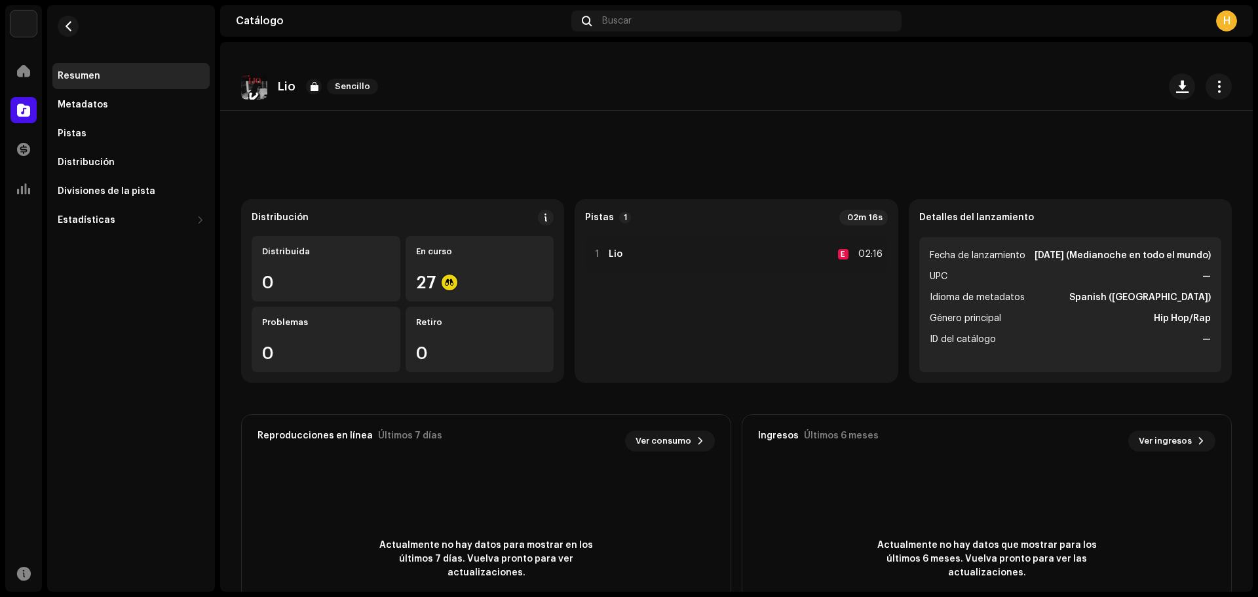
scroll to position [105, 0]
